Goal: Task Accomplishment & Management: Manage account settings

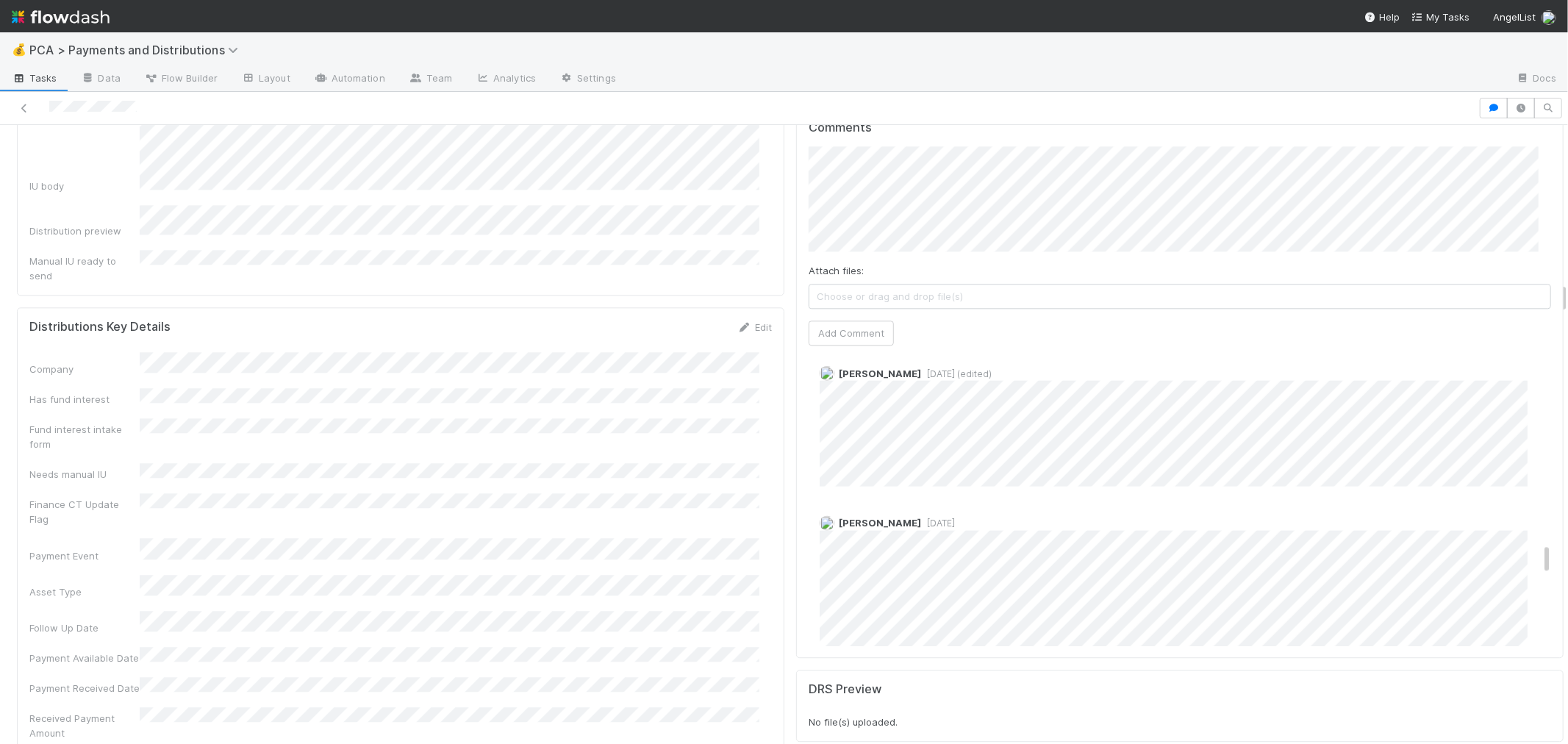
scroll to position [1715, 0]
click at [1035, 503] on div "[PERSON_NAME] [DATE]" at bounding box center [1186, 627] width 754 height 249
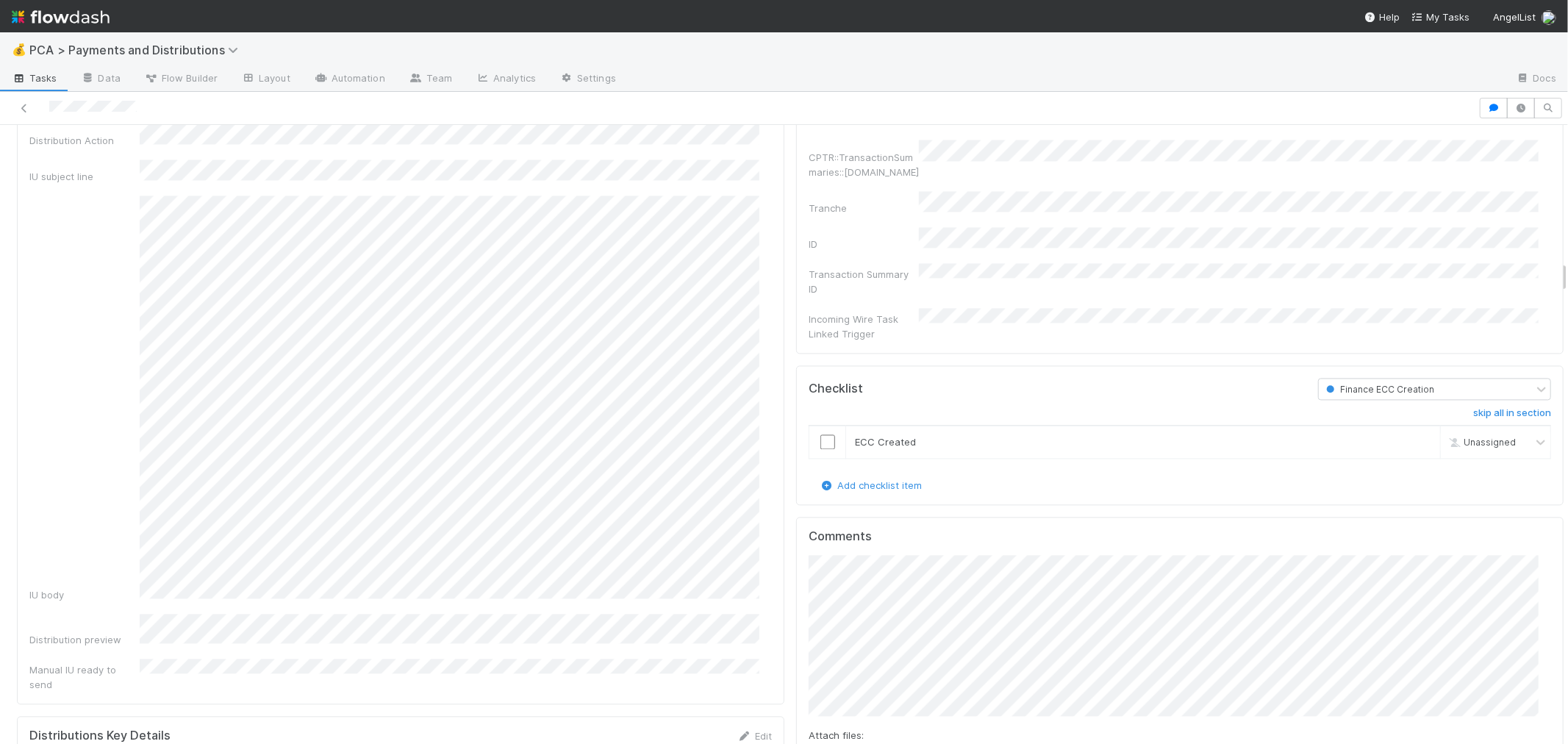
scroll to position [2694, 0]
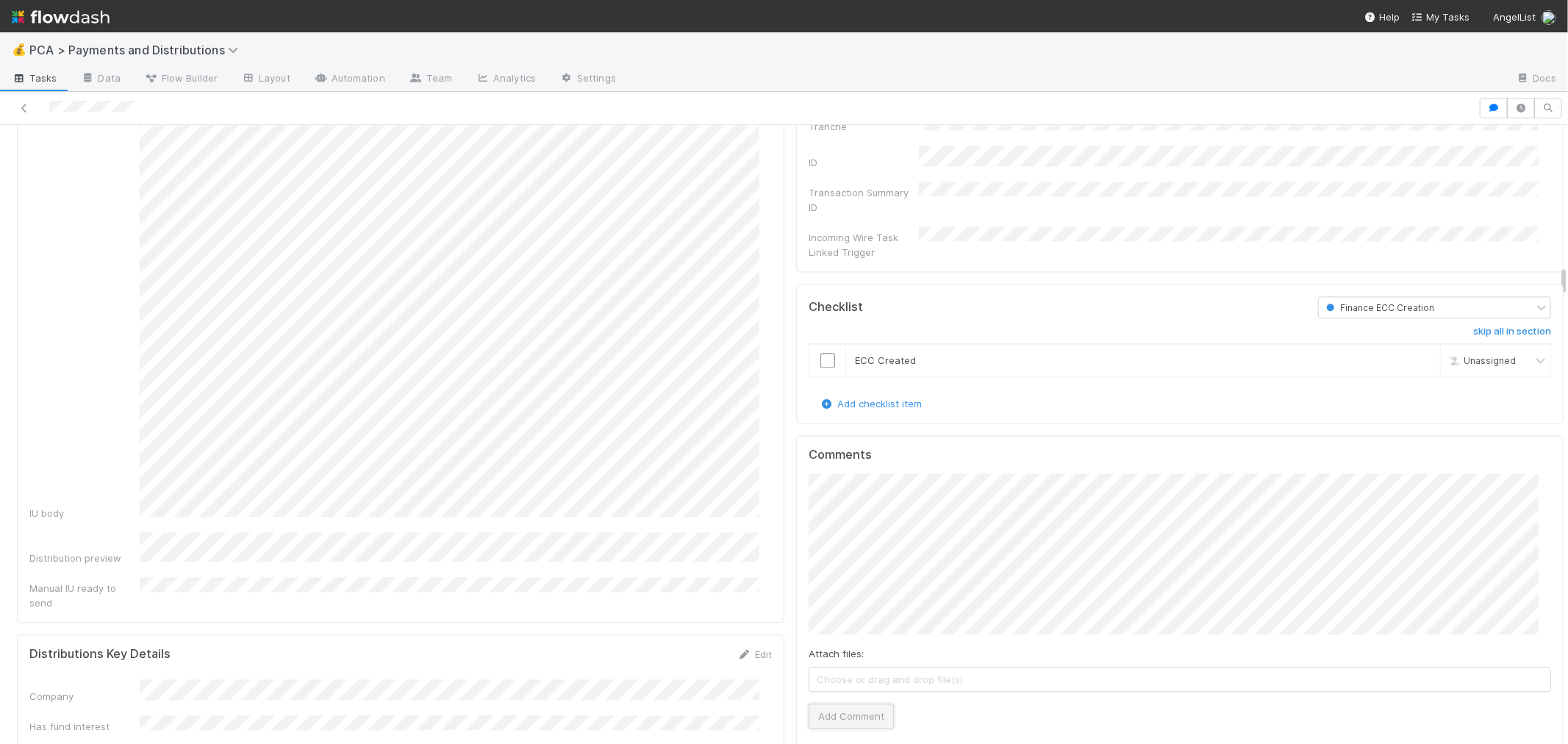
click at [819, 703] on button "Add Comment" at bounding box center [851, 716] width 85 height 25
click at [820, 353] on input "checkbox" at bounding box center [828, 360] width 15 height 15
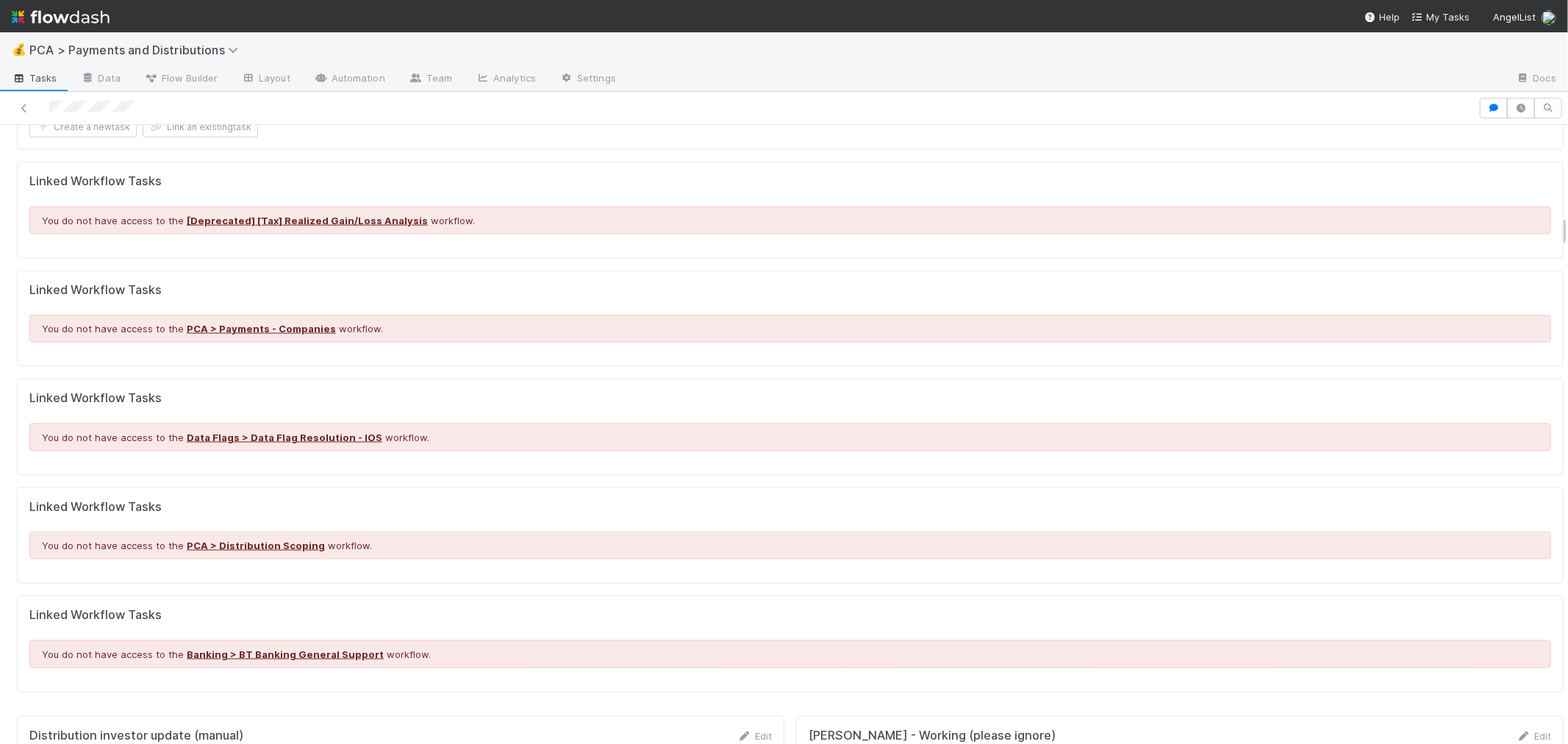
scroll to position [2204, 0]
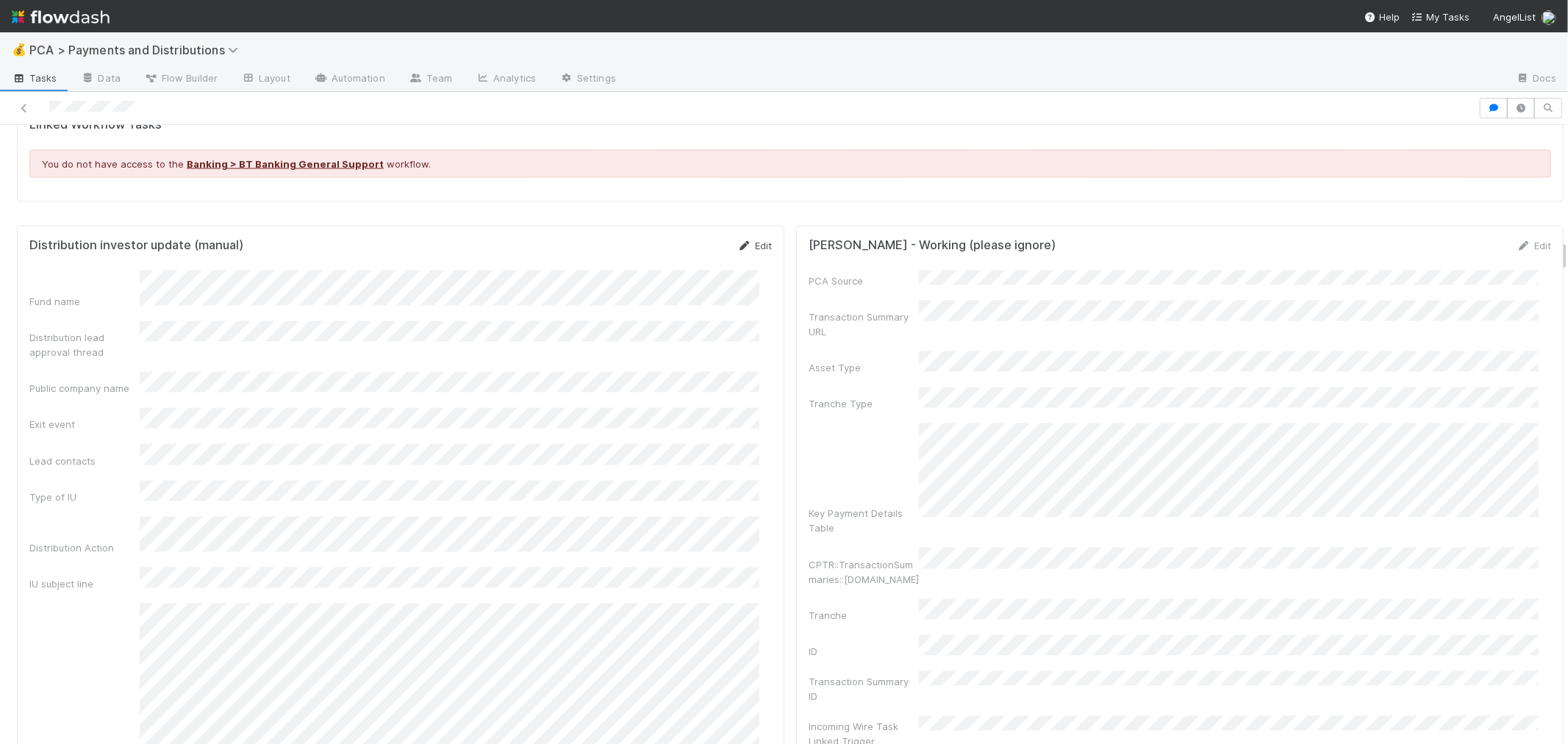
click at [750, 250] on link "Edit" at bounding box center [754, 245] width 34 height 12
click at [751, 252] on button "Cancel" at bounding box center [747, 250] width 52 height 25
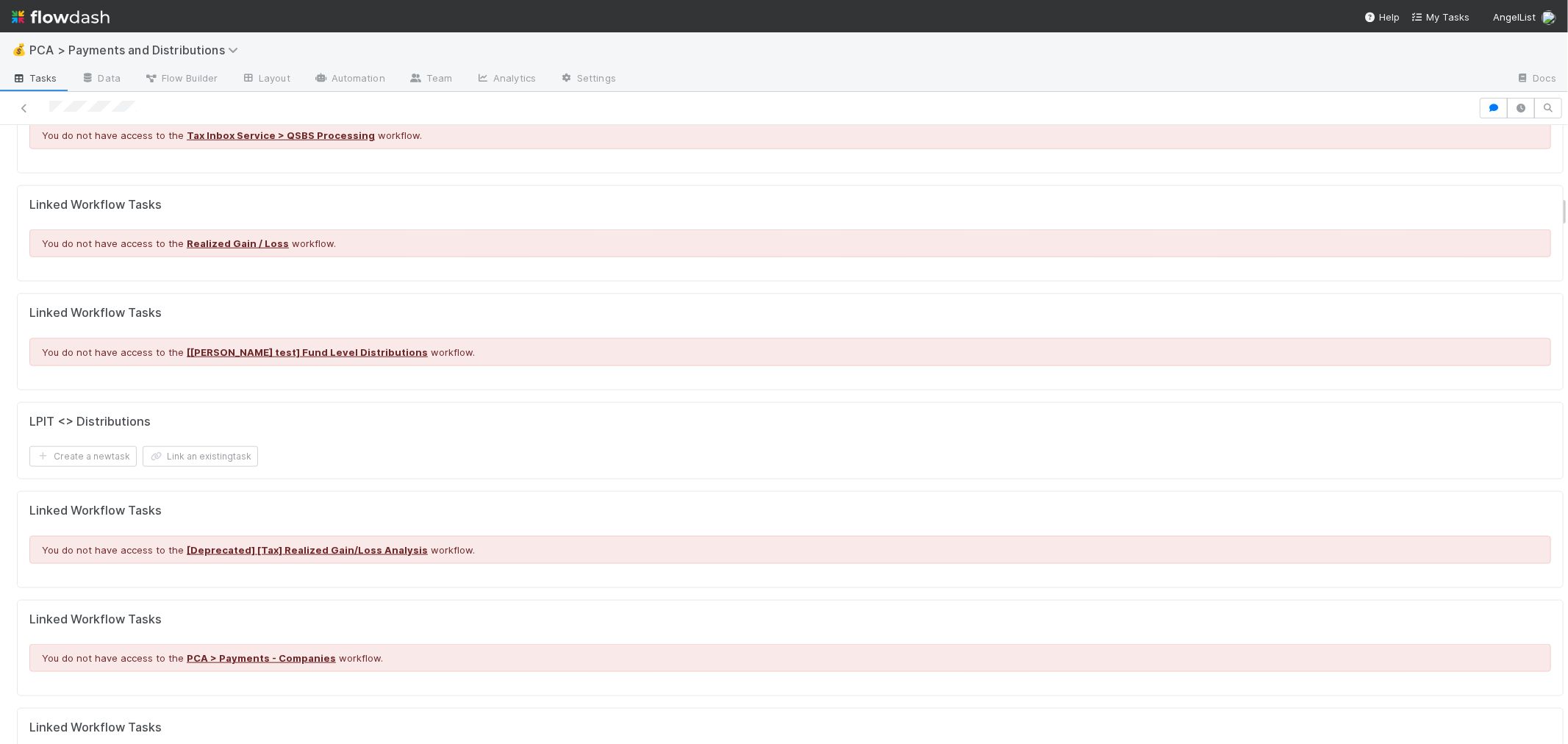
scroll to position [1357, 0]
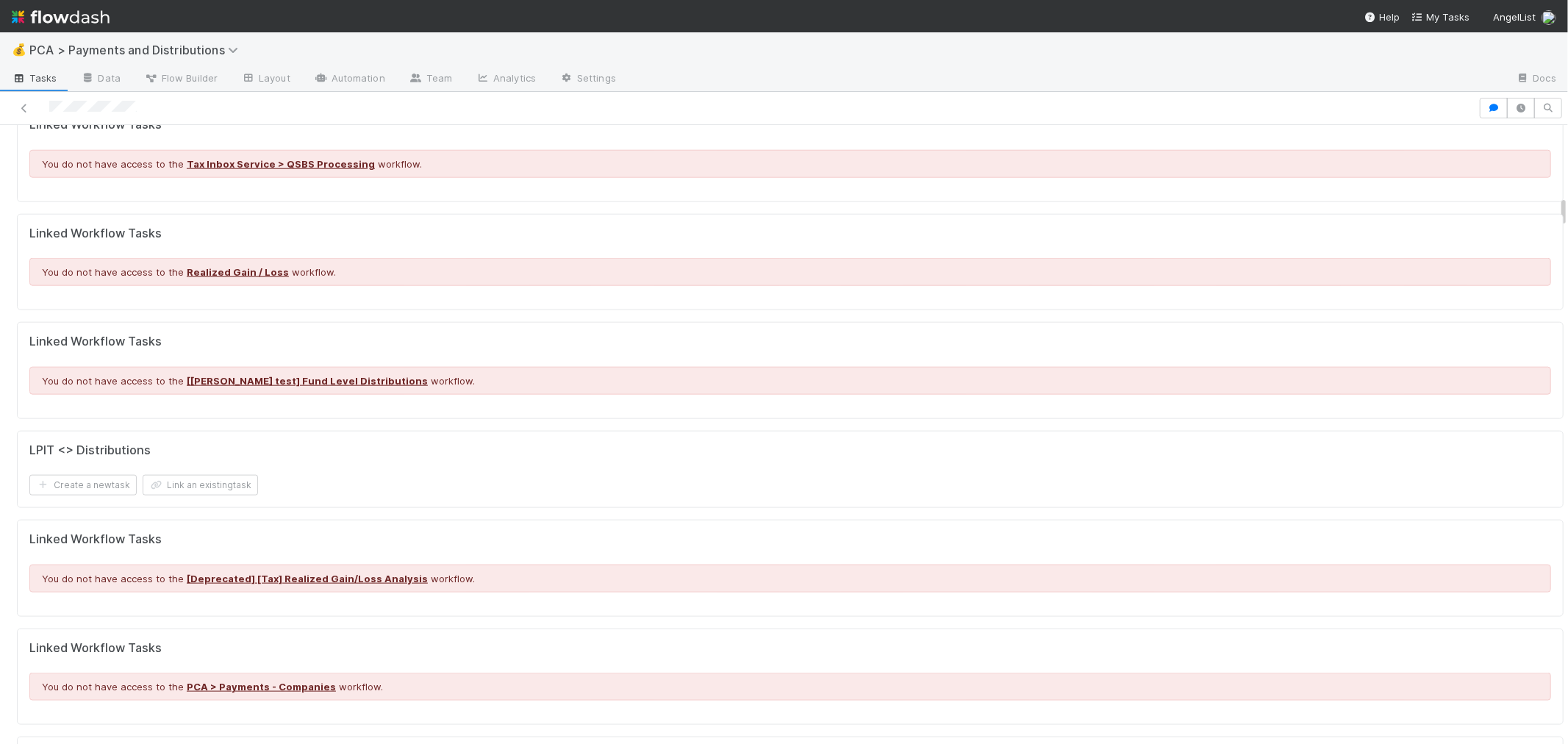
click at [739, 342] on h5 "Linked Workflow Tasks" at bounding box center [790, 342] width 1522 height 15
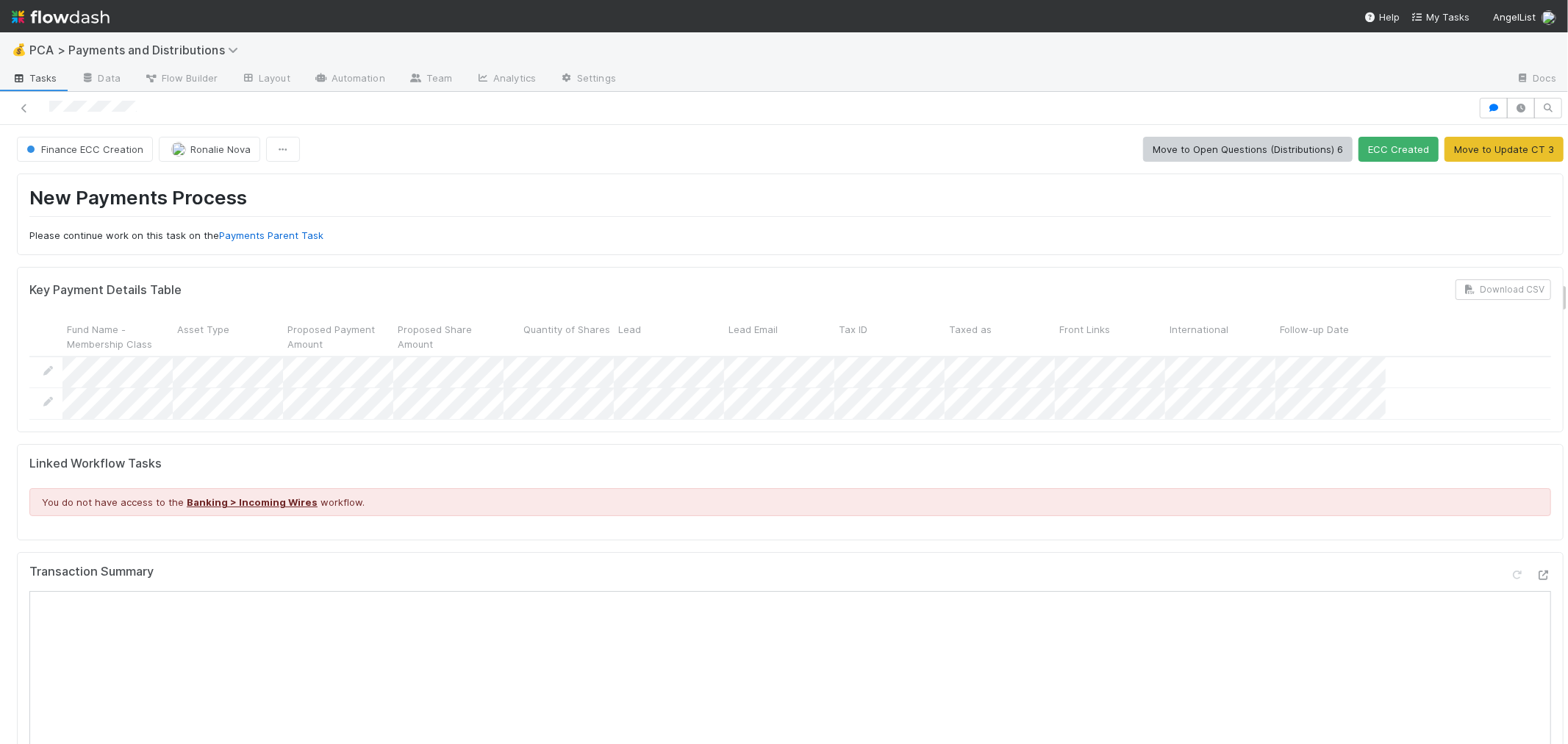
scroll to position [3017, 0]
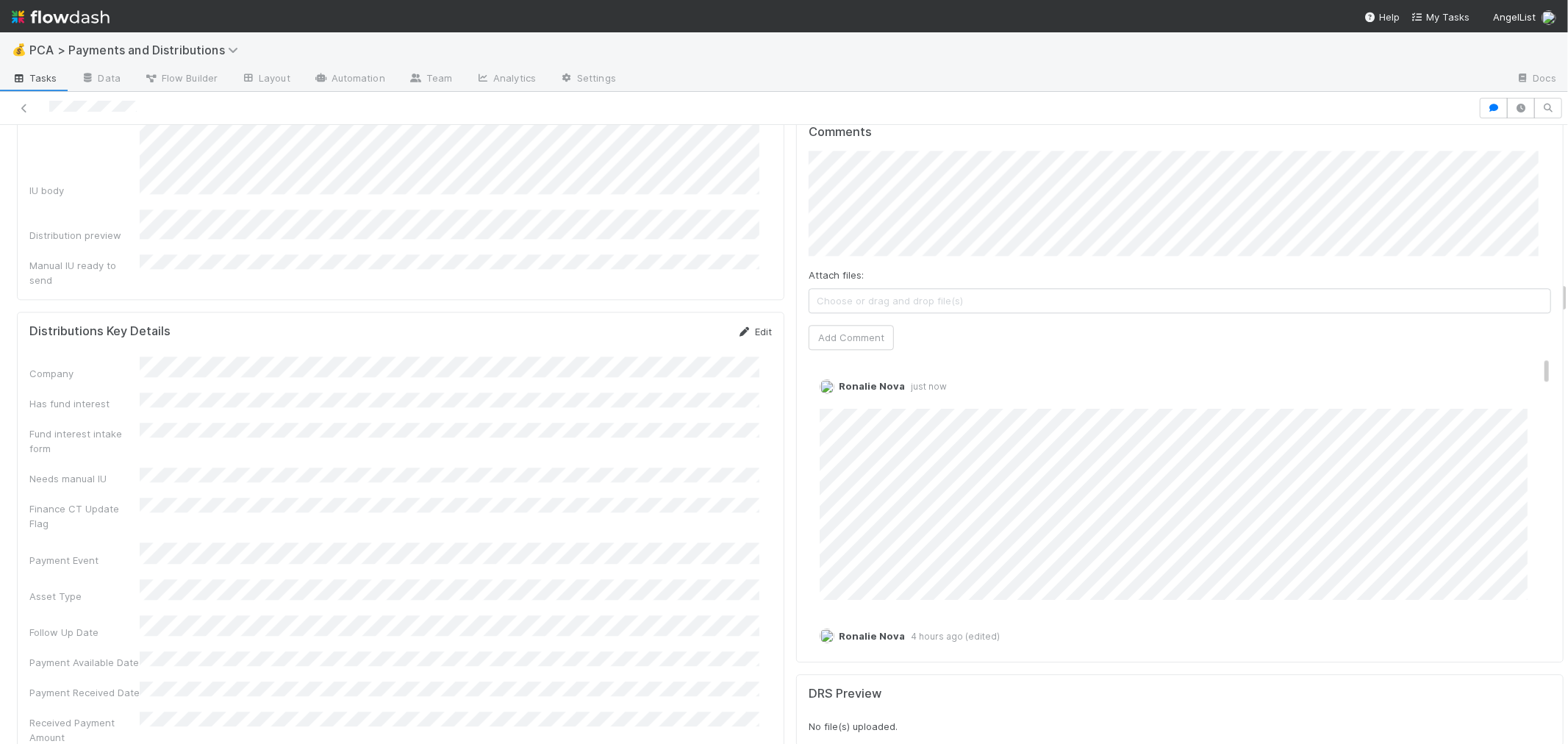
click at [750, 325] on link "Edit" at bounding box center [754, 331] width 34 height 12
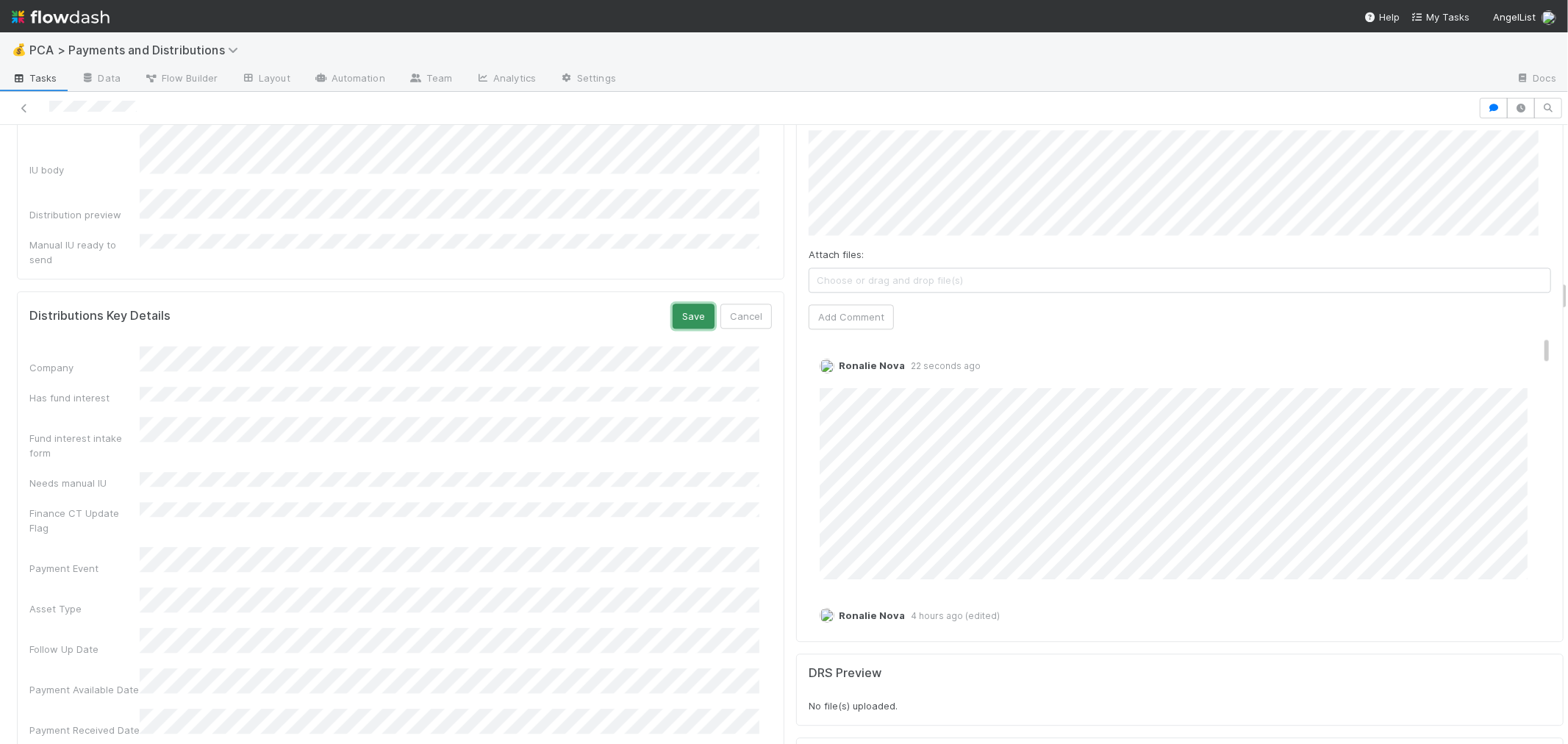
click at [683, 304] on button "Save" at bounding box center [693, 316] width 42 height 25
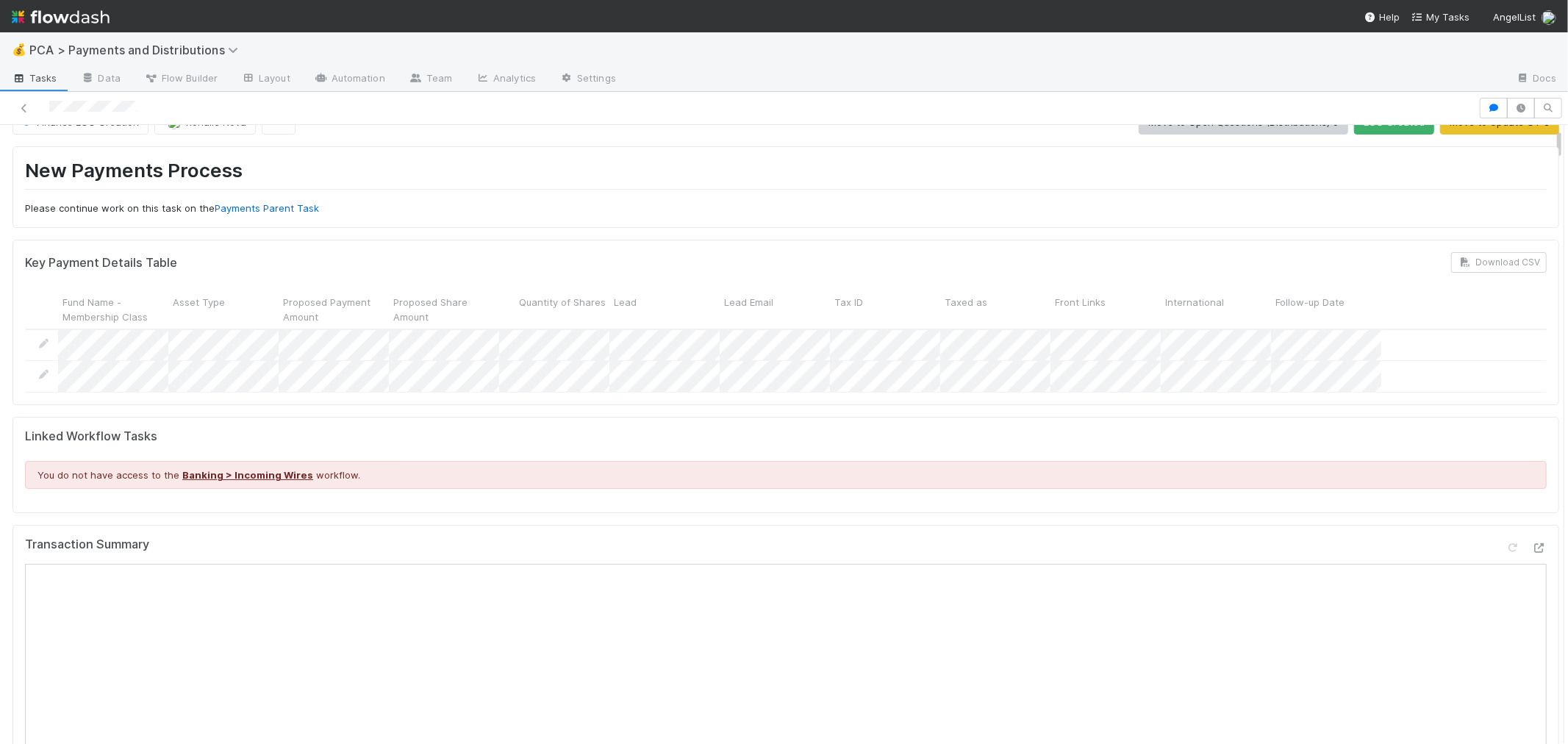
scroll to position [0, 0]
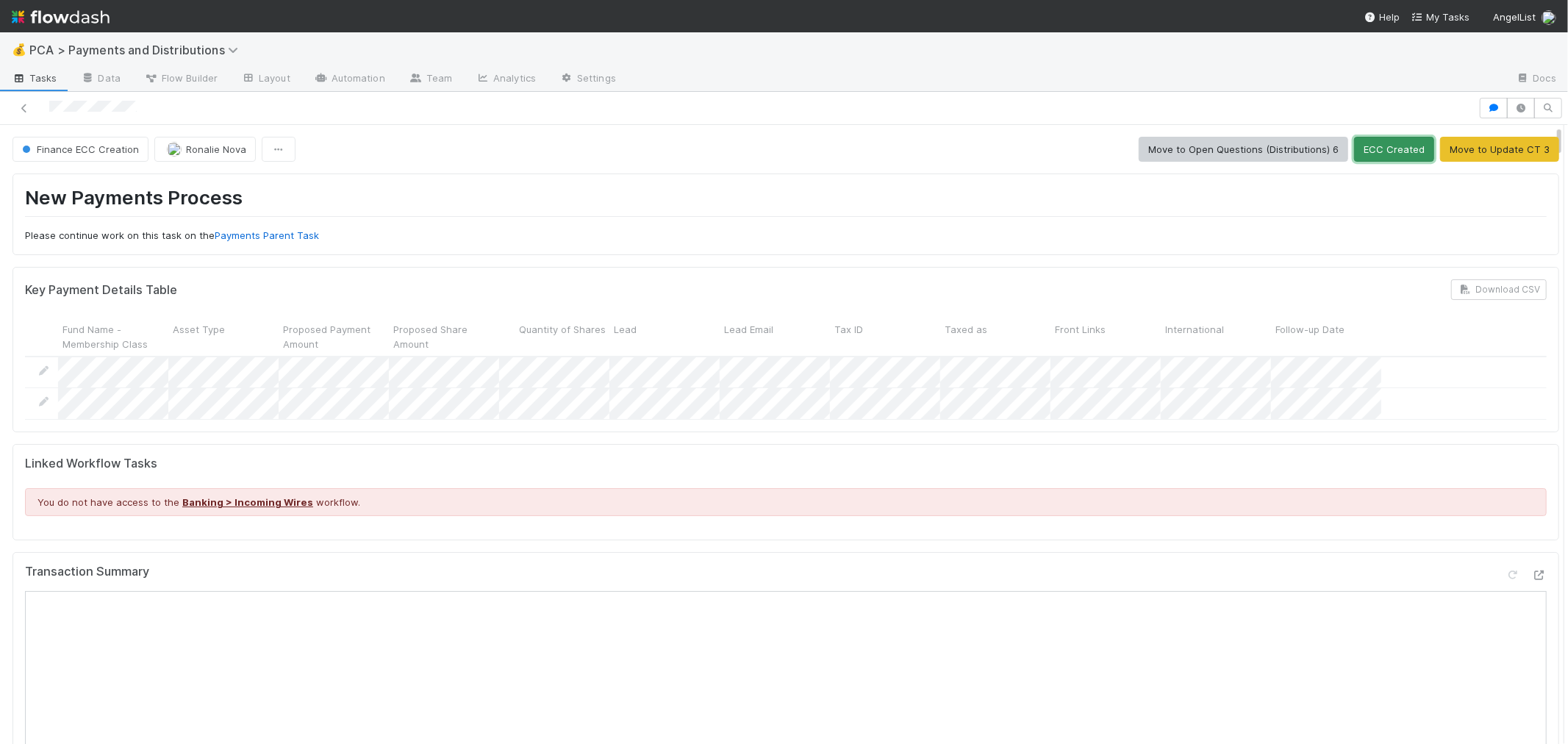
click at [1356, 157] on button "ECC Created" at bounding box center [1394, 149] width 80 height 25
click at [77, 15] on img at bounding box center [60, 17] width 98 height 25
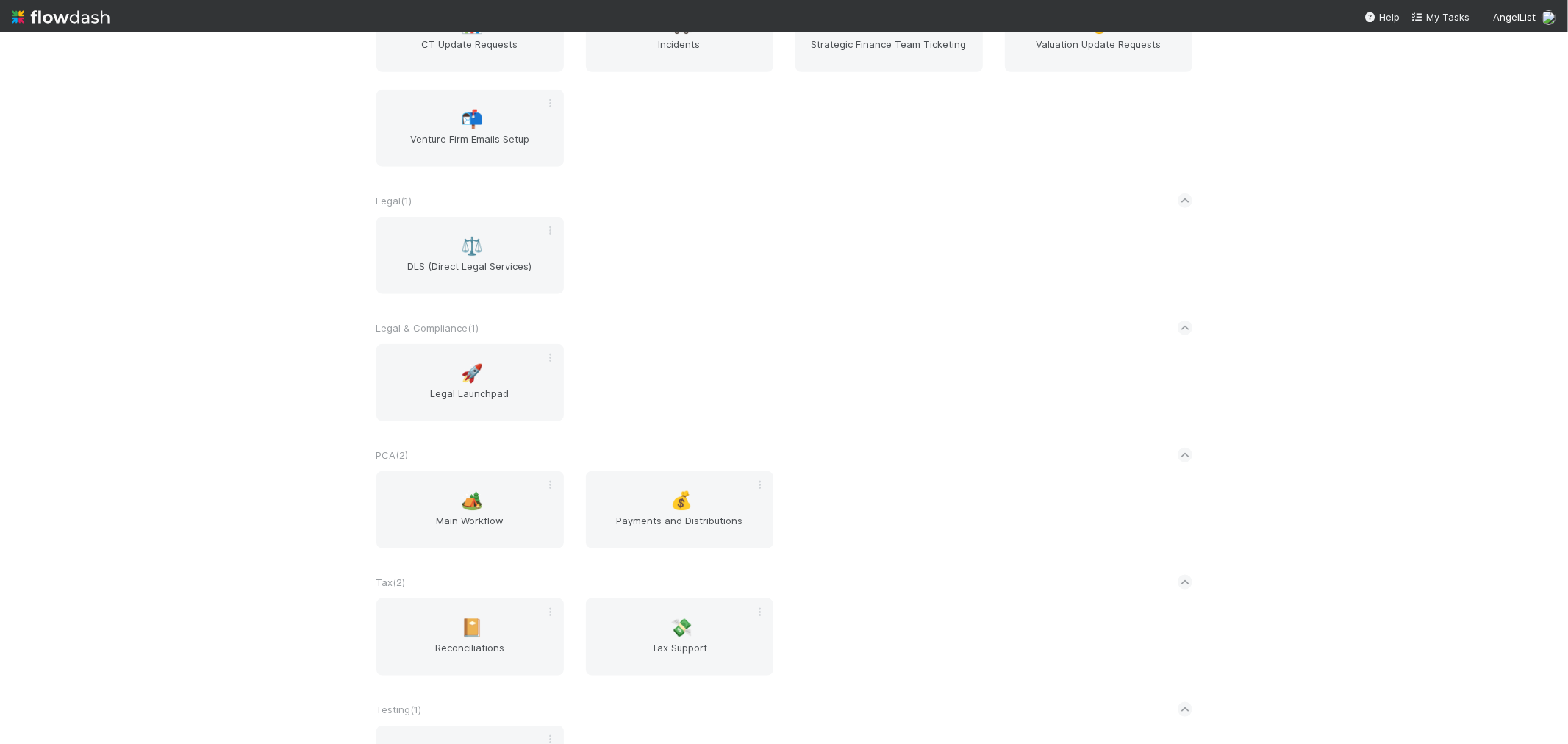
scroll to position [1323, 0]
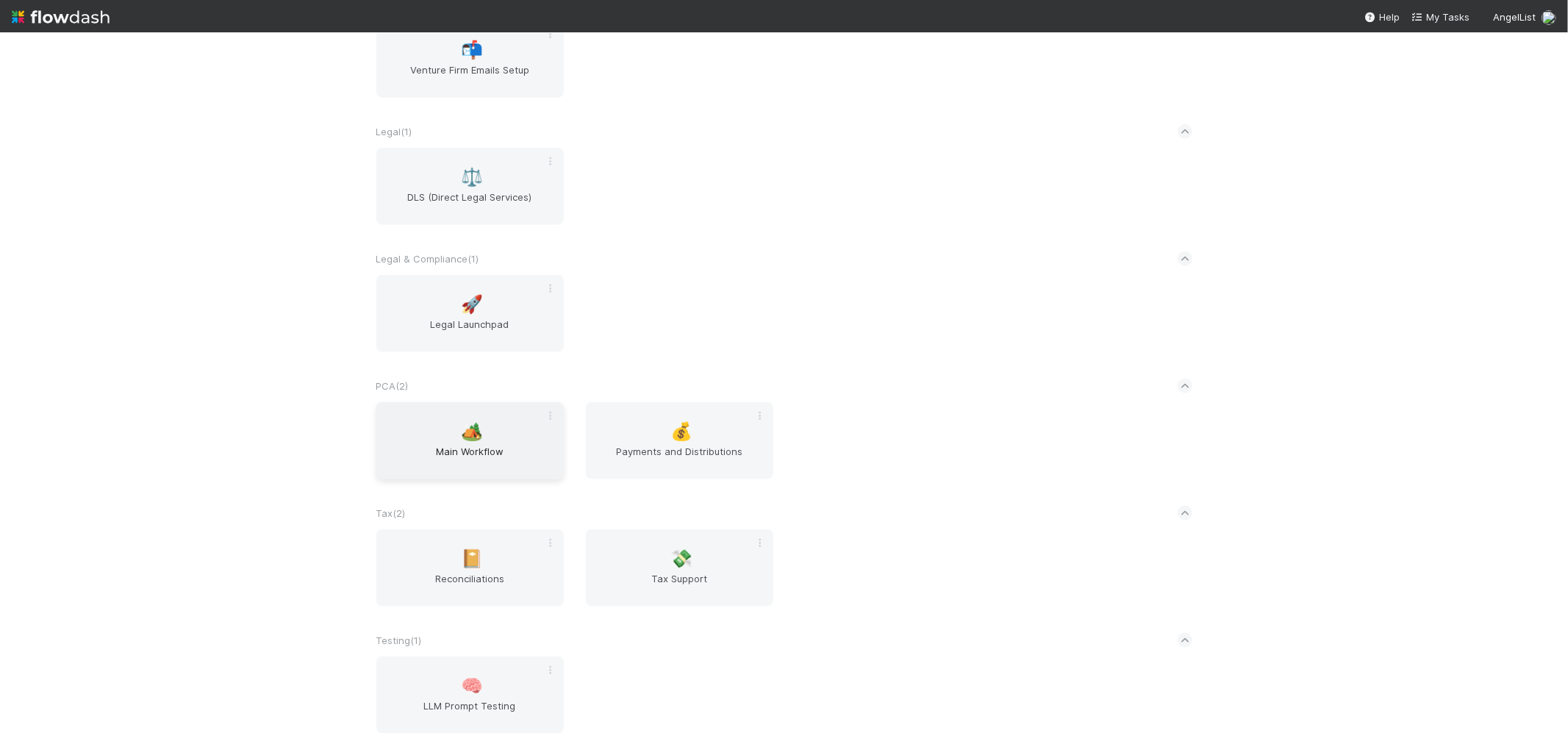
click at [444, 444] on span "Main Workflow" at bounding box center [470, 458] width 176 height 29
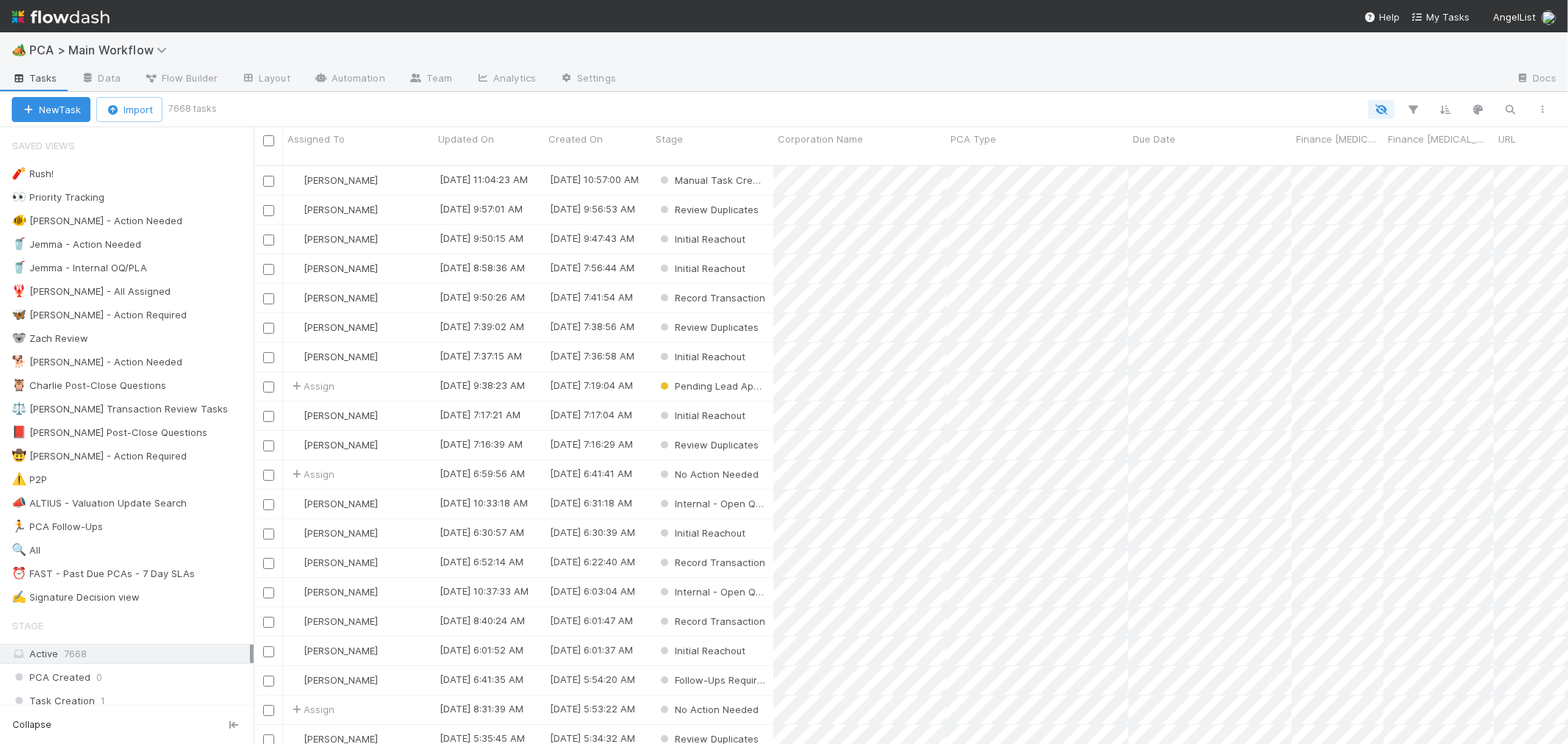
scroll to position [13, 12]
click at [134, 569] on div "⏰ FAST - Past Due PCAs - 7 Day SLAs" at bounding box center [103, 574] width 183 height 18
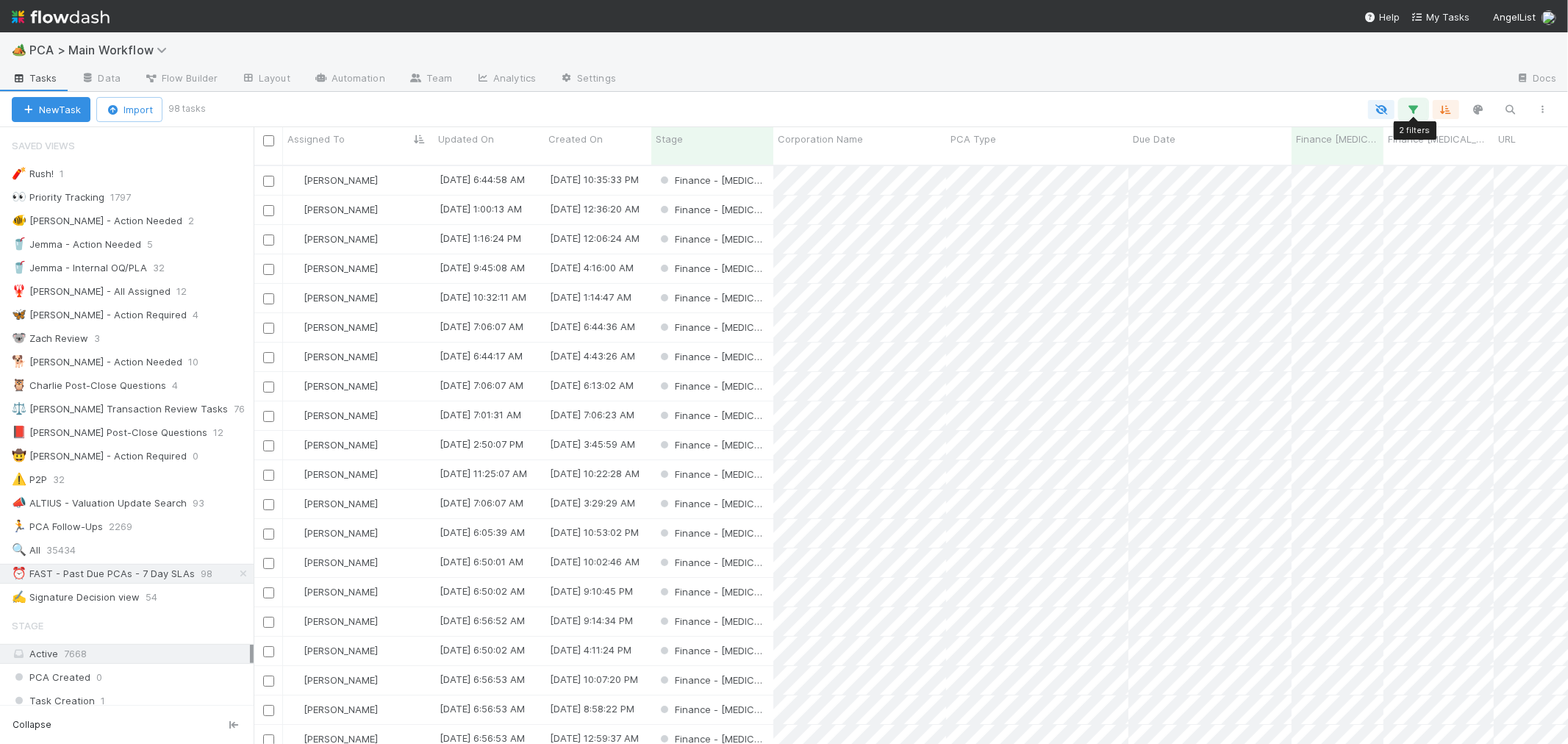
click at [1414, 108] on icon "button" at bounding box center [1414, 109] width 15 height 13
click at [1009, 244] on link "And.." at bounding box center [1001, 255] width 47 height 22
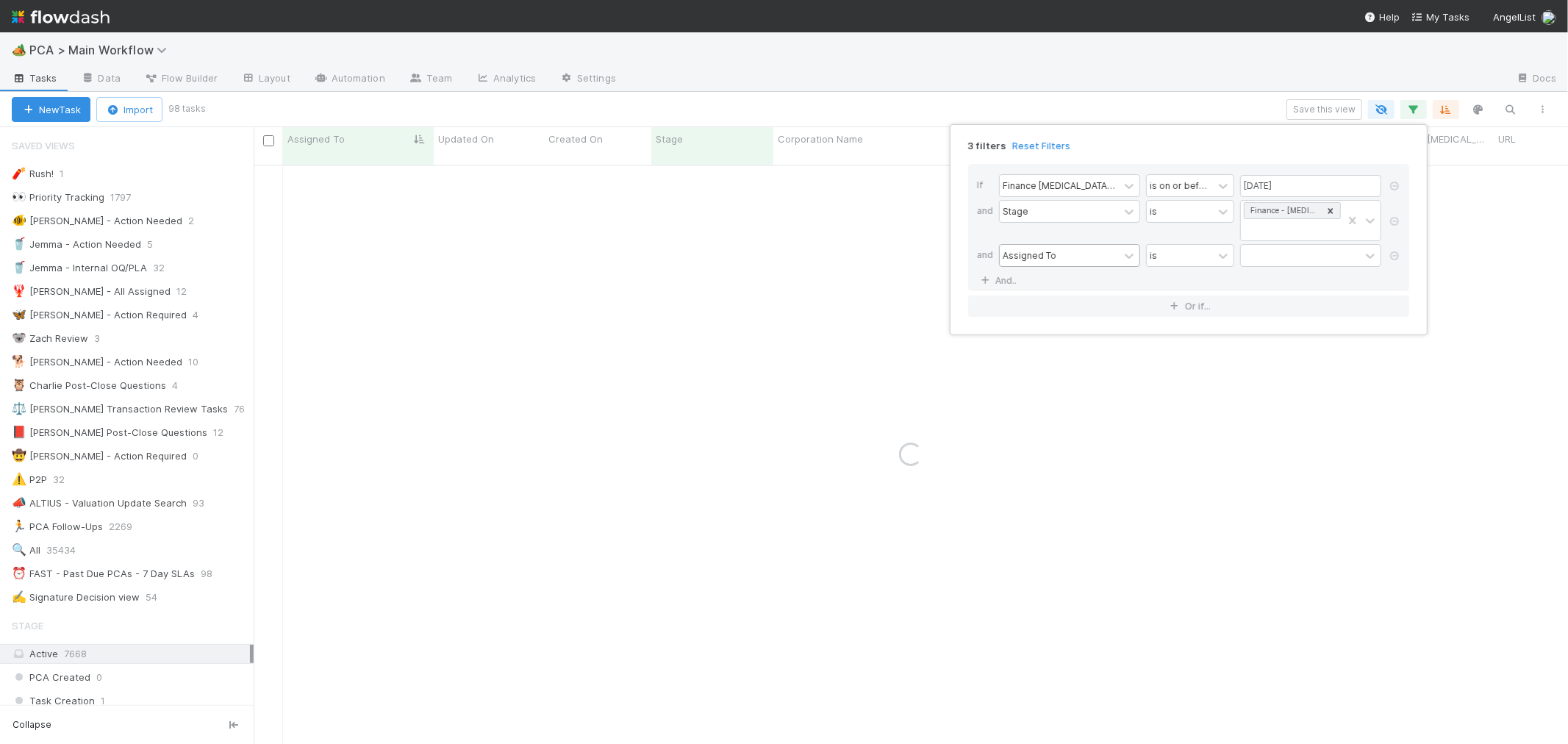
click at [1074, 244] on div "Assigned To" at bounding box center [1059, 255] width 119 height 22
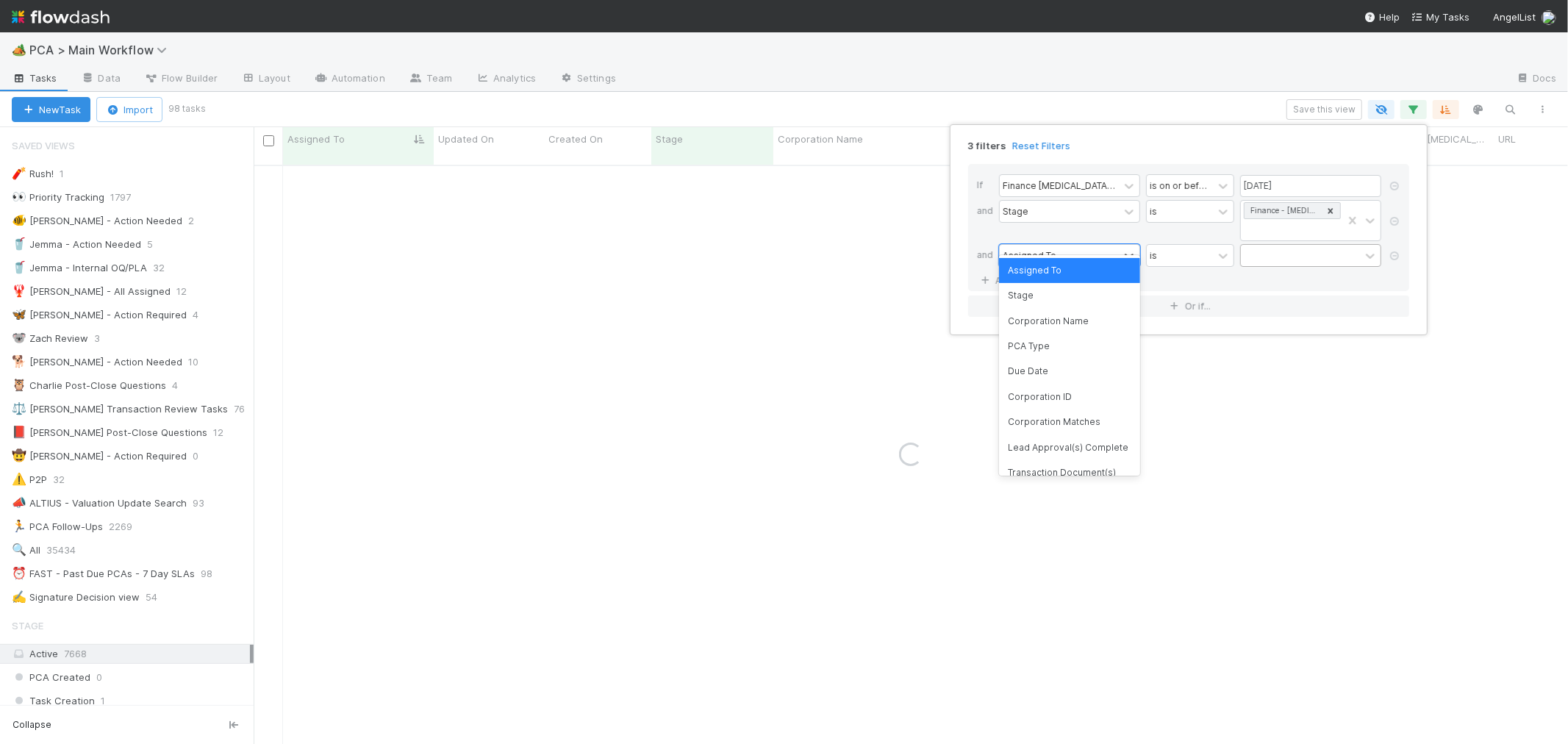
click at [1251, 244] on div at bounding box center [1300, 255] width 119 height 22
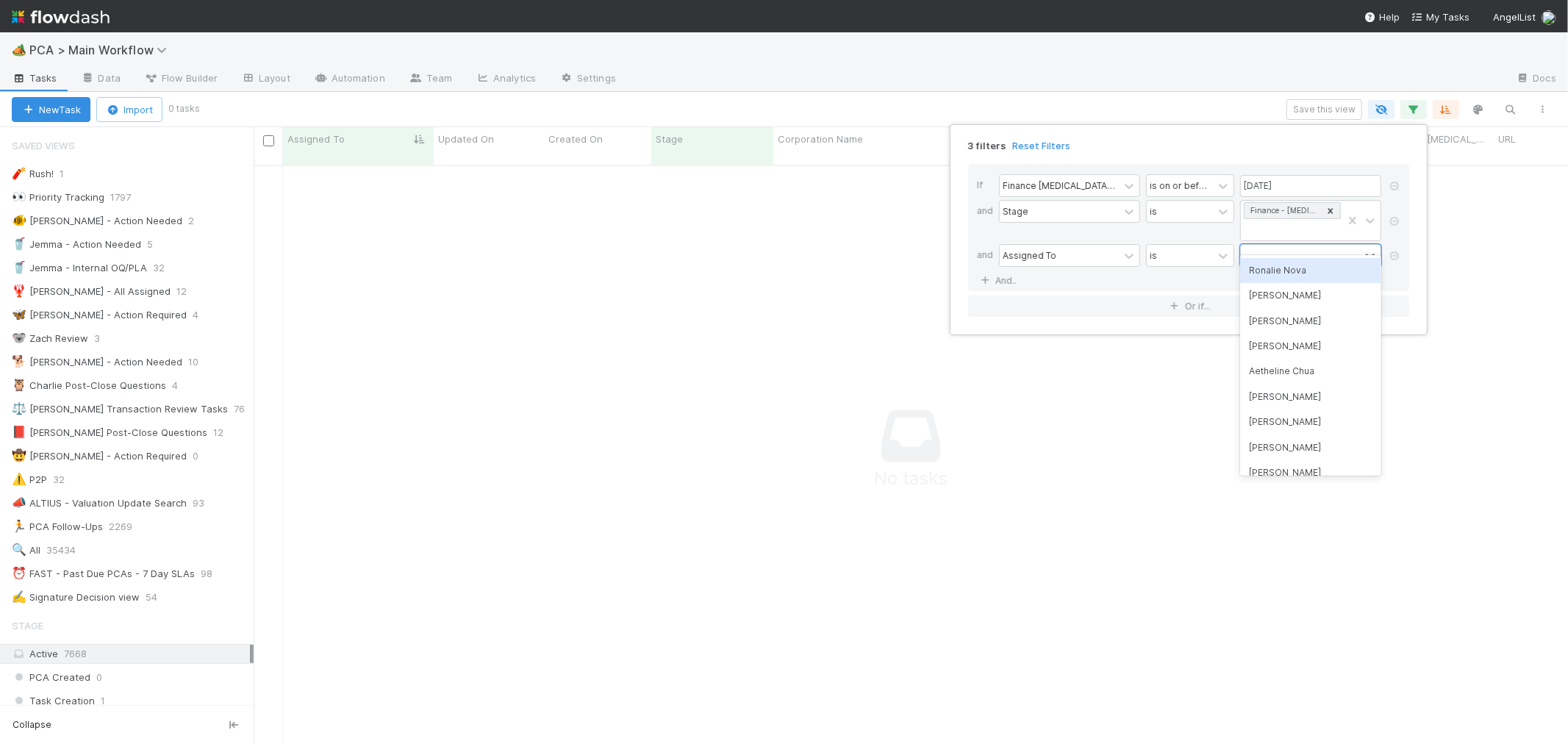
click at [1278, 274] on div "Ronalie Nova" at bounding box center [1310, 270] width 141 height 25
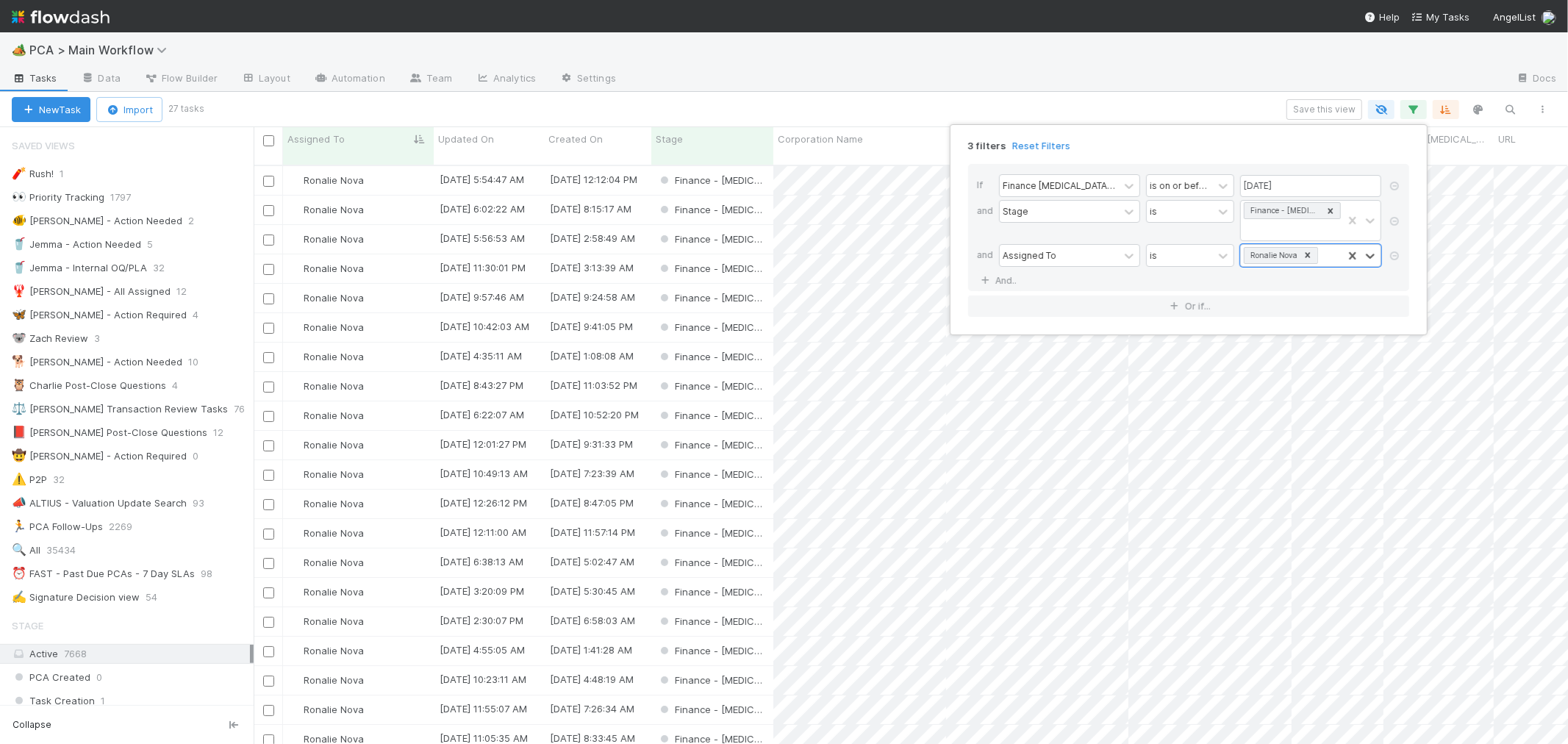
scroll to position [578, 1302]
click at [793, 104] on div "3 filters Reset Filters If Finance ICU Due Date is on or before 08/29/2025 and …" at bounding box center [784, 372] width 1568 height 744
click at [971, 140] on span "PCA Type" at bounding box center [973, 139] width 46 height 15
click at [996, 164] on div "Sort A → Z" at bounding box center [1035, 167] width 168 height 22
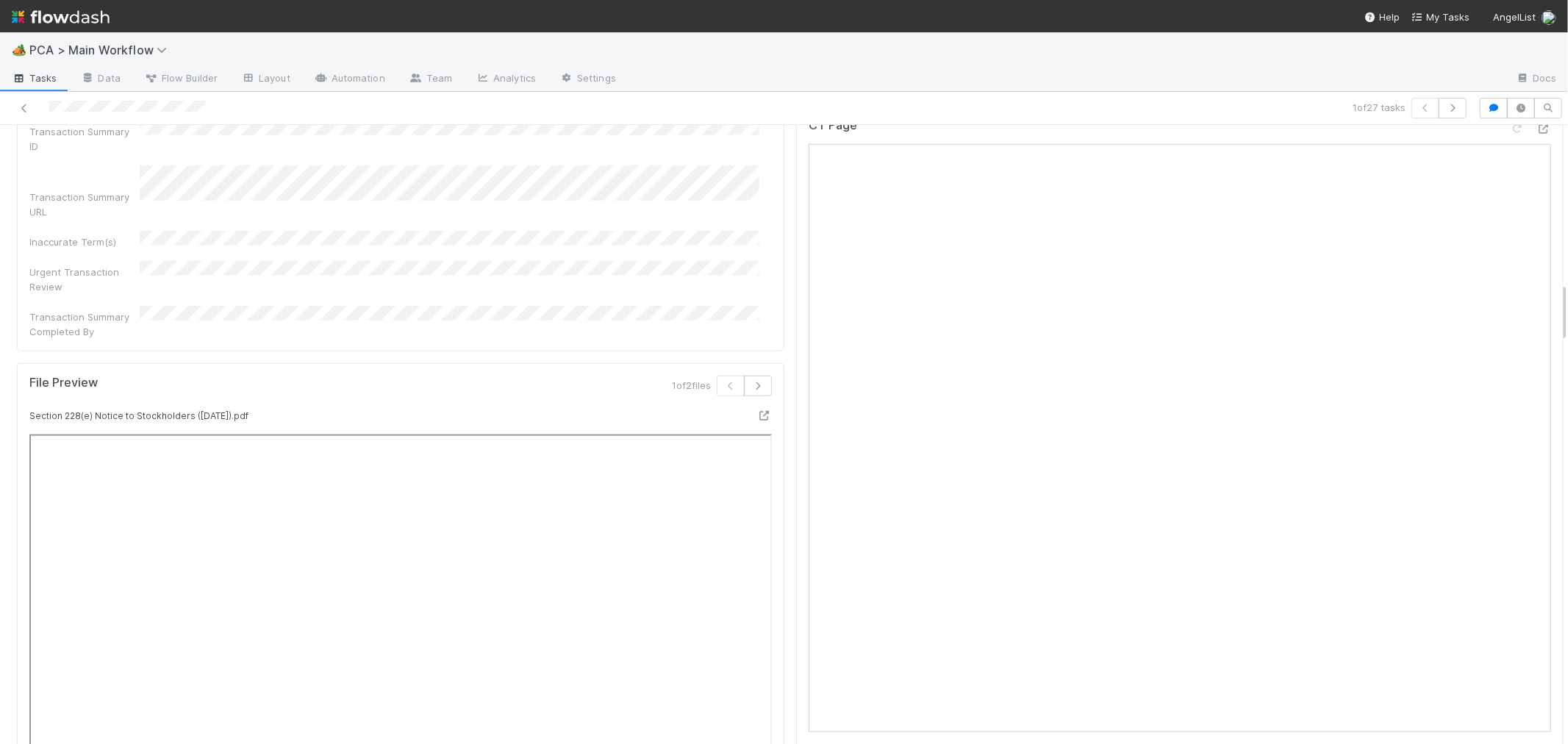
scroll to position [1796, 0]
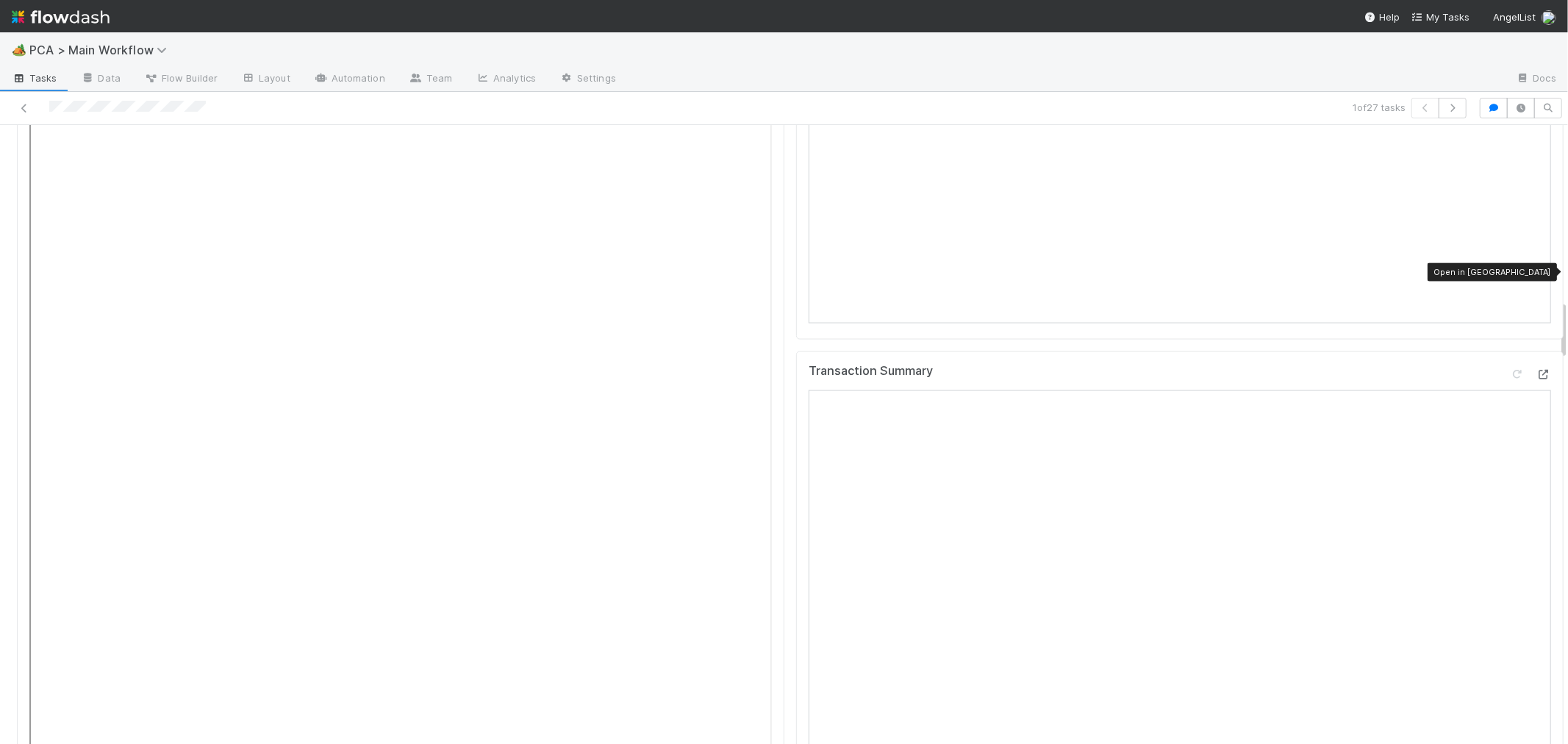
click at [1537, 369] on icon at bounding box center [1545, 374] width 15 height 9
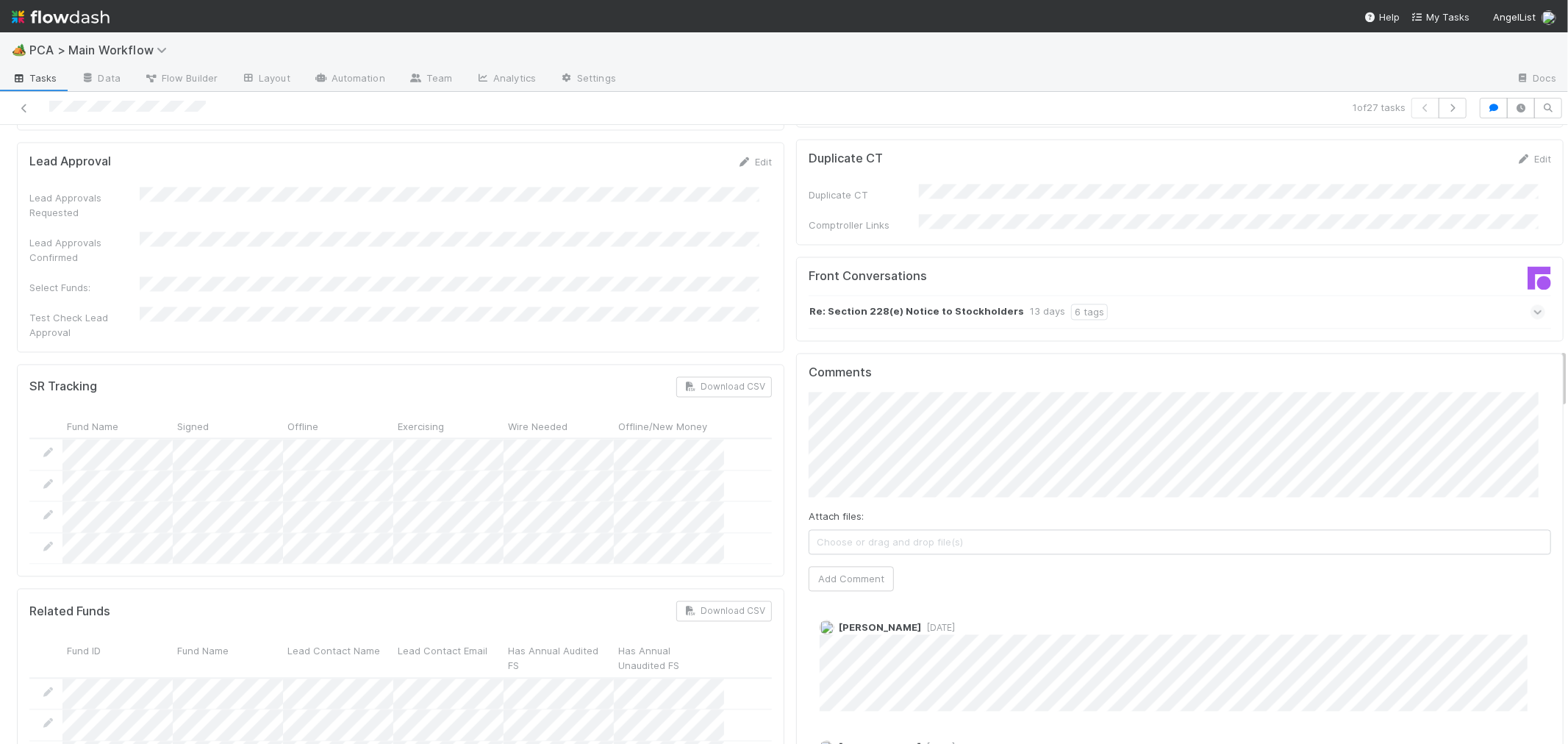
scroll to position [2286, 0]
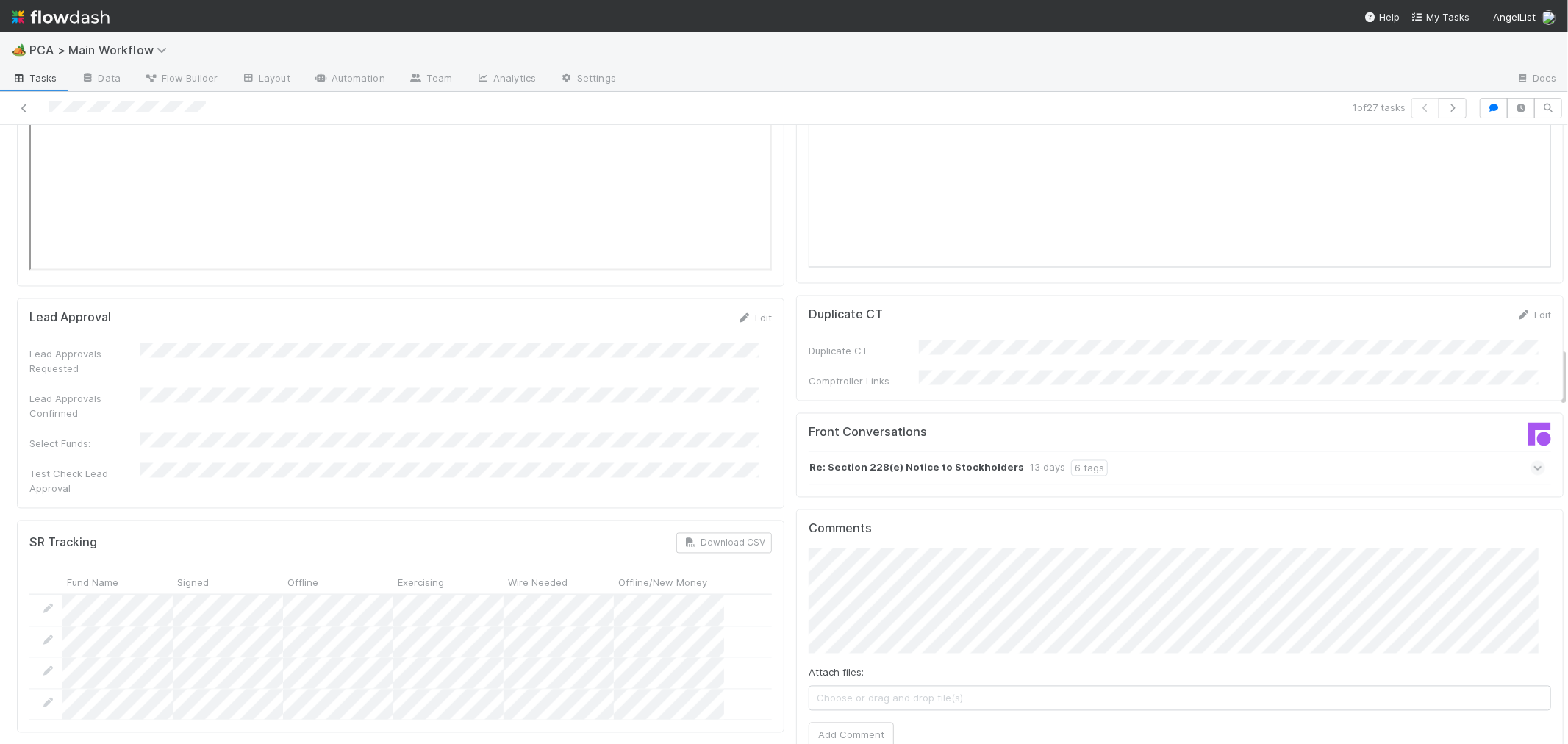
click at [1030, 460] on div "13 days" at bounding box center [1047, 468] width 35 height 16
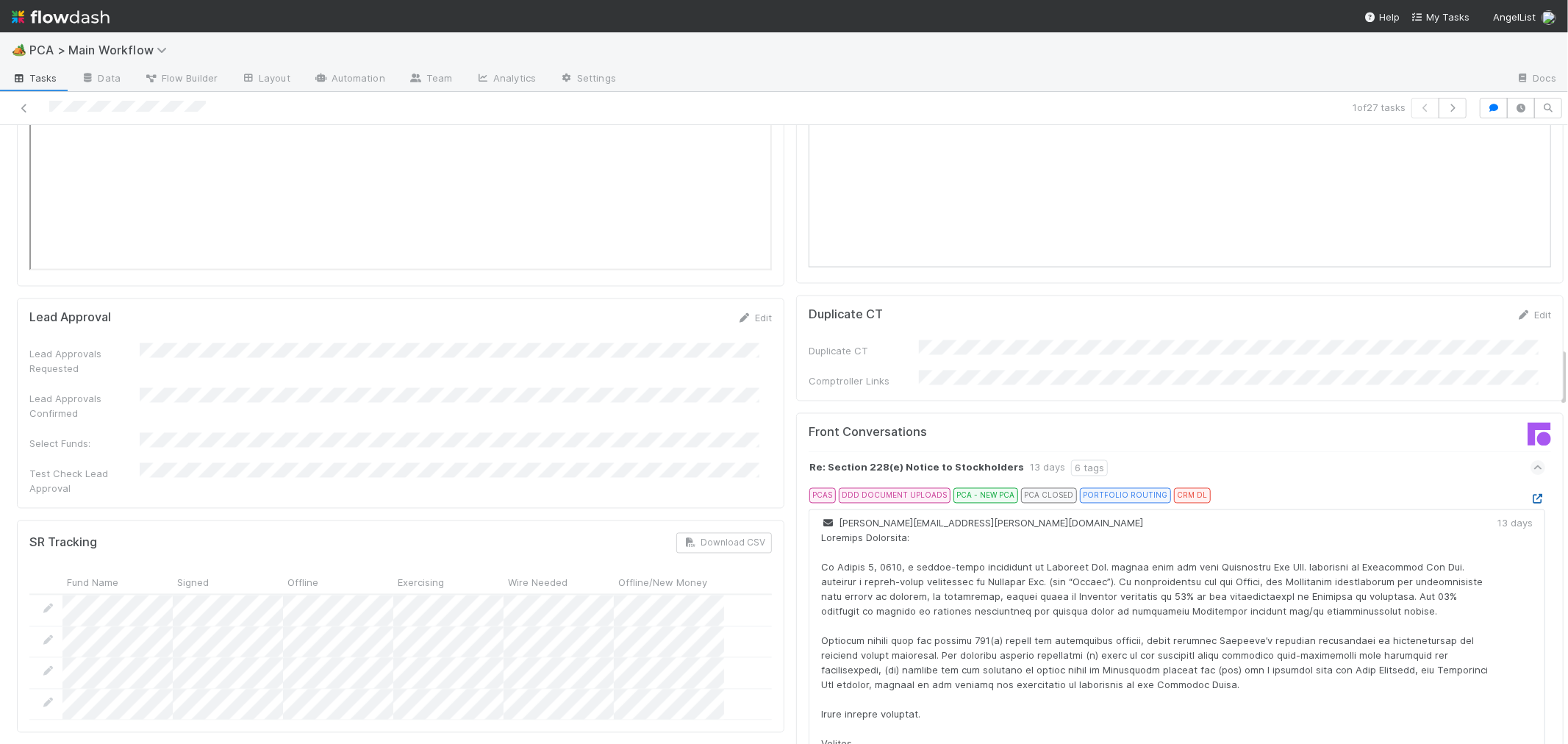
click at [1531, 495] on icon at bounding box center [1539, 499] width 15 height 9
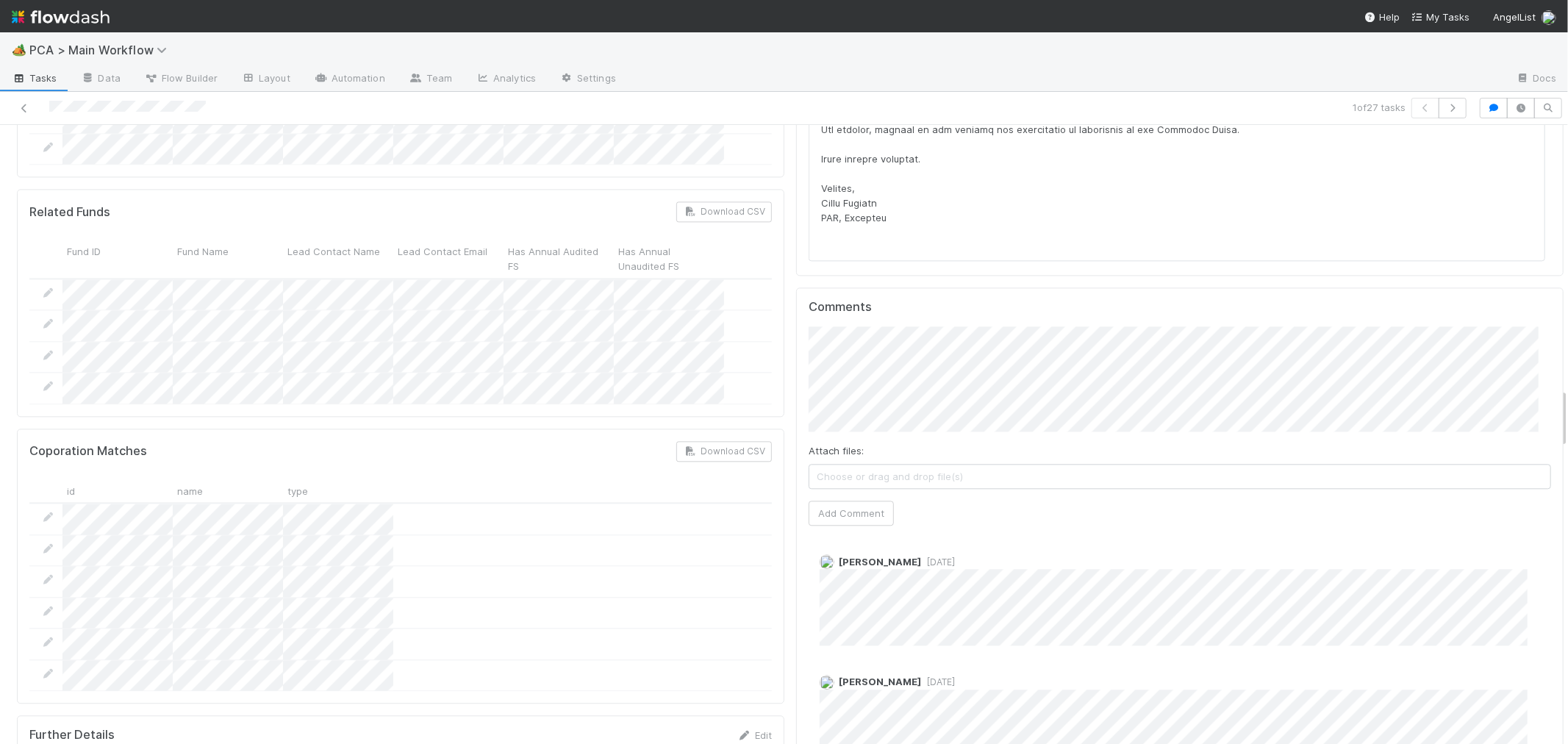
scroll to position [2694, 0]
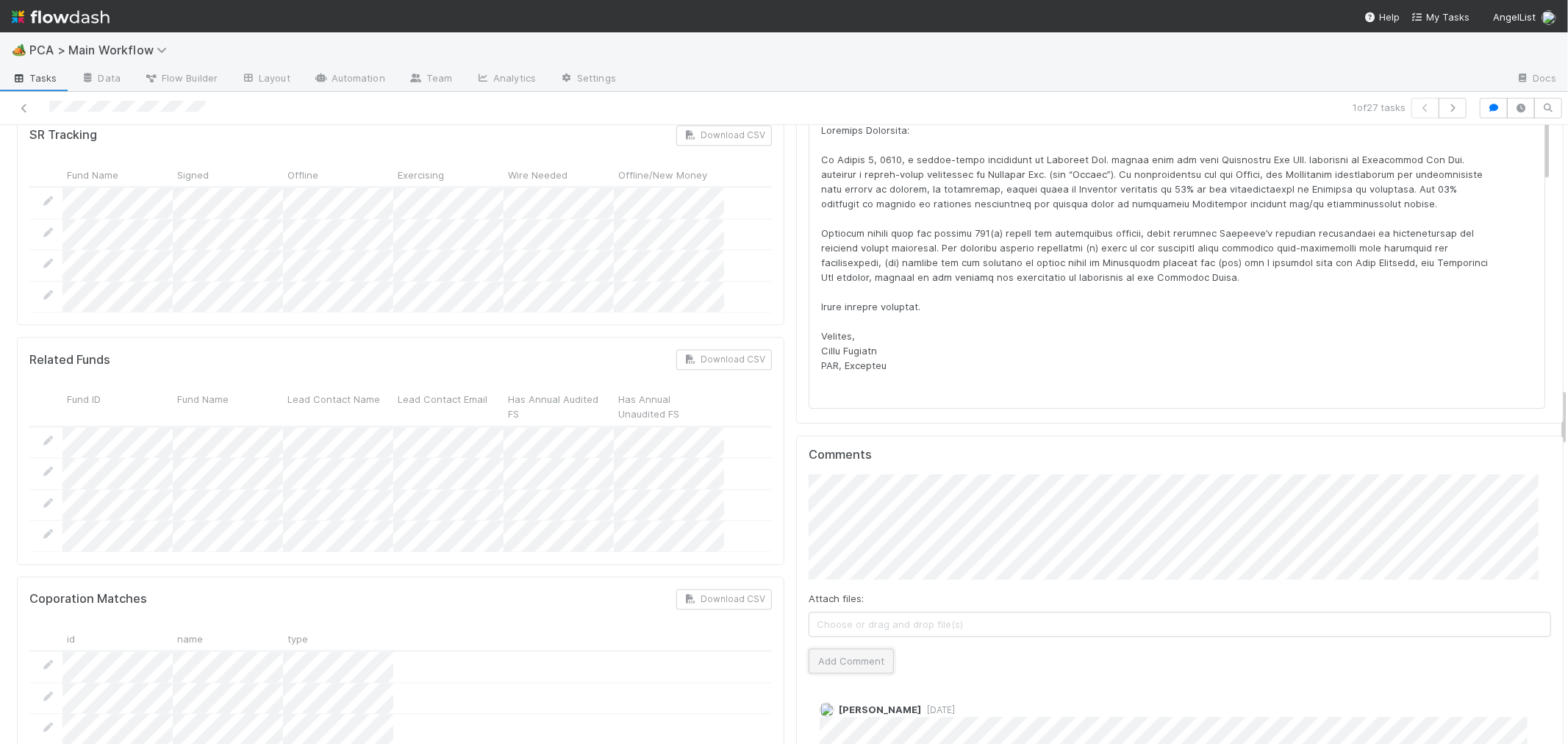
click at [848, 648] on button "Add Comment" at bounding box center [851, 661] width 85 height 25
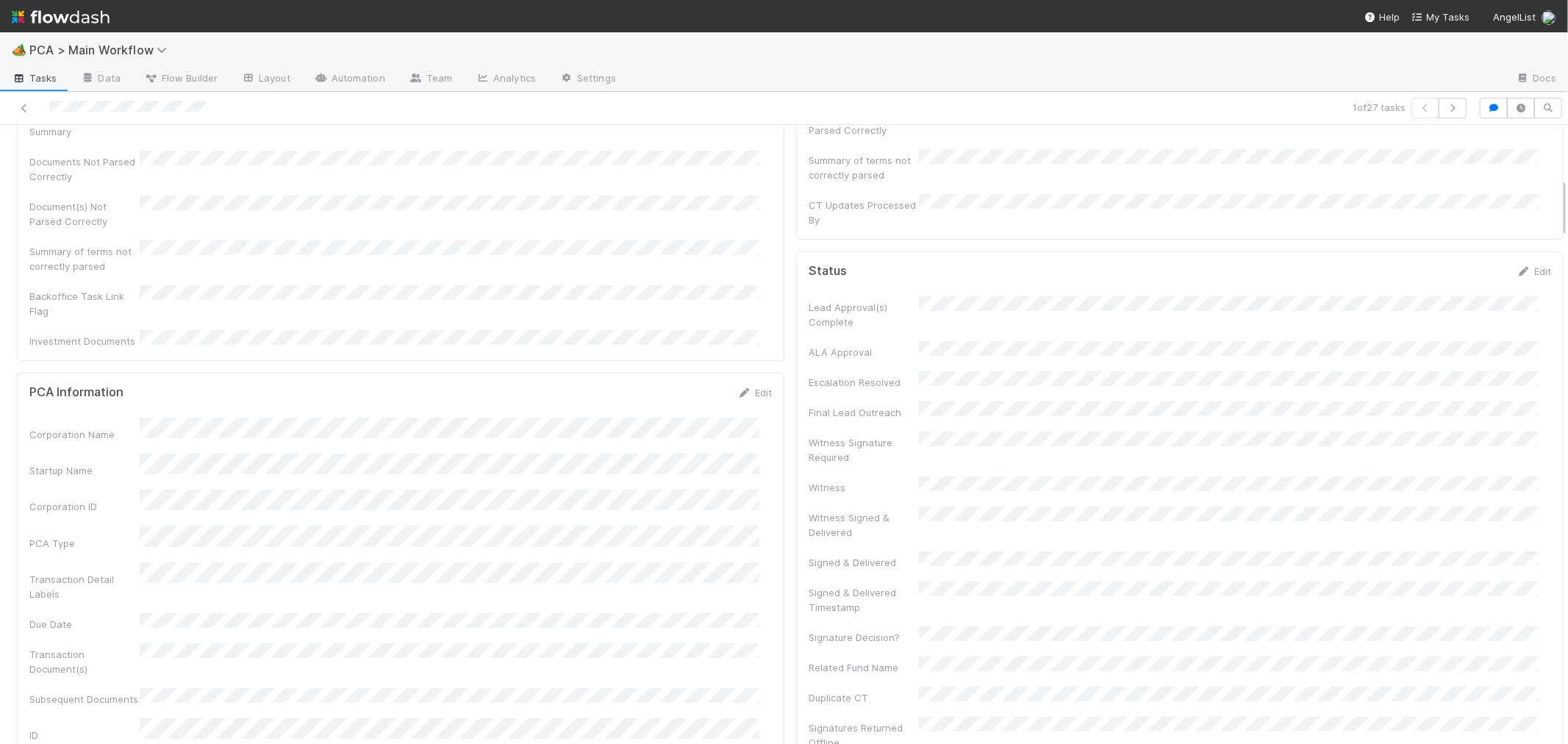
scroll to position [0, 0]
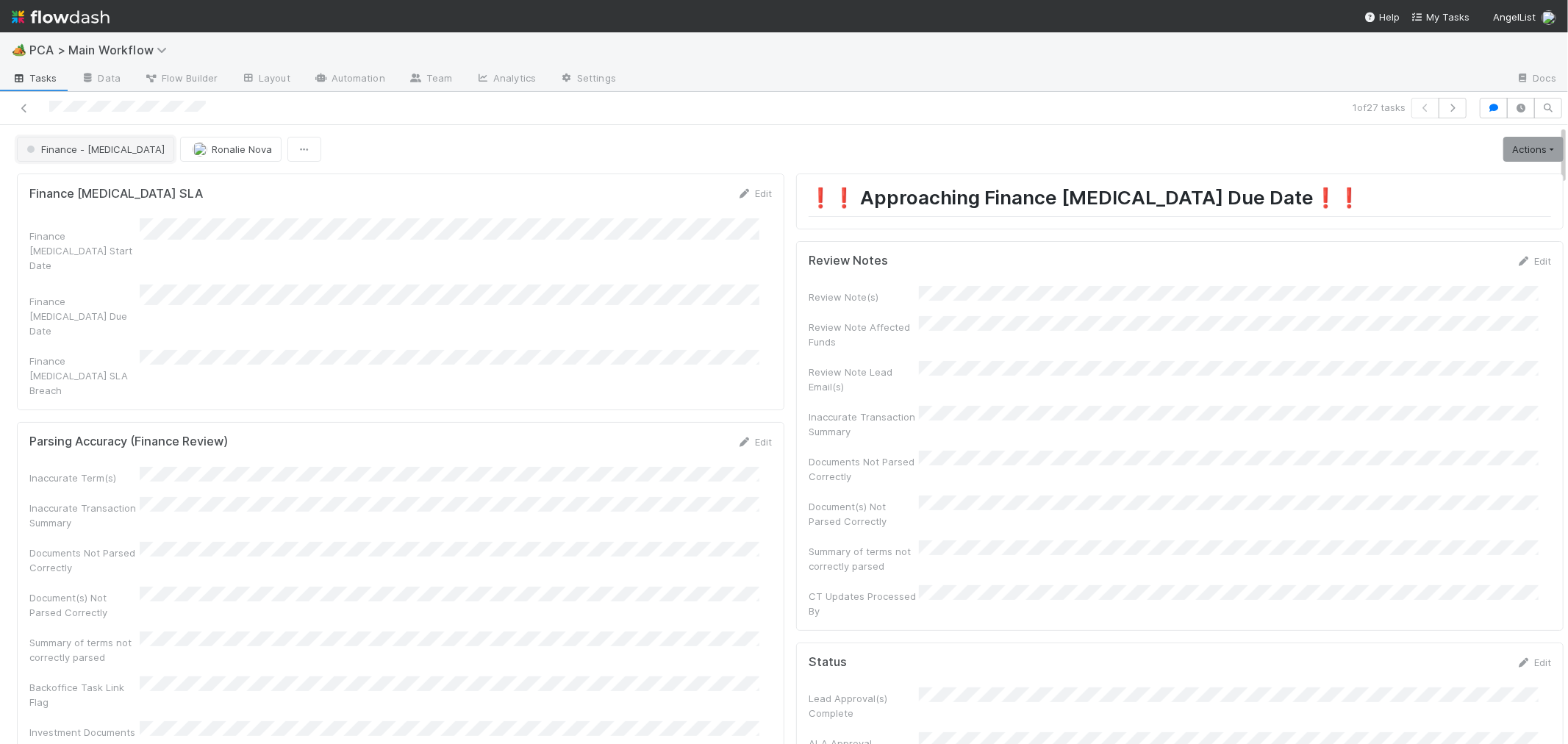
click at [75, 156] on button "Finance - [MEDICAL_DATA]" at bounding box center [95, 149] width 158 height 25
click at [82, 187] on div "IOS - [MEDICAL_DATA]" at bounding box center [115, 187] width 207 height 27
click at [212, 149] on span "Ronalie Nova" at bounding box center [242, 149] width 60 height 12
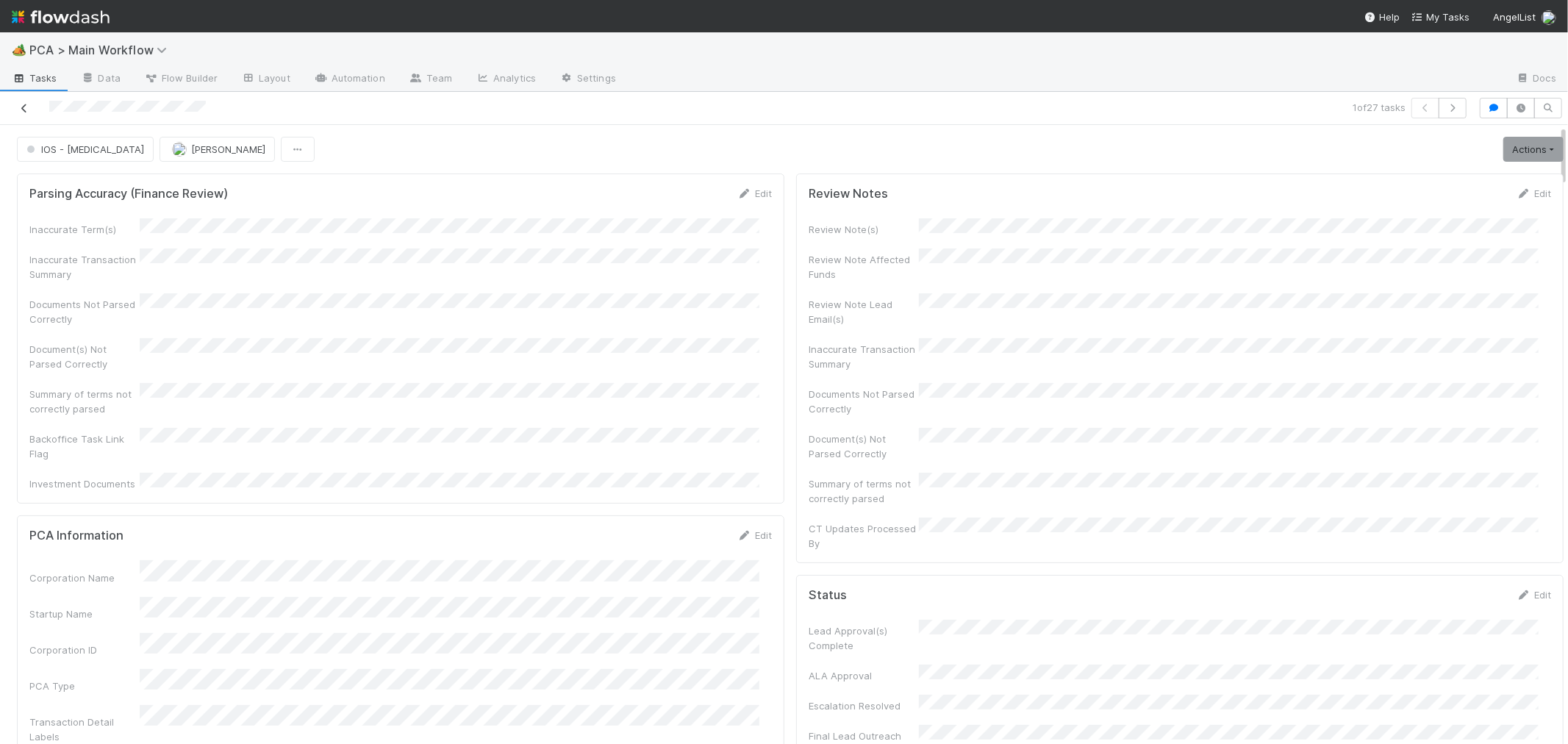
click at [22, 104] on icon at bounding box center [24, 108] width 15 height 9
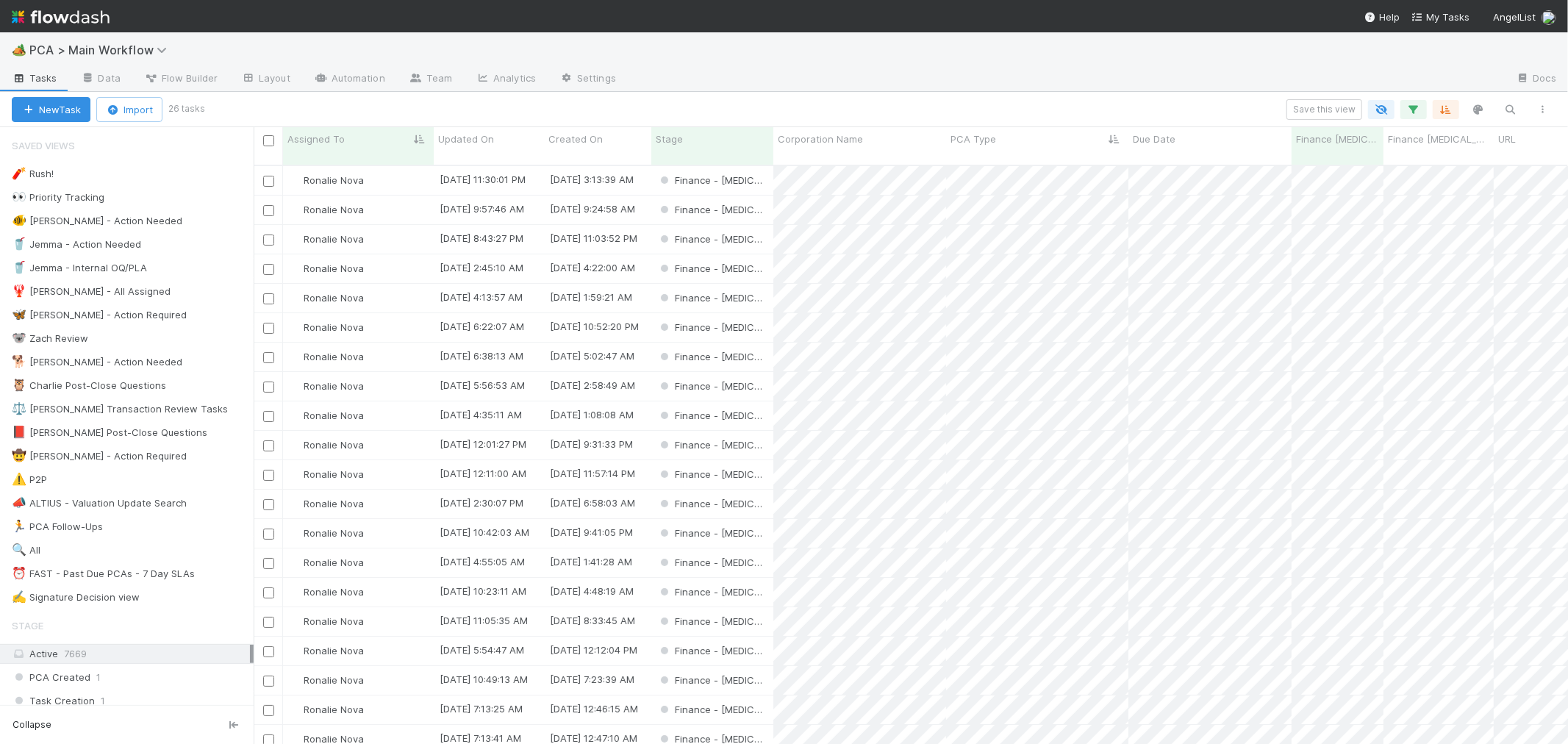
scroll to position [578, 1302]
click at [753, 344] on div "Finance - [MEDICAL_DATA]" at bounding box center [713, 357] width 122 height 28
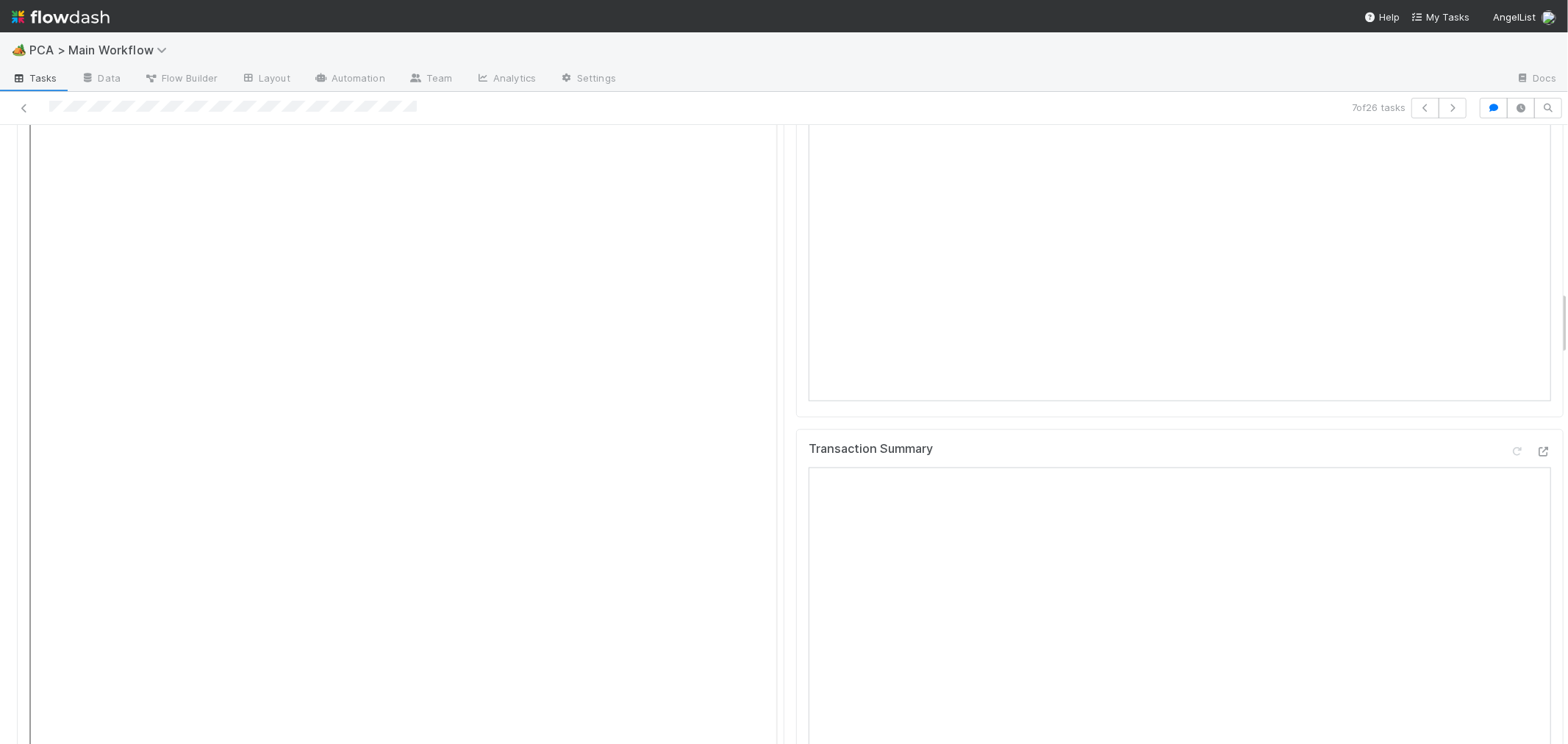
scroll to position [1796, 0]
click at [1537, 381] on icon at bounding box center [1545, 385] width 15 height 9
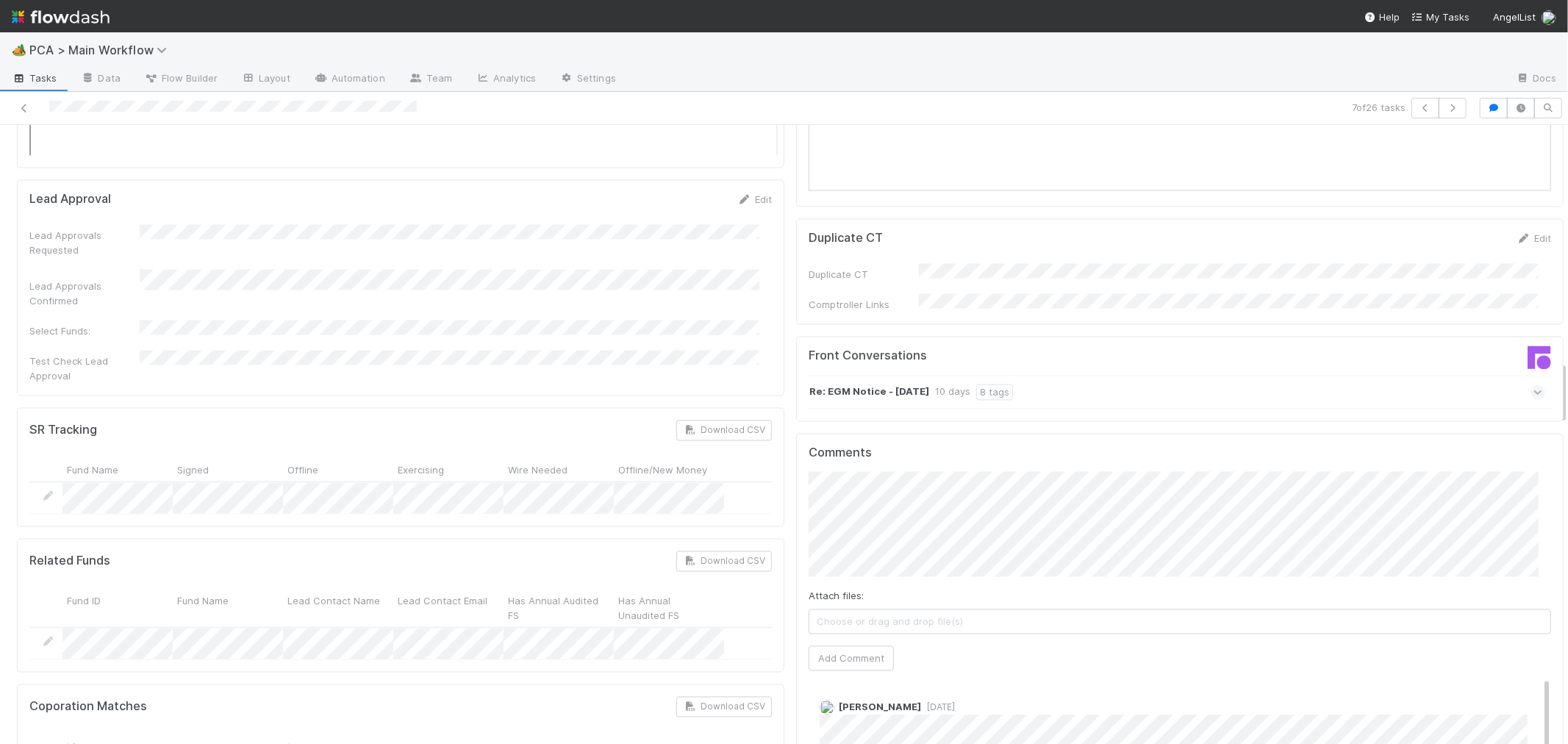
scroll to position [2694, 0]
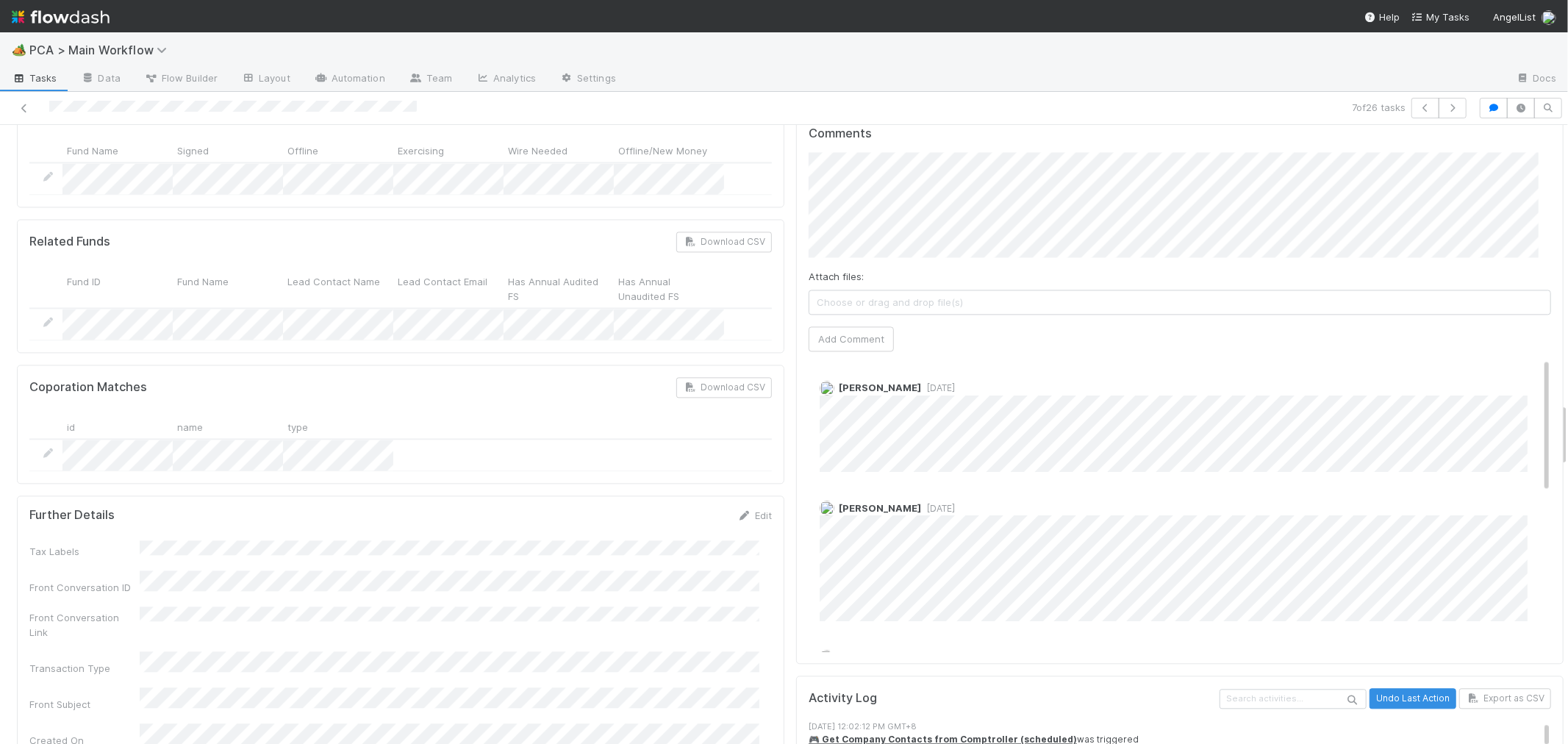
click at [1094, 364] on div "Marlon 5 days ago Roselyn de Villa 6 days ago Charlie Bell 1 week ago A API 1 w…" at bounding box center [1186, 676] width 754 height 640
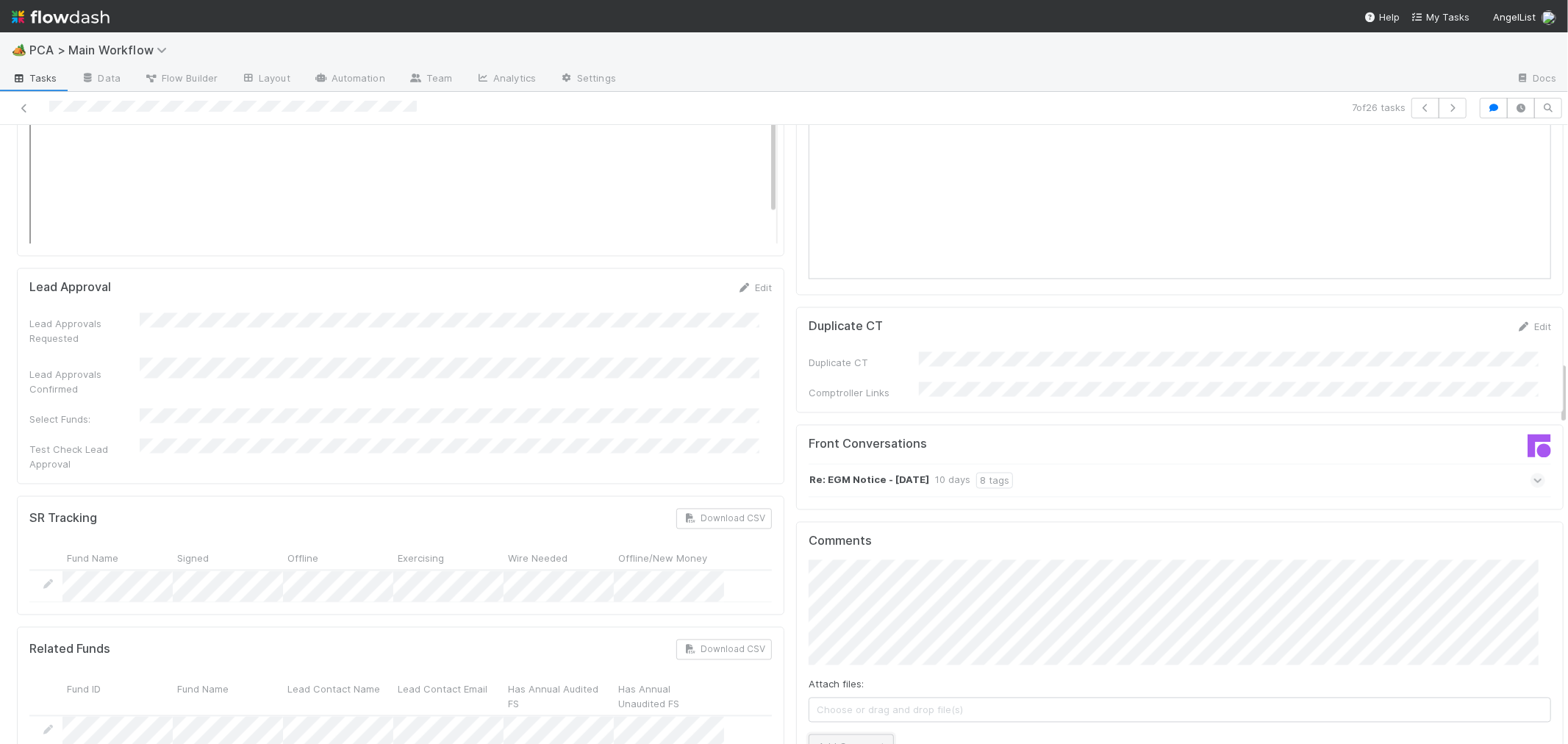
click at [835, 734] on button "Add Comment" at bounding box center [851, 747] width 85 height 25
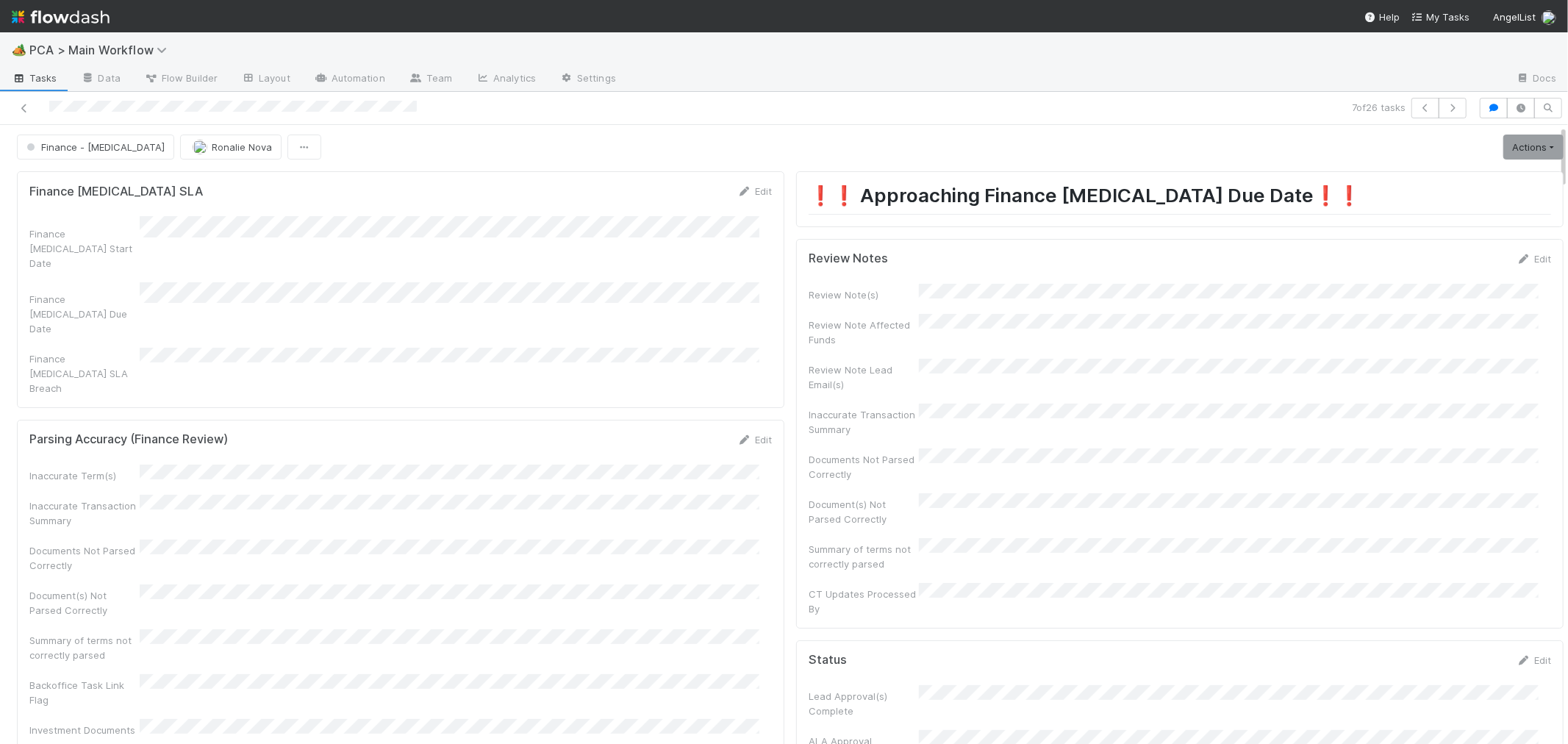
scroll to position [0, 0]
click at [1517, 256] on link "Edit" at bounding box center [1534, 261] width 34 height 12
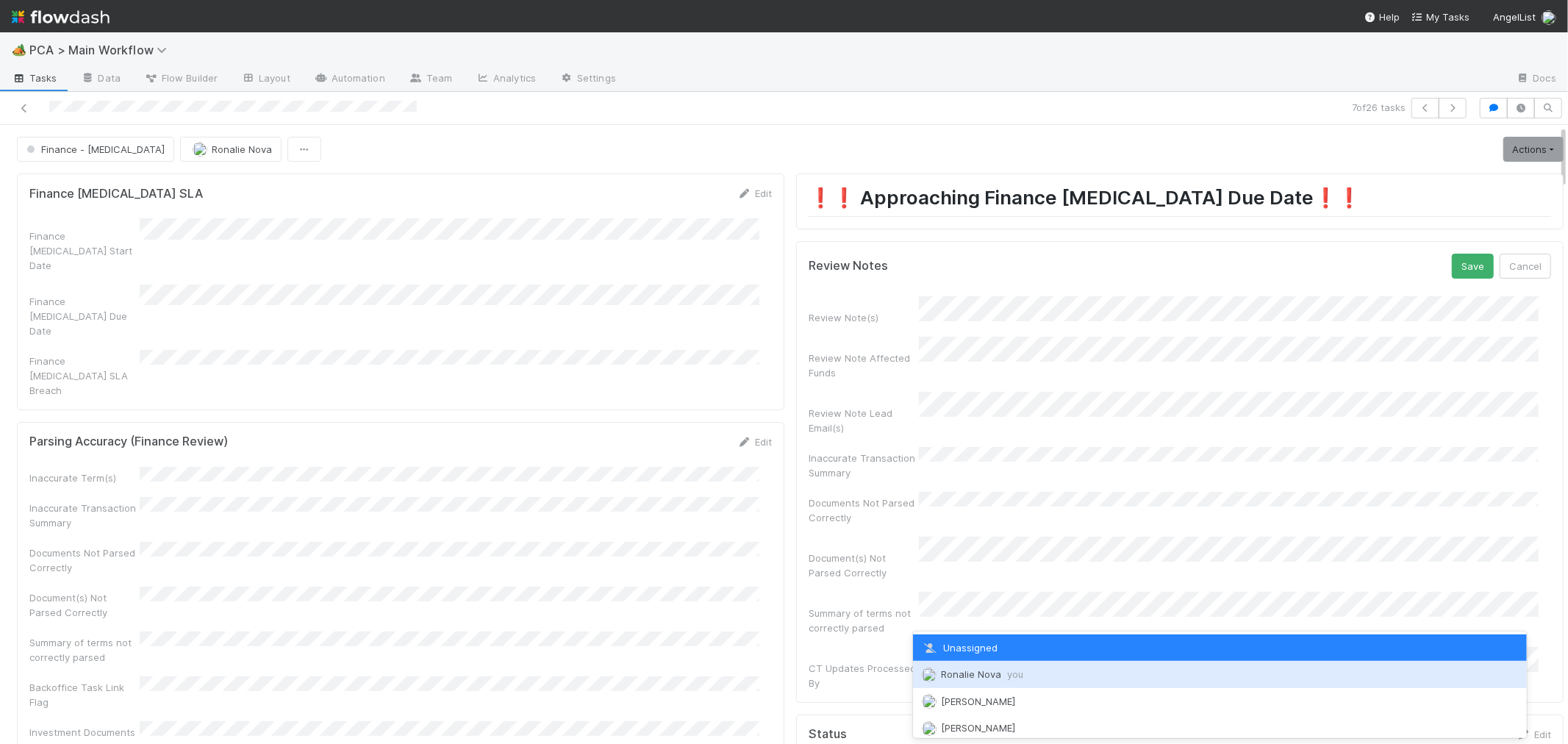
click at [978, 679] on span "Ronalie Nova you" at bounding box center [982, 674] width 83 height 12
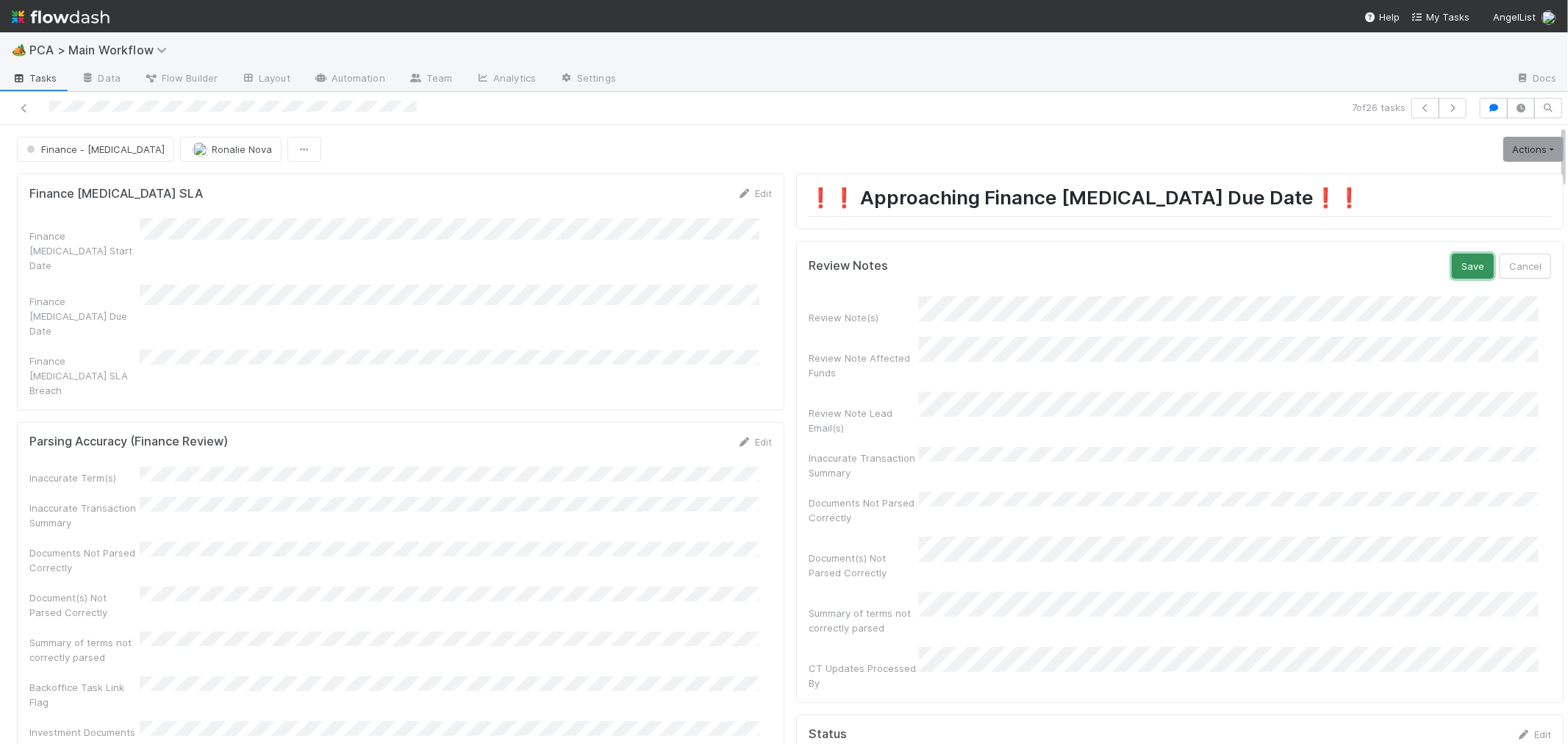
click at [1452, 268] on button "Save" at bounding box center [1473, 266] width 42 height 25
click at [1504, 148] on link "Actions" at bounding box center [1534, 149] width 60 height 25
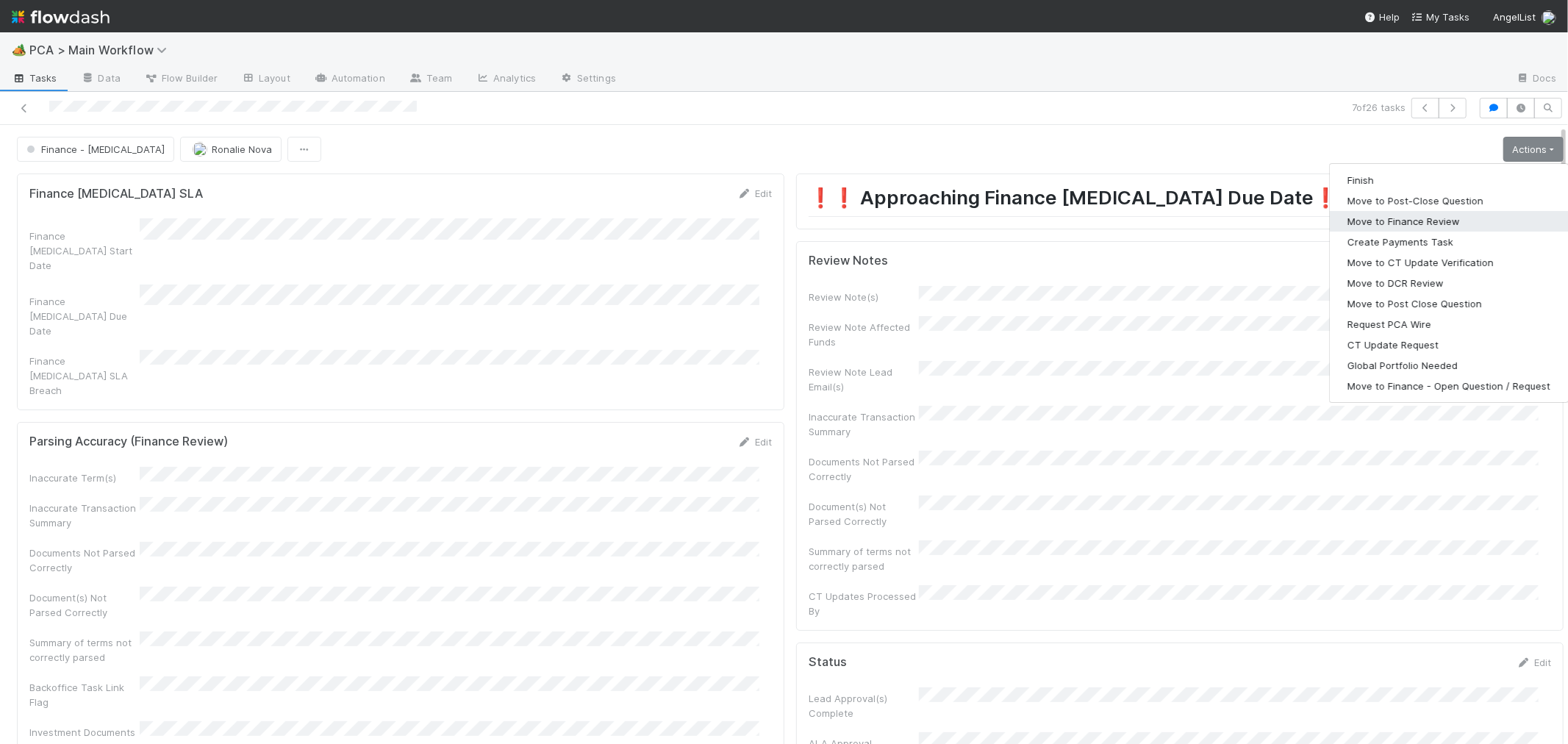
click at [1379, 220] on button "Move to Finance Review" at bounding box center [1449, 221] width 238 height 21
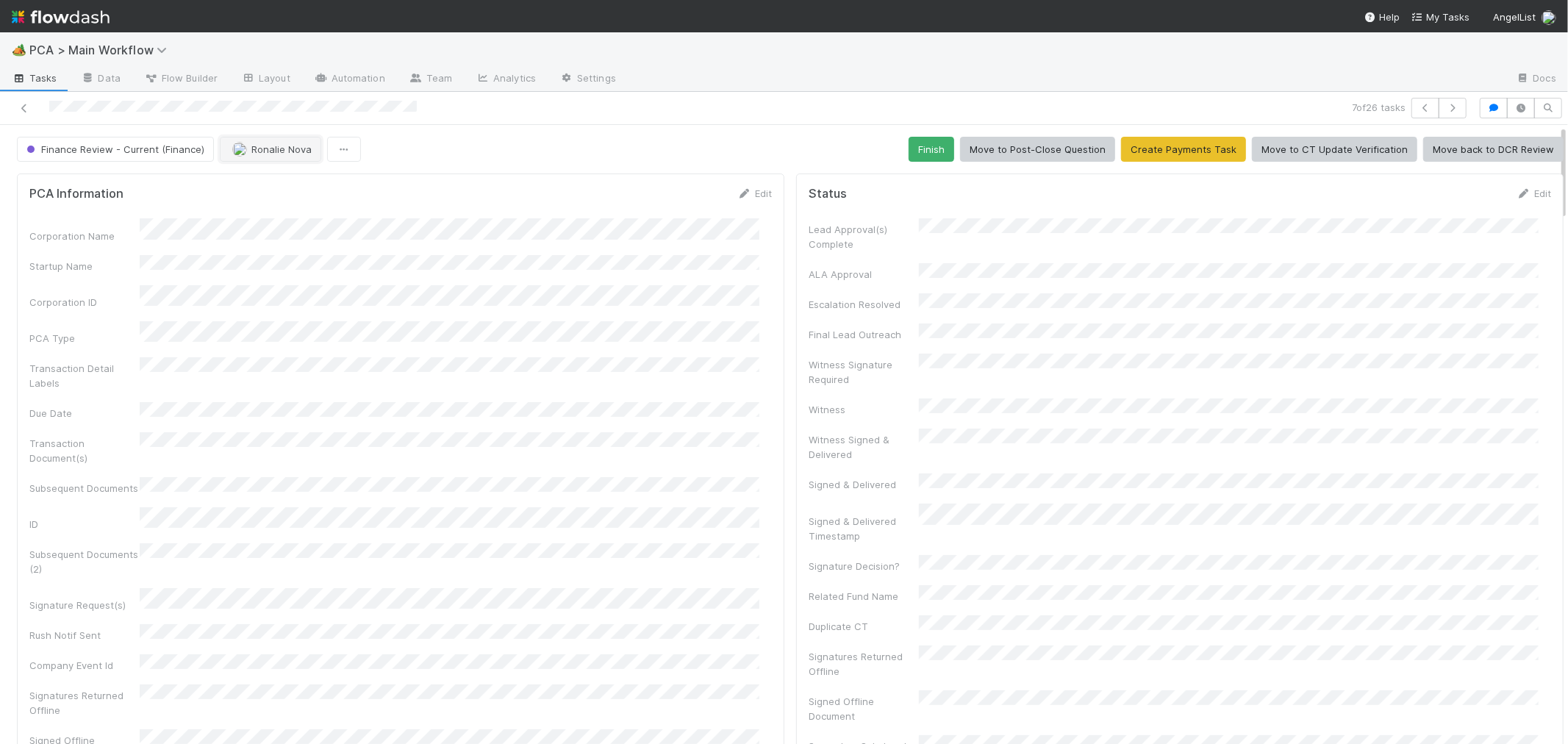
click at [270, 154] on span "Ronalie Nova" at bounding box center [281, 149] width 60 height 12
click at [340, 214] on div "[PERSON_NAME]" at bounding box center [314, 214] width 207 height 27
click at [26, 106] on icon at bounding box center [24, 108] width 15 height 9
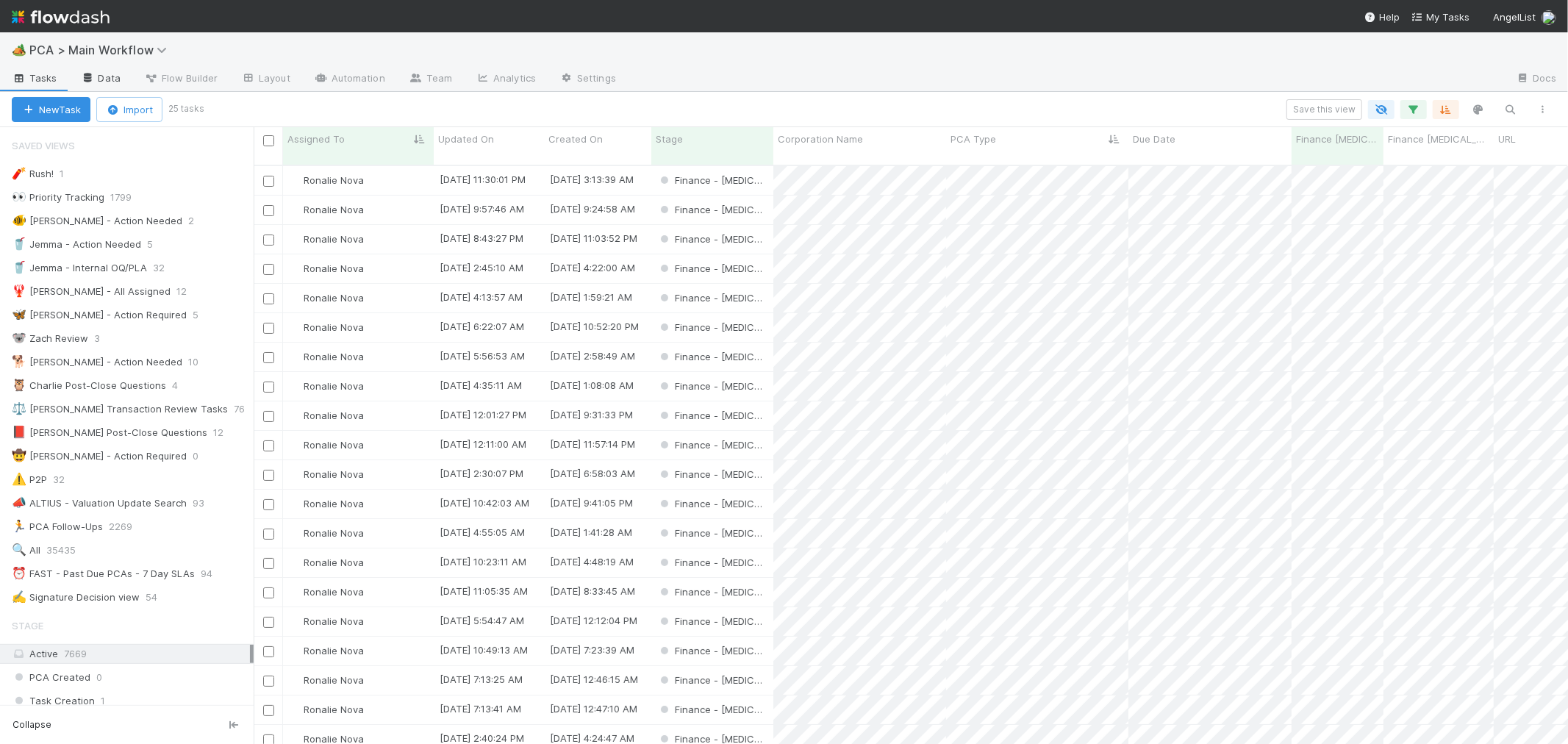
scroll to position [13, 12]
click at [766, 322] on div "Finance - [MEDICAL_DATA]" at bounding box center [713, 327] width 122 height 28
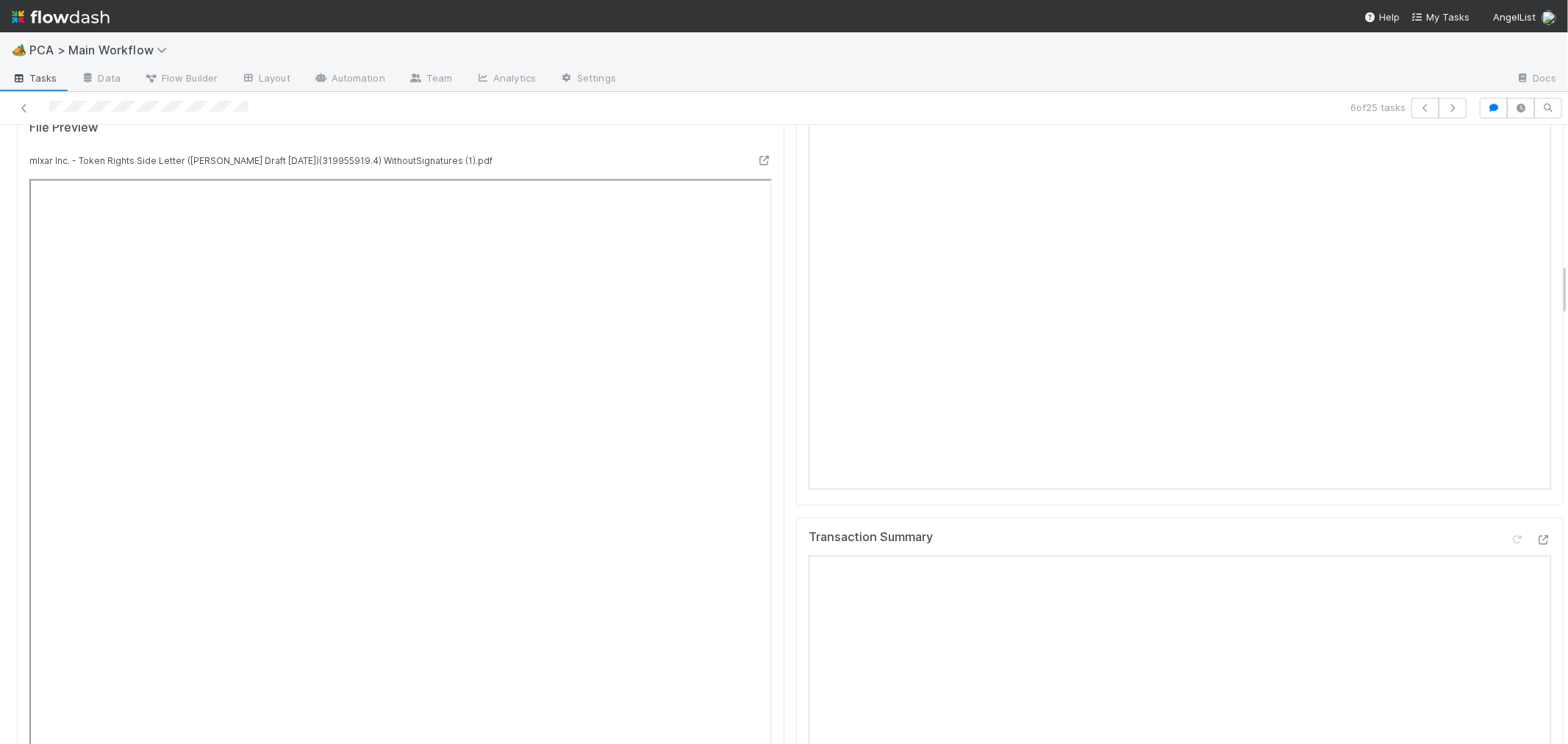
scroll to position [1633, 0]
click at [1537, 545] on icon at bounding box center [1545, 549] width 15 height 9
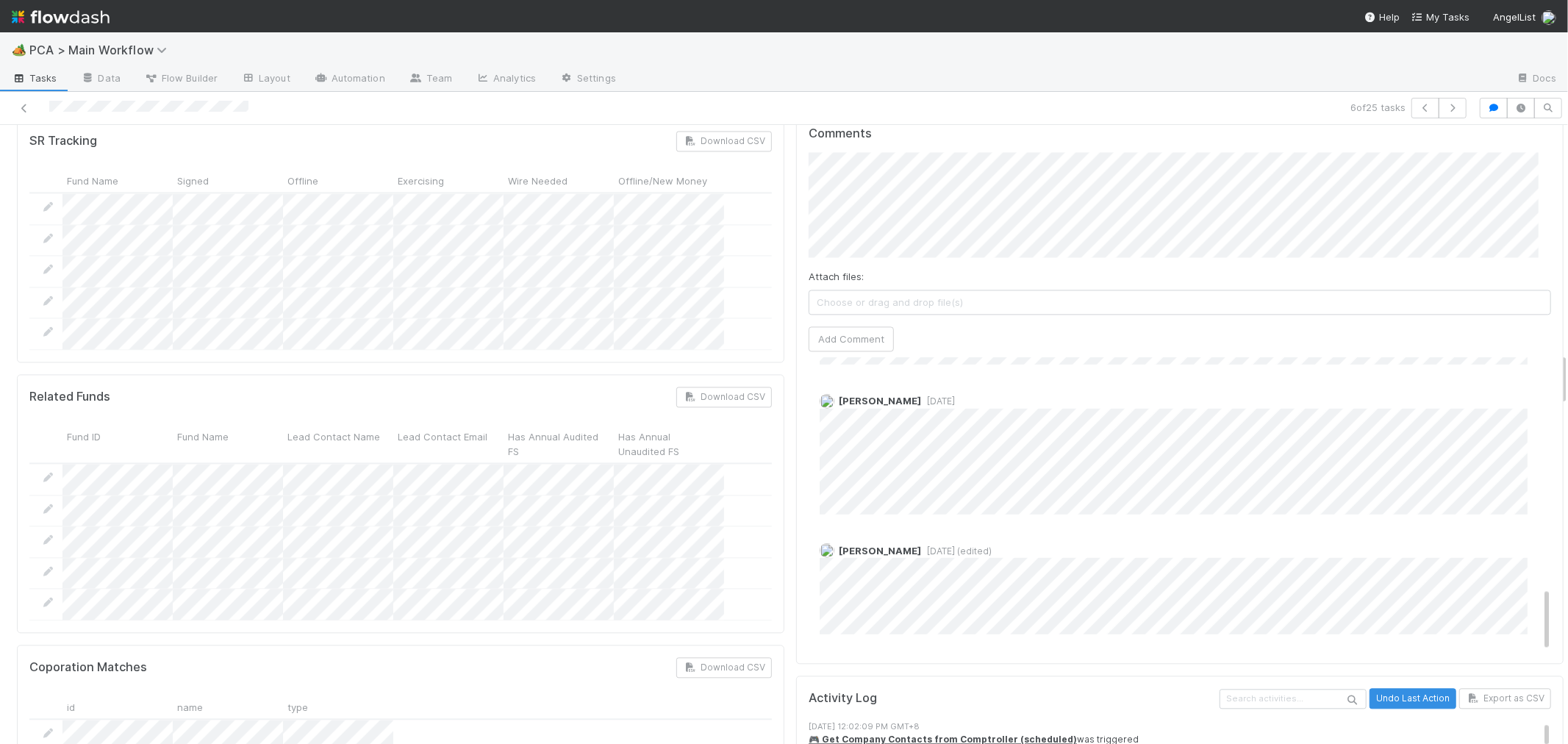
scroll to position [2612, 0]
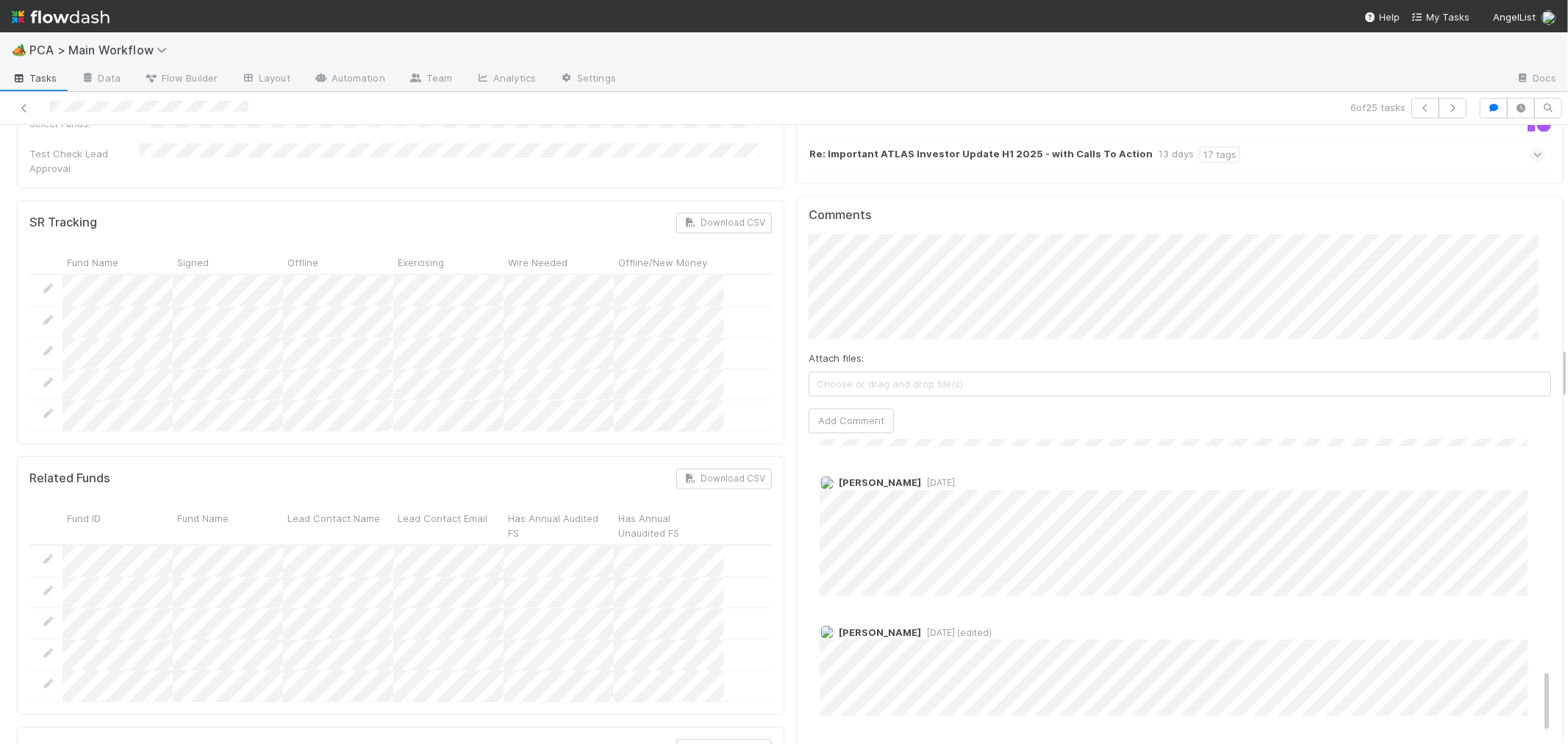
click at [1026, 483] on div "Roselyn de Villa 4 days ago Nathalie Gualito 1 week ago Jemma Cunningham 1 week…" at bounding box center [1186, 68] width 754 height 1330
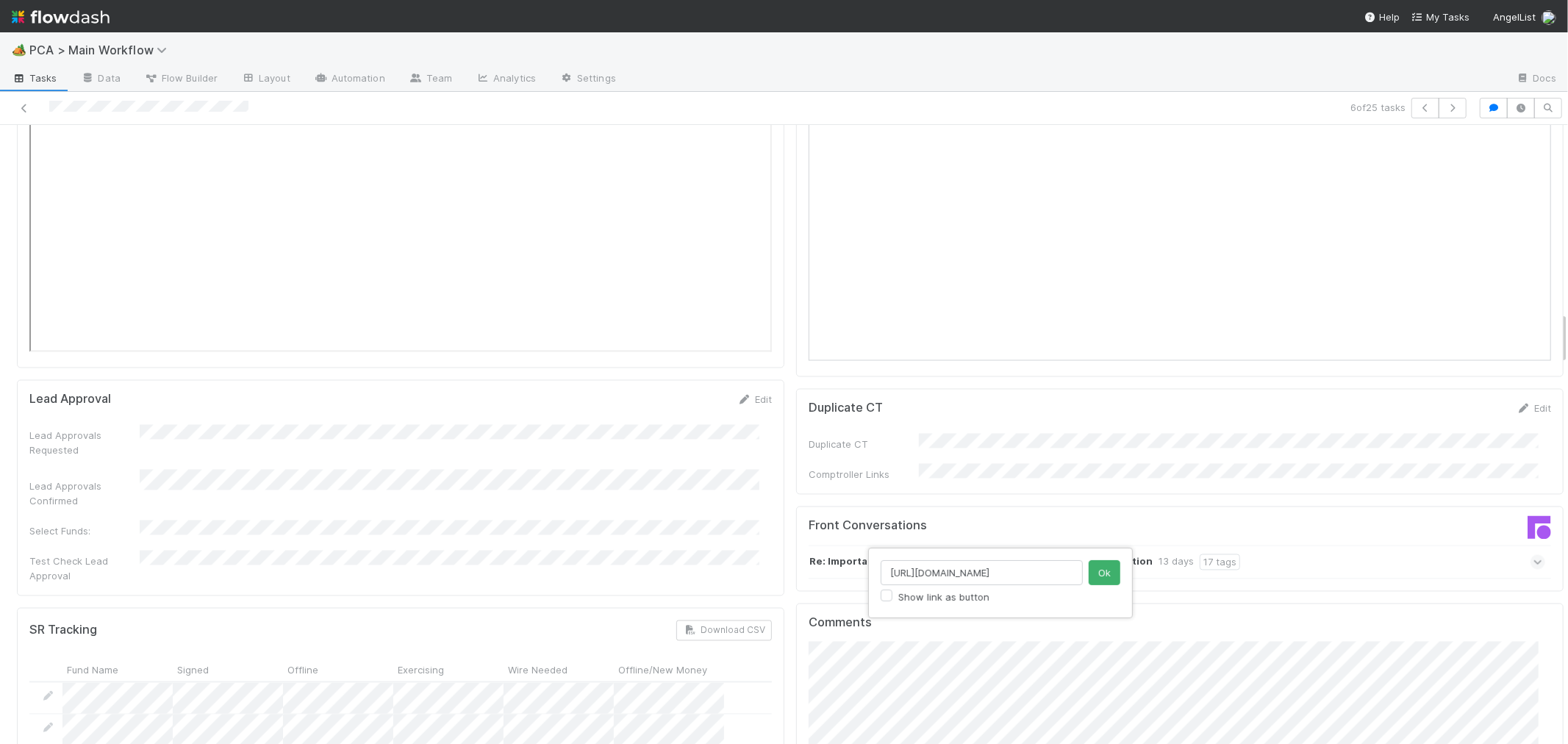
scroll to position [0, 255]
type input "https://comptroller.internal.angellist.com/v/corporations/448a33a06d8d447895257…"
click at [1098, 569] on button "Ok" at bounding box center [1105, 572] width 32 height 25
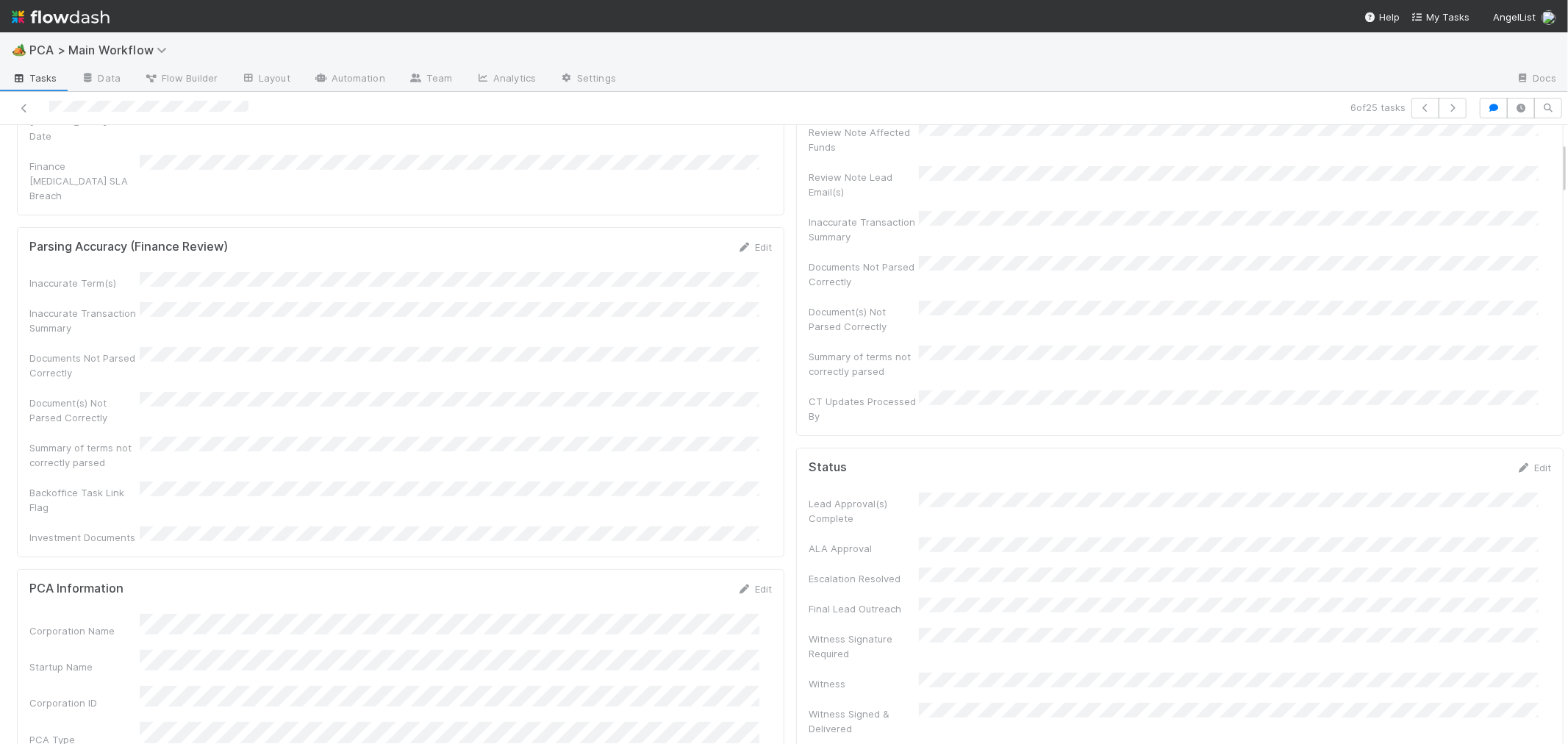
scroll to position [0, 0]
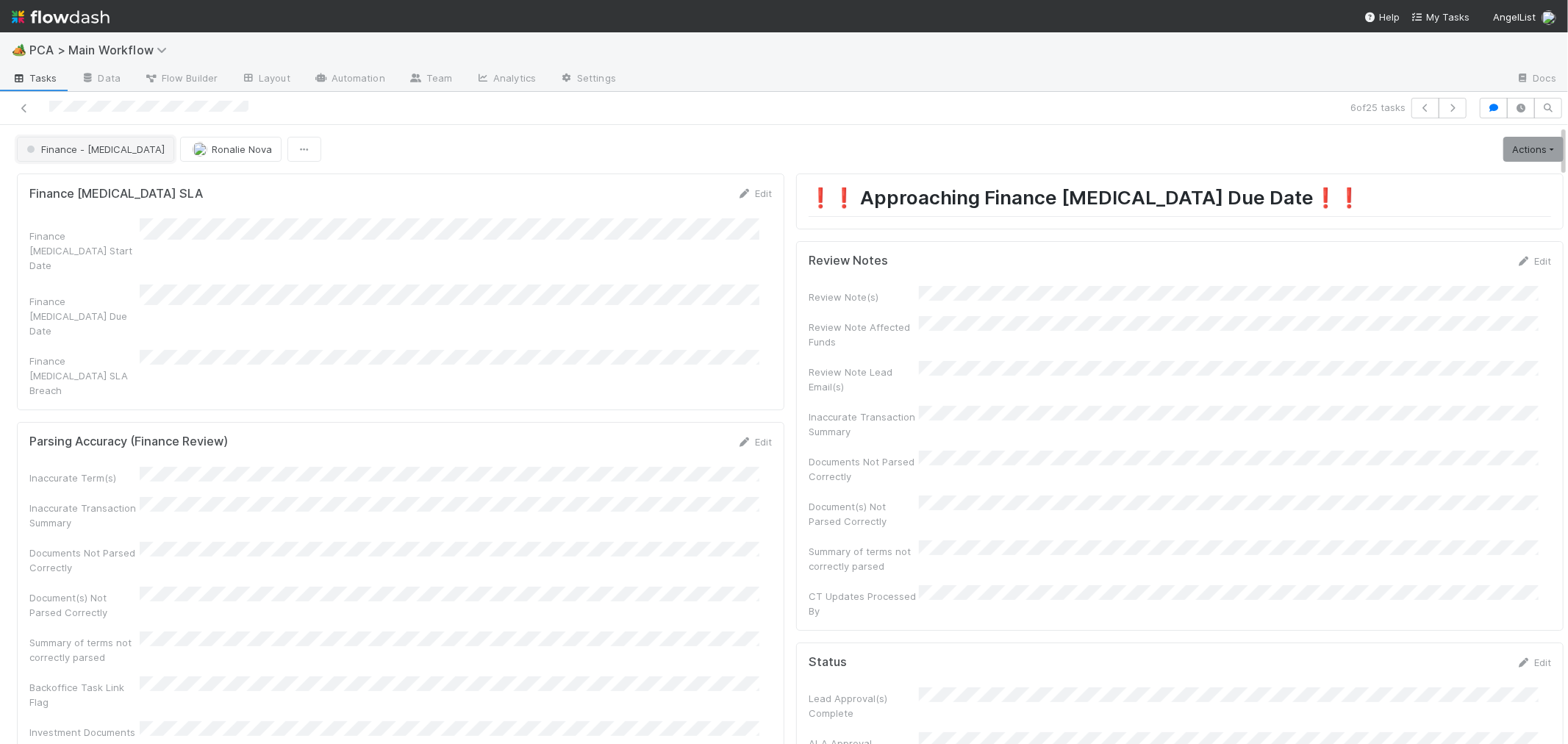
click at [70, 158] on button "Finance - [MEDICAL_DATA]" at bounding box center [95, 149] width 158 height 25
click at [130, 209] on div "Record Transaction" at bounding box center [115, 214] width 207 height 27
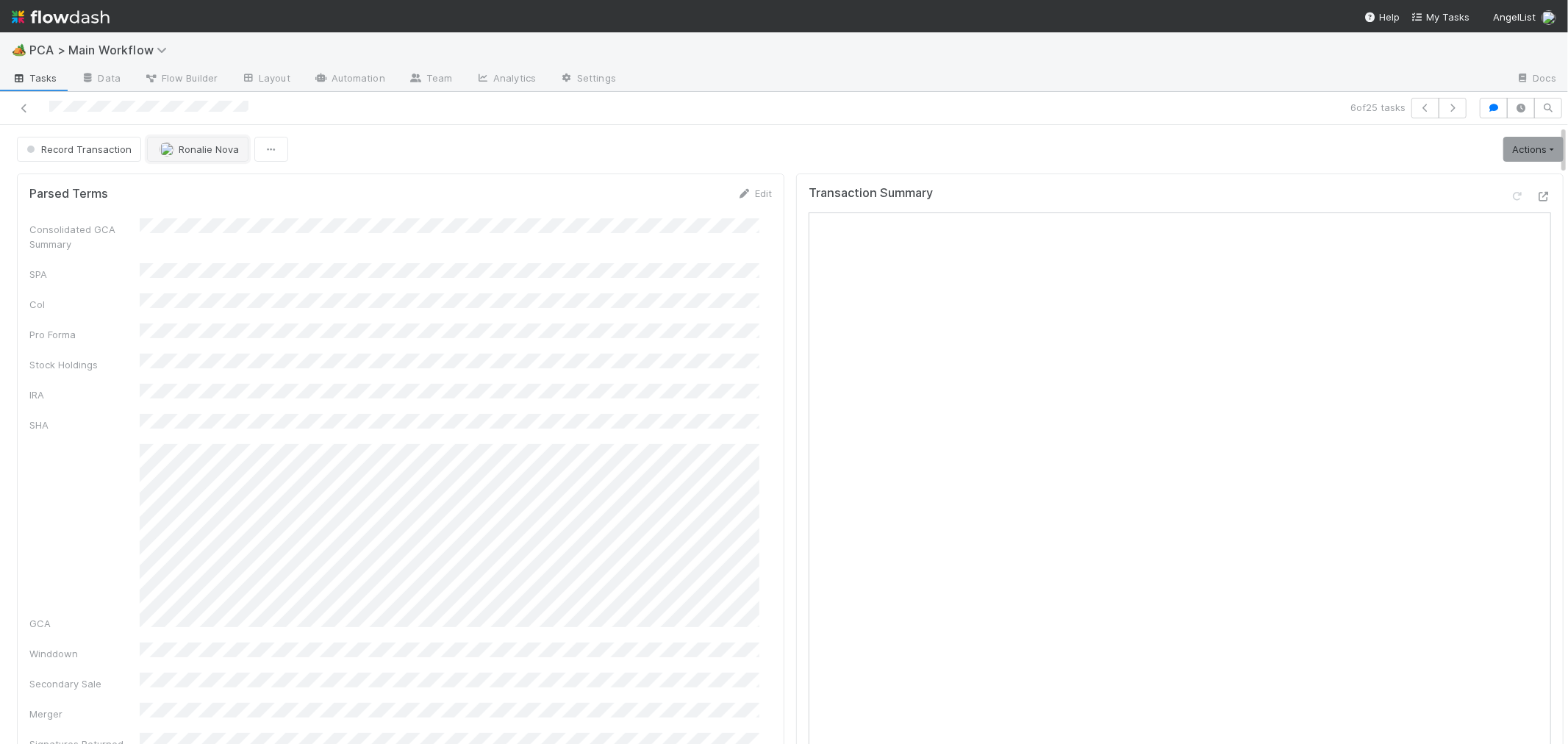
click at [184, 152] on span "Ronalie Nova" at bounding box center [209, 149] width 60 height 12
click at [226, 238] on span "[PERSON_NAME]" at bounding box center [204, 240] width 74 height 12
click at [28, 105] on icon at bounding box center [24, 108] width 15 height 9
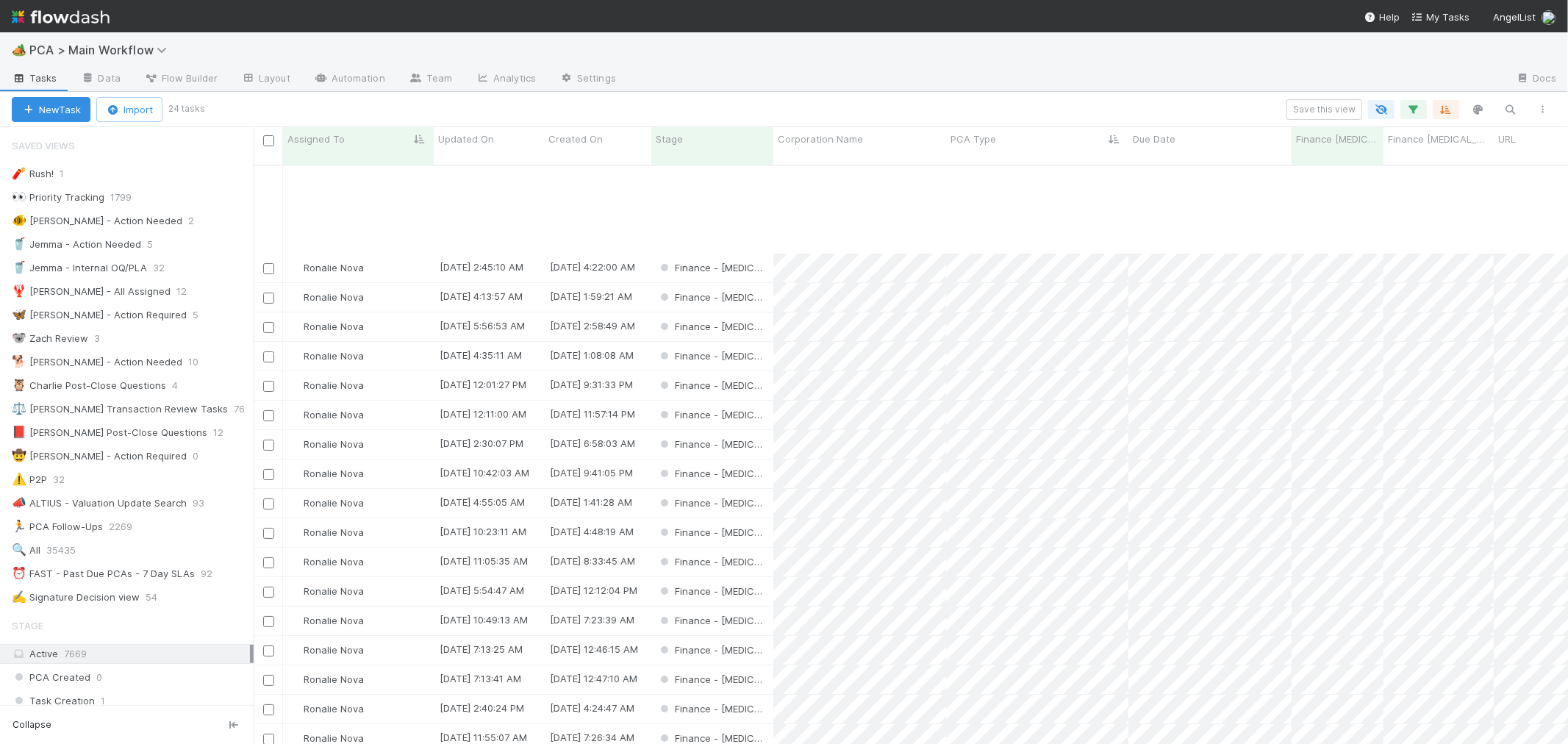
scroll to position [127, 0]
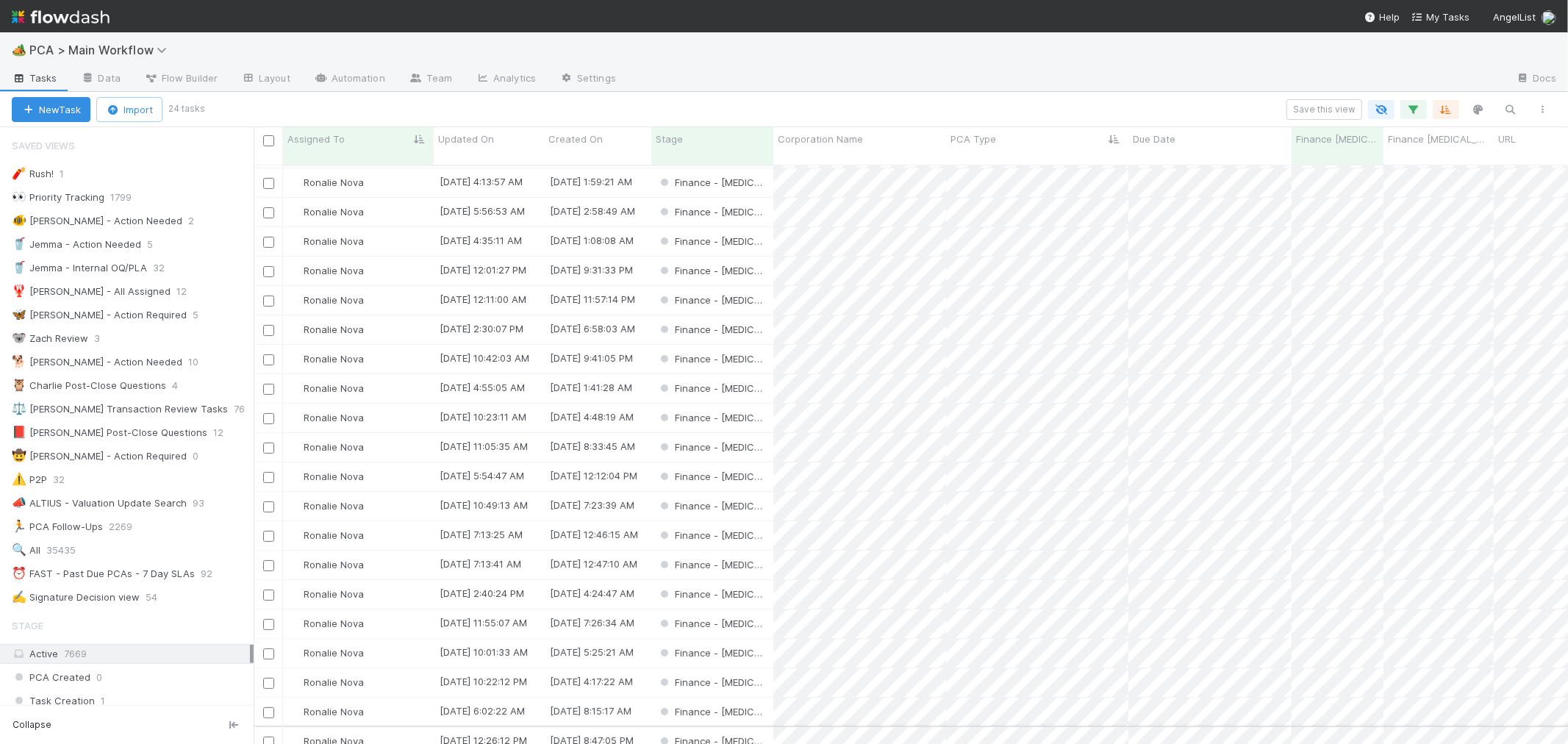
click at [765, 726] on div "Finance - [MEDICAL_DATA]" at bounding box center [713, 741] width 122 height 28
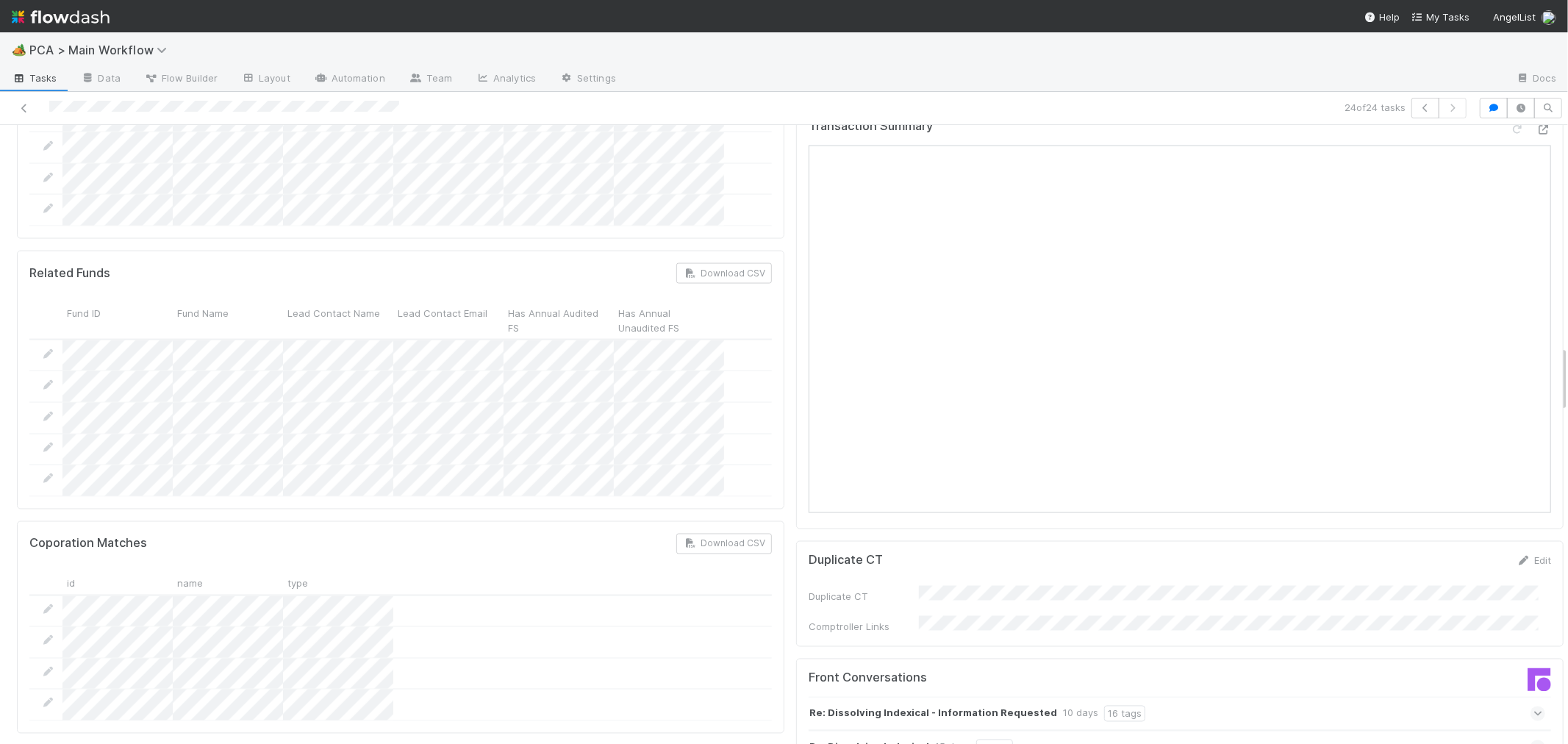
scroll to position [1633, 0]
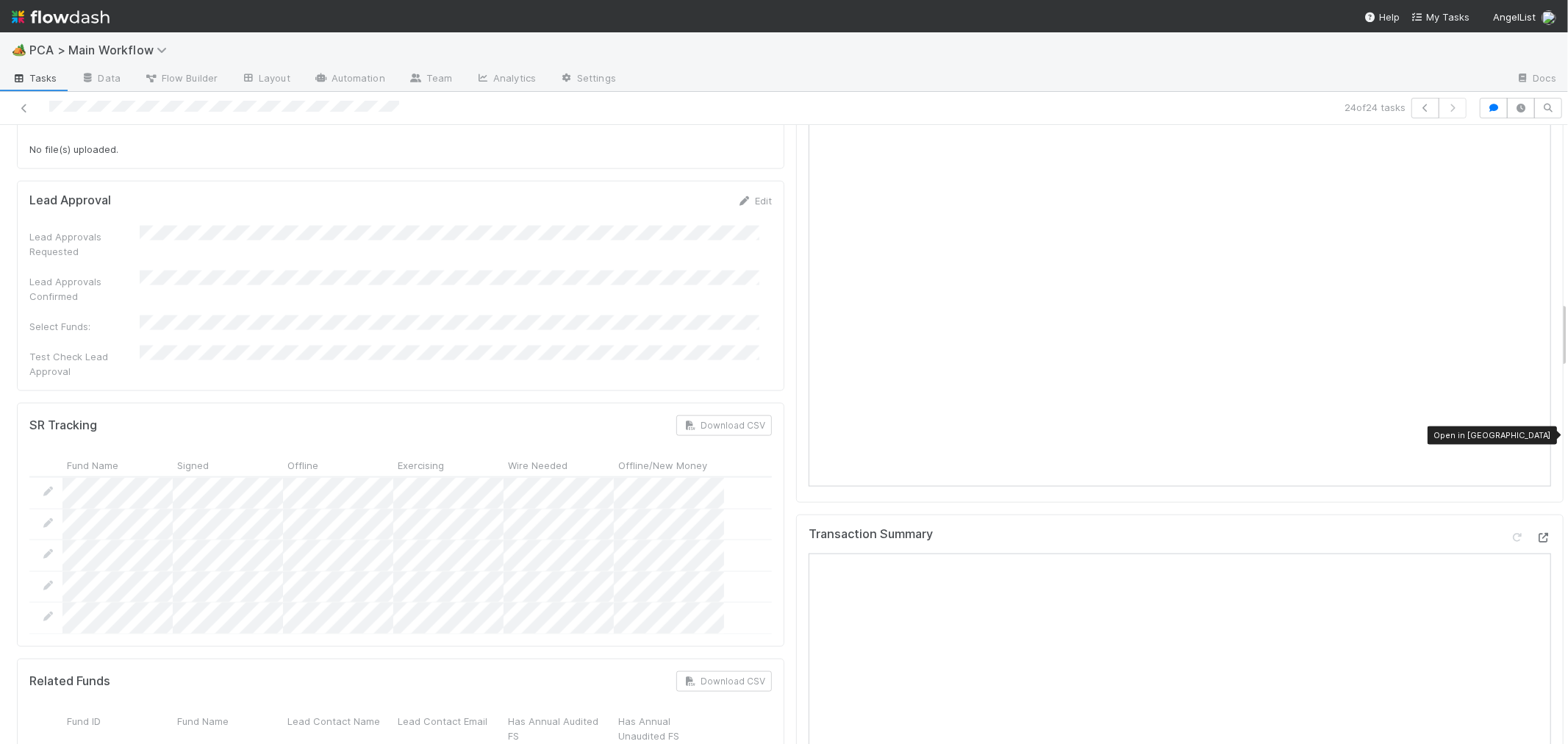
click at [1537, 530] on div at bounding box center [1545, 537] width 15 height 15
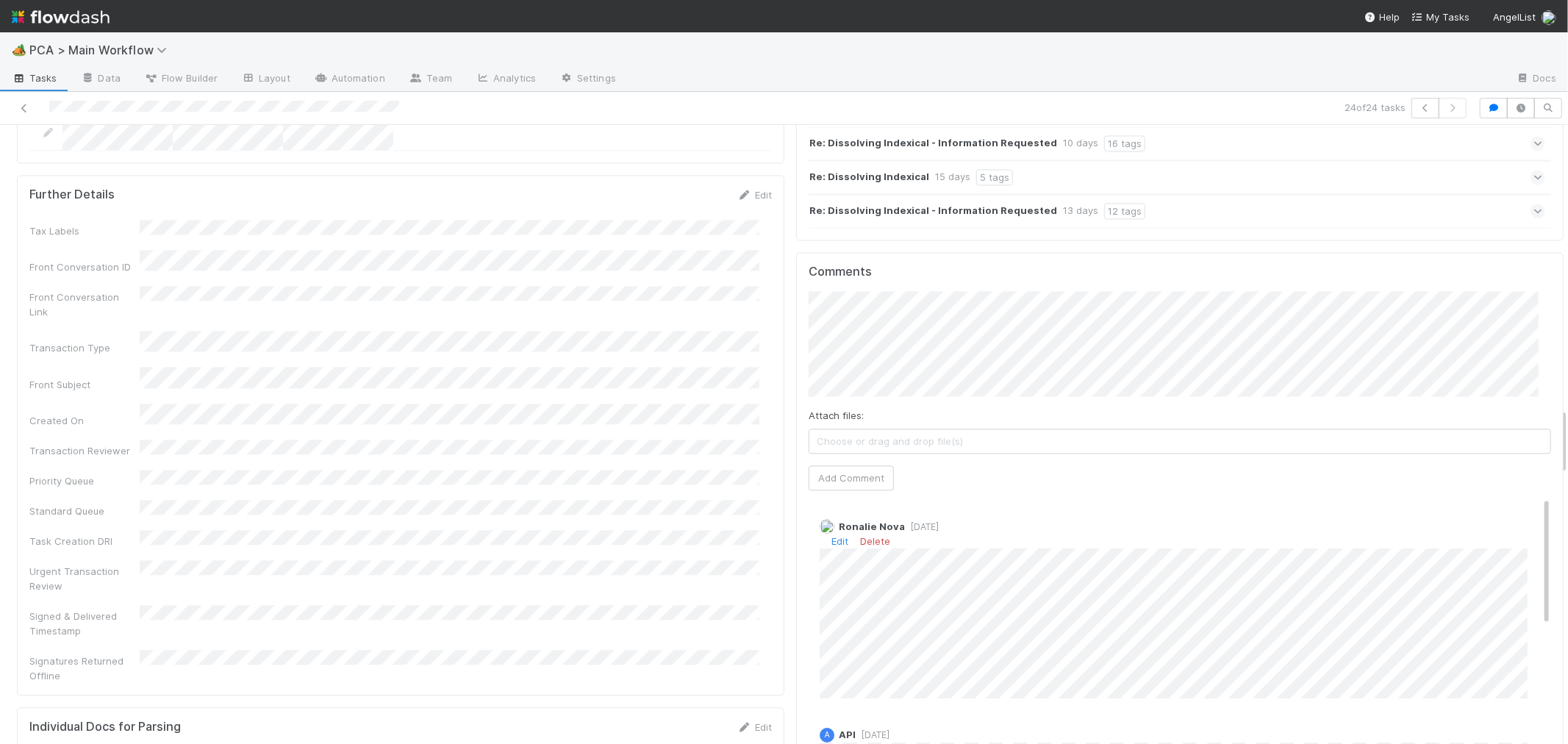
scroll to position [2612, 0]
click at [732, 209] on div "Finance ICU SLA Edit Finance ICU Start Date Finance ICU Due Date Finance ICU SL…" at bounding box center [790, 566] width 1559 height 6023
click at [824, 464] on button "Add Comment" at bounding box center [851, 476] width 85 height 25
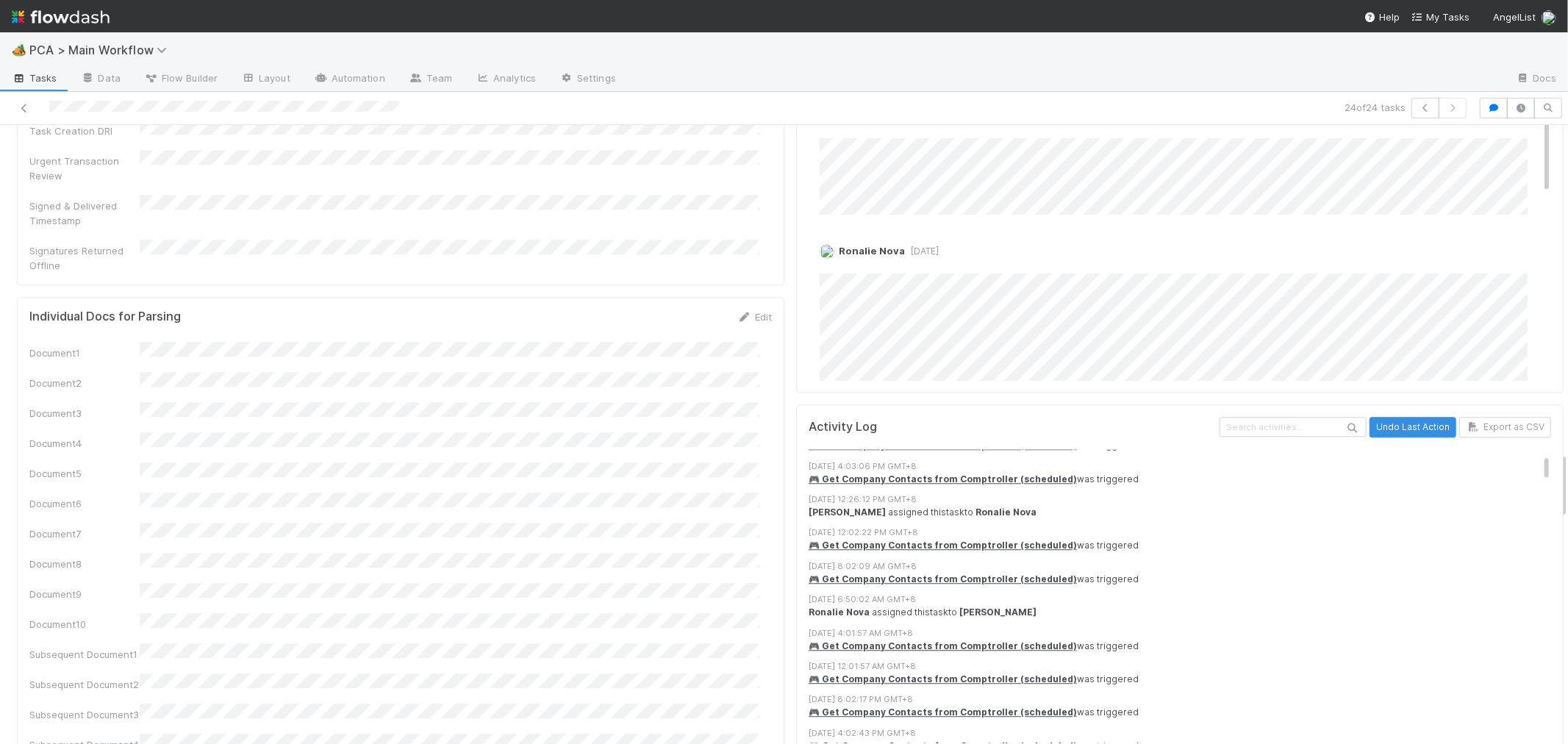
scroll to position [82, 0]
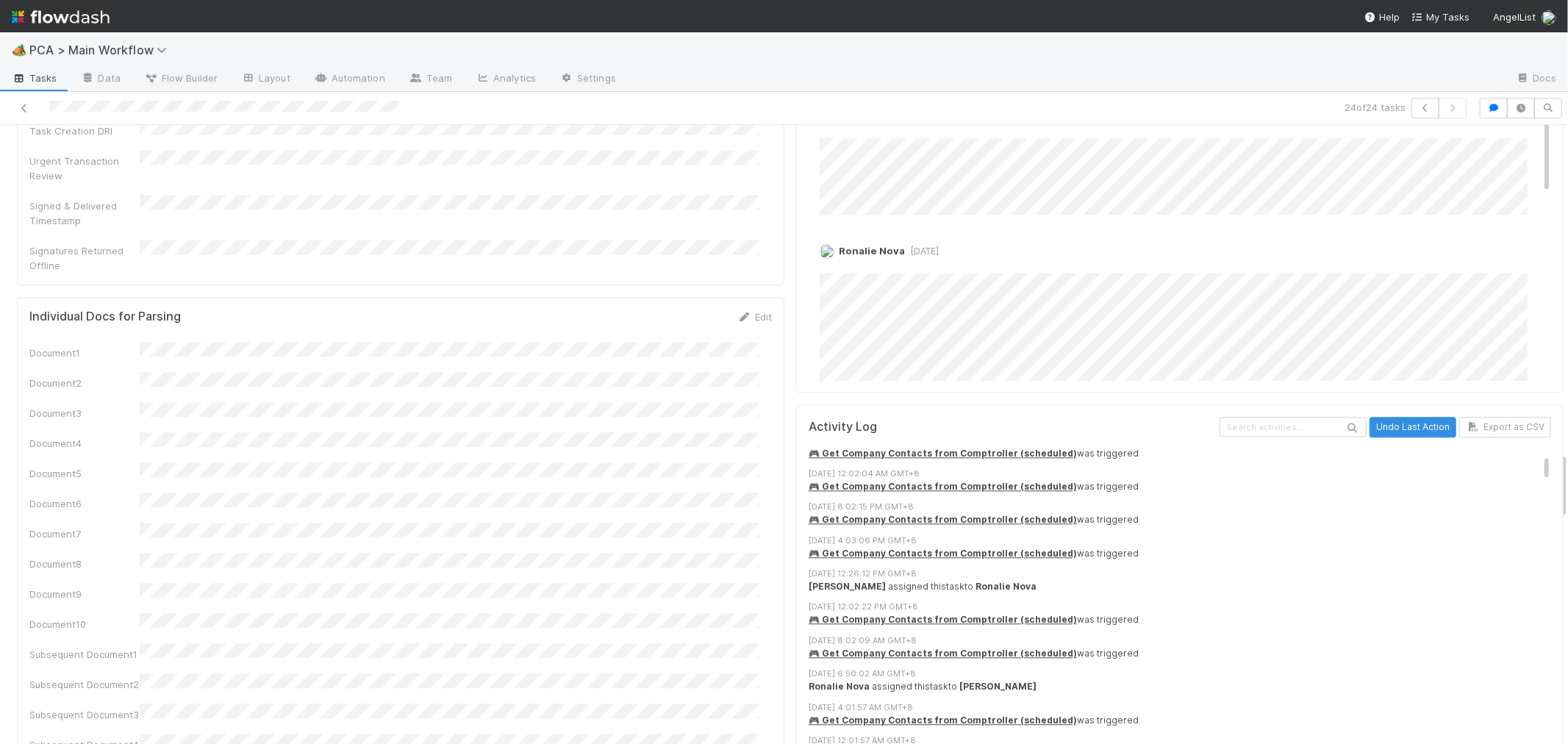
click at [550, 358] on div "Document1 Document2 Document3 Document4 Document5 Document6 Document7 Document8…" at bounding box center [401, 645] width 743 height 606
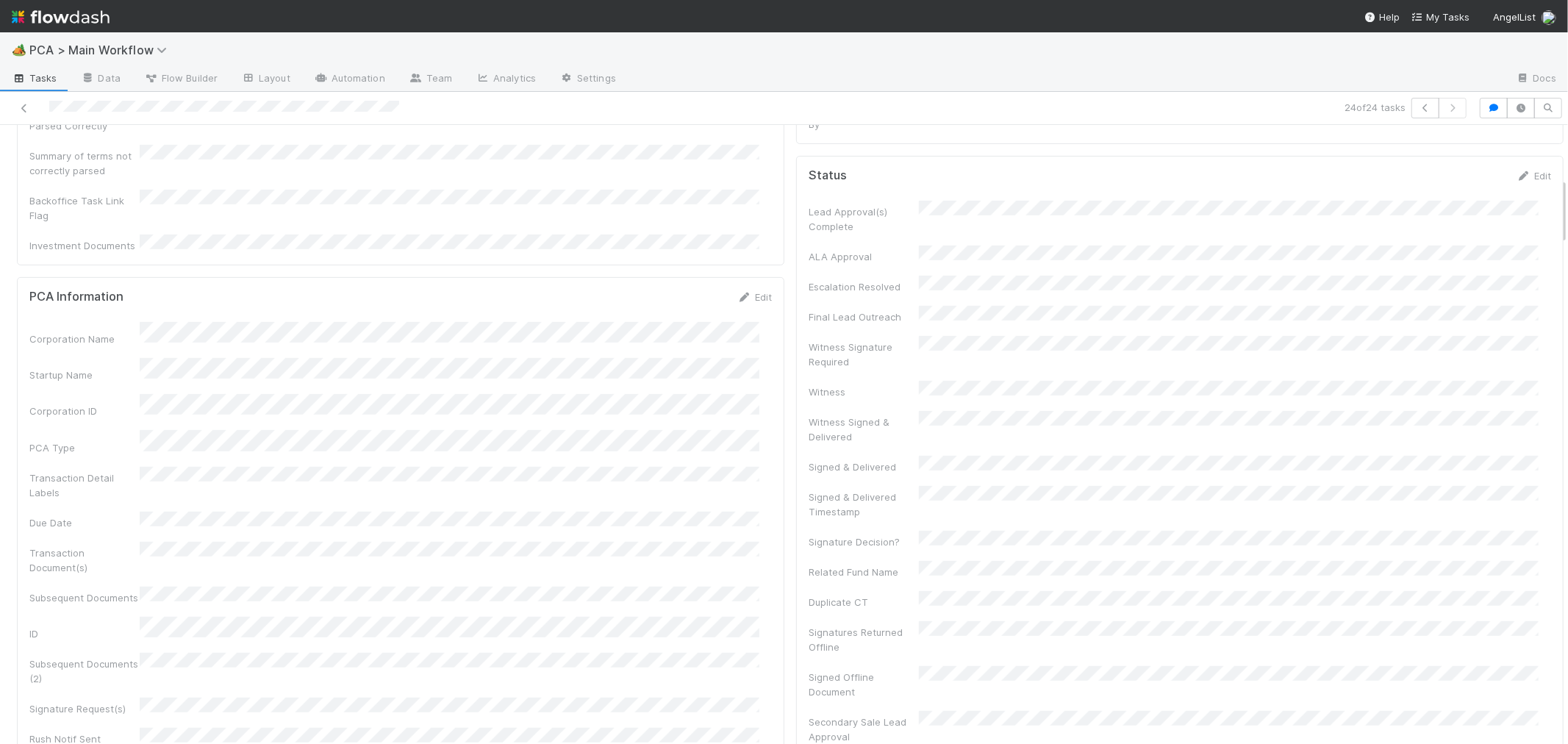
scroll to position [0, 0]
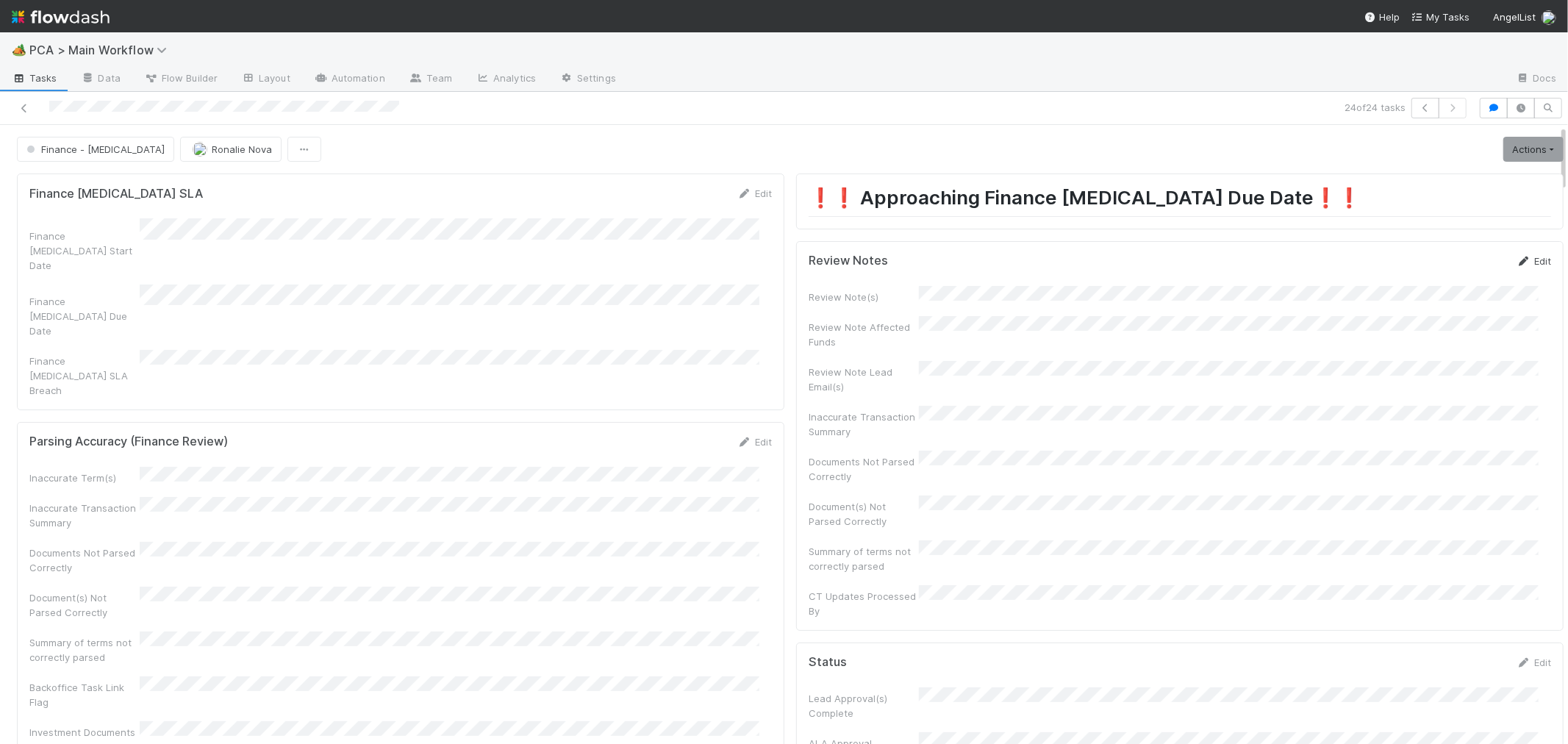
click at [1517, 259] on link "Edit" at bounding box center [1534, 261] width 34 height 12
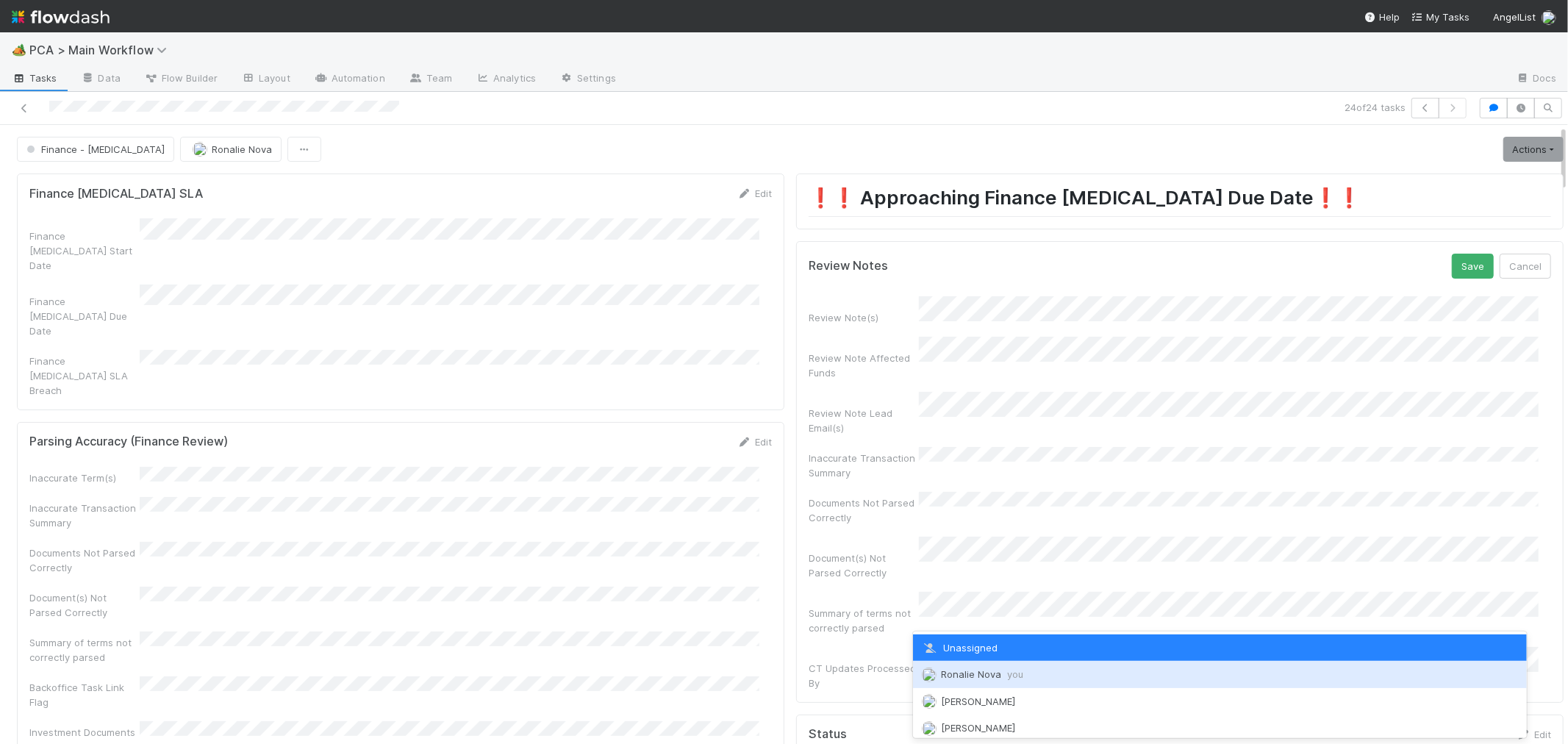
click at [996, 673] on span "Ronalie Nova you" at bounding box center [982, 674] width 83 height 12
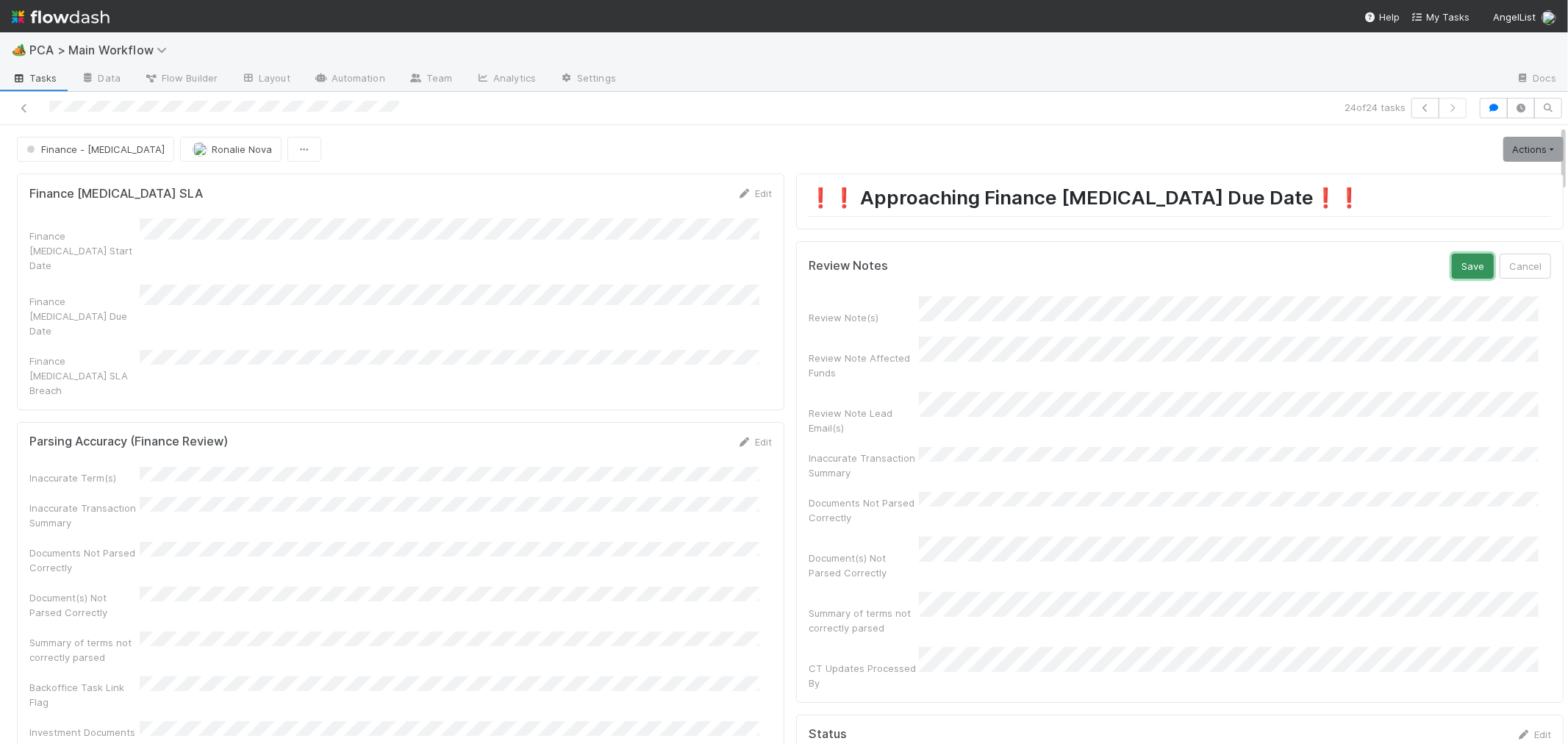
click at [1452, 261] on button "Save" at bounding box center [1473, 266] width 42 height 25
click at [1504, 156] on link "Actions" at bounding box center [1534, 149] width 60 height 25
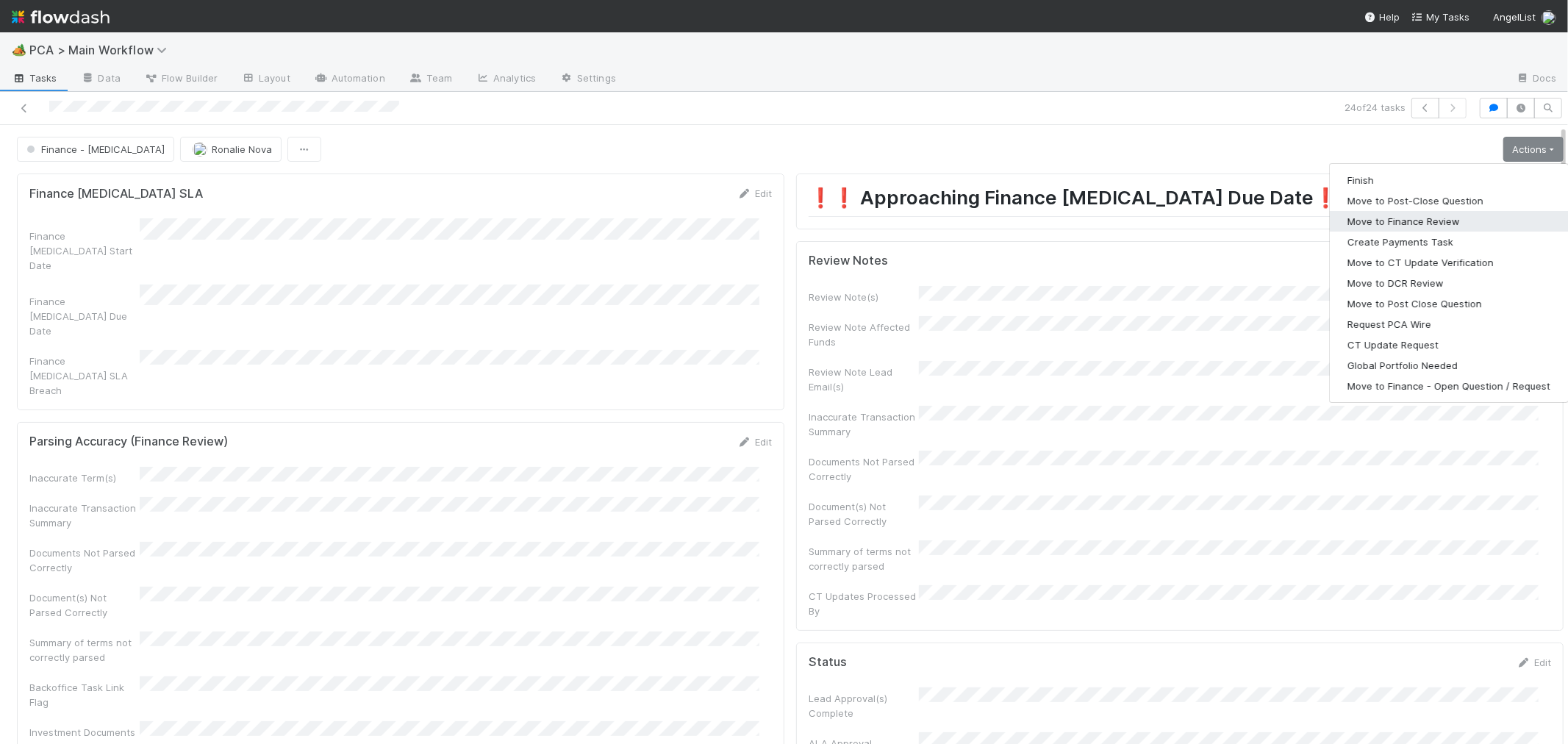
click at [1387, 216] on button "Move to Finance Review" at bounding box center [1449, 221] width 238 height 21
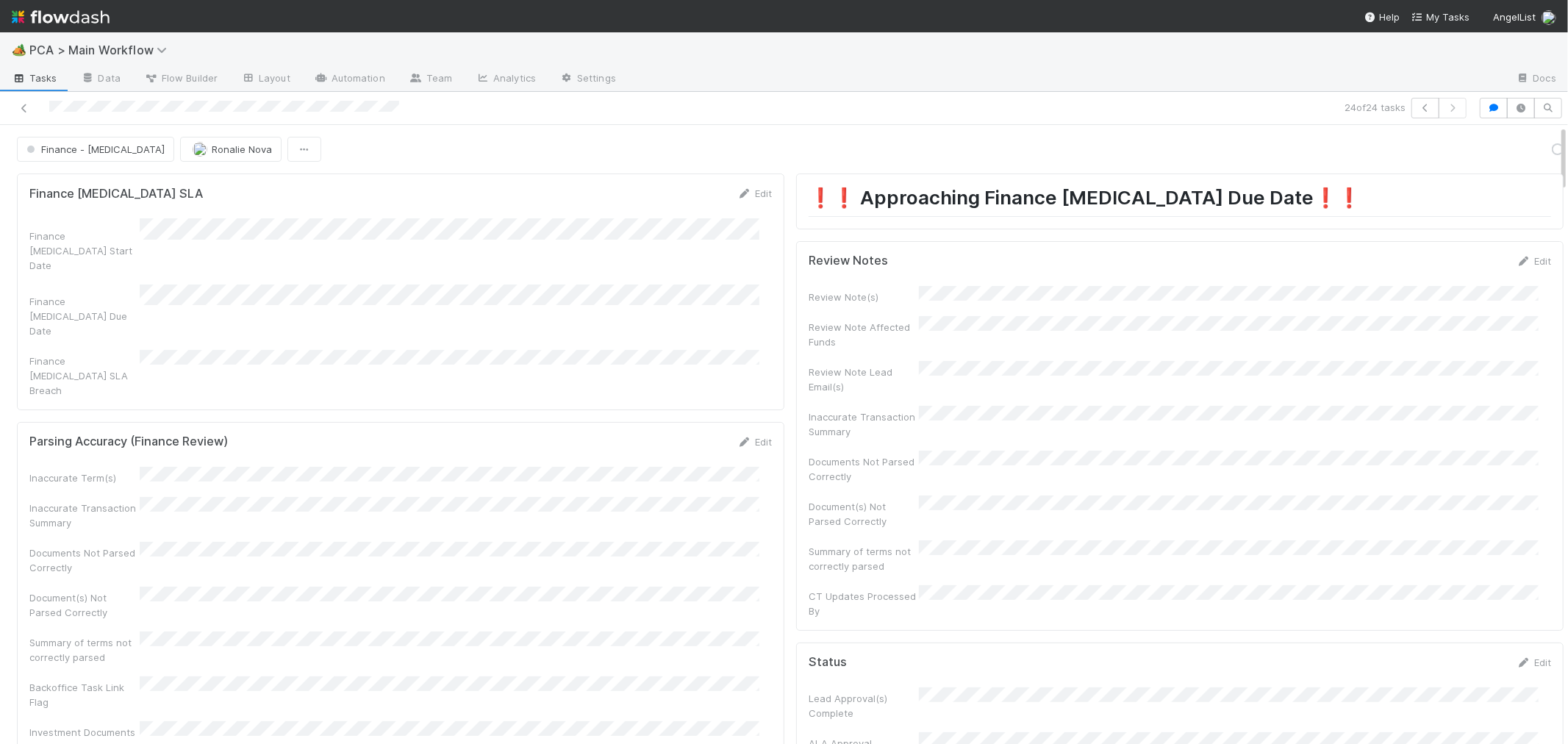
scroll to position [96, 0]
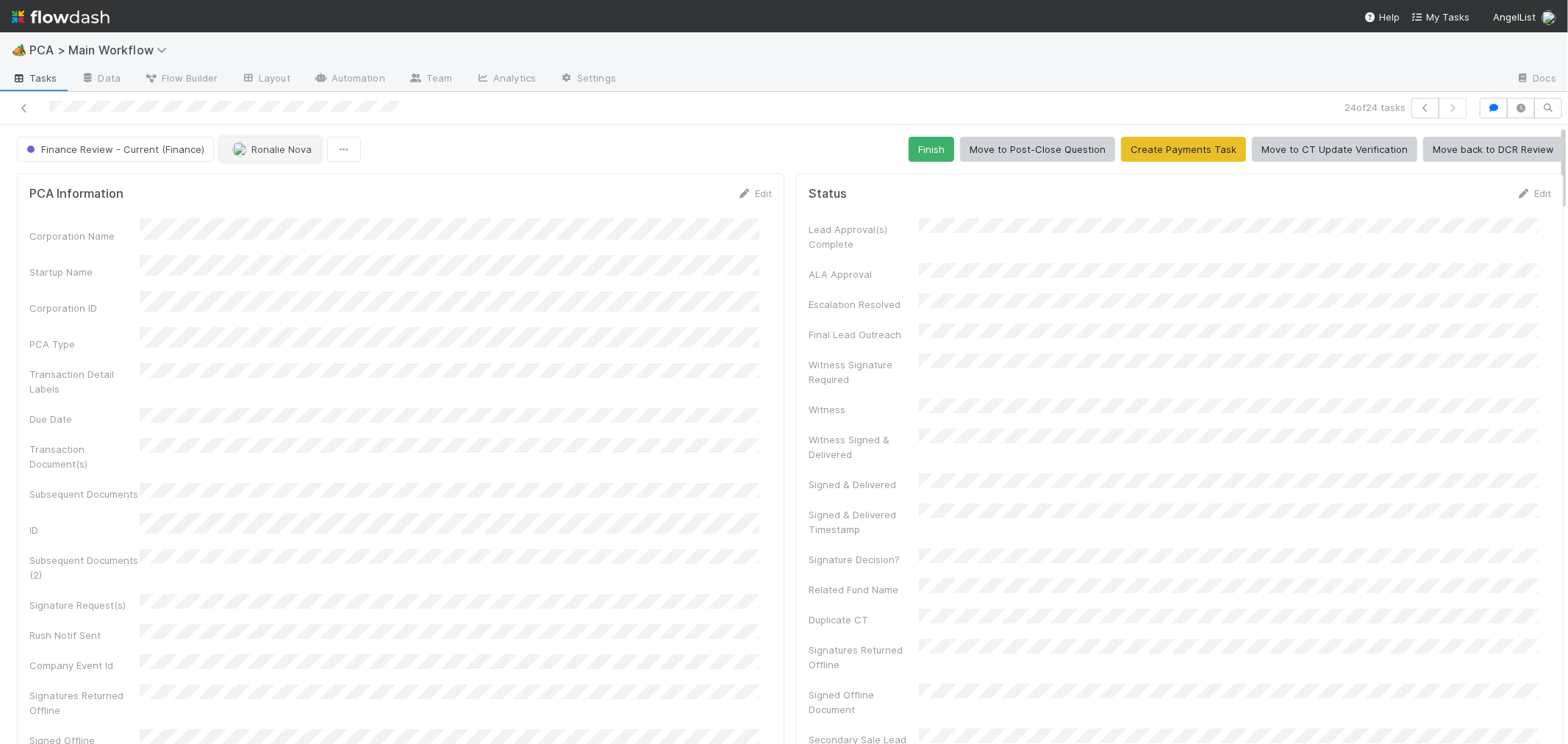
click at [275, 157] on button "Ronalie Nova" at bounding box center [270, 149] width 102 height 25
click at [399, 217] on div "[PERSON_NAME]" at bounding box center [314, 214] width 207 height 27
click at [24, 111] on icon at bounding box center [24, 108] width 15 height 9
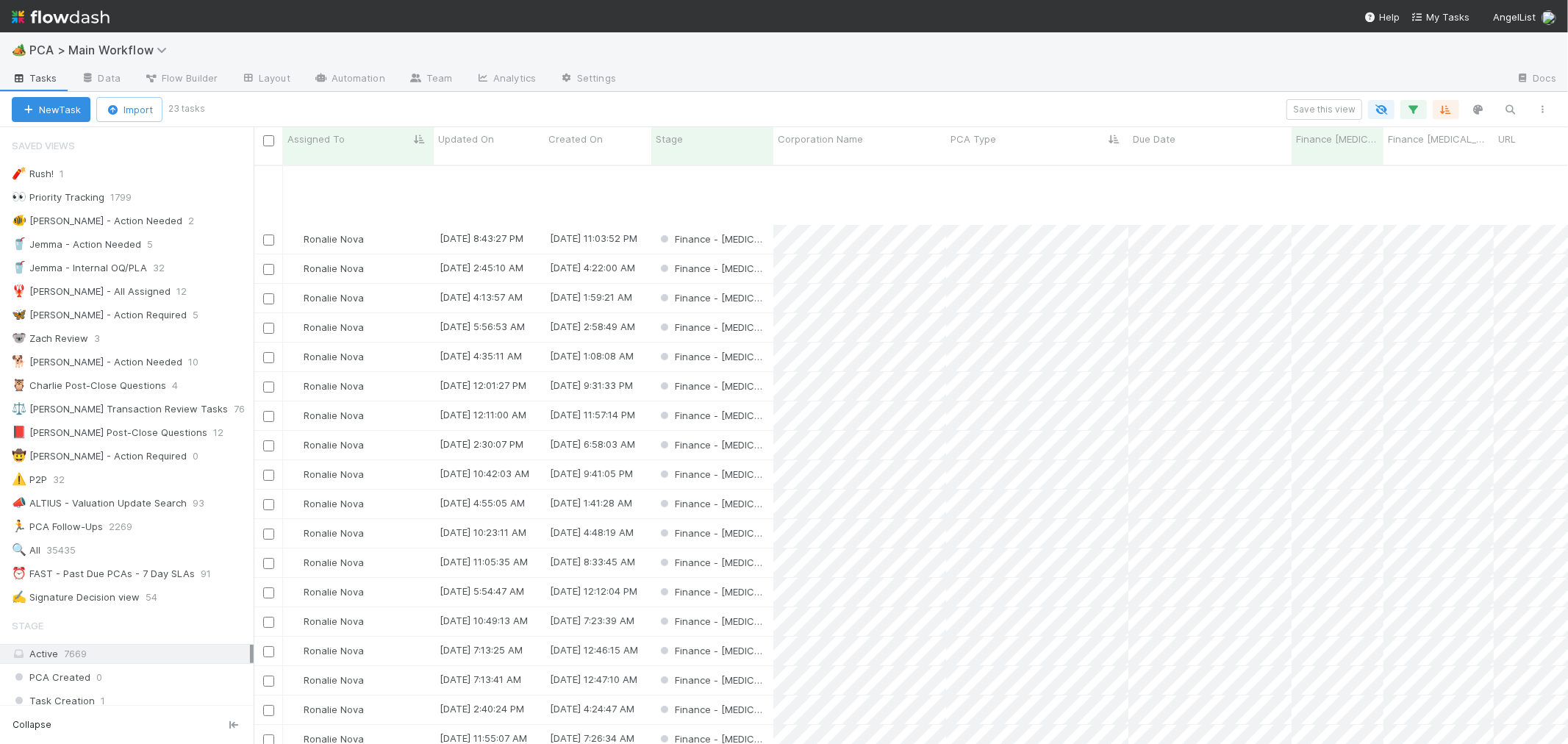
scroll to position [98, 0]
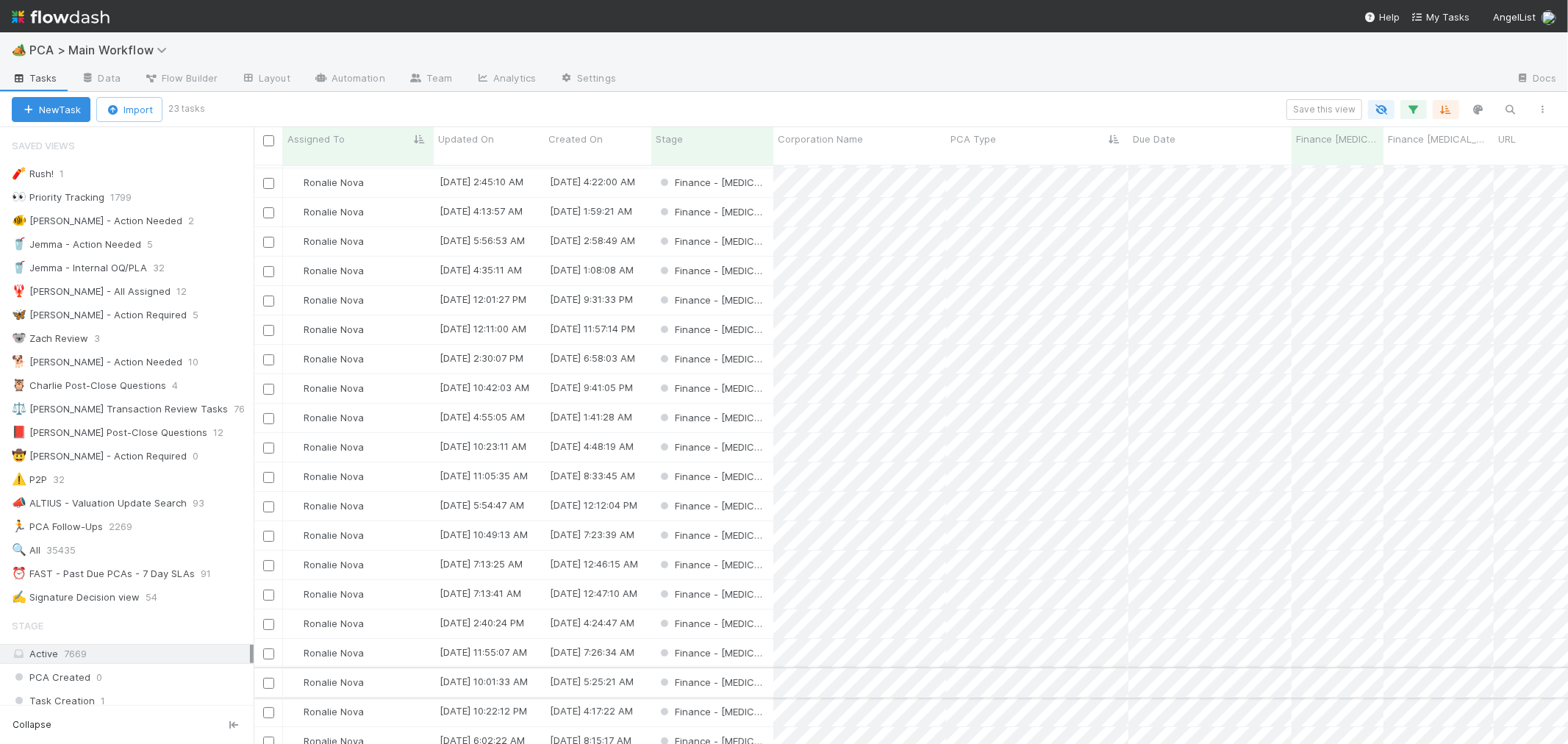
click at [758, 668] on div "Finance - [MEDICAL_DATA]" at bounding box center [713, 682] width 122 height 28
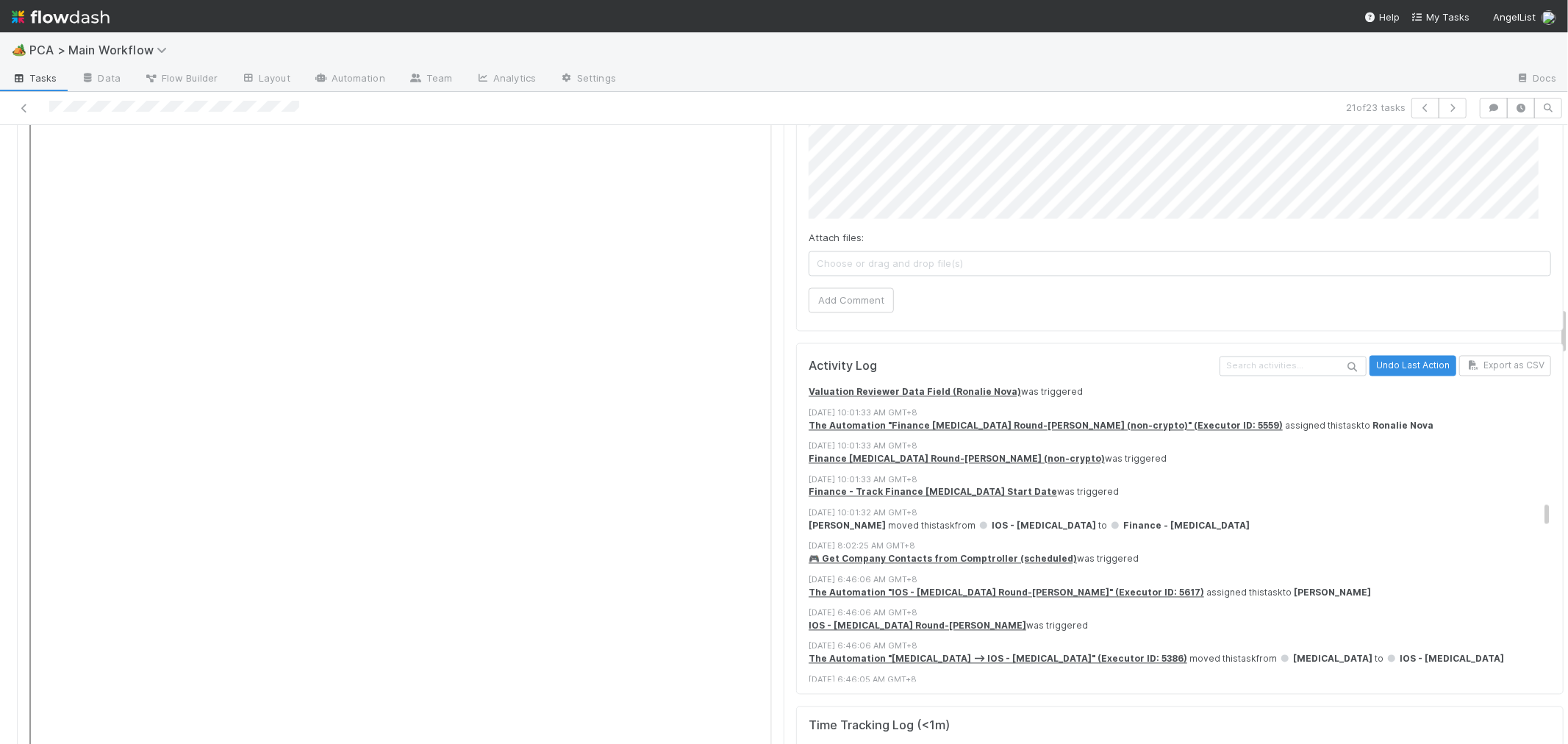
scroll to position [1796, 0]
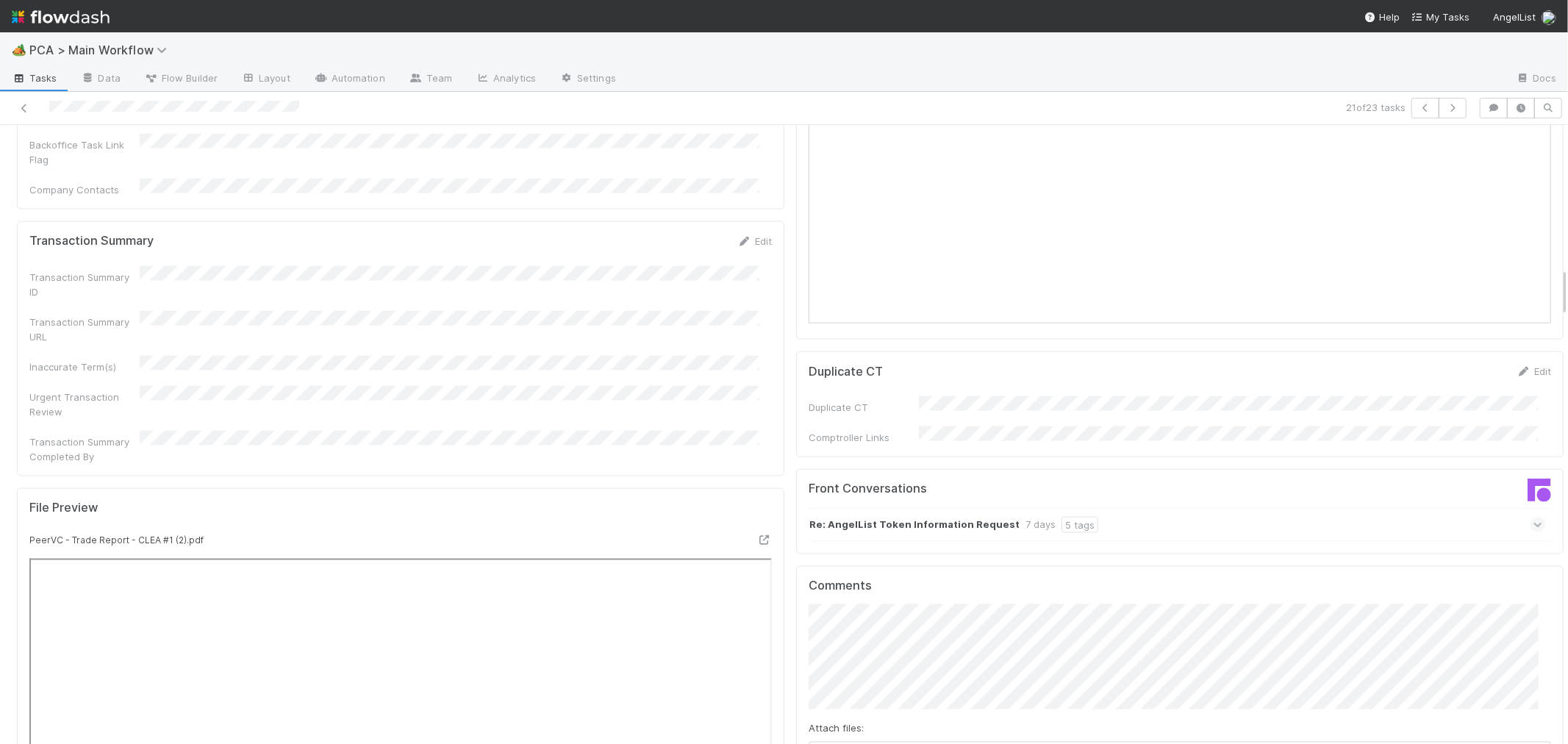
click at [858, 516] on strong "Re: AngelList Token Information Request" at bounding box center [915, 524] width 210 height 16
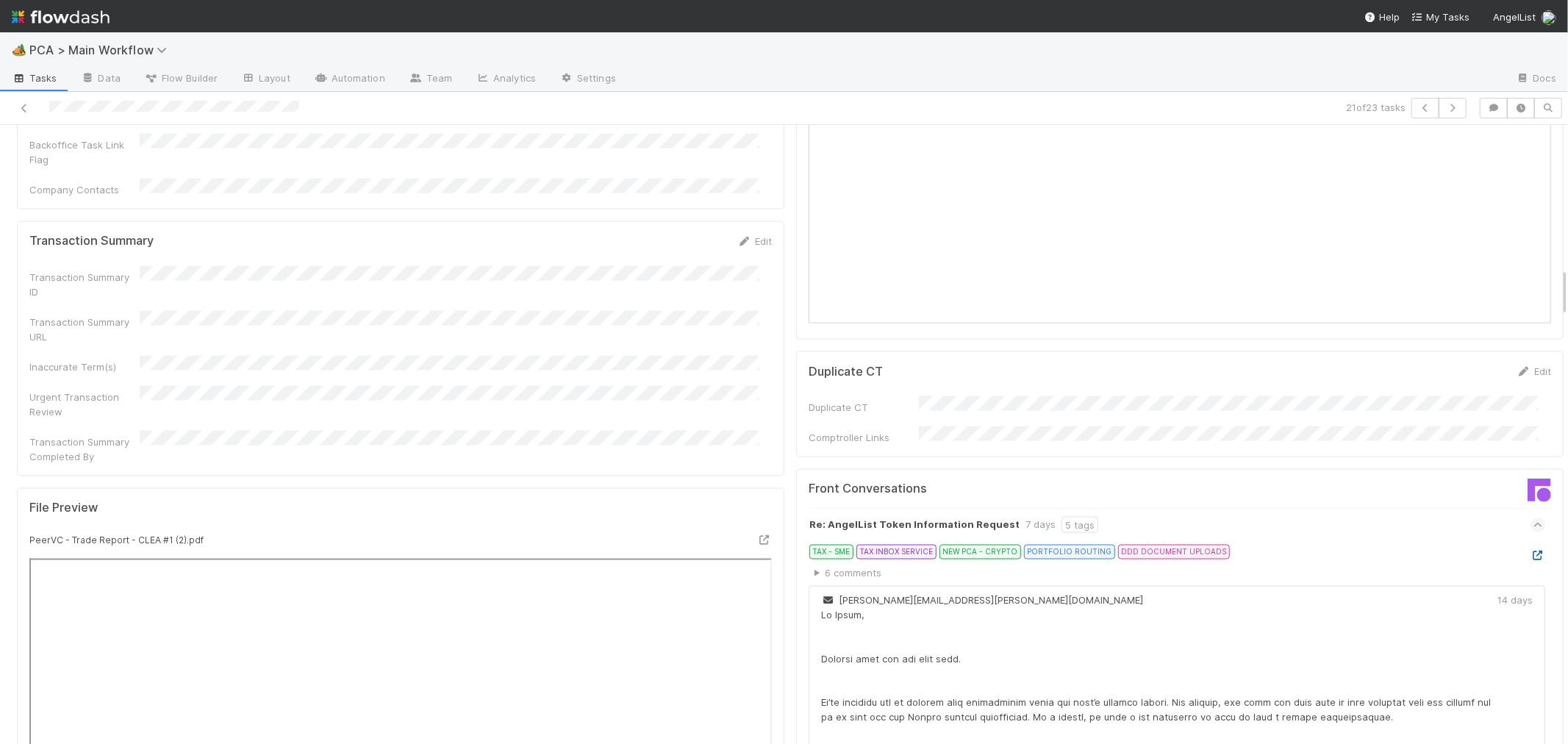
click at [1531, 550] on icon at bounding box center [1539, 555] width 15 height 9
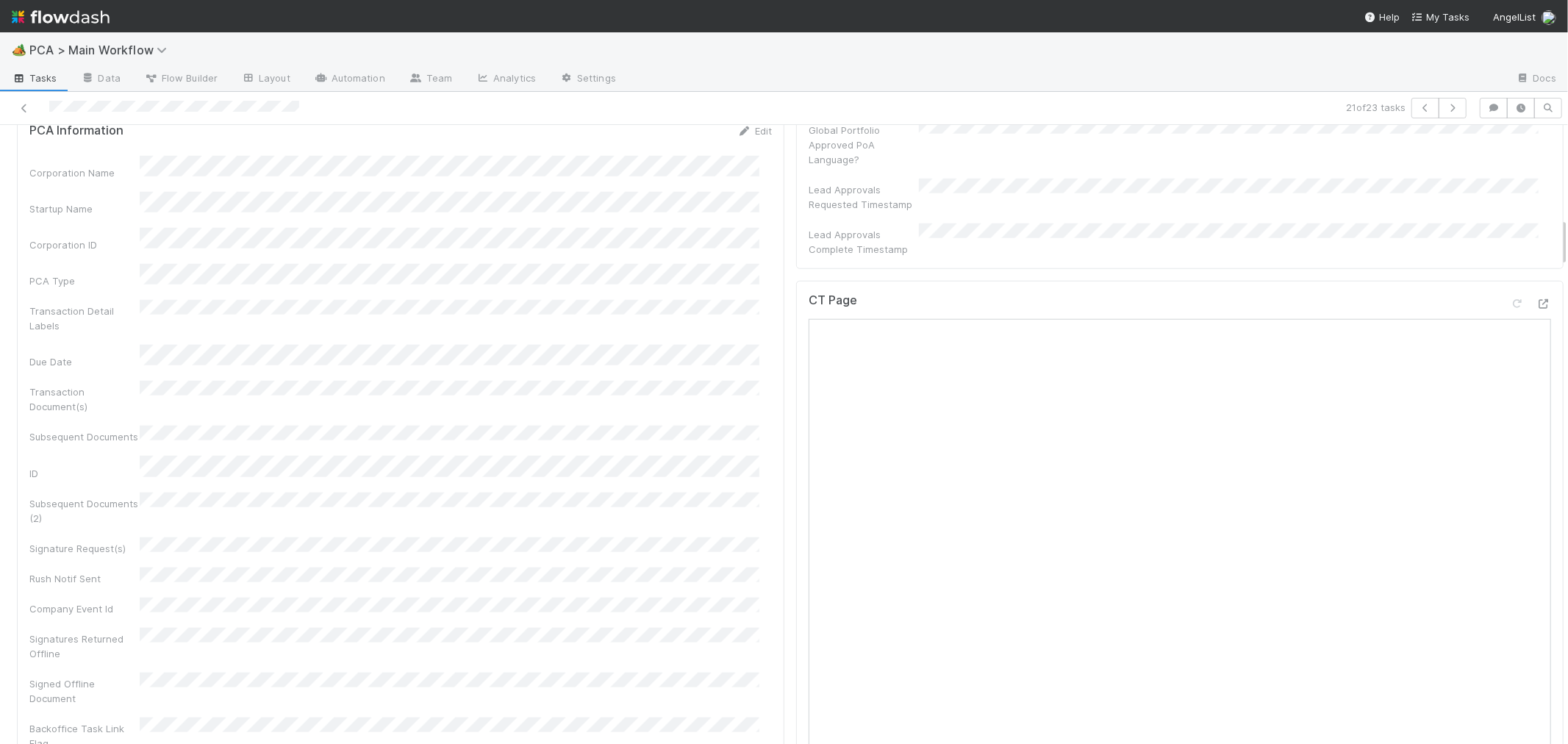
scroll to position [1143, 0]
click at [1537, 369] on icon at bounding box center [1545, 373] width 15 height 9
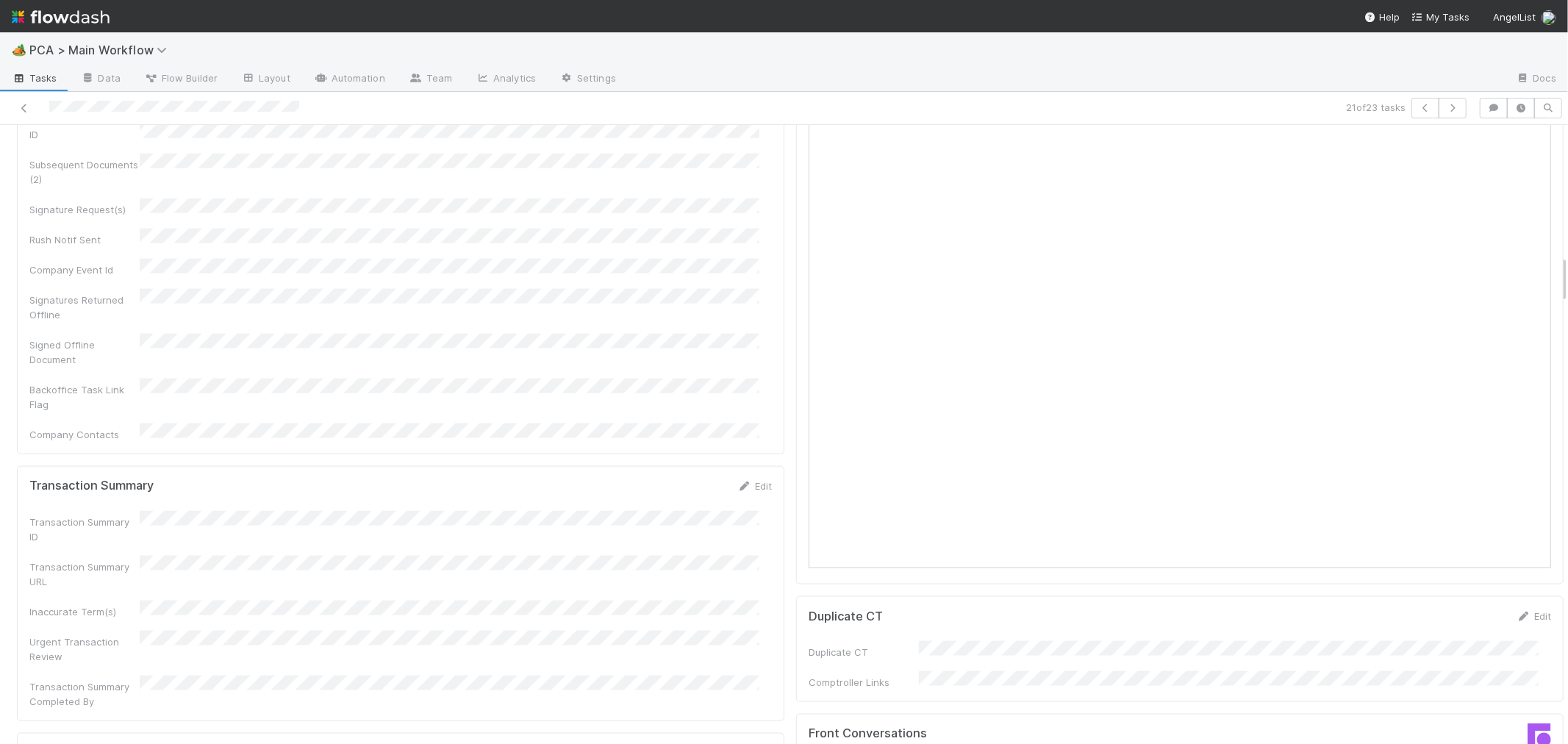
scroll to position [1878, 0]
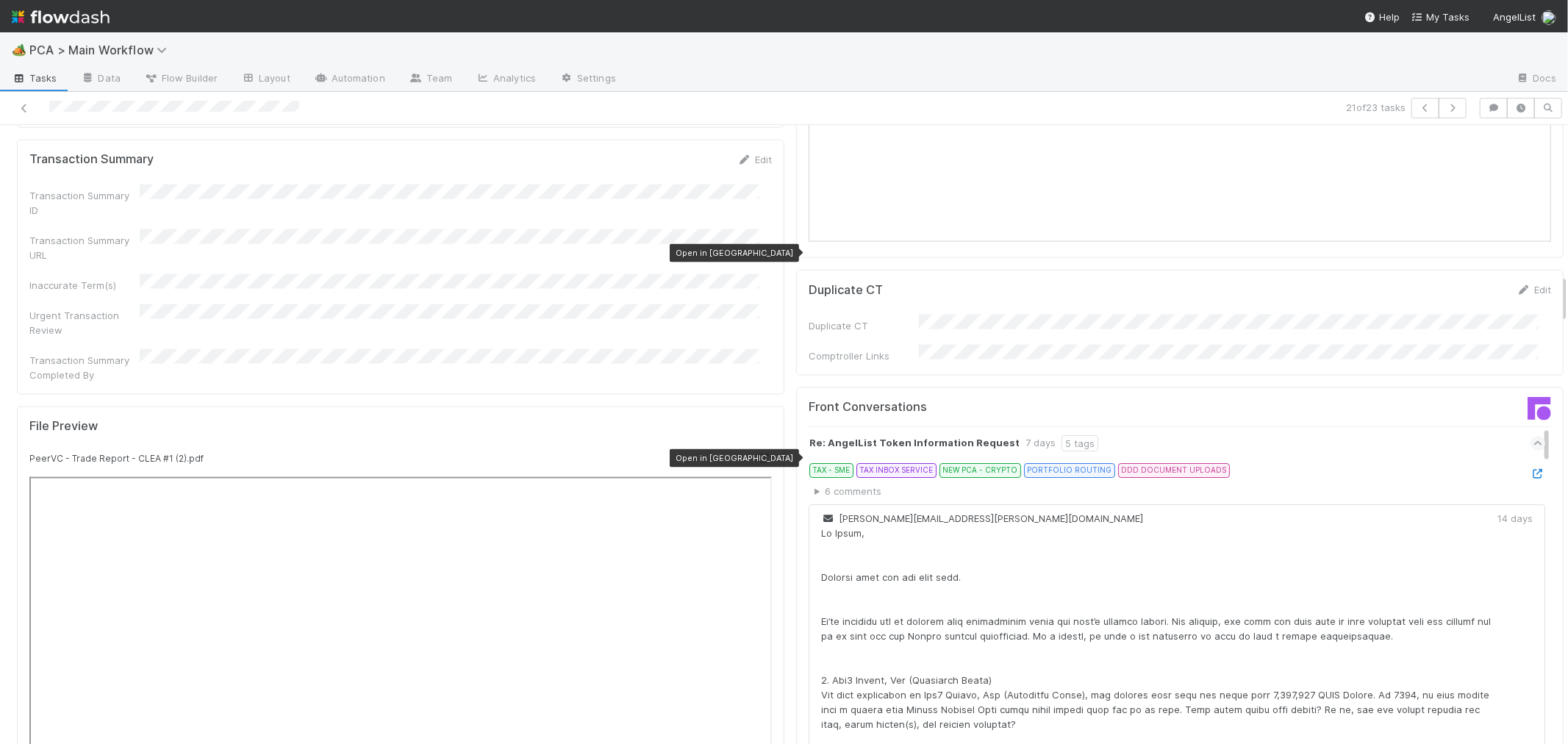
click at [758, 454] on icon at bounding box center [765, 458] width 15 height 9
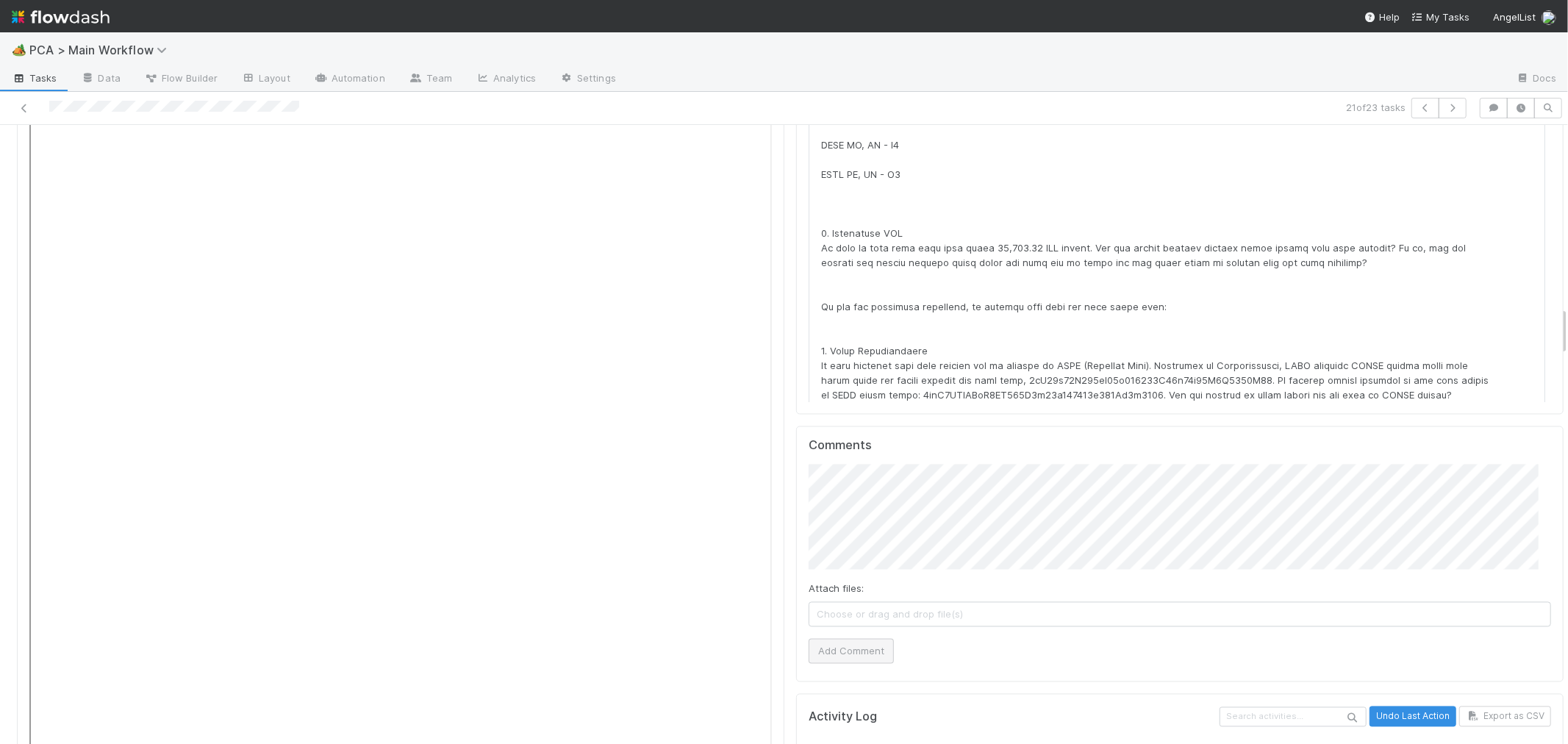
scroll to position [2286, 0]
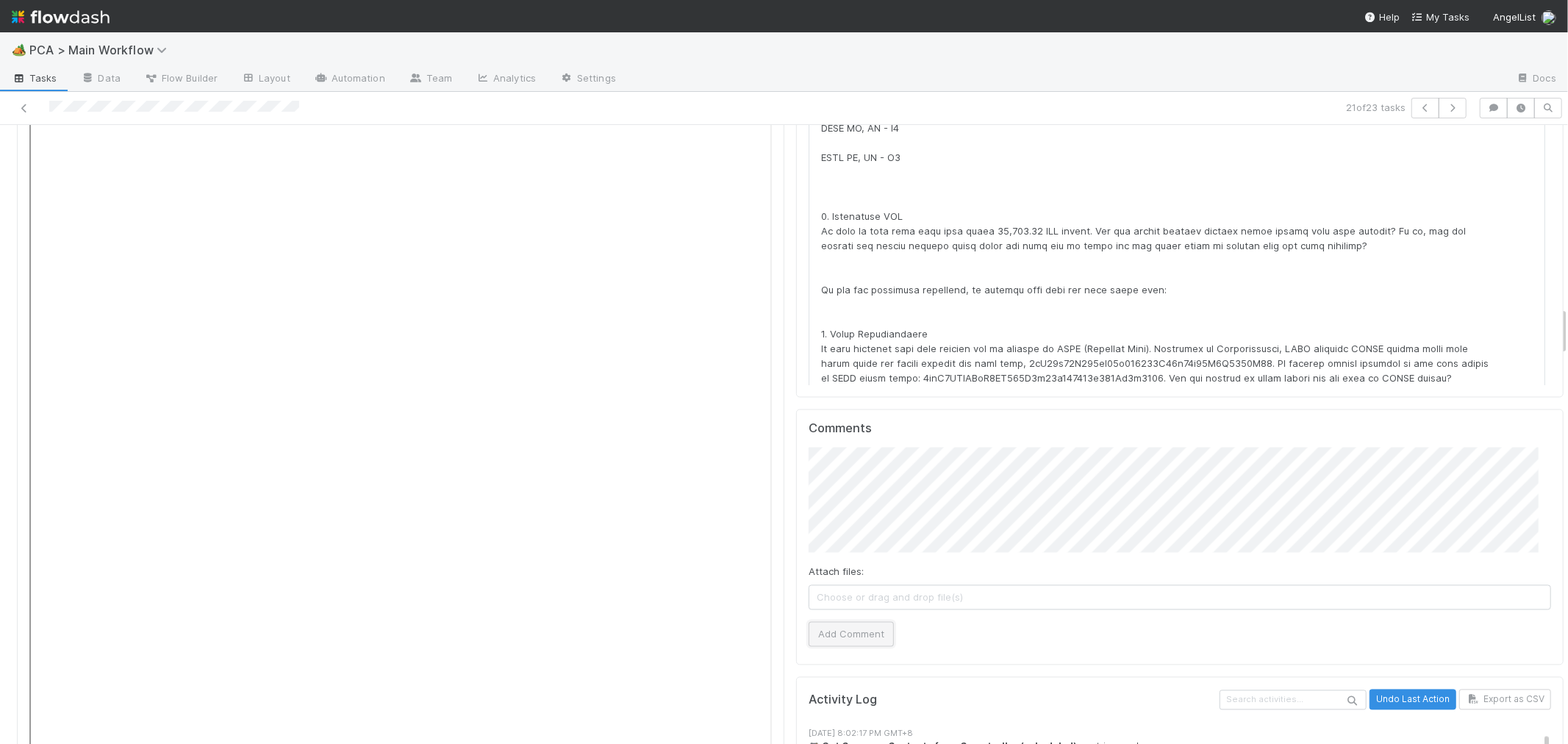
click at [861, 621] on button "Add Comment" at bounding box center [851, 634] width 85 height 25
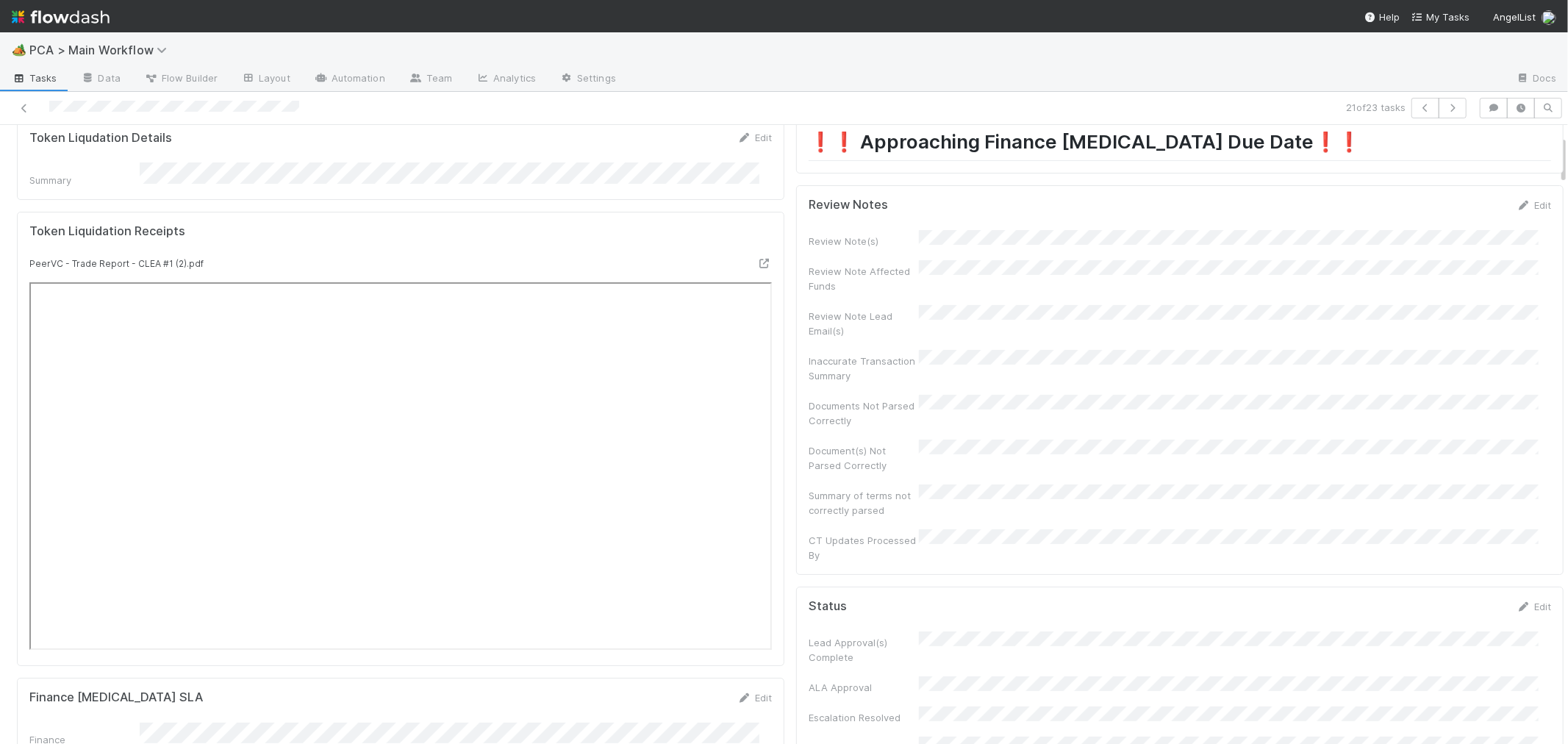
scroll to position [0, 0]
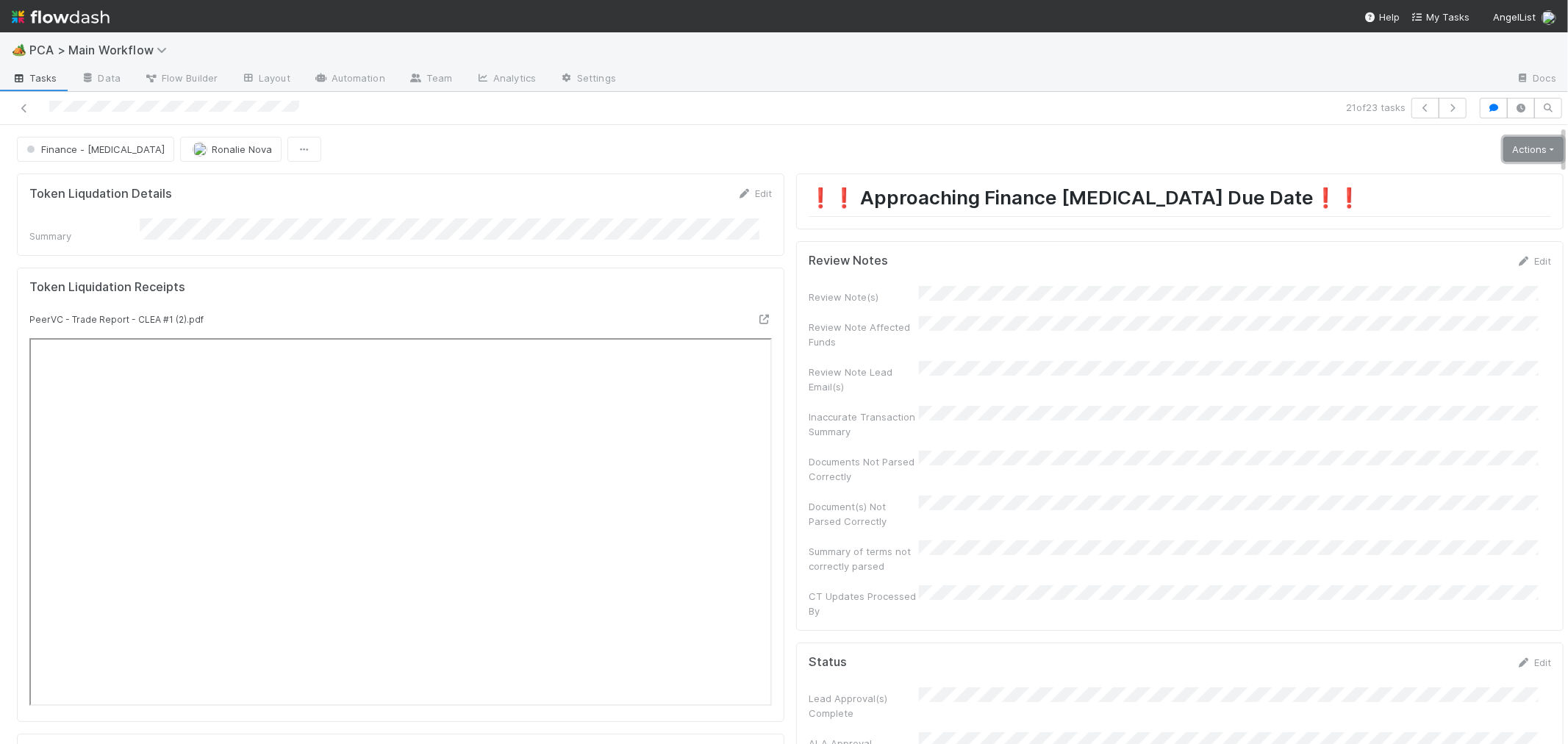
click at [1504, 142] on link "Actions" at bounding box center [1534, 149] width 60 height 25
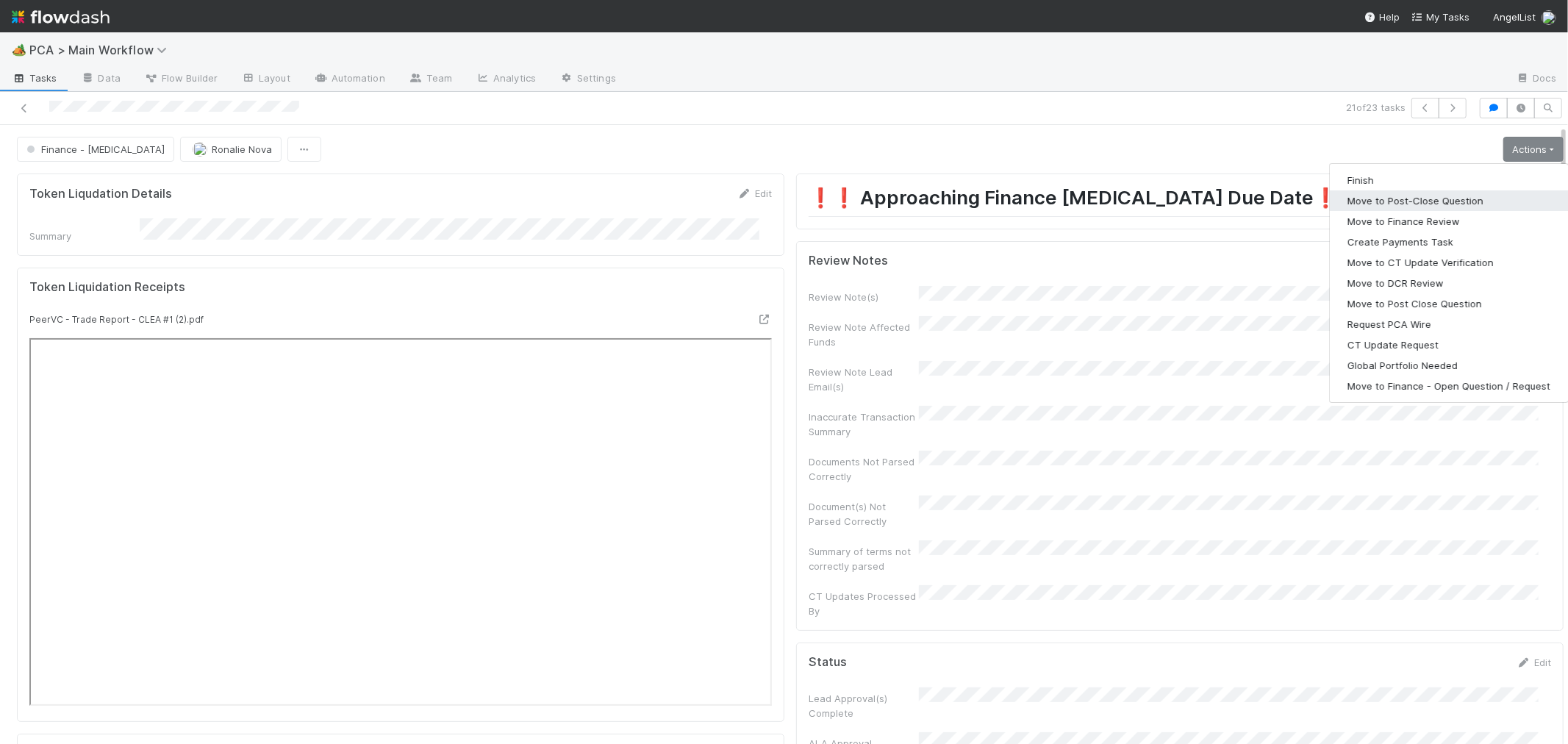
click at [1394, 207] on button "Move to Post-Close Question" at bounding box center [1449, 200] width 238 height 21
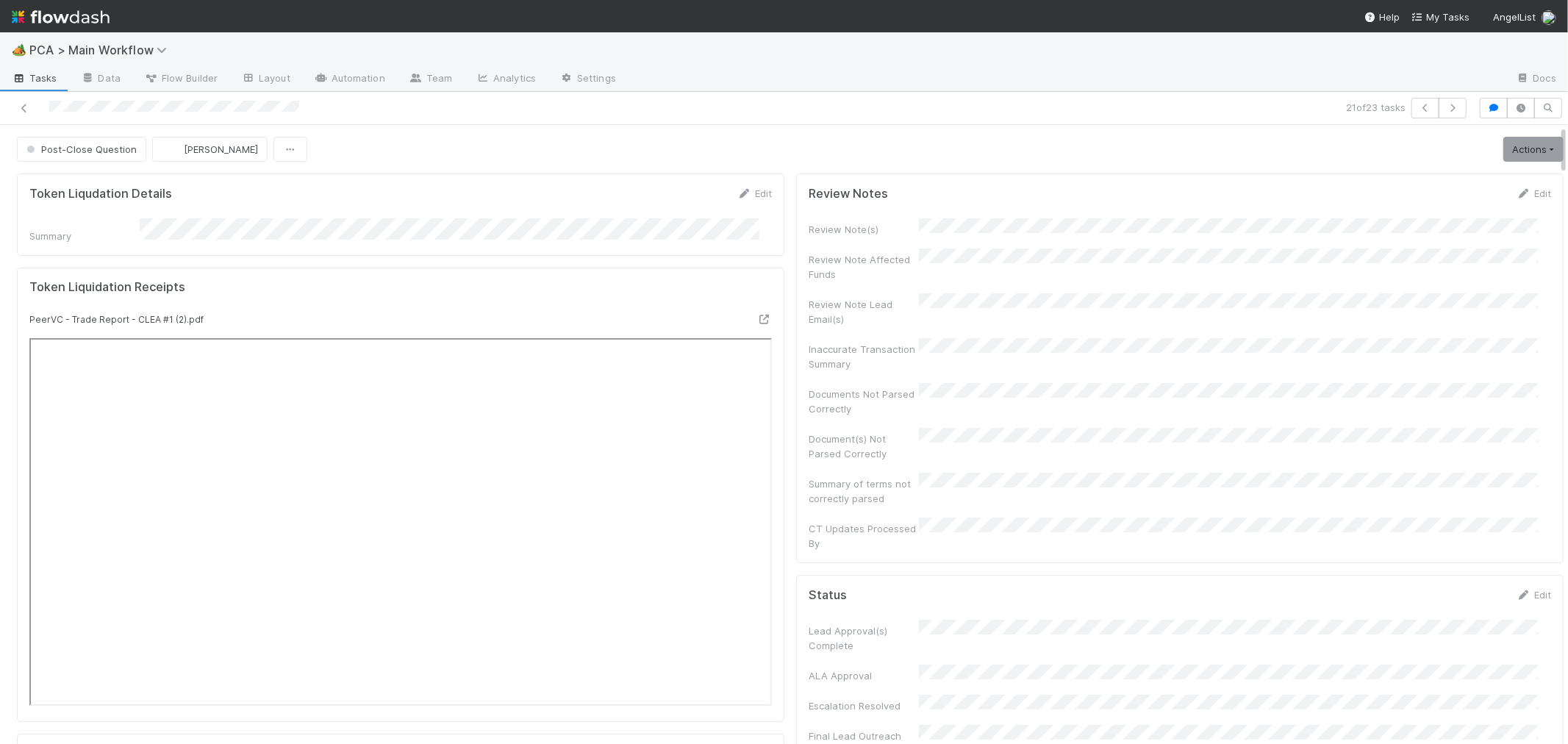
scroll to position [142, 0]
click at [22, 106] on icon at bounding box center [24, 108] width 15 height 9
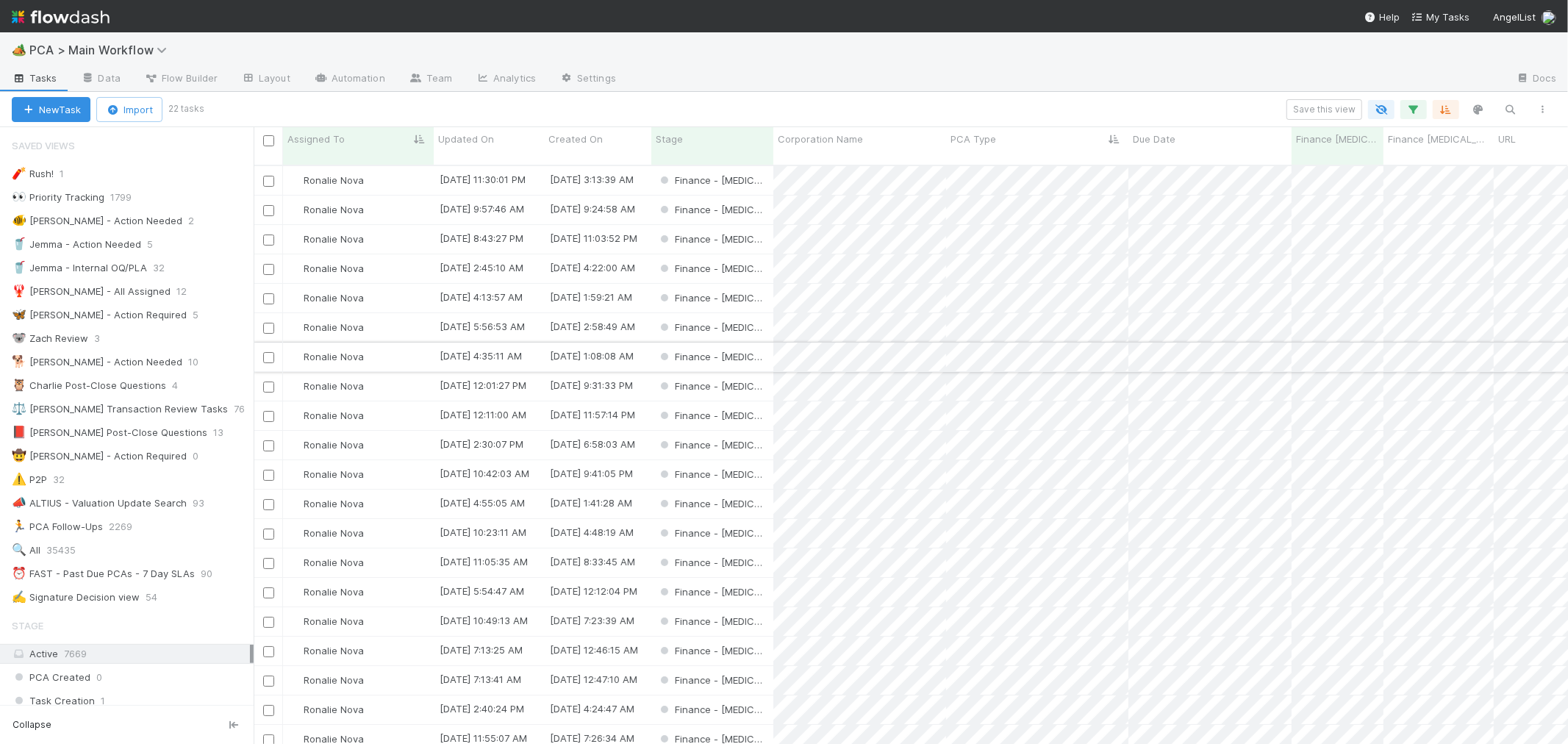
scroll to position [68, 0]
click at [763, 697] on div "Finance - [MEDICAL_DATA]" at bounding box center [713, 711] width 122 height 28
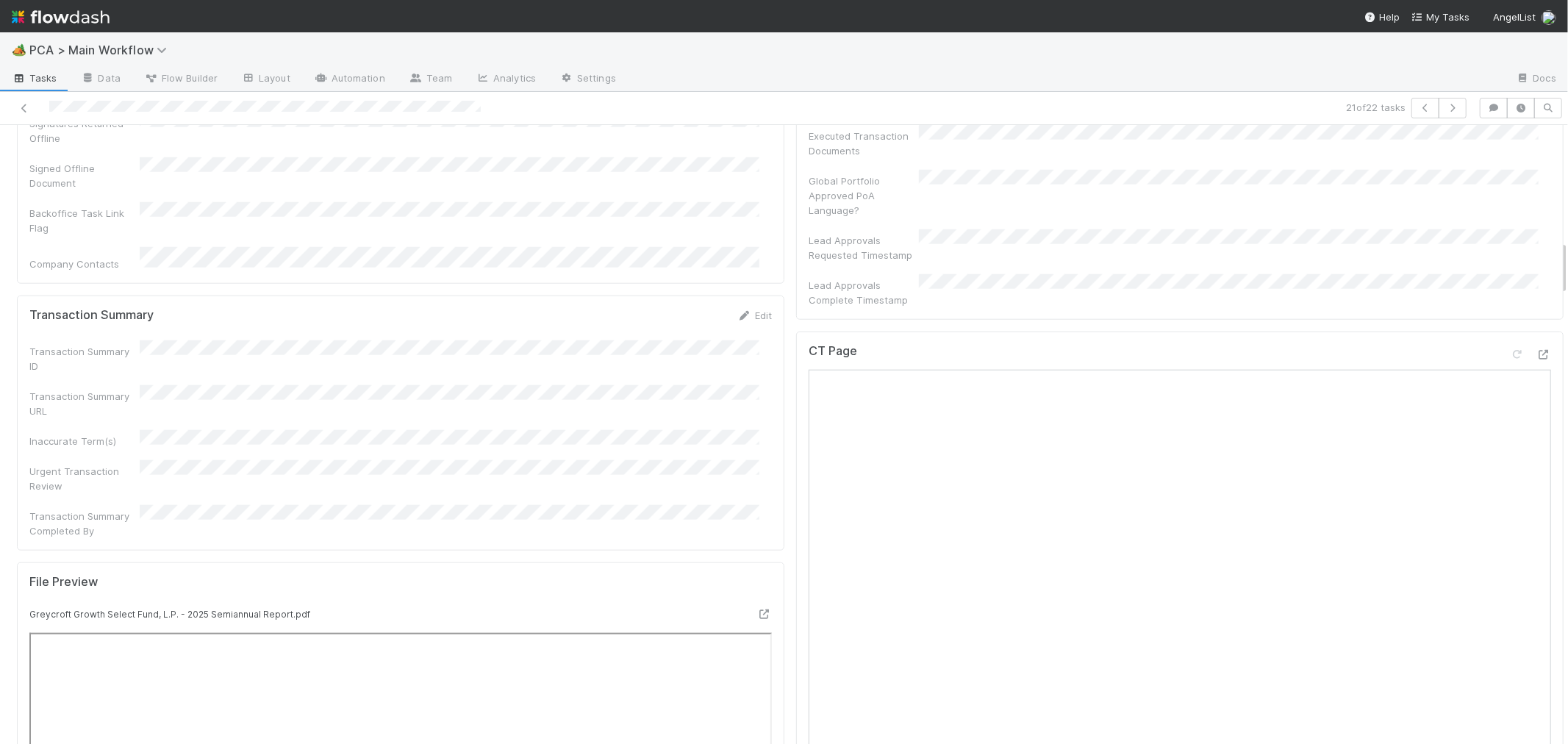
scroll to position [1061, 0]
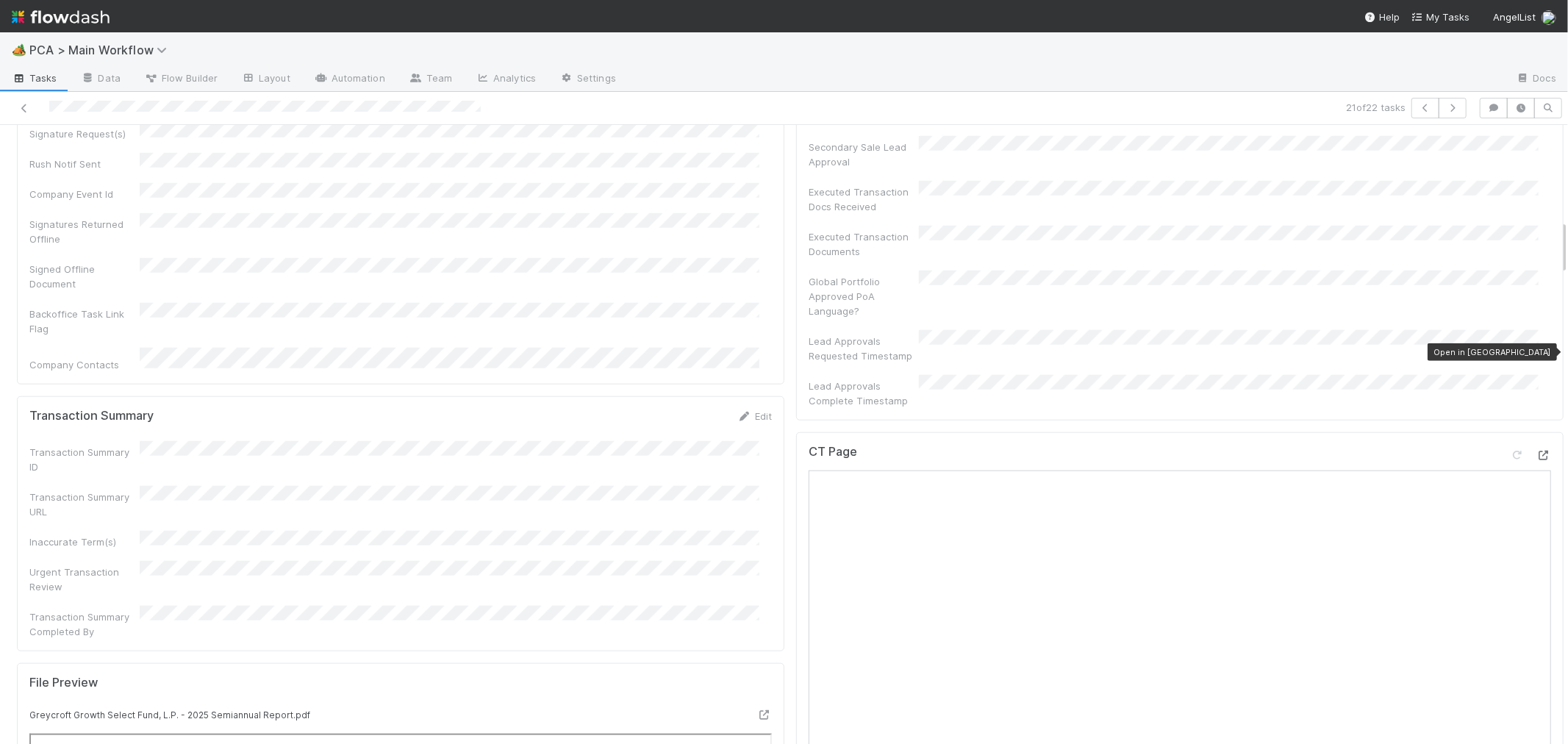
click at [1537, 450] on icon at bounding box center [1545, 455] width 15 height 9
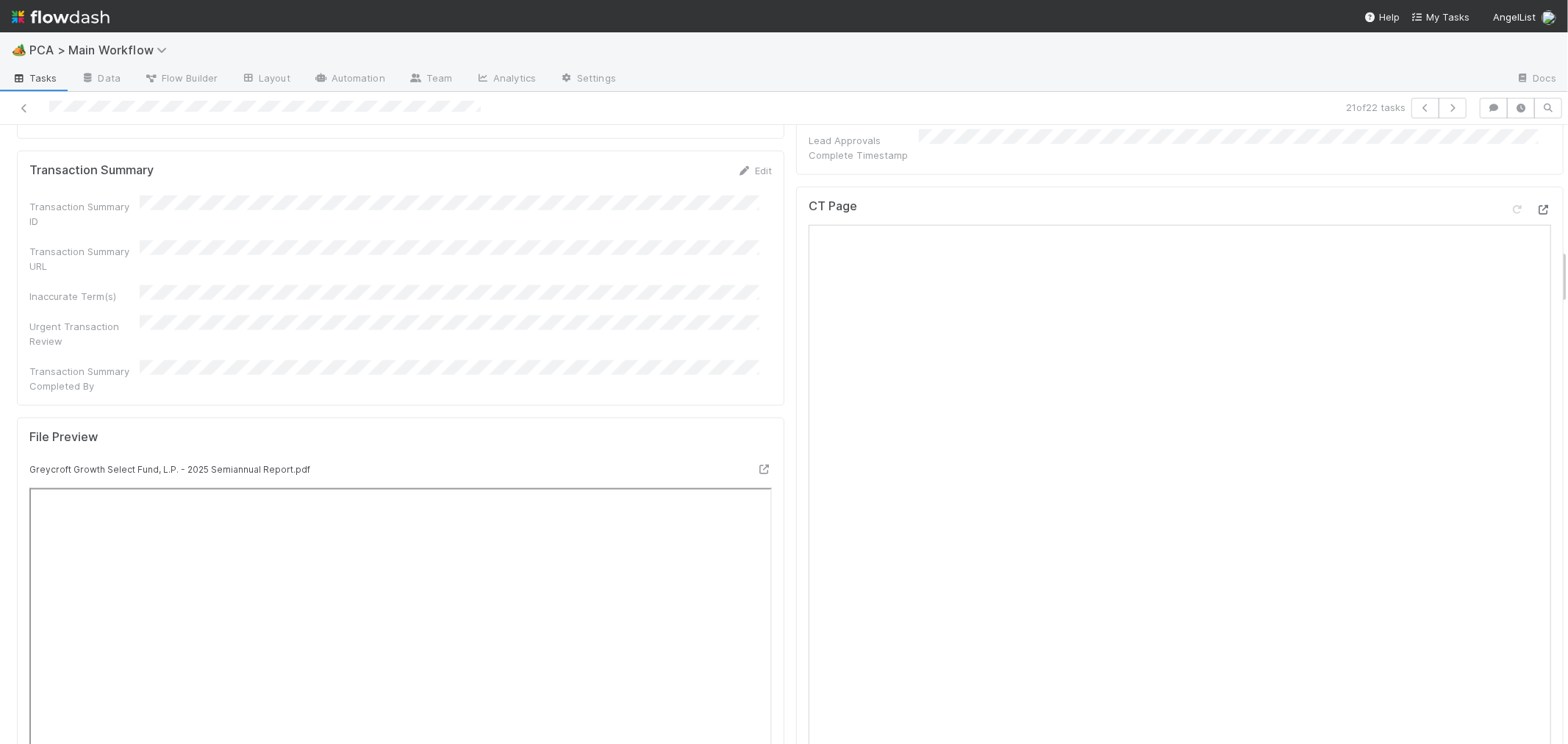
scroll to position [1143, 0]
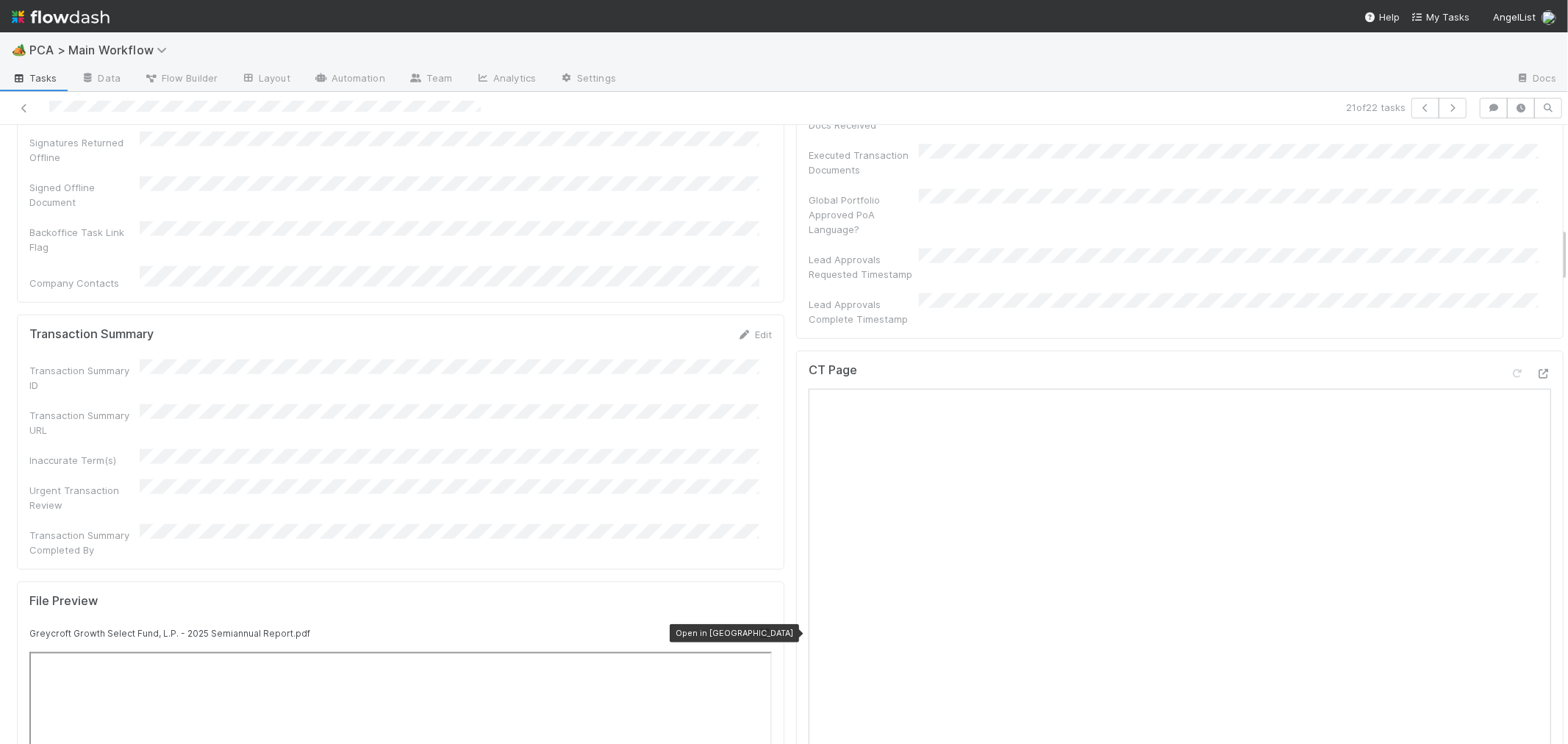
click at [758, 628] on icon at bounding box center [765, 632] width 15 height 9
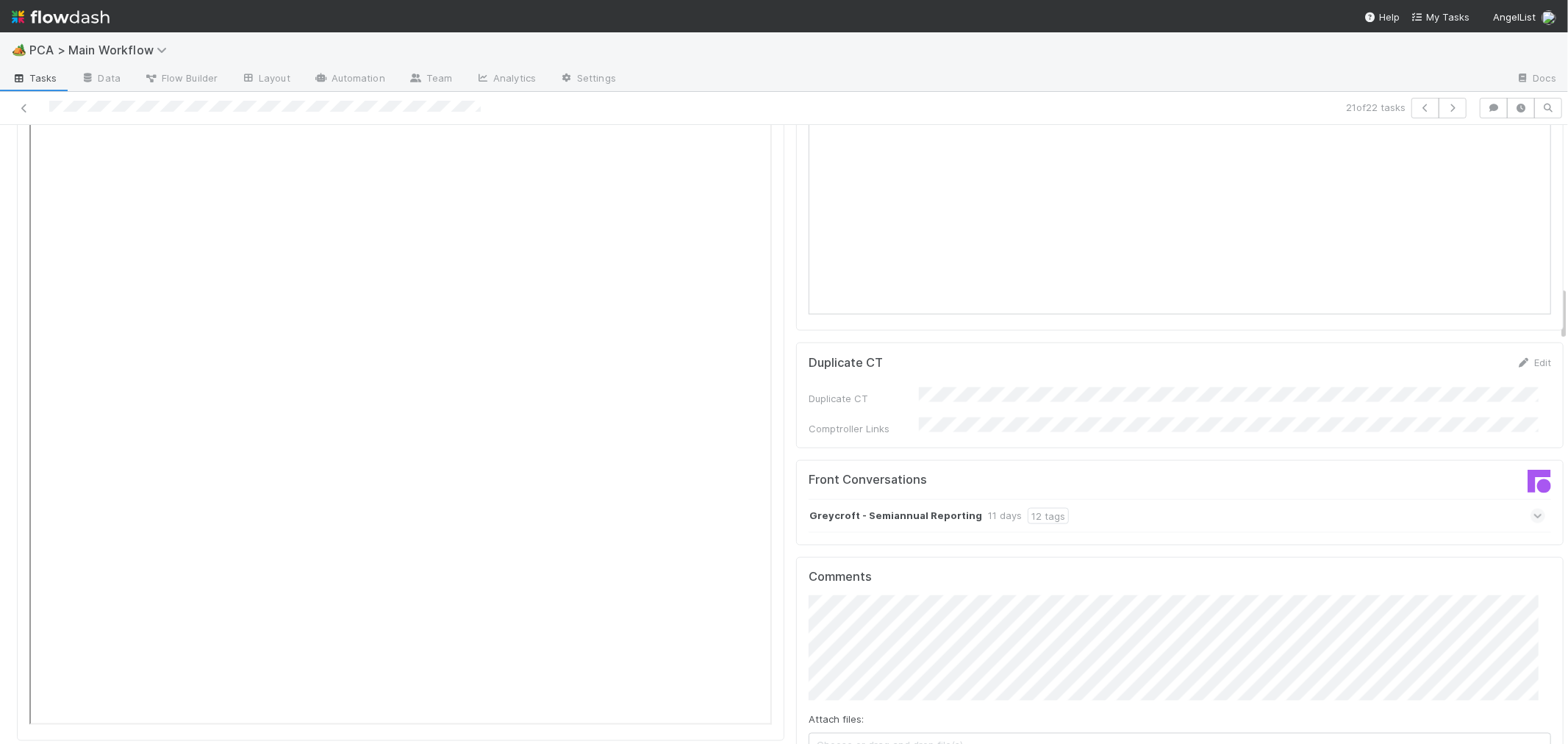
scroll to position [1796, 0]
click at [1534, 517] on icon at bounding box center [1538, 525] width 9 height 15
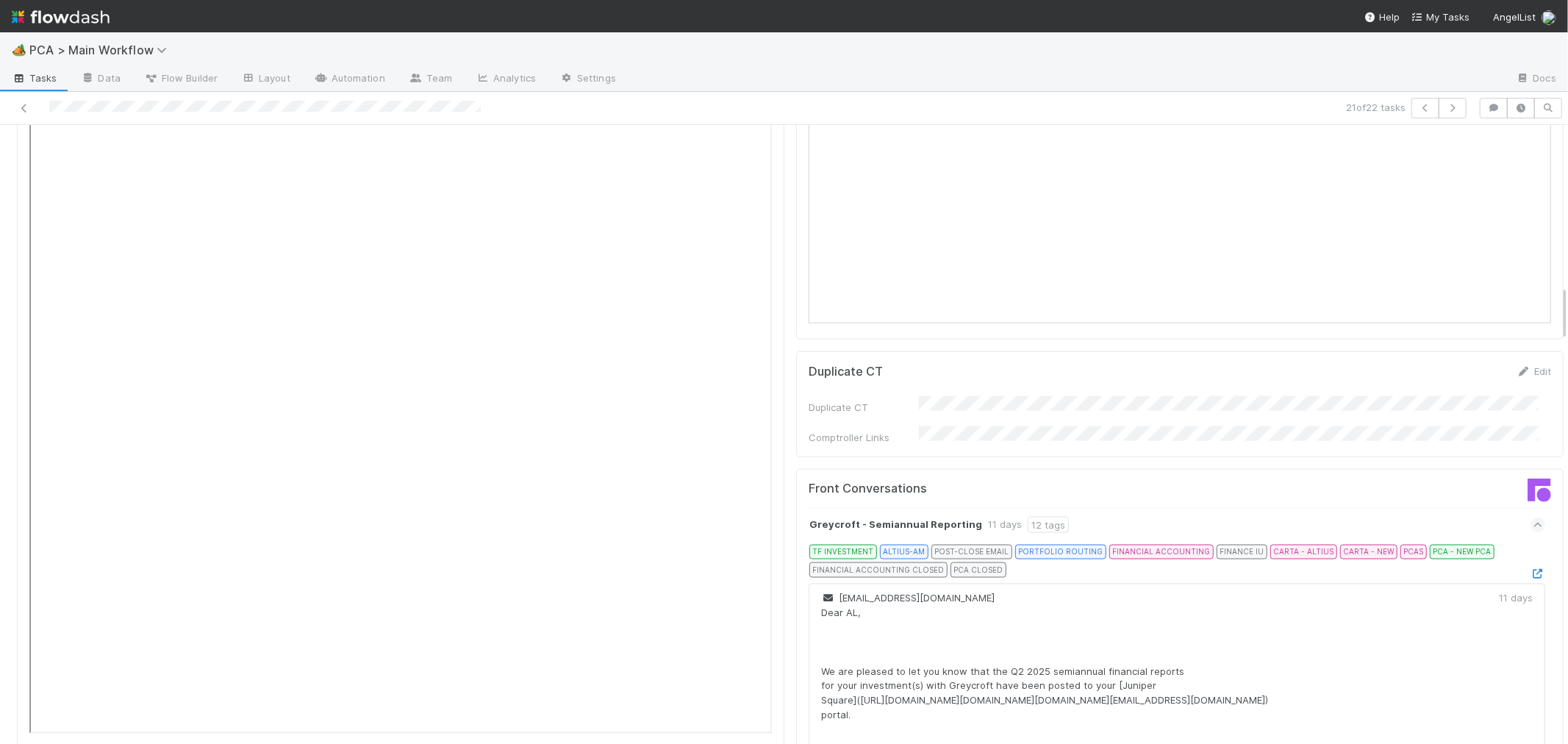
click at [1531, 566] on div at bounding box center [1539, 573] width 15 height 15
click at [1531, 569] on icon at bounding box center [1539, 573] width 15 height 9
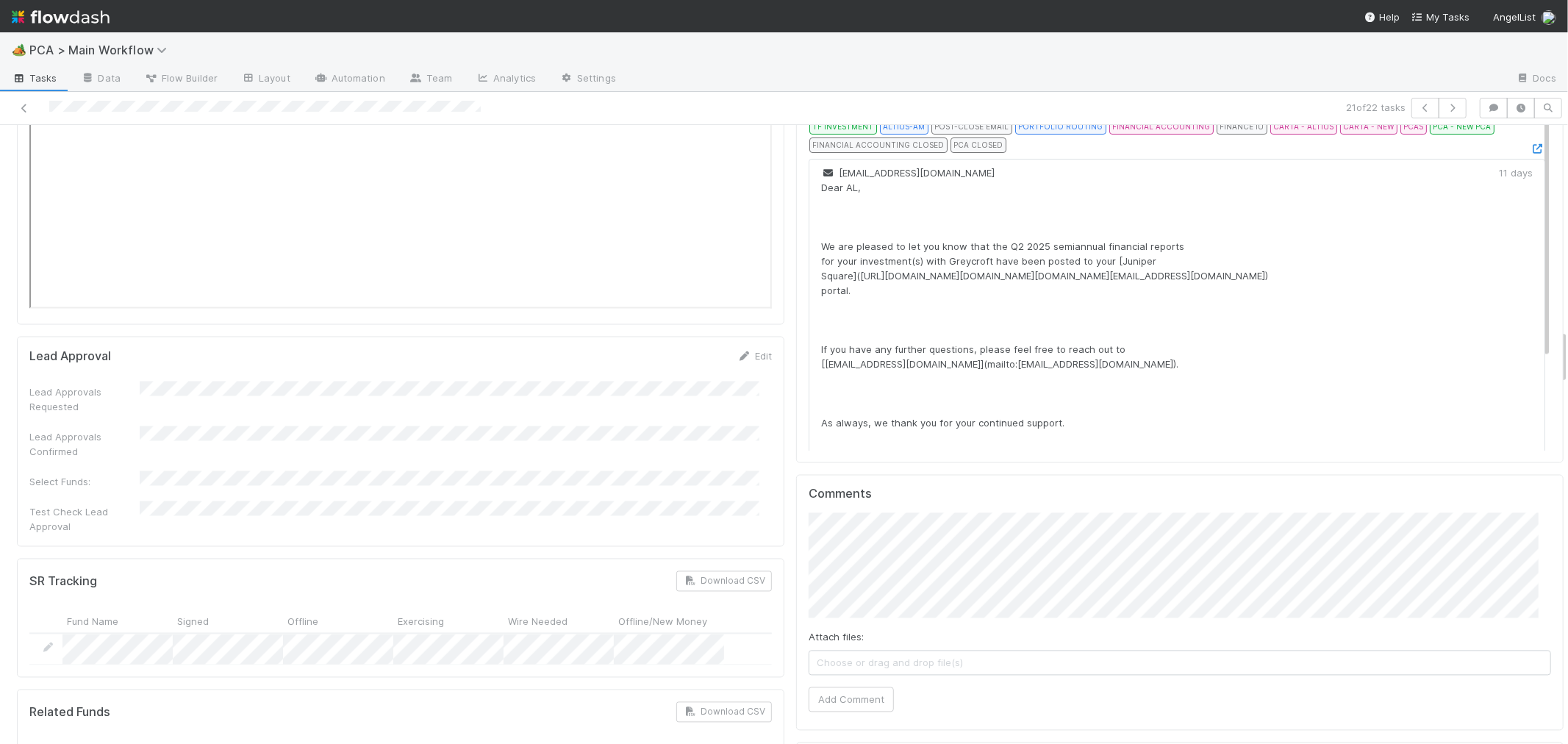
scroll to position [2286, 0]
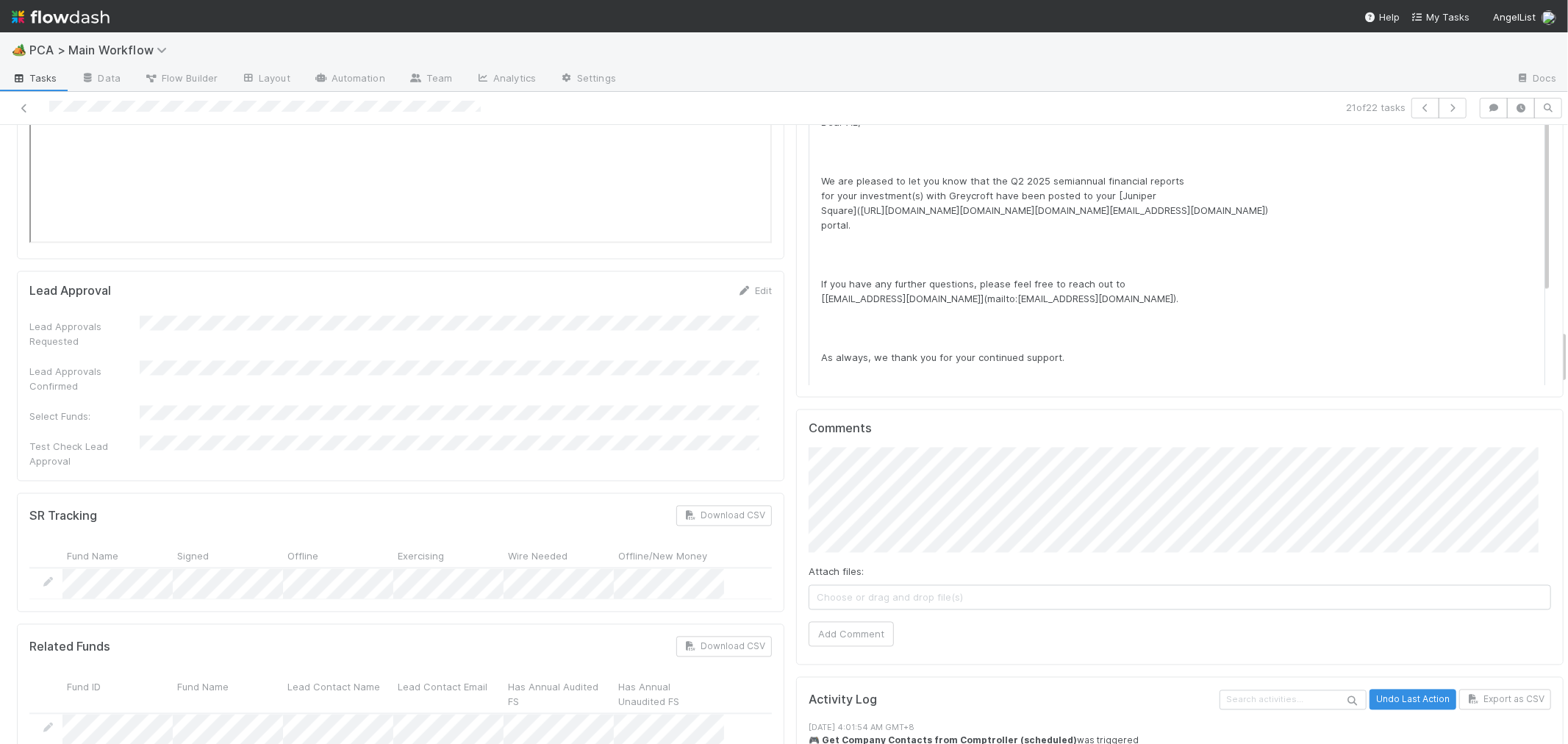
click at [894, 586] on span "Choose or drag and drop file(s)" at bounding box center [1180, 597] width 741 height 23
click at [847, 622] on button "Add Comment" at bounding box center [851, 635] width 85 height 25
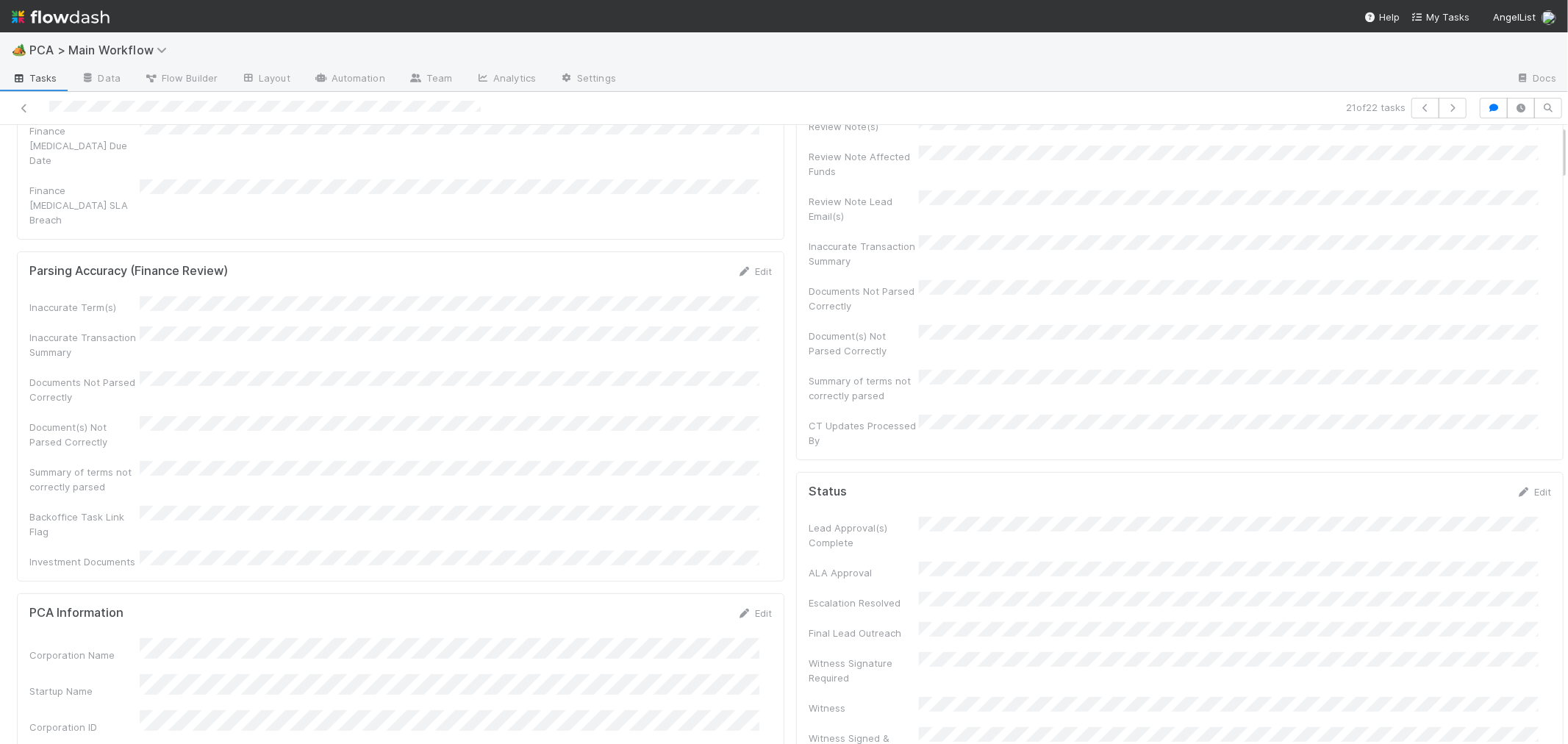
scroll to position [0, 0]
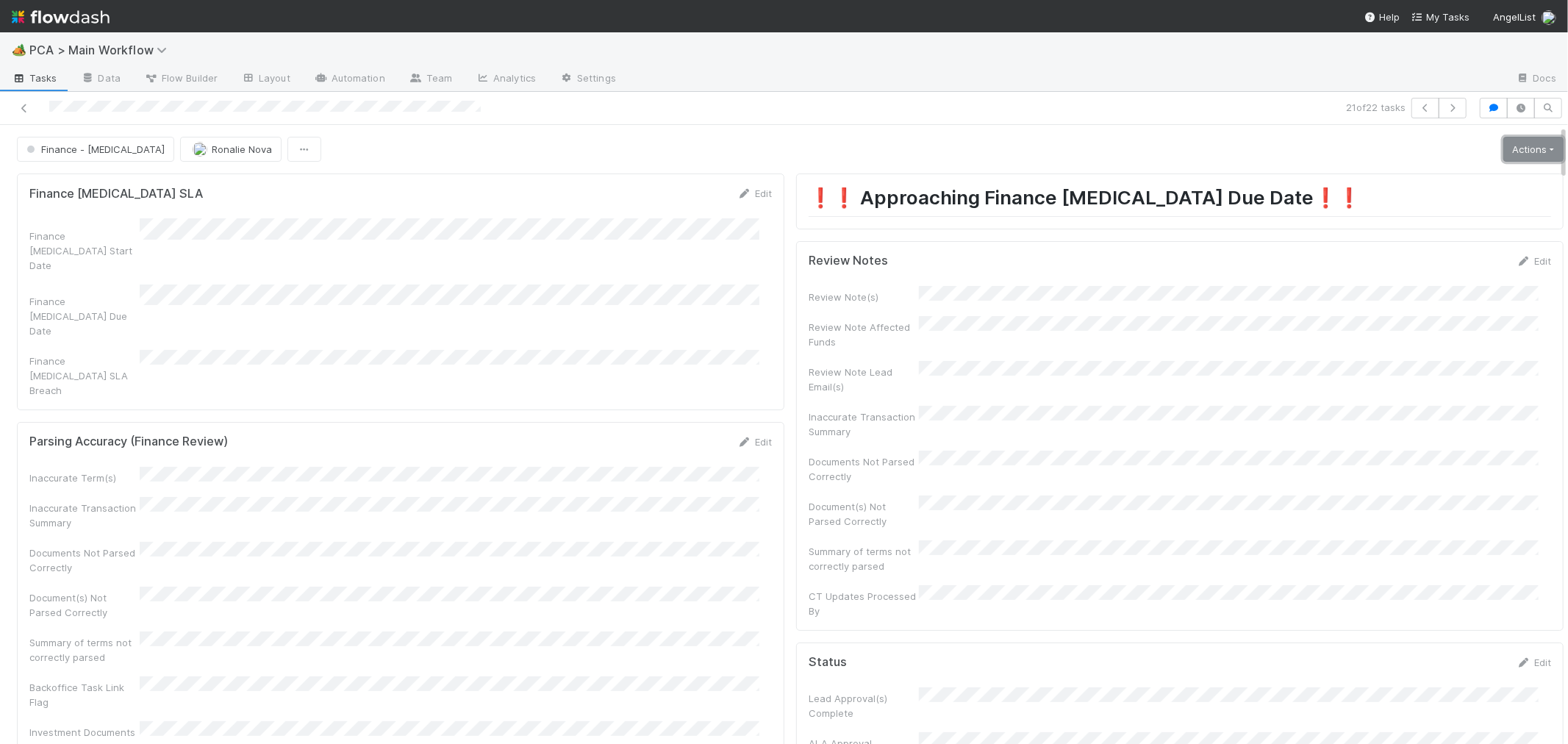
click at [1504, 143] on link "Actions" at bounding box center [1534, 149] width 60 height 25
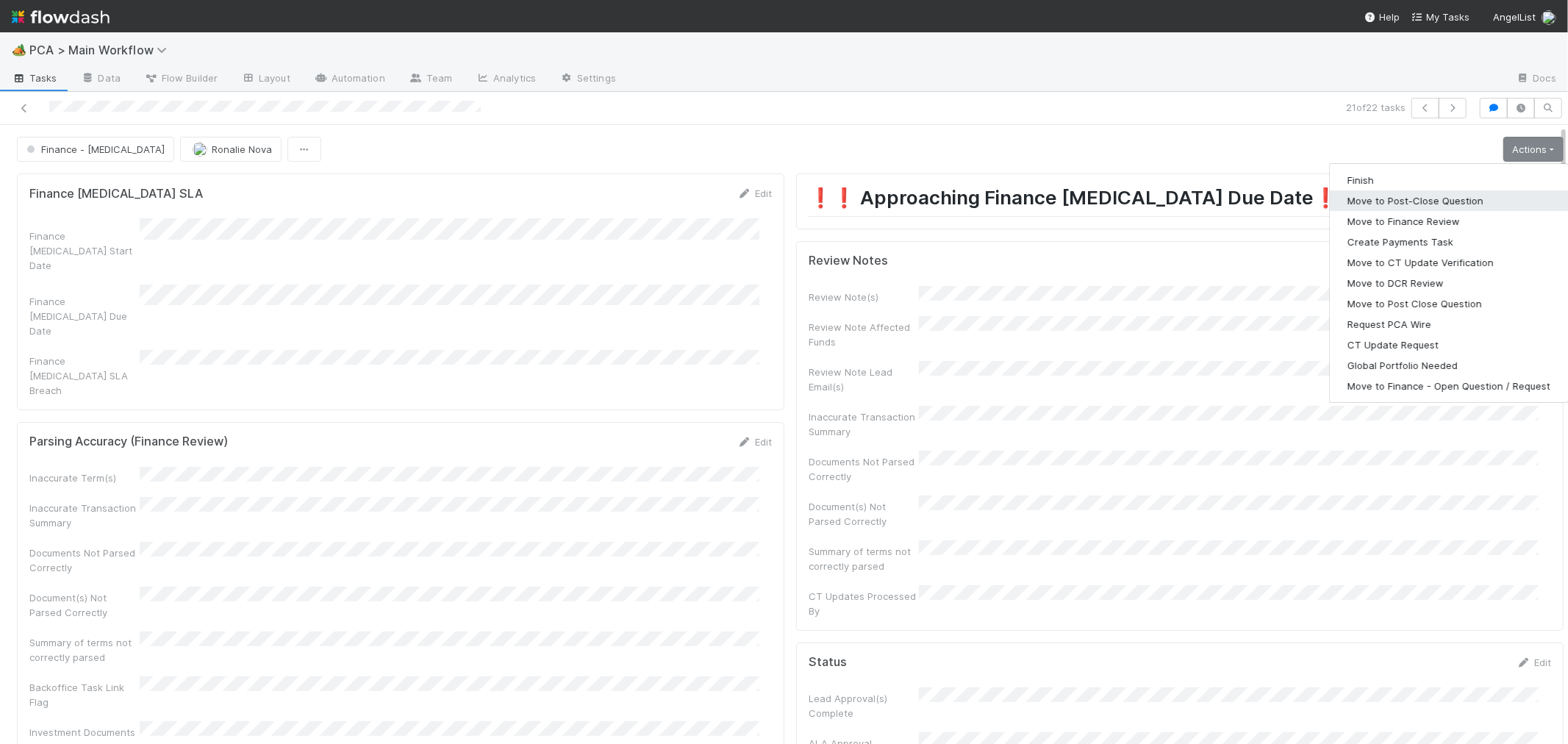
click at [1406, 201] on button "Move to Post-Close Question" at bounding box center [1449, 200] width 238 height 21
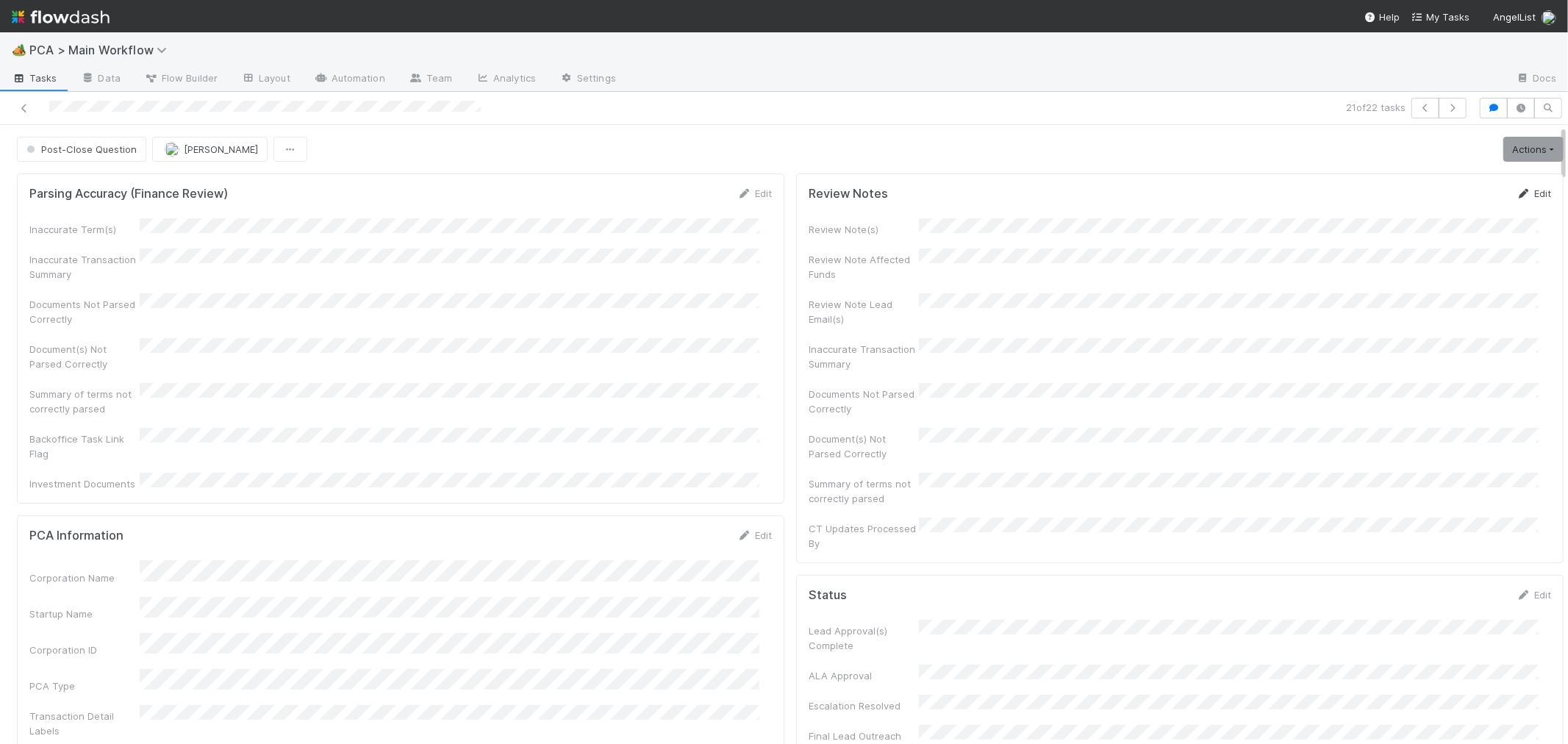
click at [1517, 192] on link "Edit" at bounding box center [1534, 194] width 34 height 12
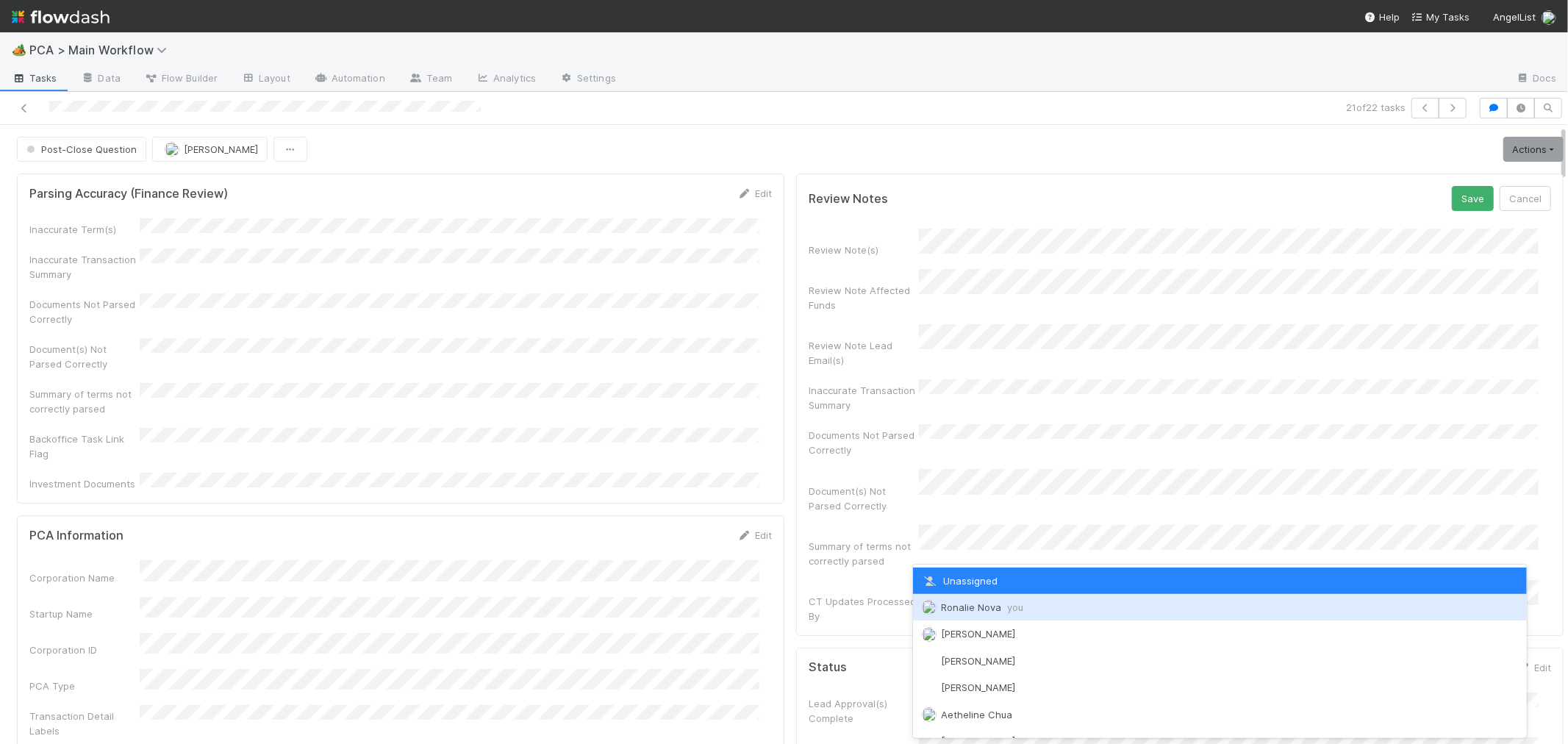
click at [974, 605] on span "Ronalie Nova you" at bounding box center [982, 607] width 83 height 12
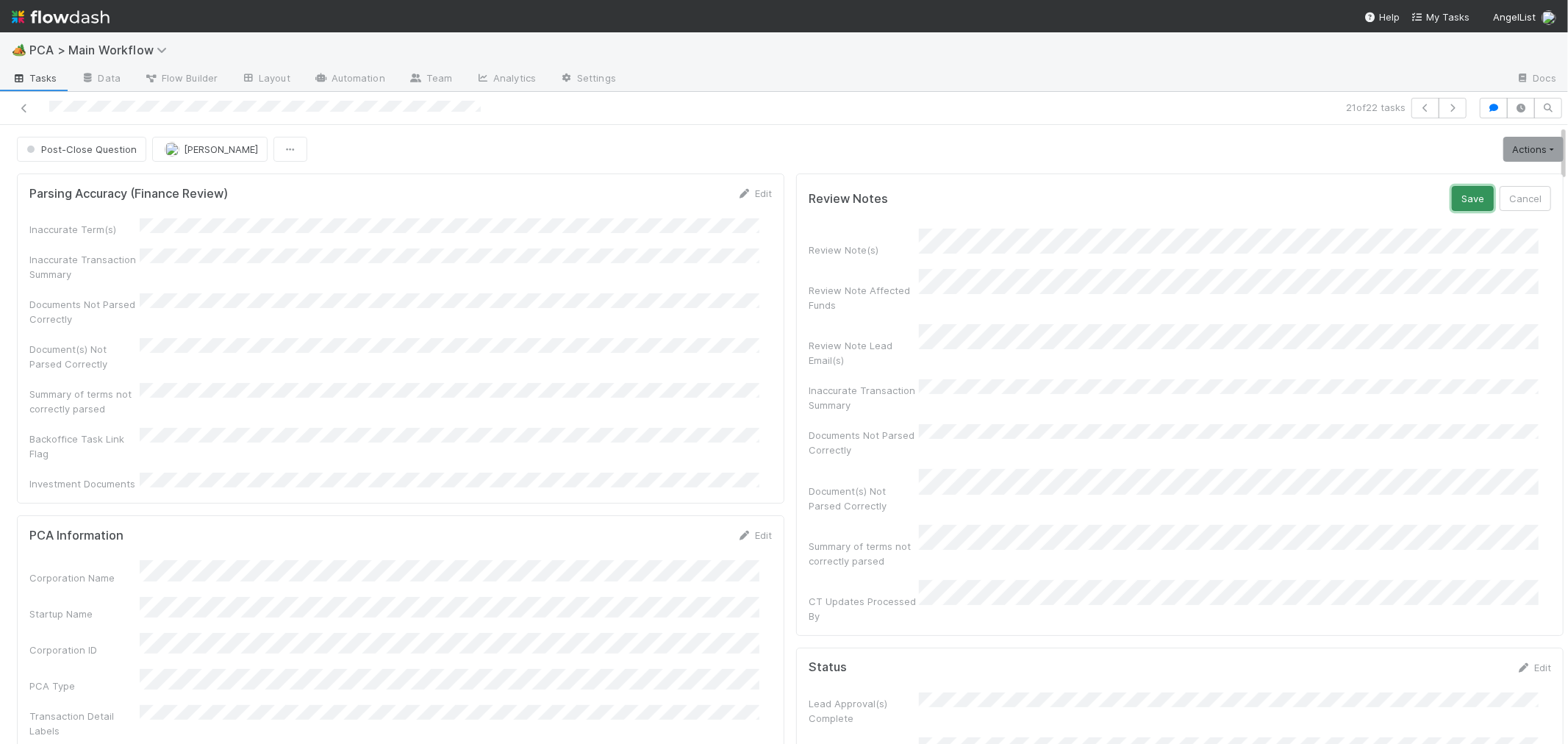
click at [1457, 200] on button "Save" at bounding box center [1473, 199] width 42 height 25
drag, startPoint x: 26, startPoint y: 104, endPoint x: 113, endPoint y: 54, distance: 100.3
click at [26, 104] on icon at bounding box center [24, 108] width 15 height 9
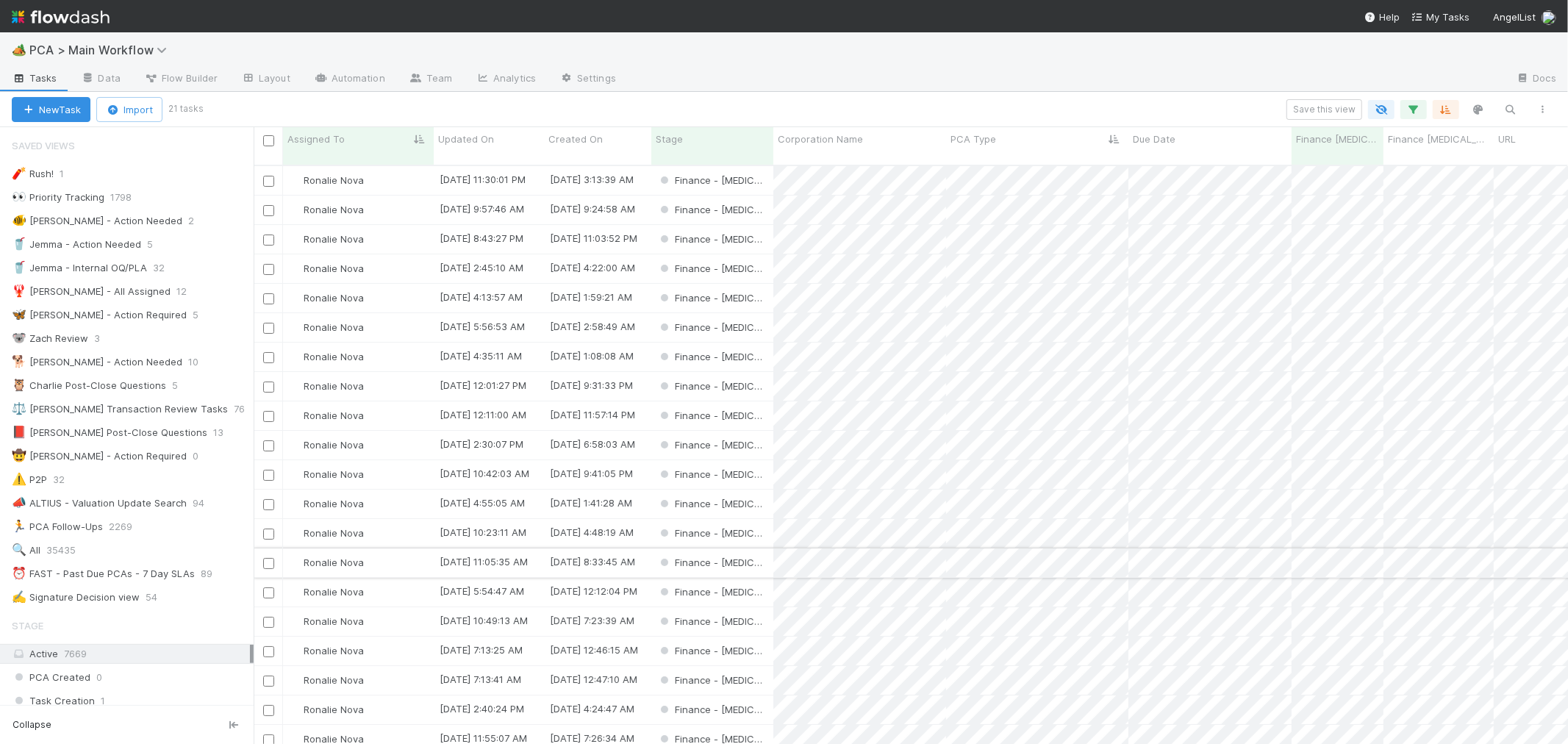
scroll to position [39, 0]
click at [758, 580] on div "Finance - [MEDICAL_DATA]" at bounding box center [713, 594] width 122 height 28
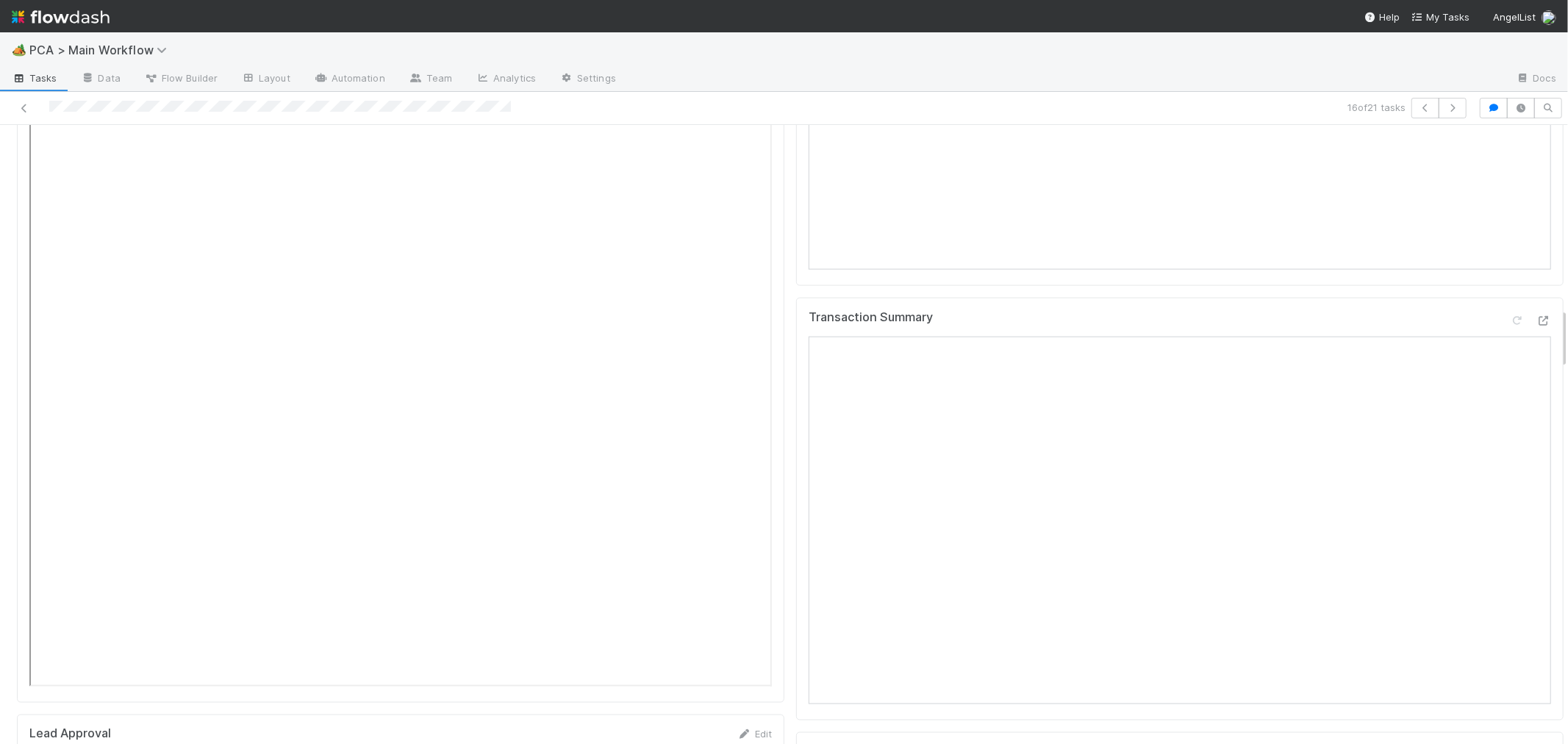
scroll to position [1715, 0]
click at [1537, 451] on icon at bounding box center [1545, 455] width 15 height 9
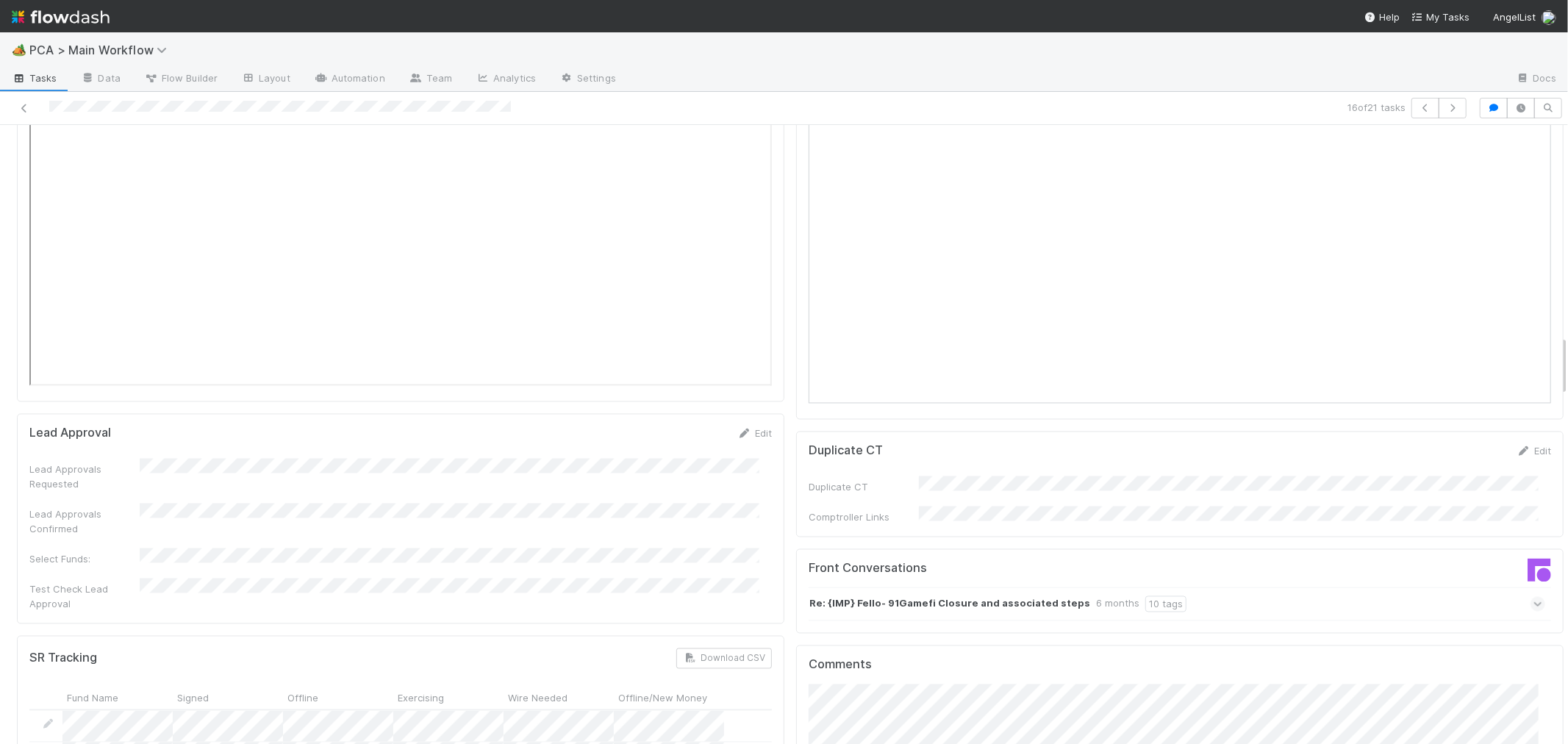
scroll to position [2123, 0]
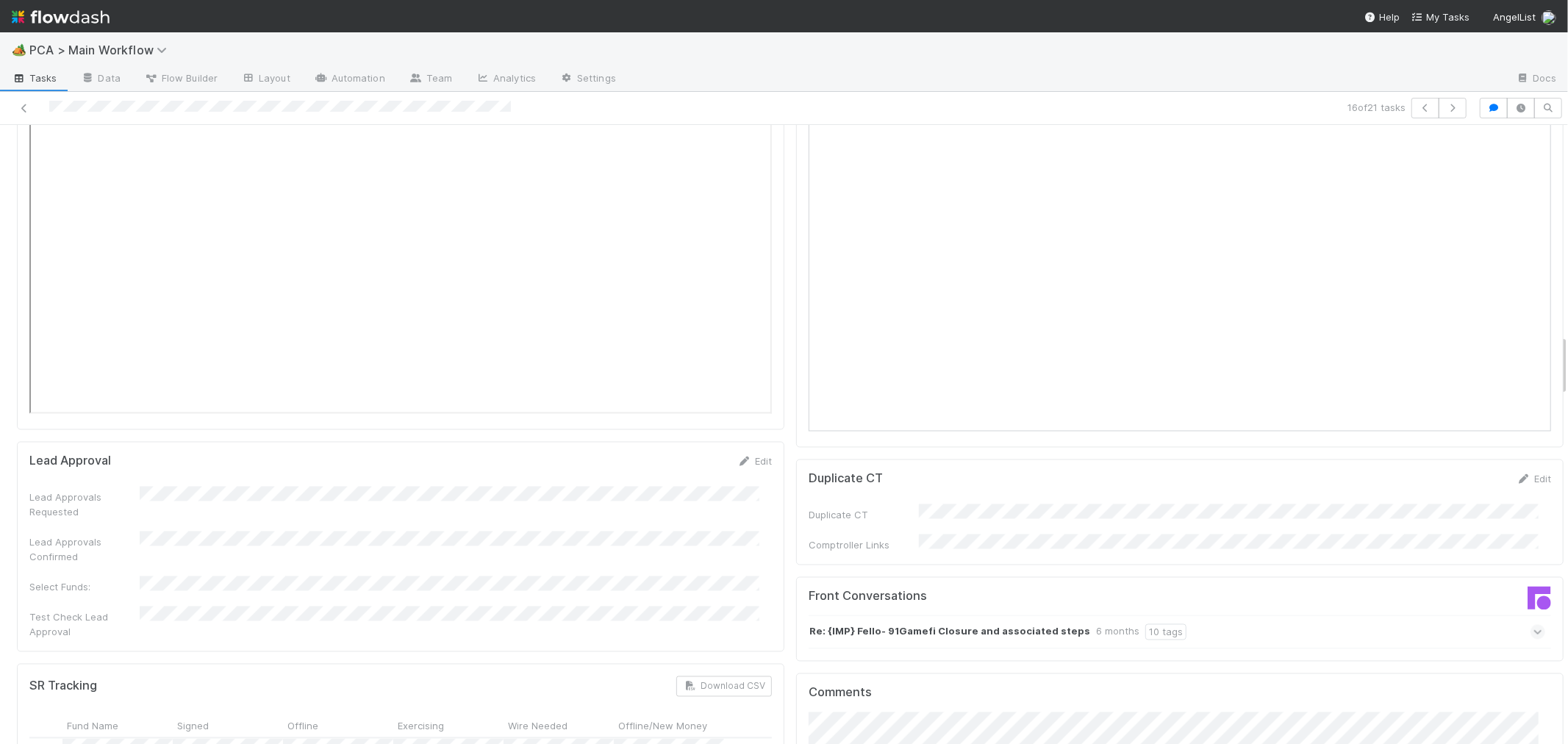
drag, startPoint x: 46, startPoint y: 106, endPoint x: 113, endPoint y: 116, distance: 67.7
click at [113, 116] on div at bounding box center [374, 108] width 736 height 21
click at [24, 108] on icon at bounding box center [24, 108] width 15 height 9
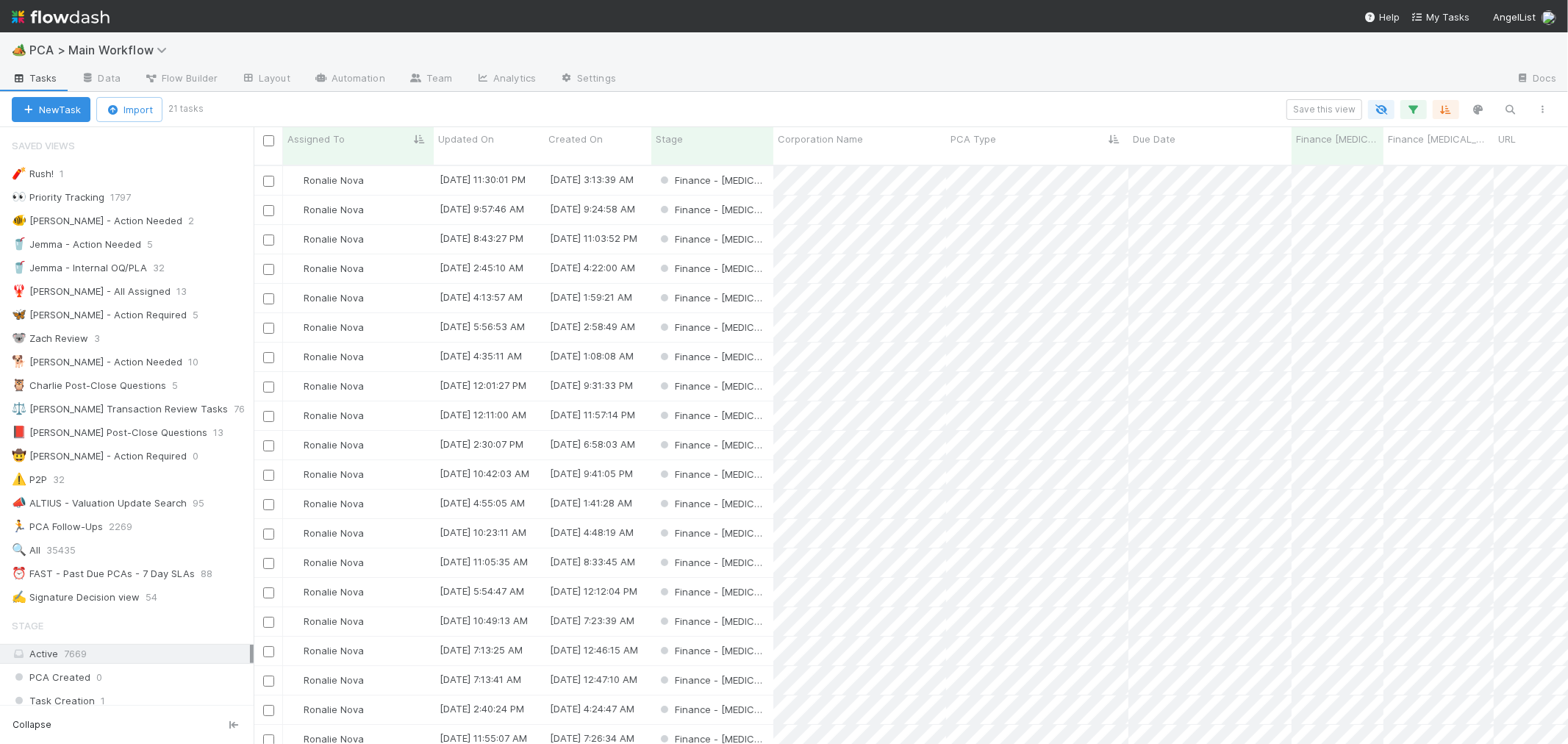
scroll to position [39, 0]
click at [762, 462] on div "Finance - [MEDICAL_DATA]" at bounding box center [713, 476] width 122 height 28
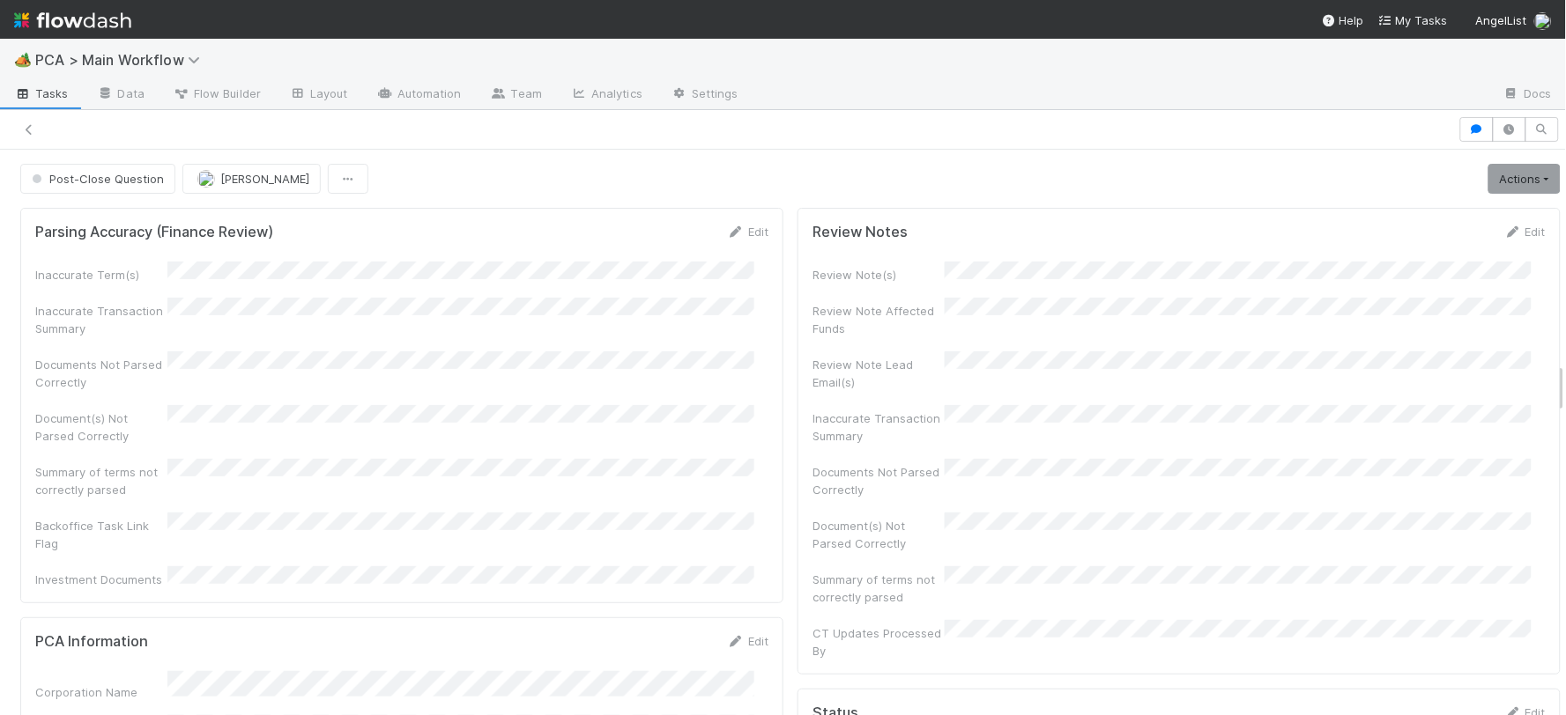
scroll to position [2368, 0]
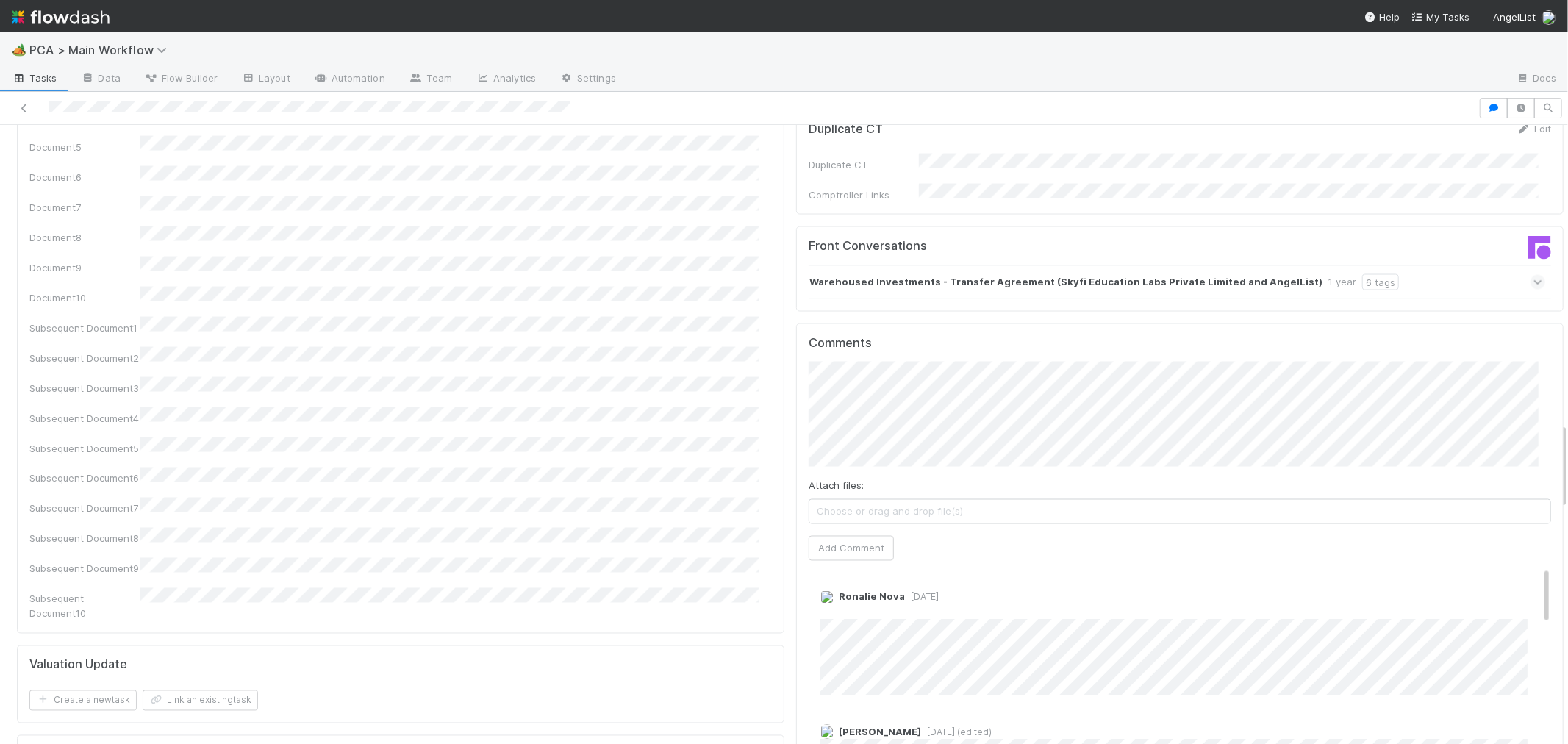
scroll to position [1959, 0]
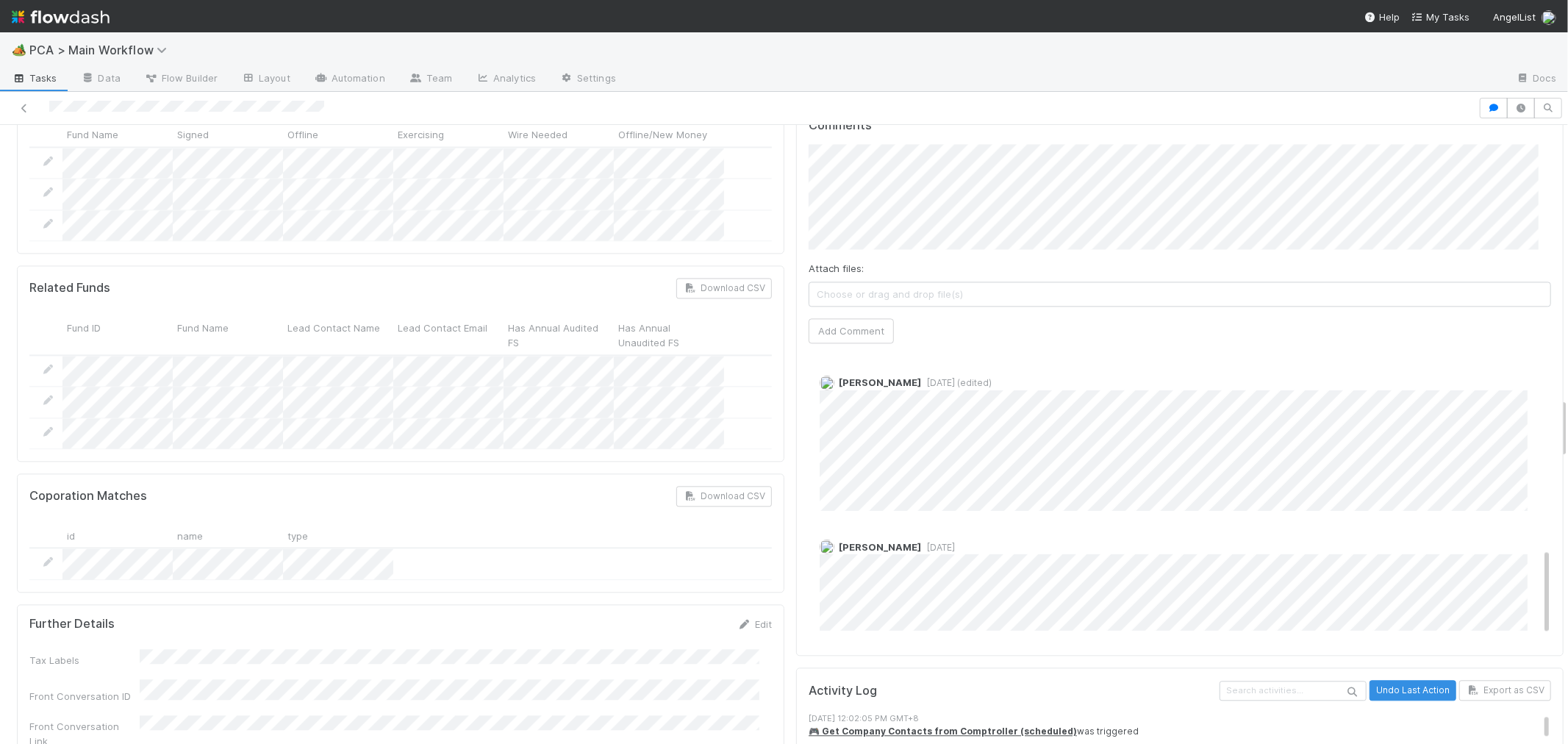
scroll to position [689, 0]
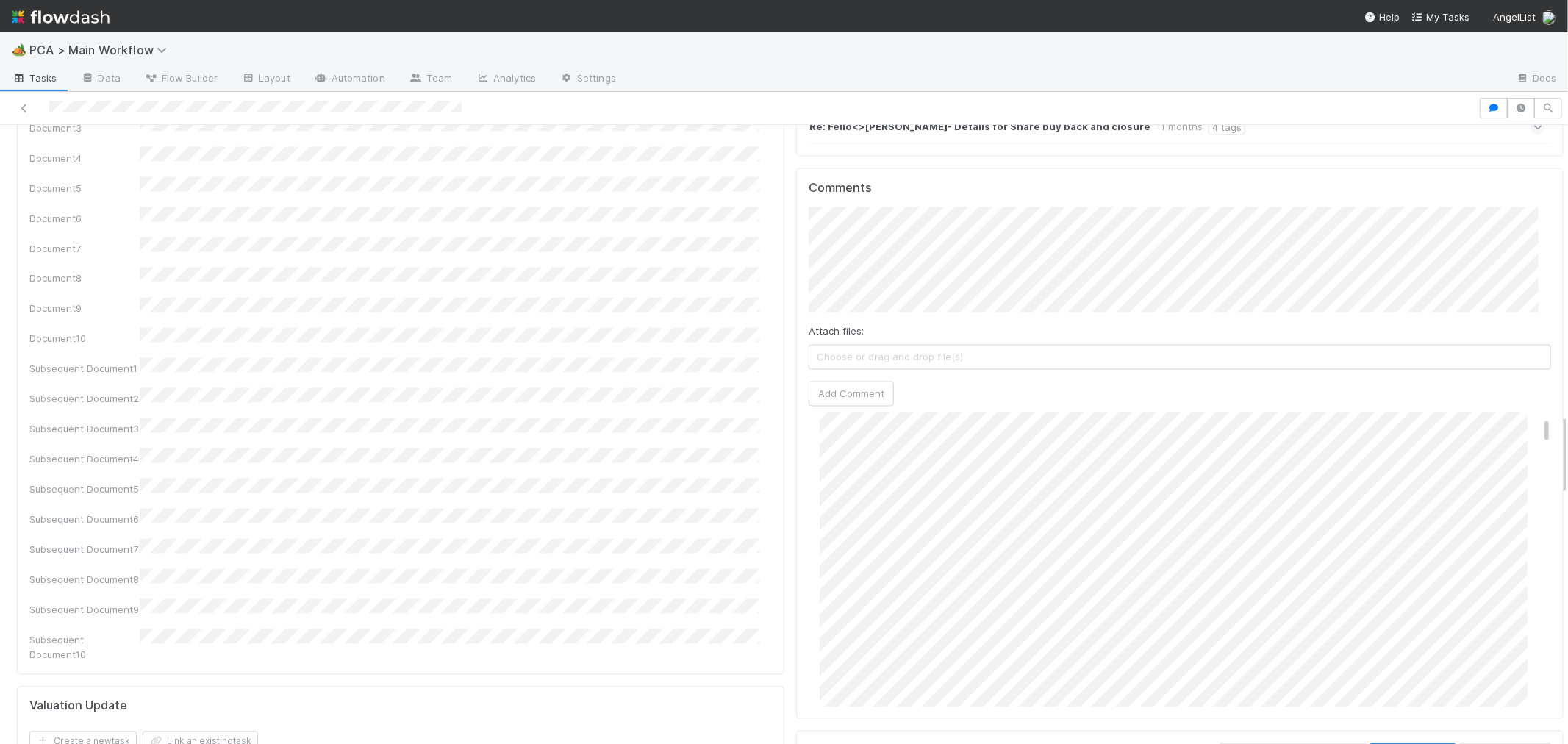
scroll to position [163, 0]
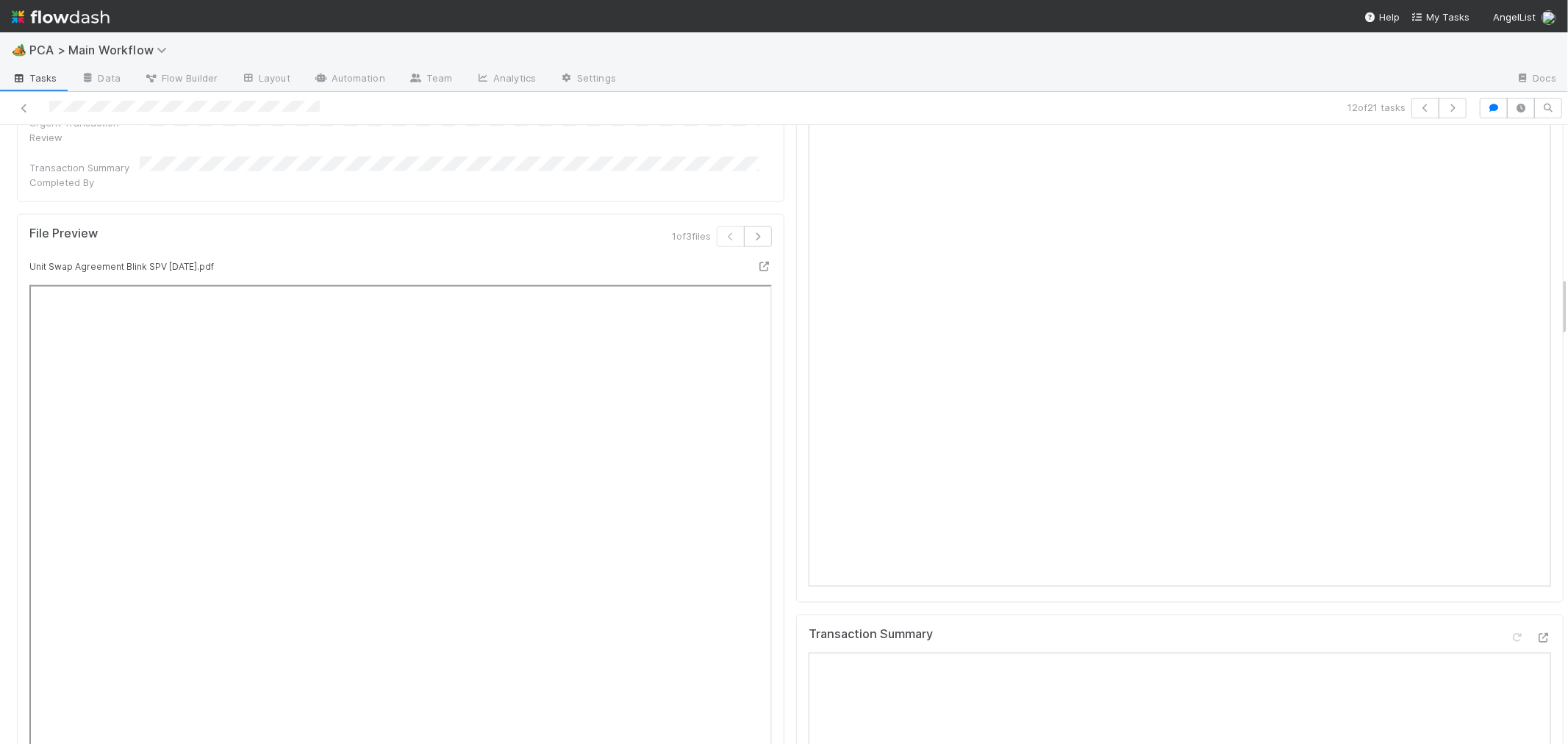
scroll to position [1715, 0]
click at [1537, 470] on icon at bounding box center [1545, 474] width 15 height 9
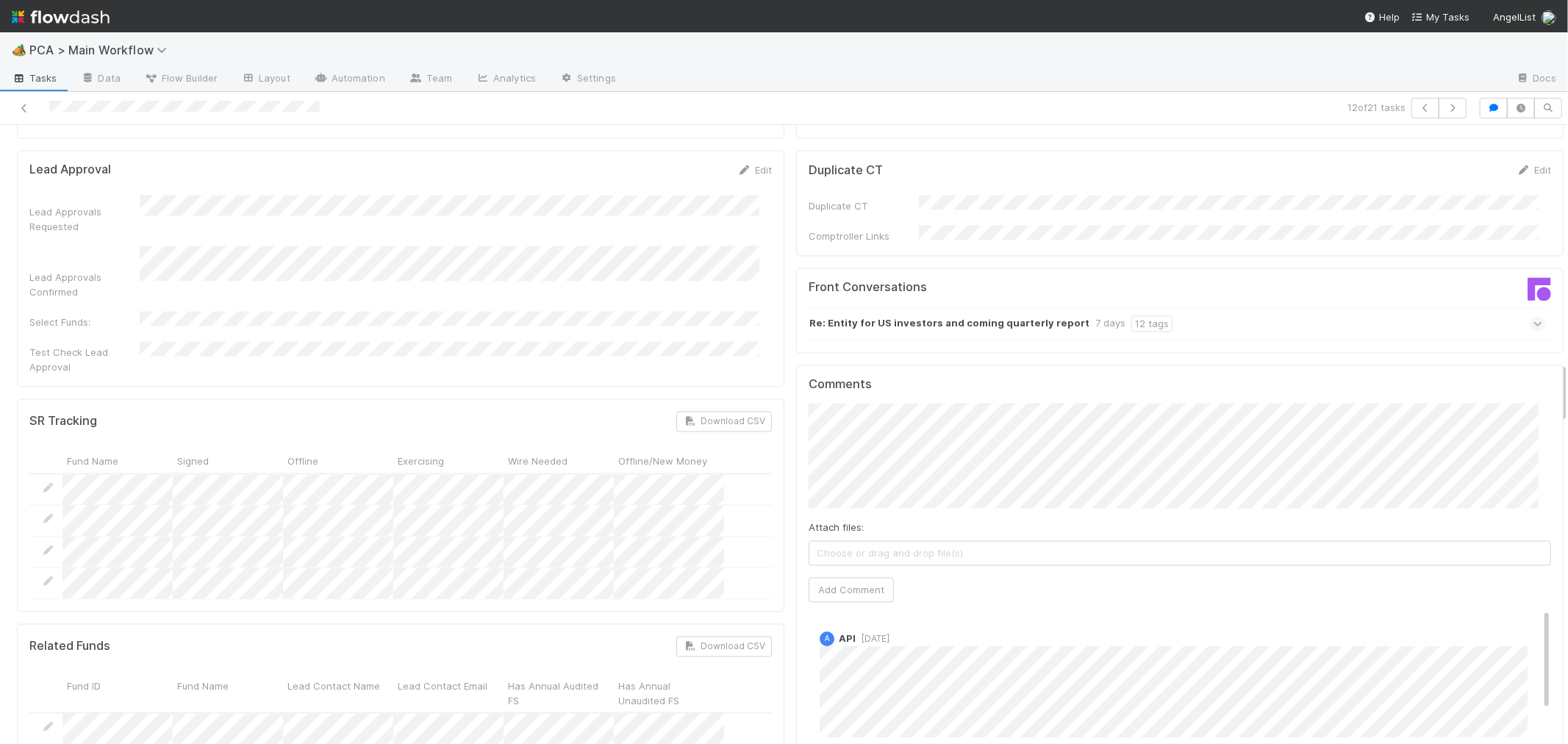
scroll to position [2368, 0]
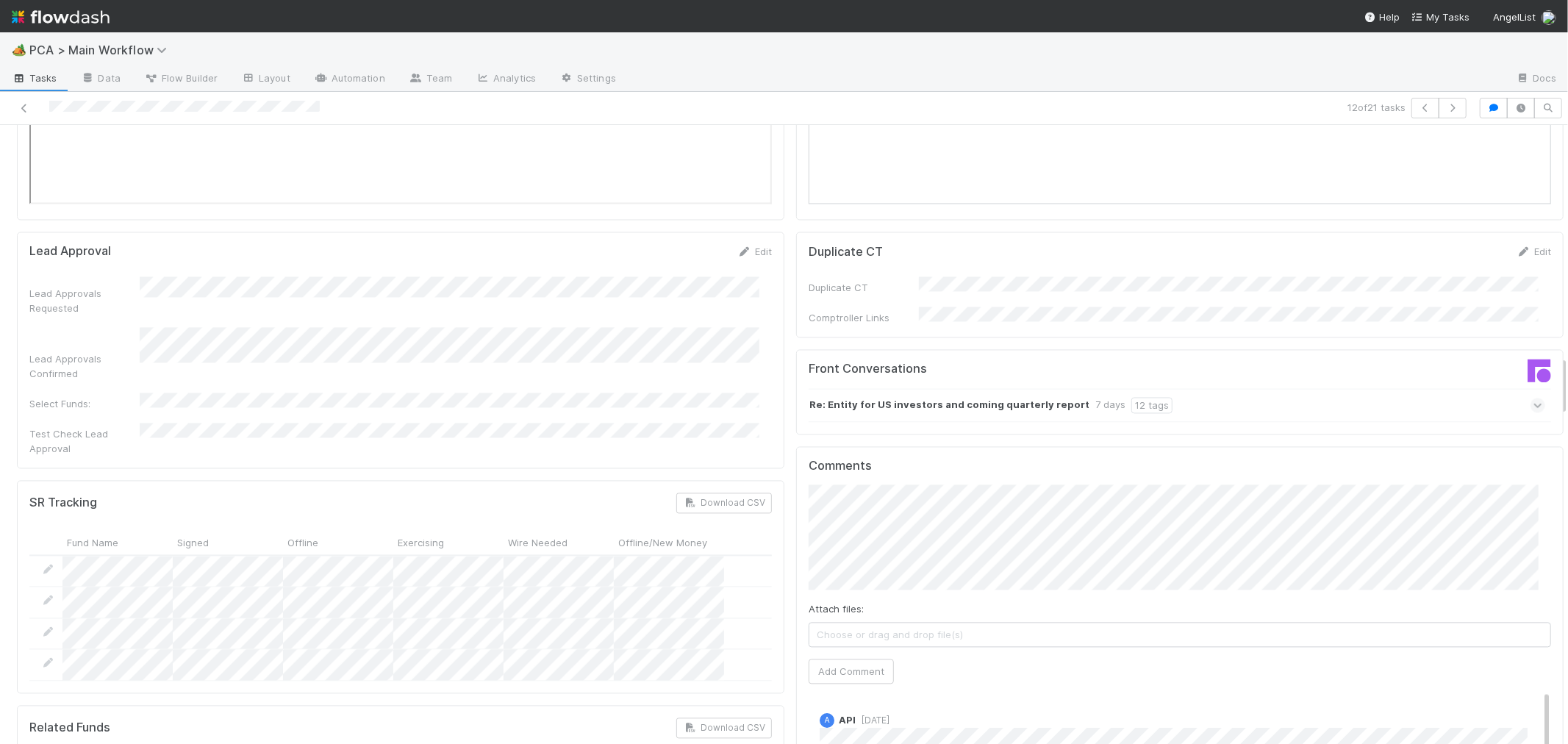
drag, startPoint x: 41, startPoint y: 111, endPoint x: 94, endPoint y: 116, distance: 53.2
click at [94, 116] on div at bounding box center [374, 108] width 736 height 21
drag, startPoint x: 18, startPoint y: 101, endPoint x: 55, endPoint y: 96, distance: 37.3
click at [18, 99] on div at bounding box center [374, 108] width 736 height 21
drag, startPoint x: 20, startPoint y: 107, endPoint x: 143, endPoint y: 49, distance: 136.0
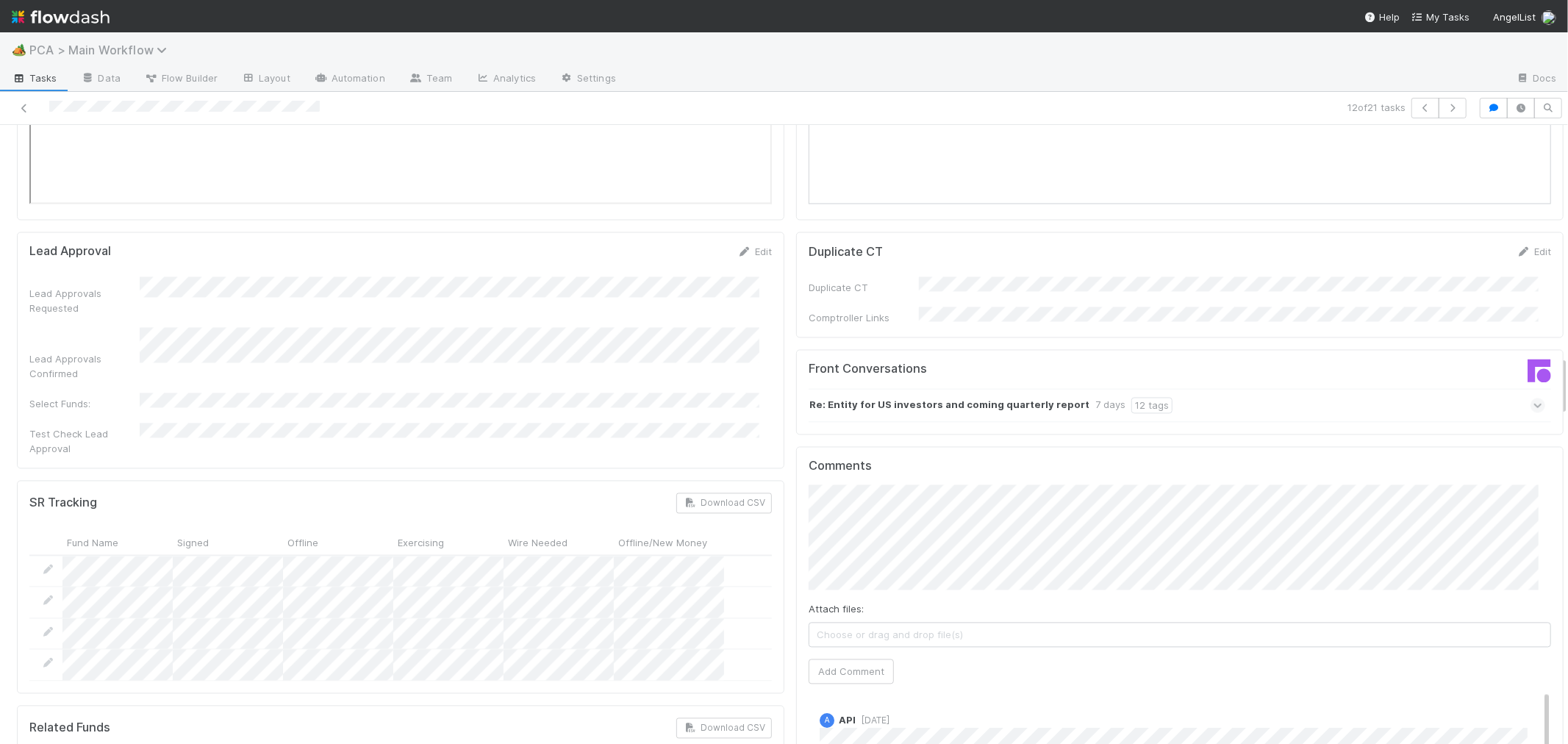
click at [22, 107] on icon at bounding box center [24, 108] width 15 height 9
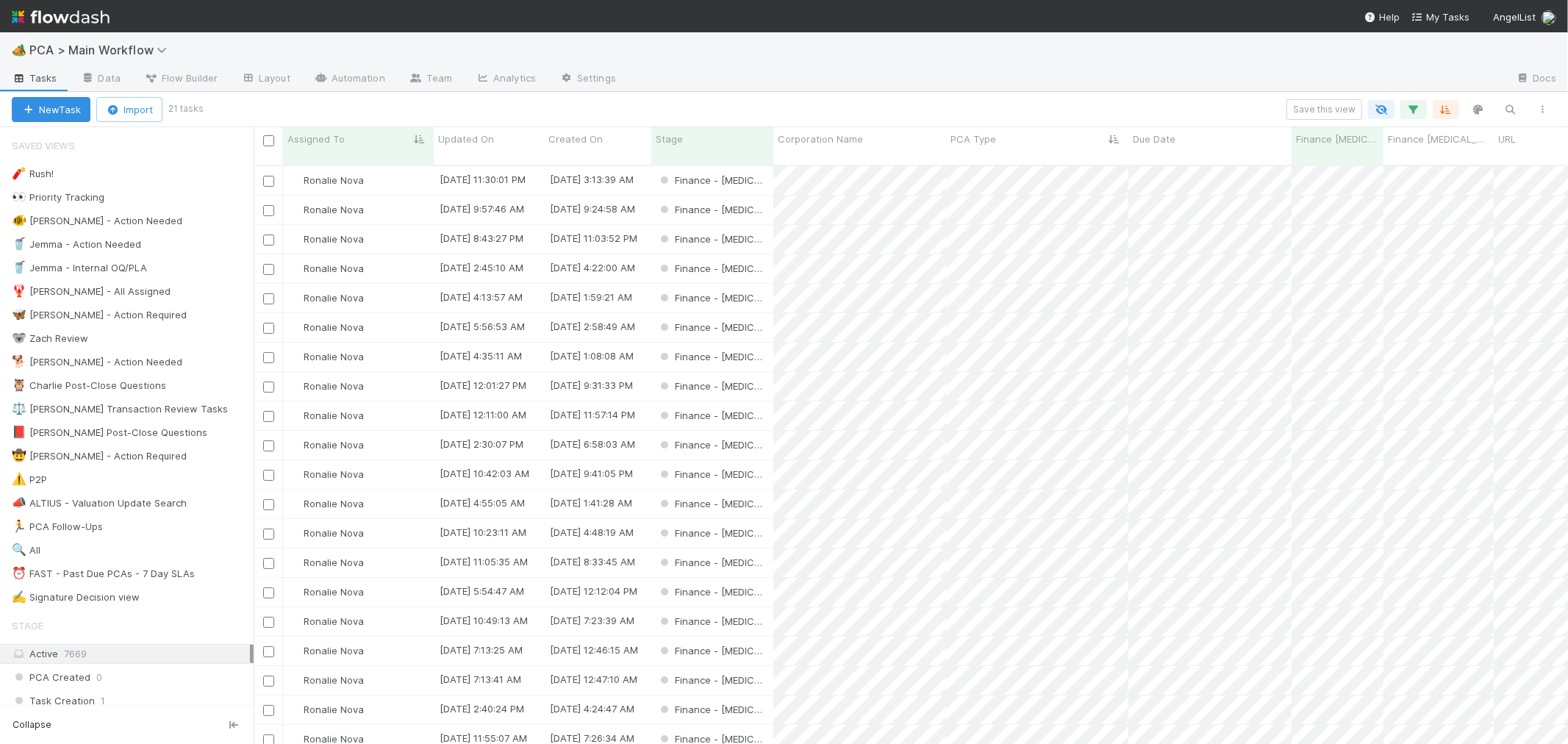
scroll to position [578, 1302]
click at [756, 552] on div "Finance - [MEDICAL_DATA]" at bounding box center [713, 562] width 122 height 28
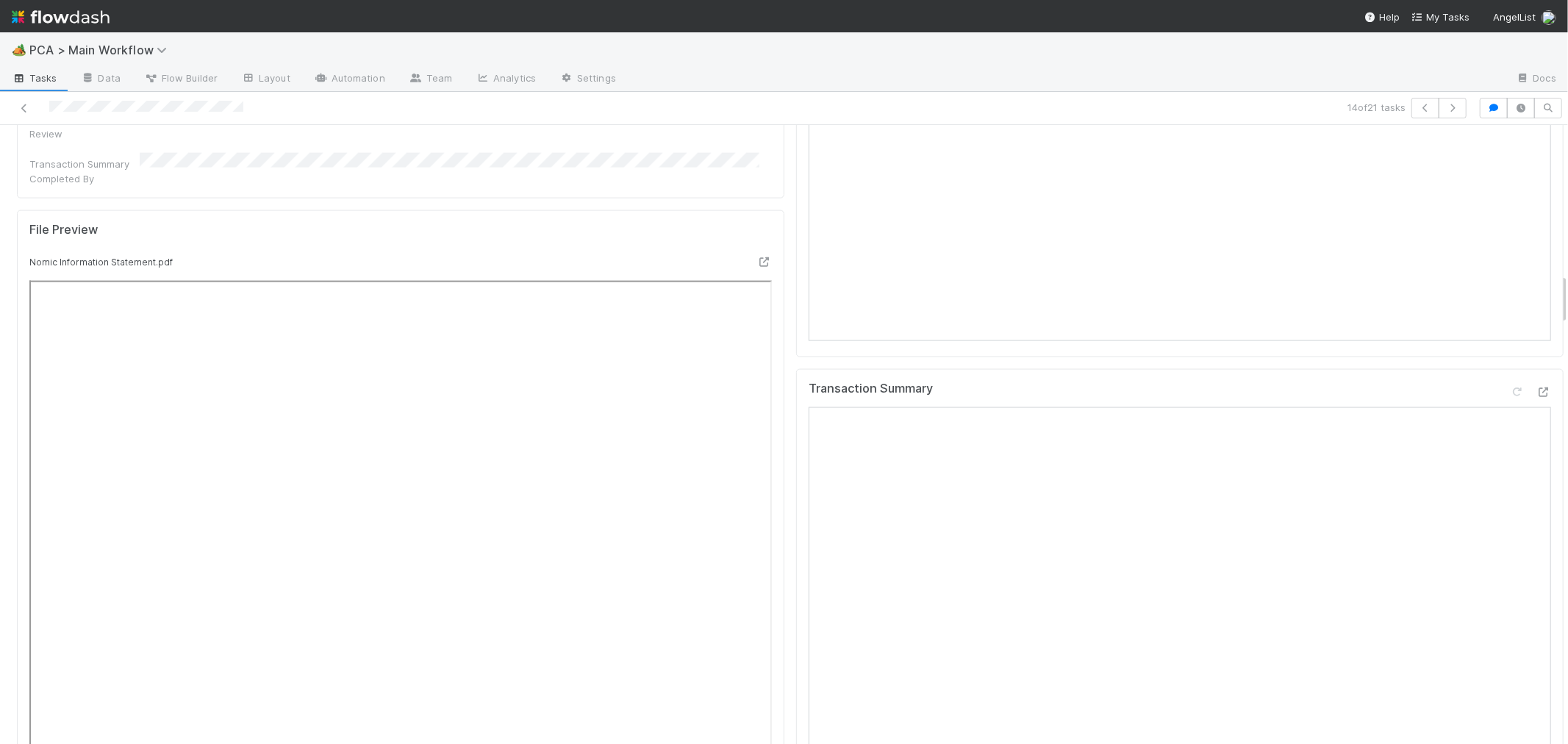
scroll to position [1796, 0]
click at [1537, 388] on icon at bounding box center [1545, 392] width 15 height 9
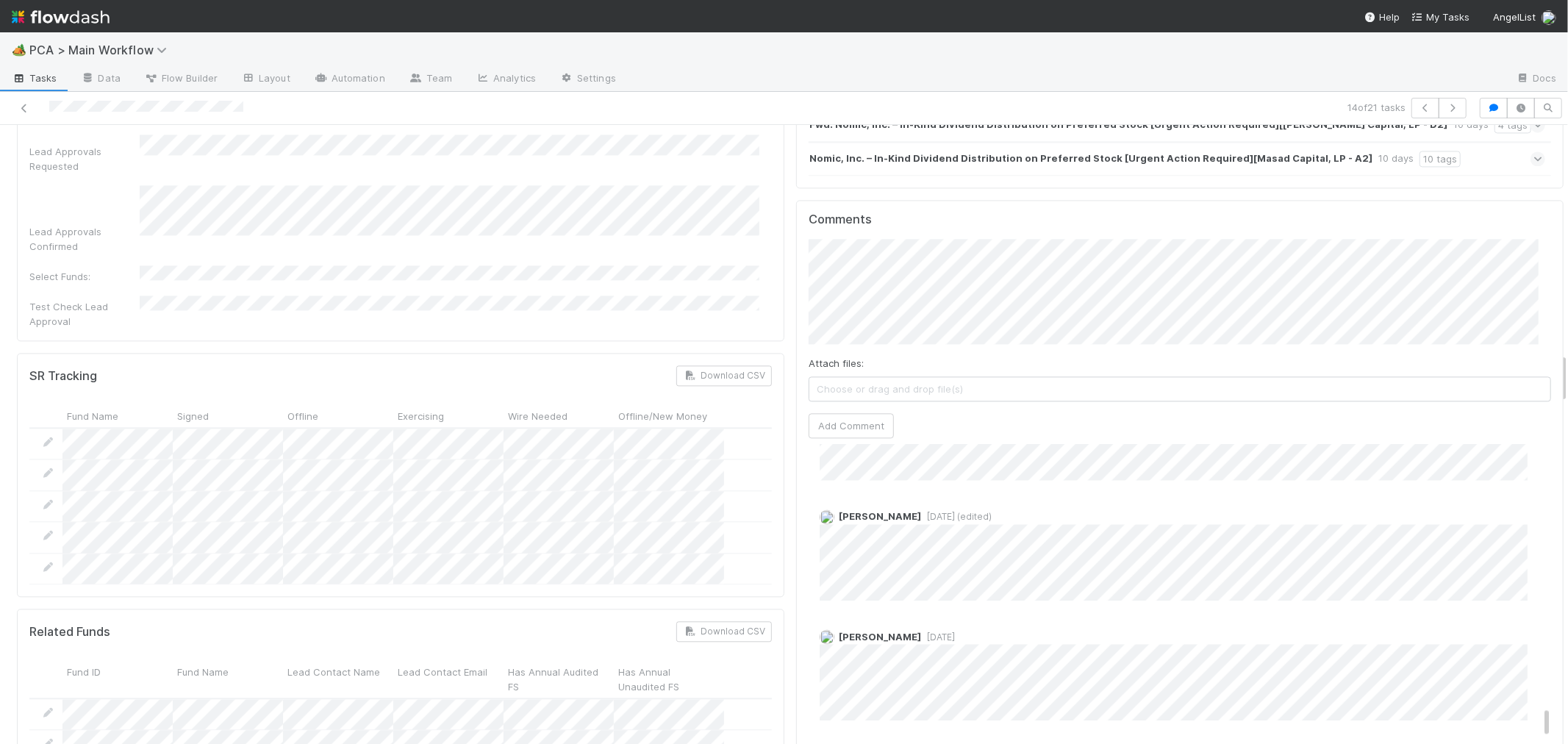
scroll to position [2776, 0]
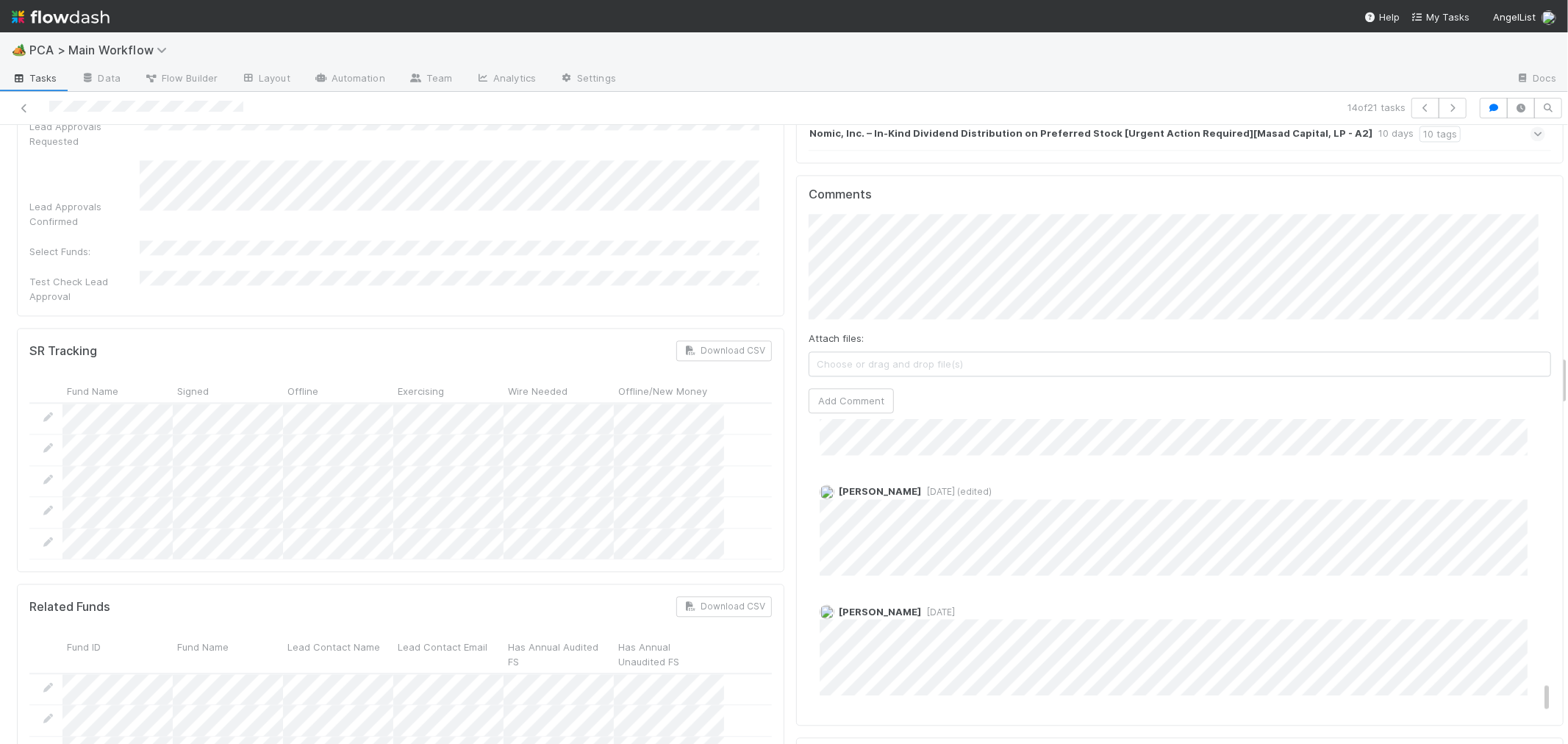
click at [102, 110] on div at bounding box center [374, 108] width 736 height 21
drag, startPoint x: 25, startPoint y: 108, endPoint x: 319, endPoint y: 11, distance: 309.6
click at [25, 106] on icon at bounding box center [24, 108] width 15 height 9
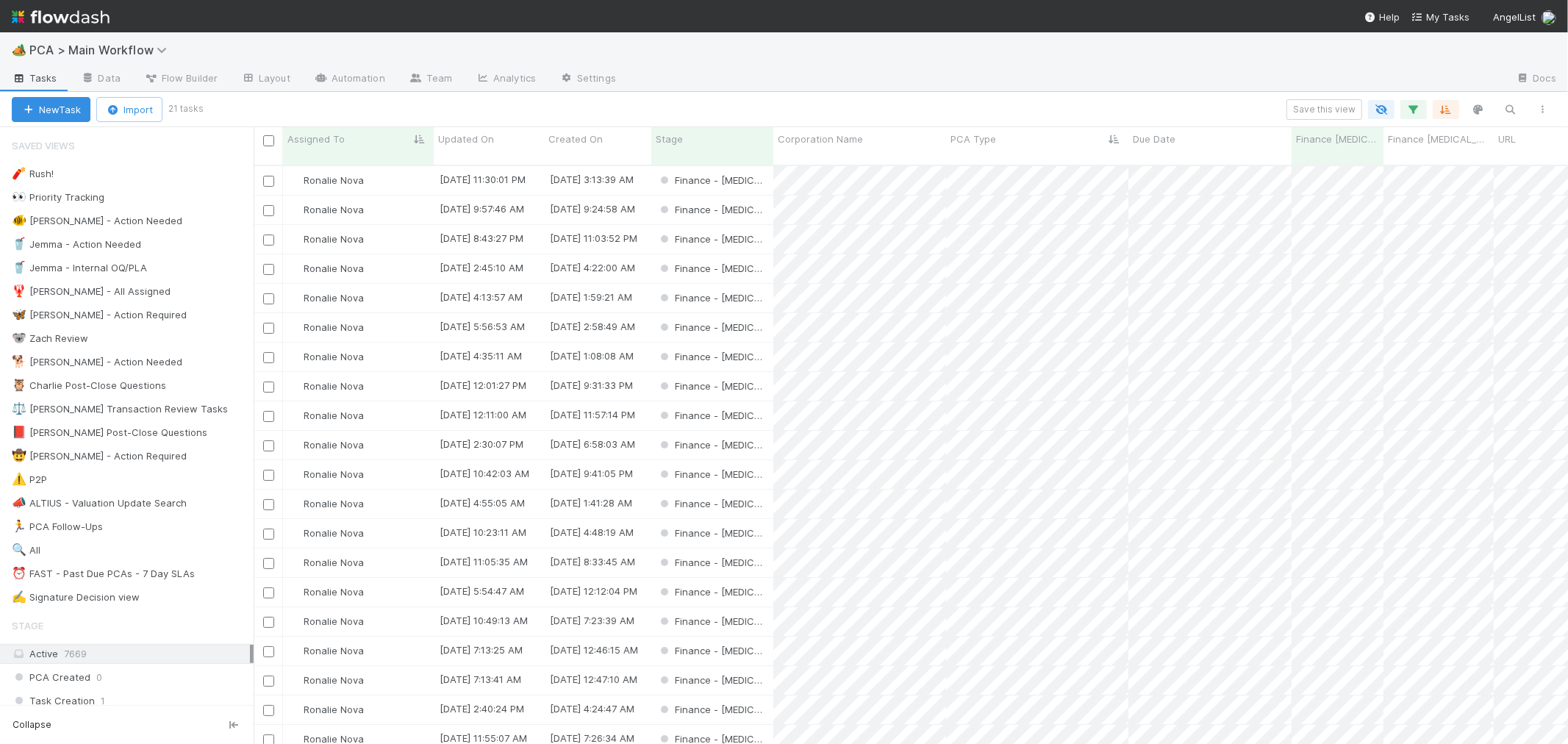
scroll to position [578, 1302]
click at [764, 548] on div "Finance - [MEDICAL_DATA]" at bounding box center [713, 562] width 122 height 28
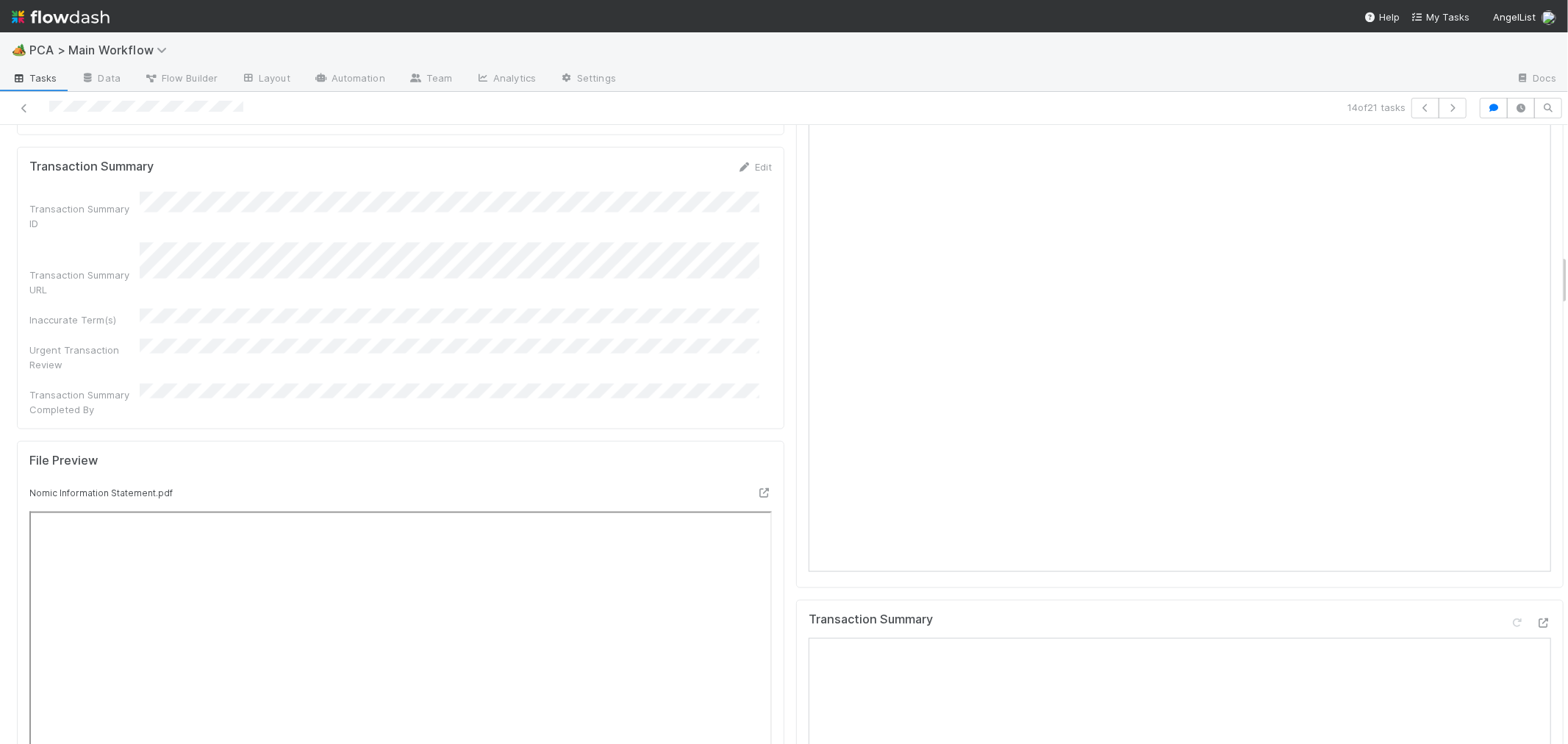
scroll to position [1715, 0]
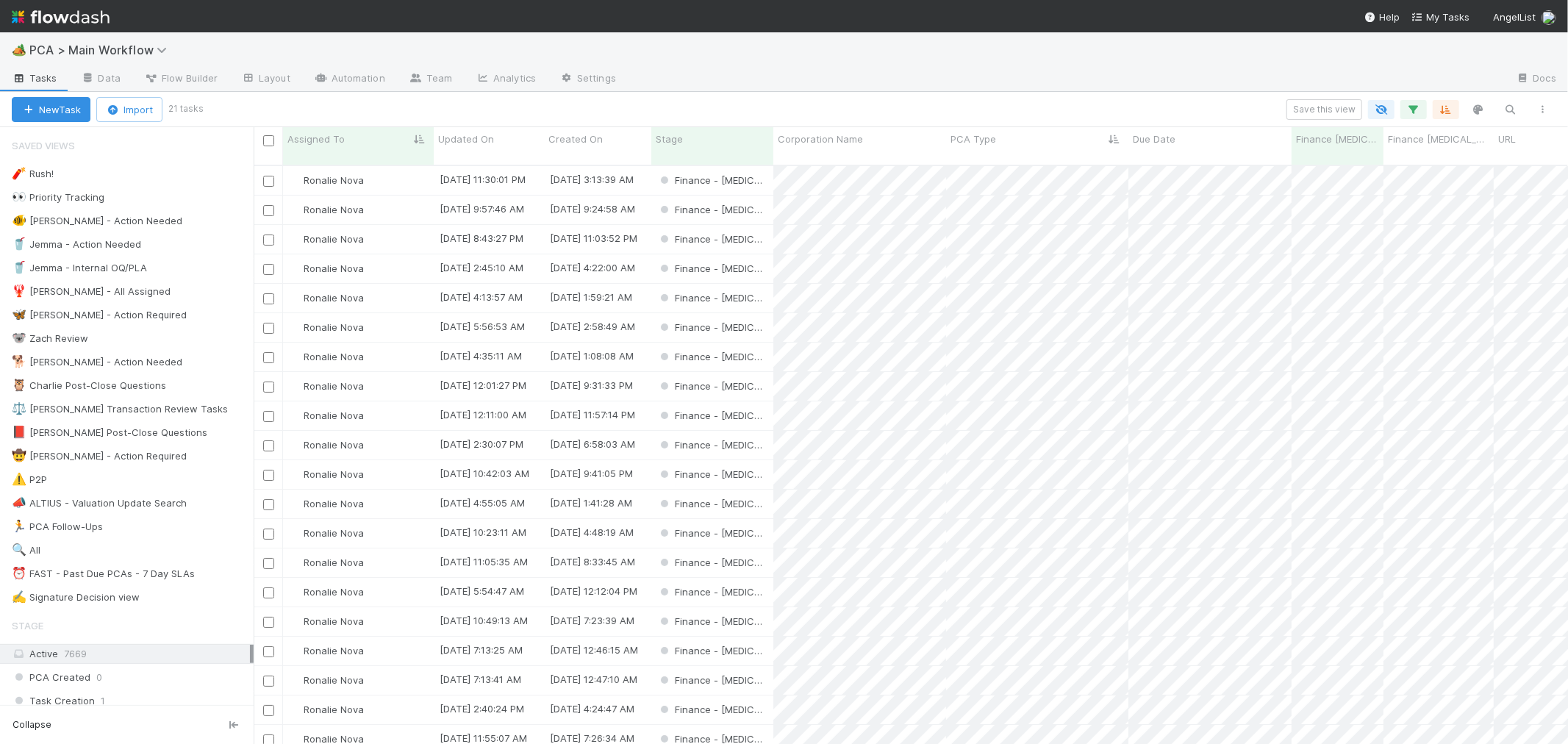
scroll to position [578, 1302]
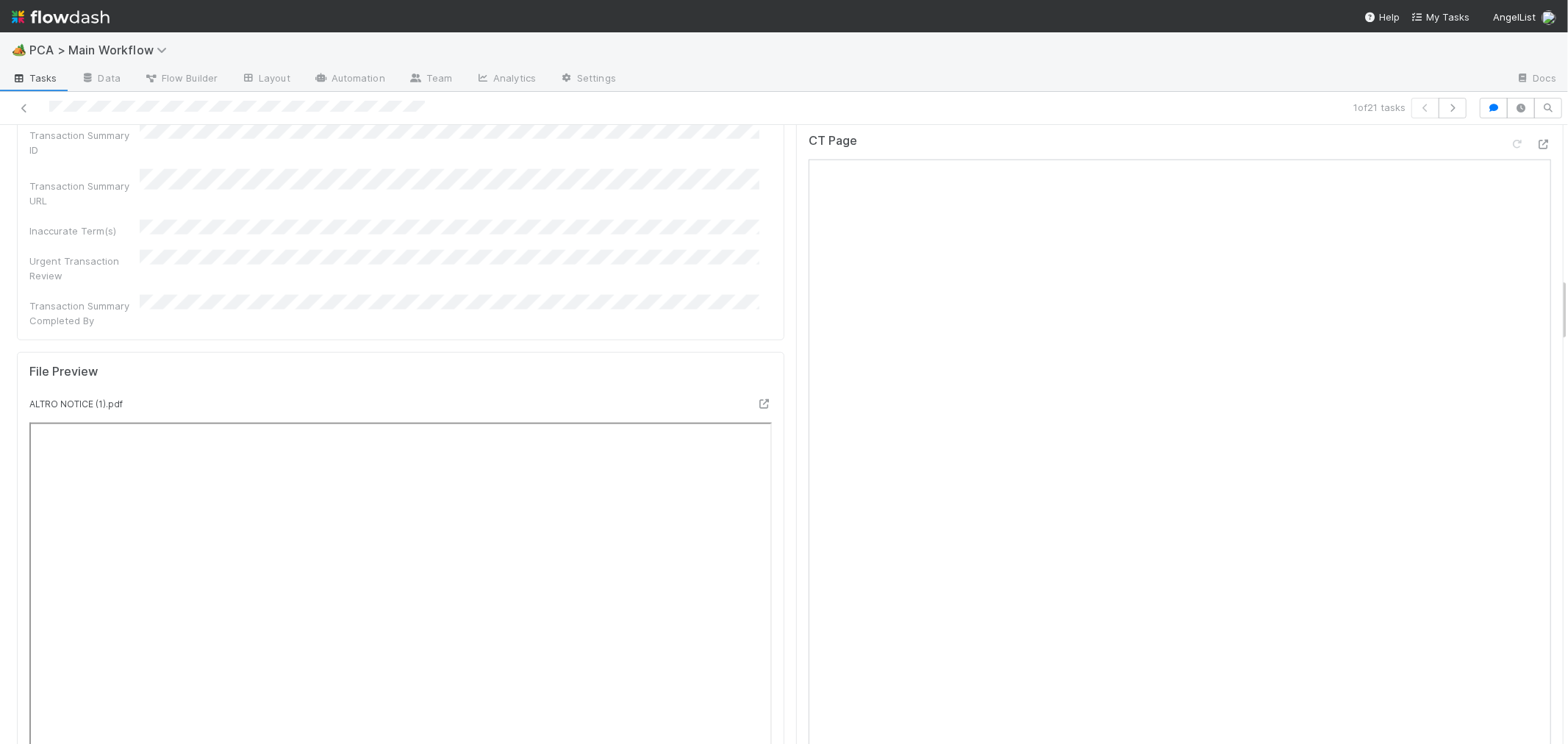
scroll to position [1470, 0]
click at [1537, 696] on icon at bounding box center [1545, 700] width 15 height 9
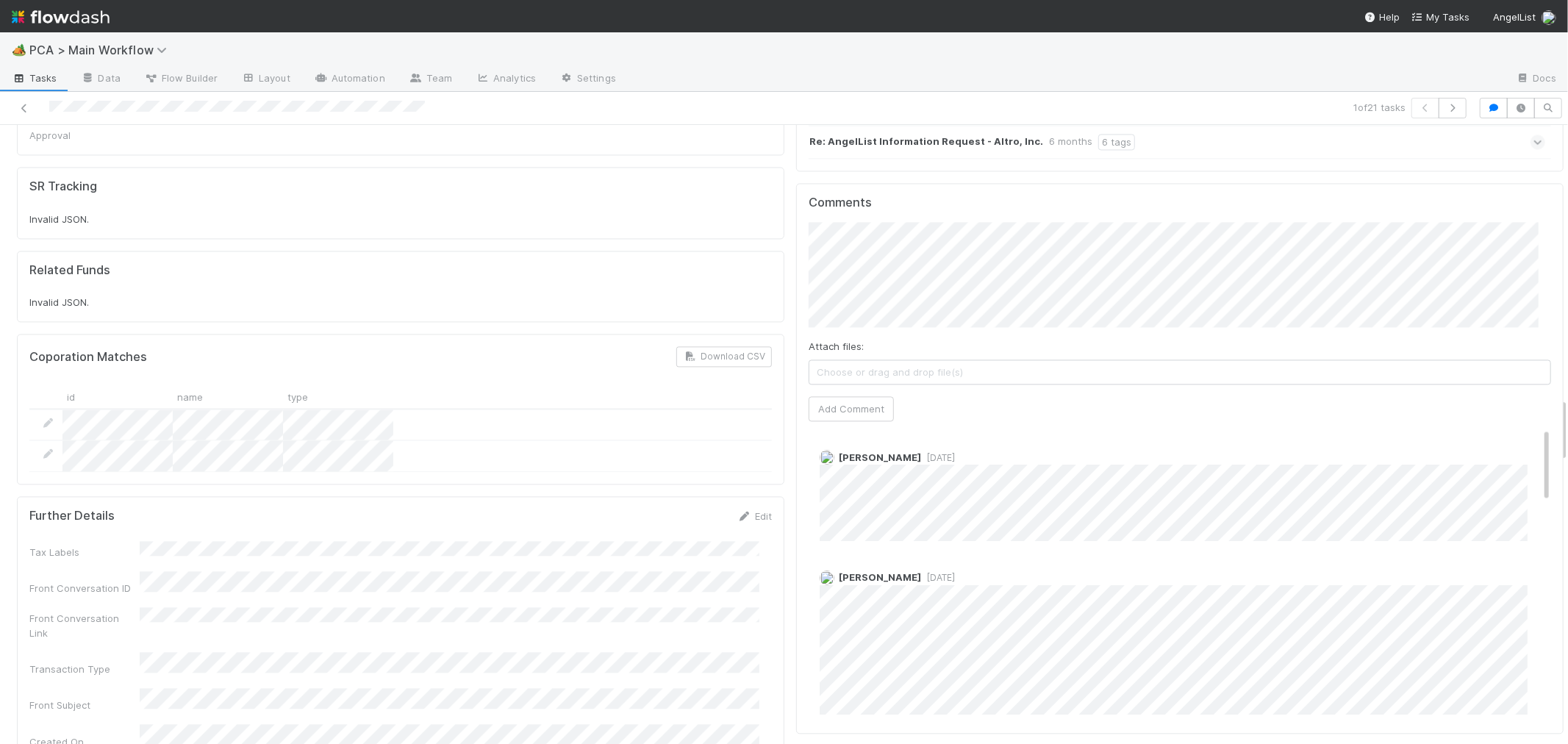
scroll to position [2286, 0]
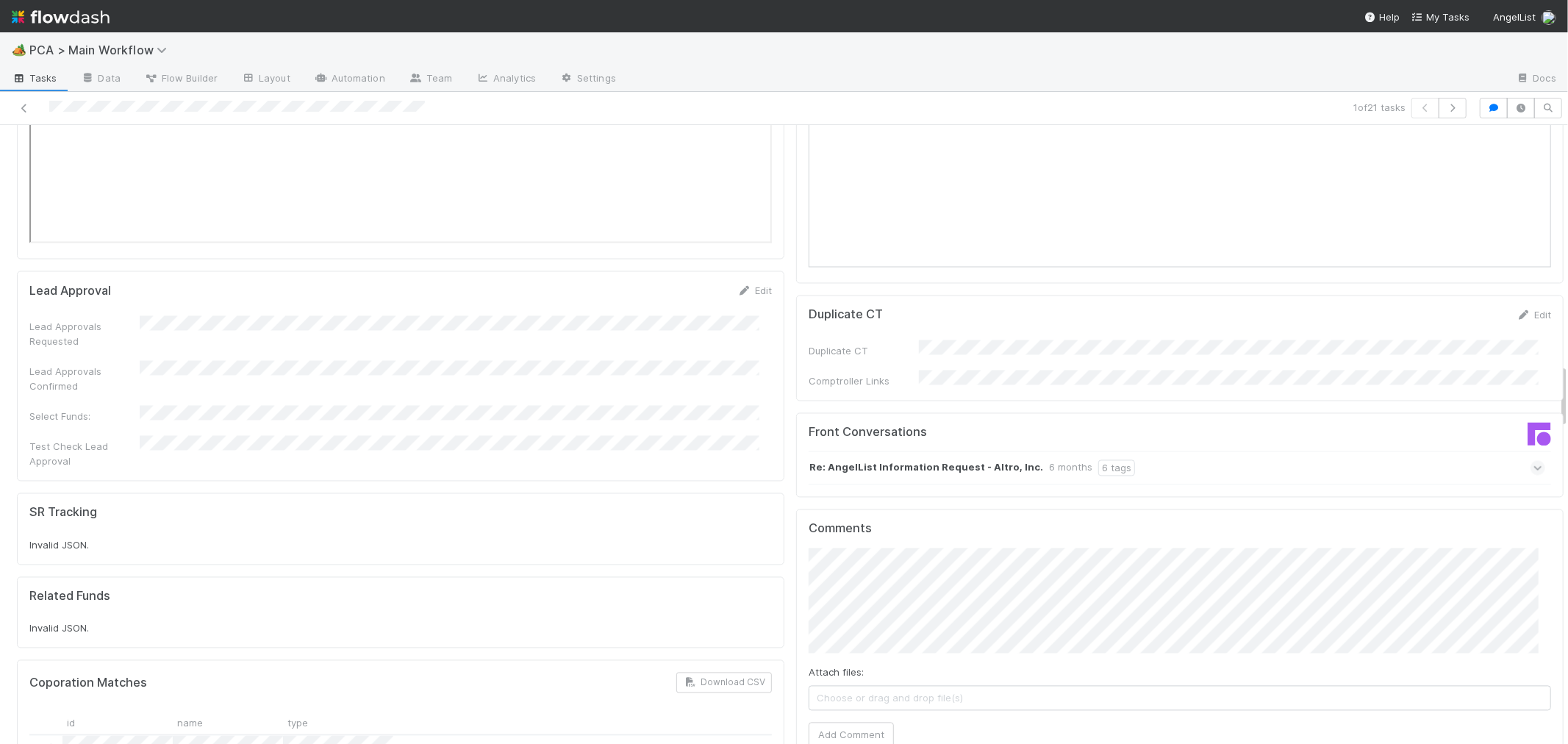
click at [1410, 451] on div "Re: AngelList Information Request - Altro, Inc. 6 months 6 tags" at bounding box center [1177, 468] width 737 height 34
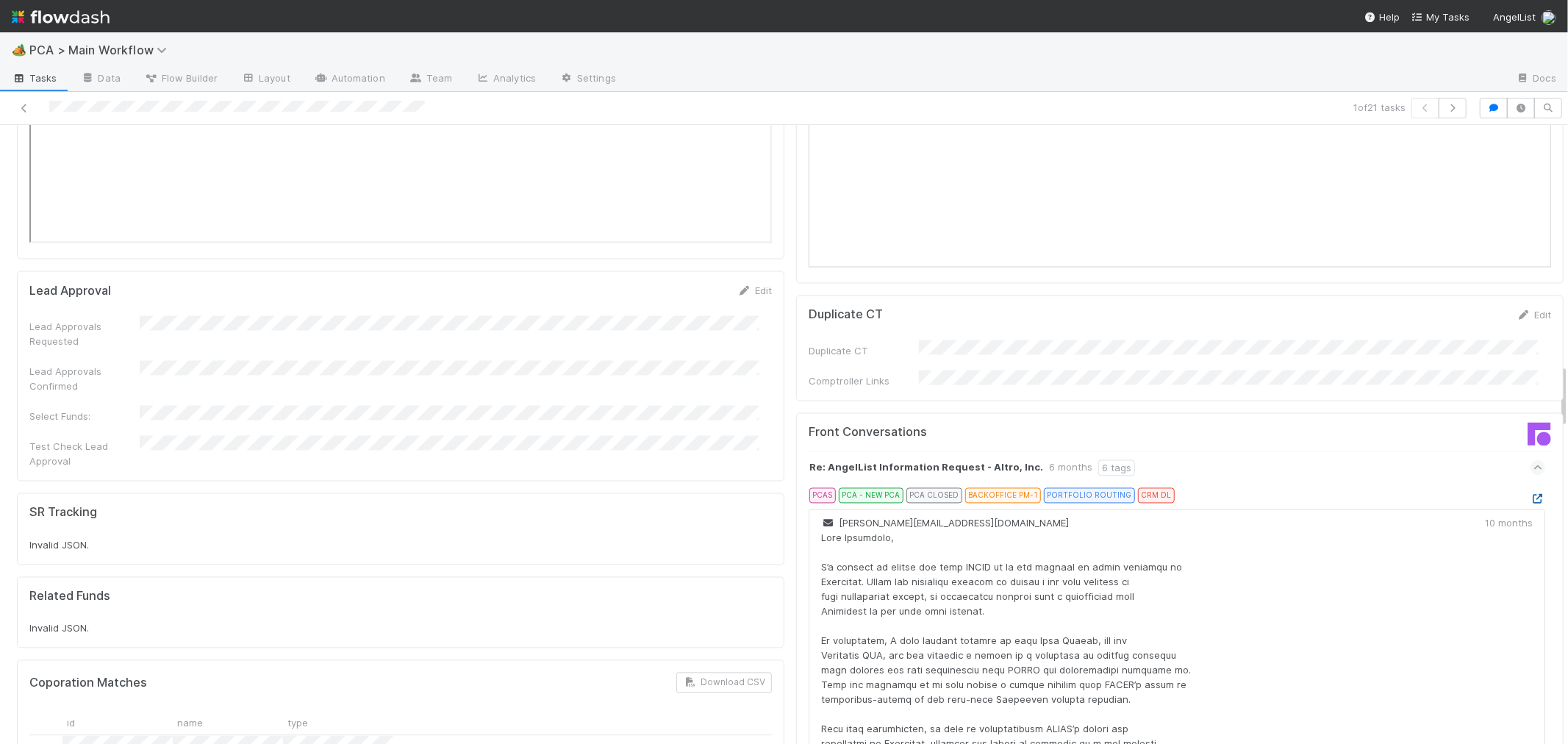
click at [1531, 495] on icon at bounding box center [1539, 499] width 15 height 9
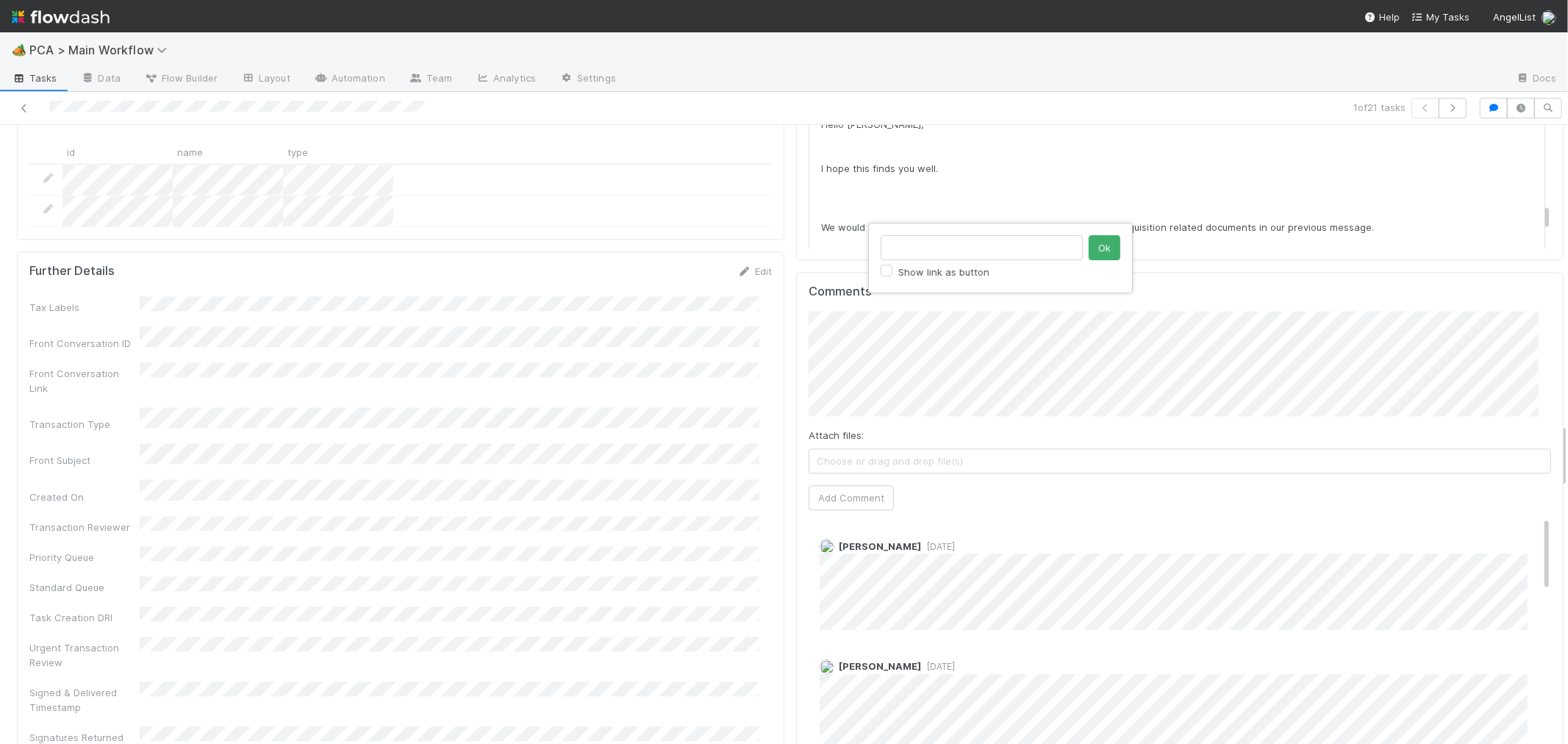
scroll to position [0, 0]
click button "Ok" at bounding box center [1105, 248] width 32 height 25
click at [796, 272] on div "Comments Attach files: Choose or drag and drop file(s) Add Comment [PERSON_NAME…" at bounding box center [1180, 547] width 768 height 550
click at [851, 485] on button "Add Comment" at bounding box center [851, 498] width 85 height 25
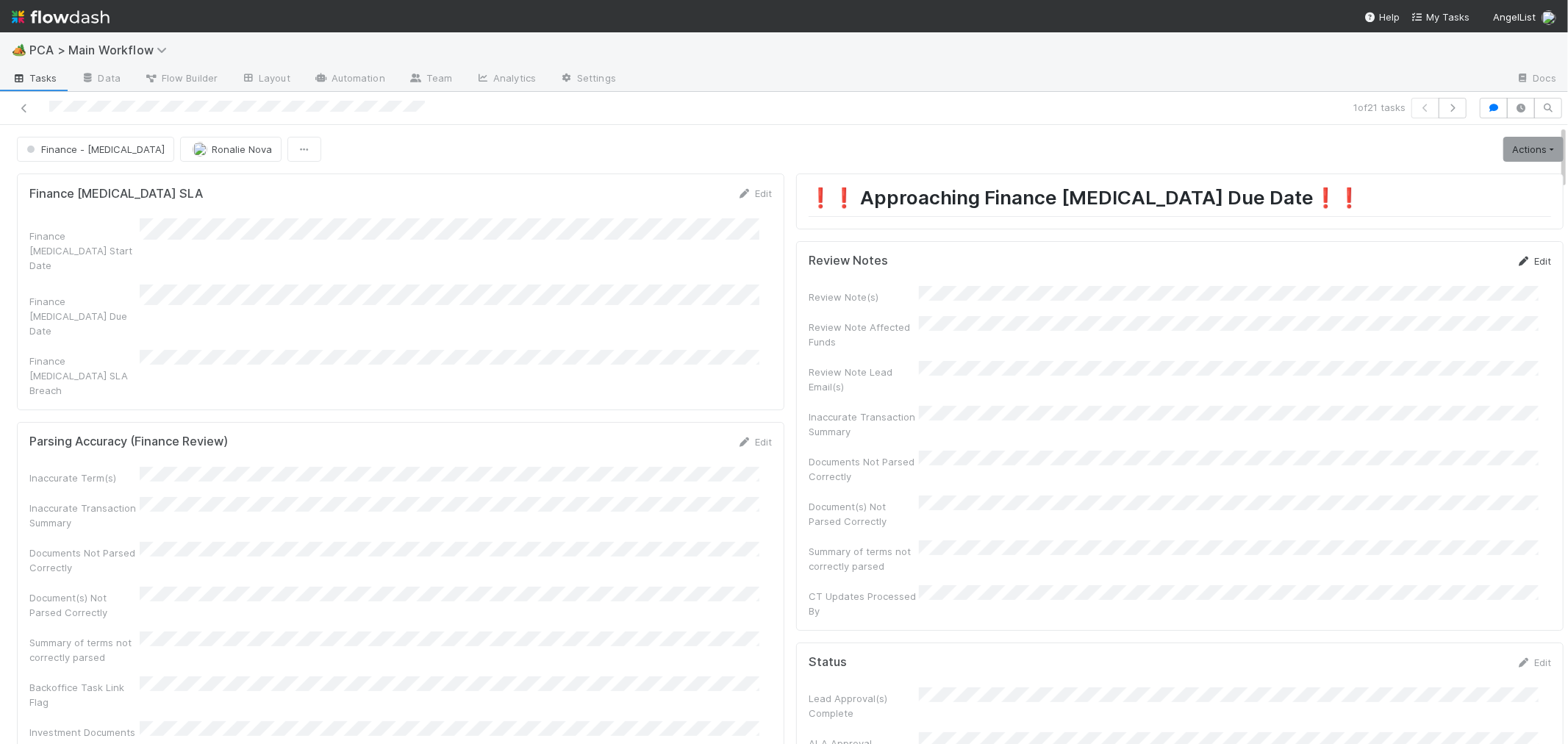
click at [1517, 258] on link "Edit" at bounding box center [1534, 261] width 34 height 12
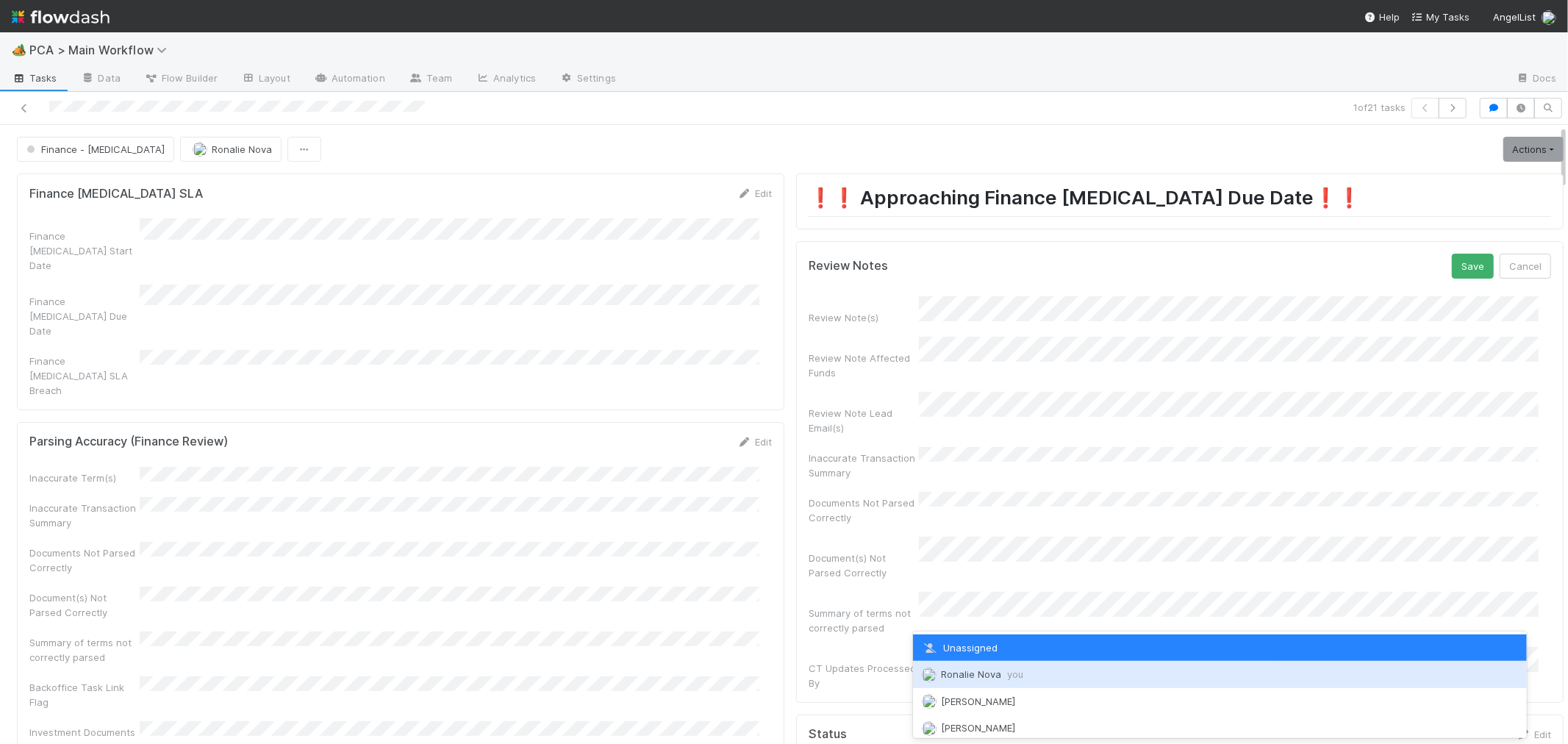
click at [964, 670] on span "Ronalie Nova you" at bounding box center [982, 674] width 83 height 12
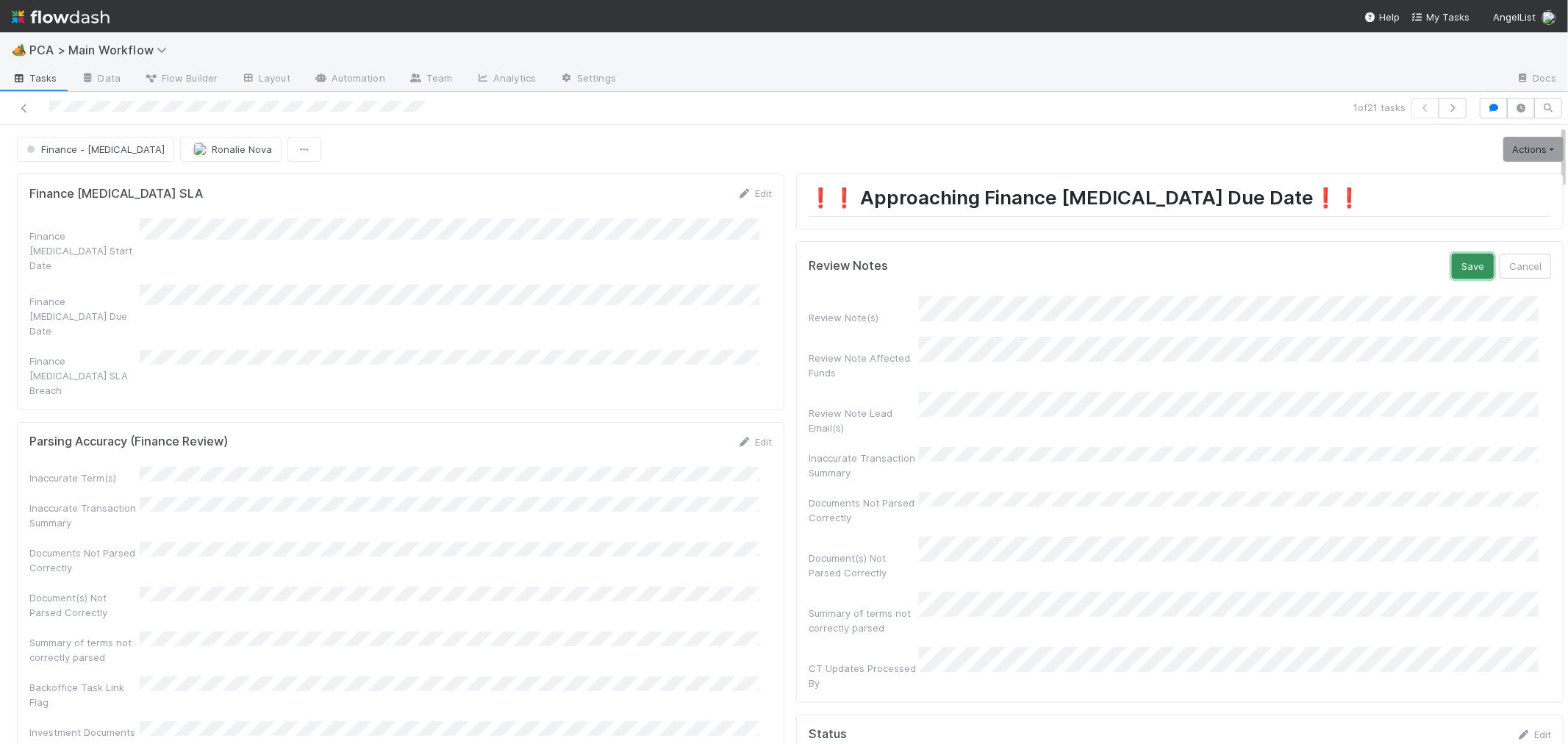
click at [1452, 259] on button "Save" at bounding box center [1473, 266] width 42 height 25
click at [1504, 148] on link "Actions" at bounding box center [1534, 149] width 60 height 25
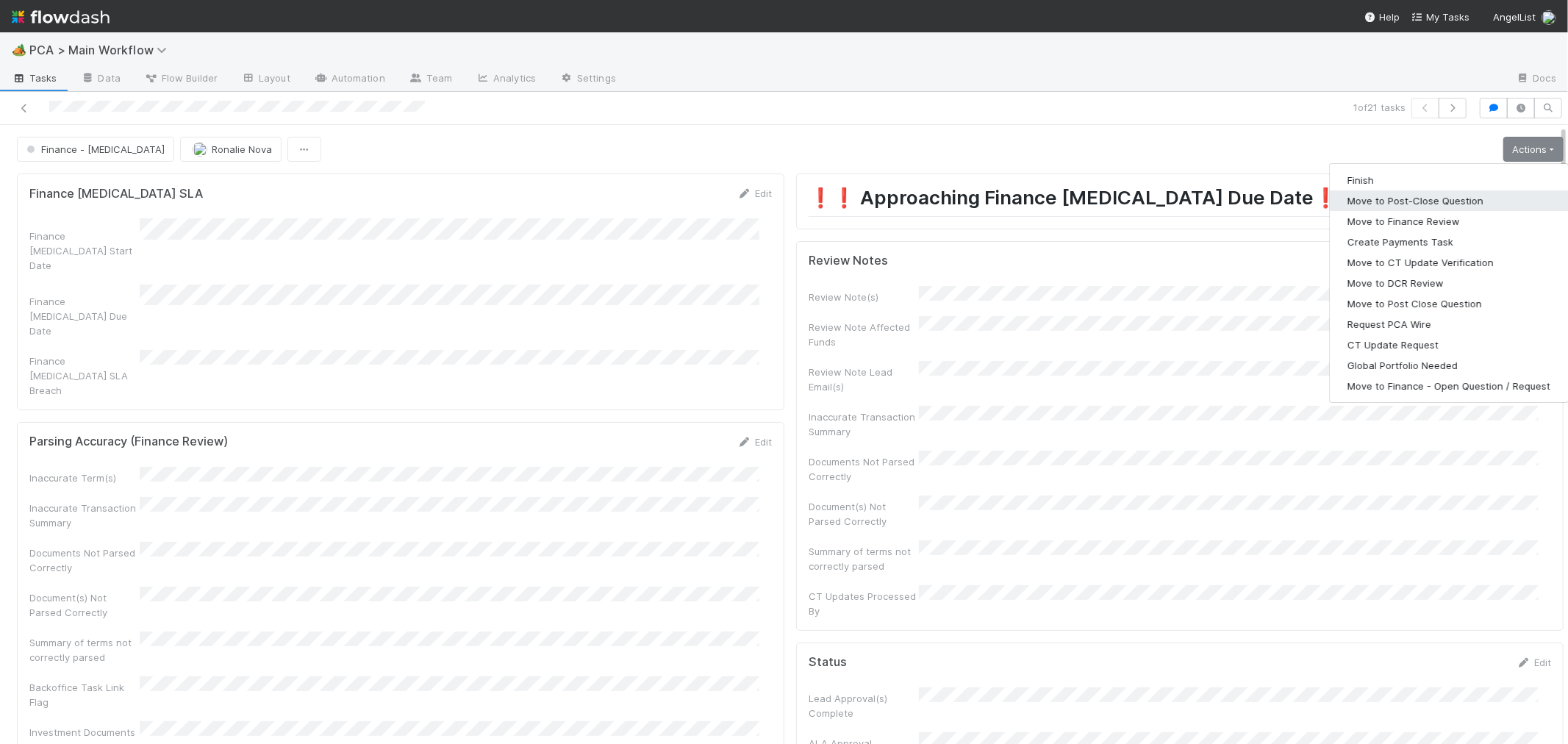
click at [1390, 202] on button "Move to Post-Close Question" at bounding box center [1449, 200] width 238 height 21
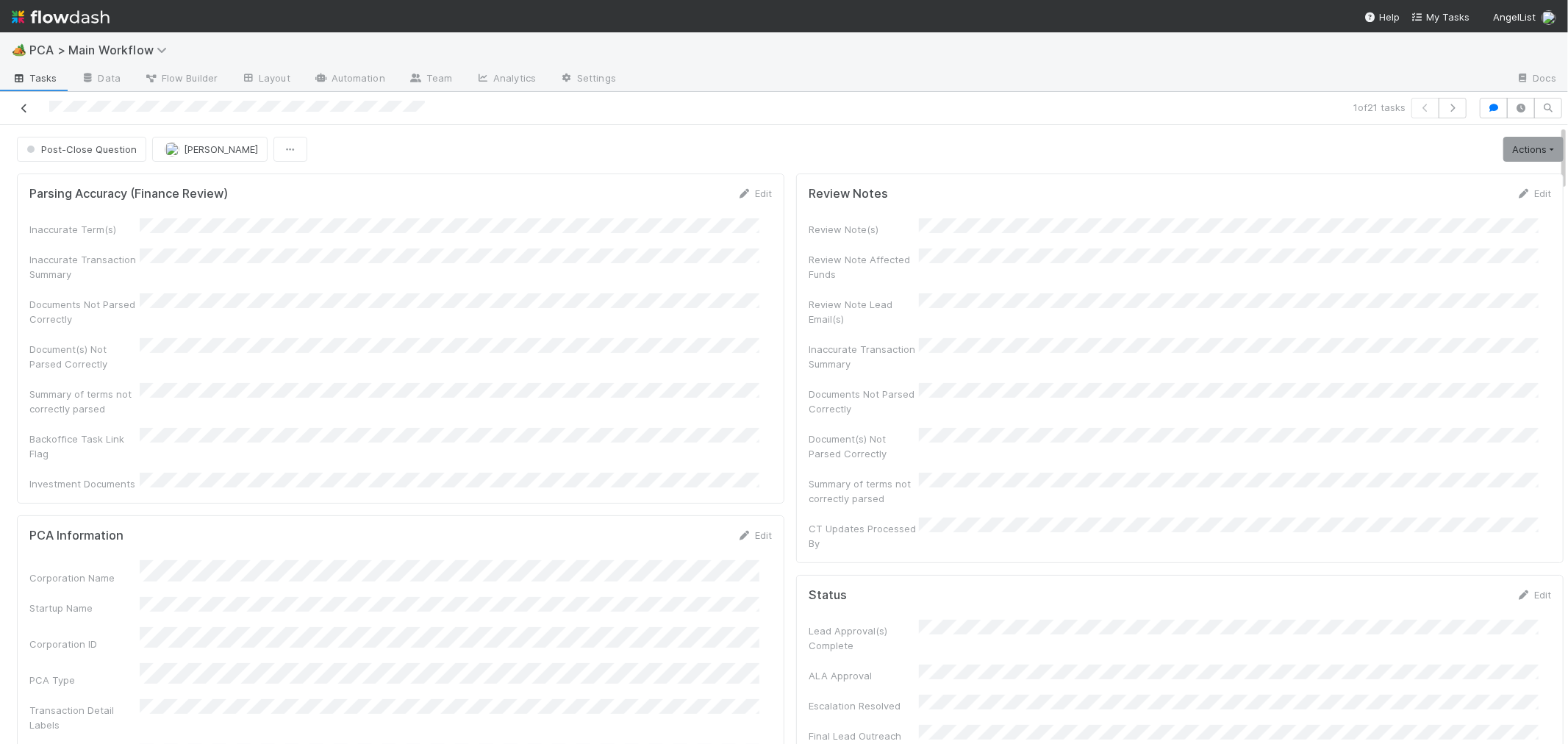
click at [22, 108] on icon at bounding box center [24, 108] width 15 height 9
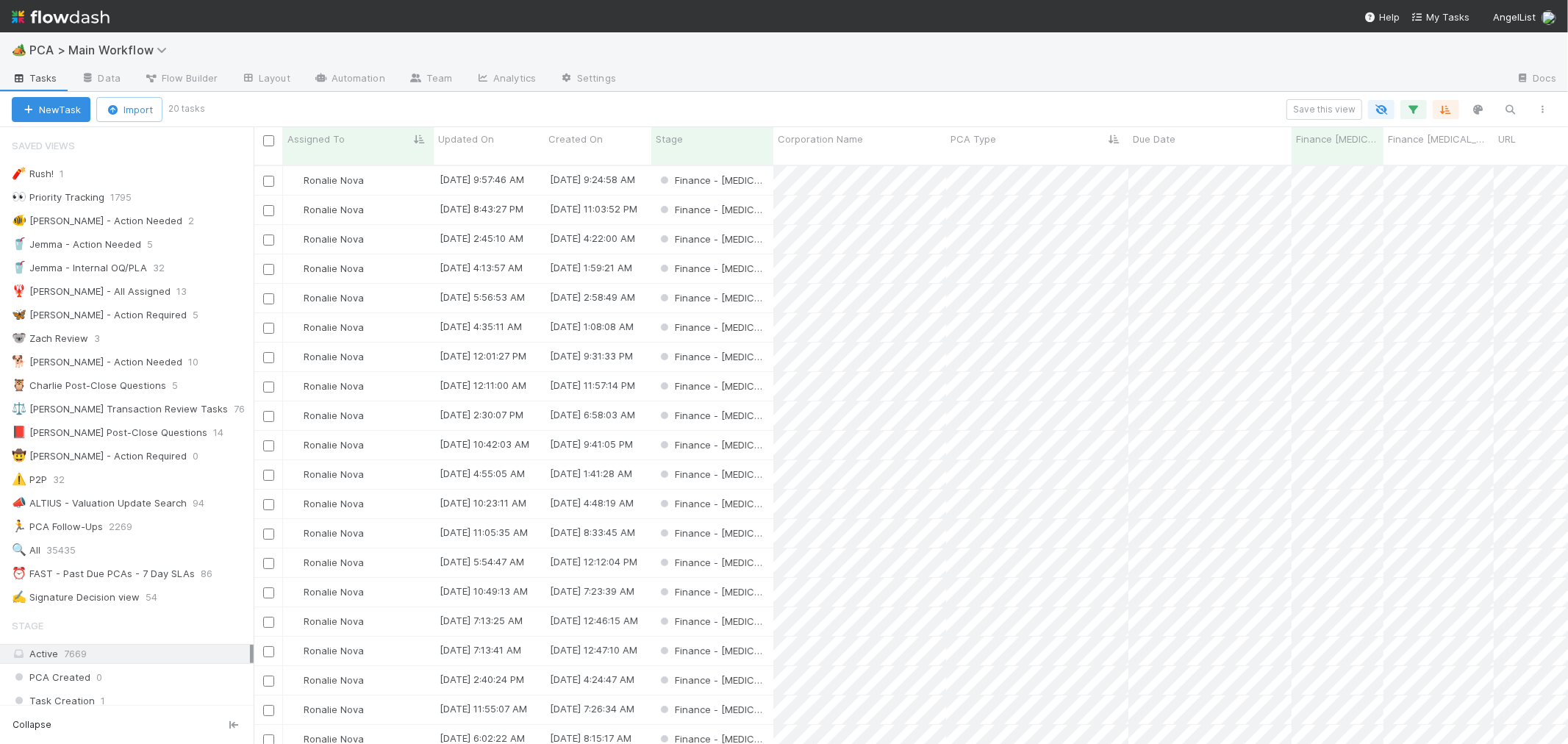
scroll to position [578, 1302]
